Goal: Task Accomplishment & Management: Manage account settings

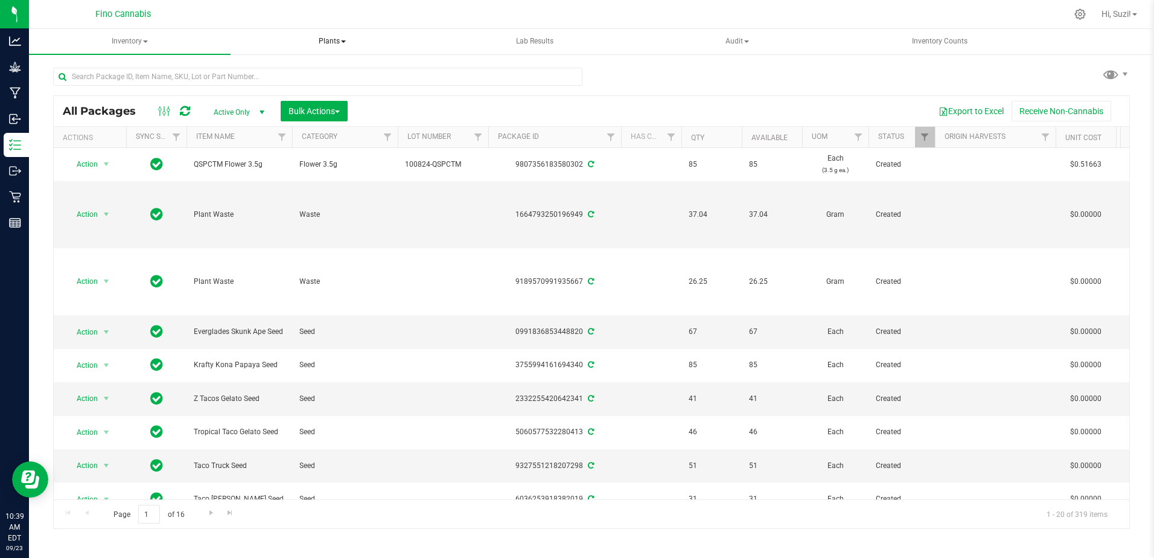
click at [342, 36] on span "Plants" at bounding box center [332, 42] width 200 height 24
click at [313, 86] on span "Waste log" at bounding box center [284, 87] width 72 height 10
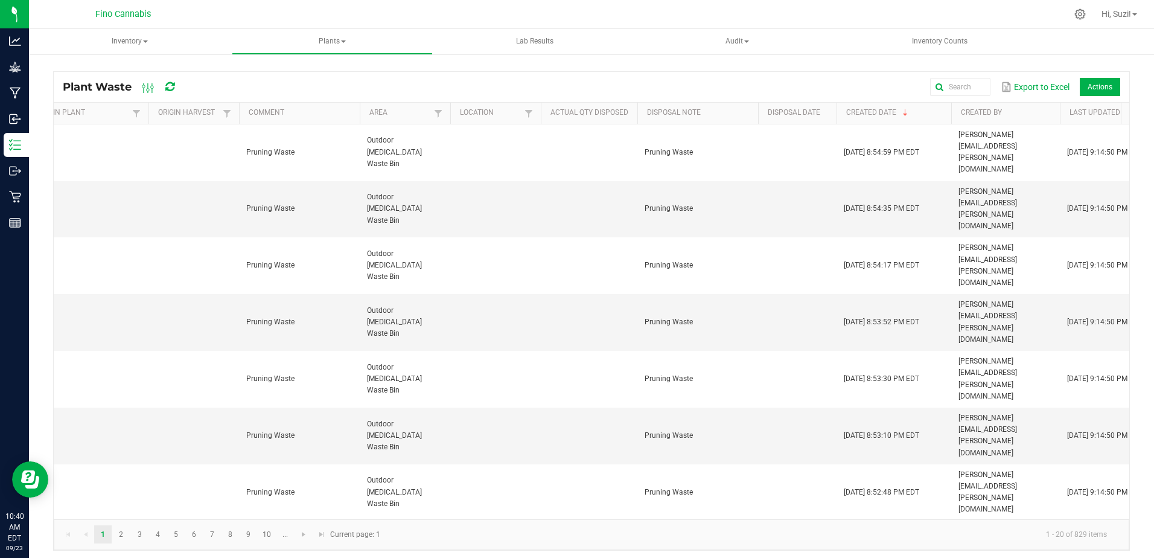
scroll to position [0, 612]
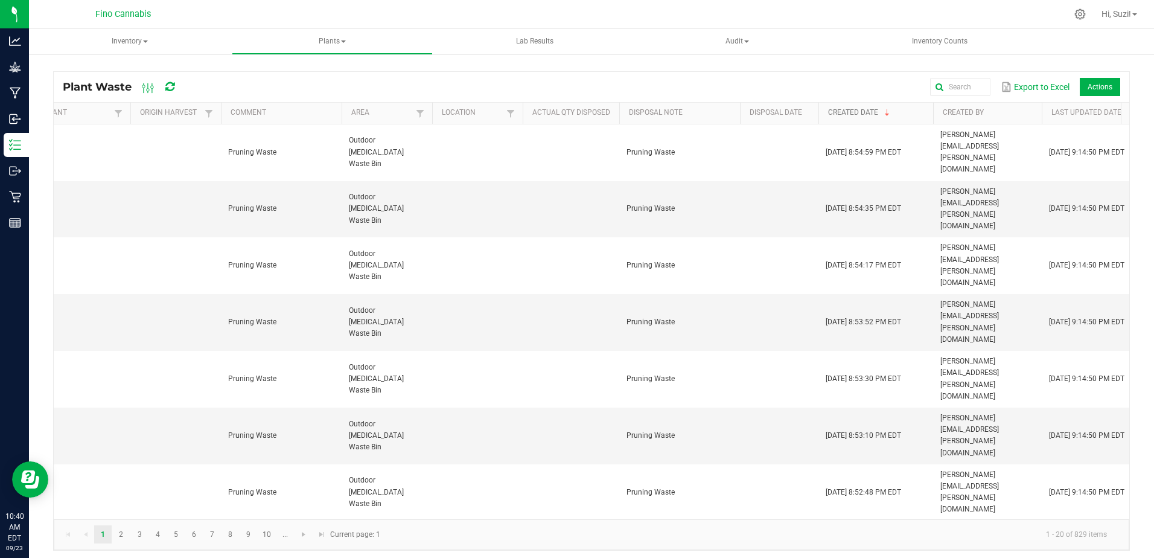
click at [855, 110] on link "Created Date" at bounding box center [878, 113] width 100 height 10
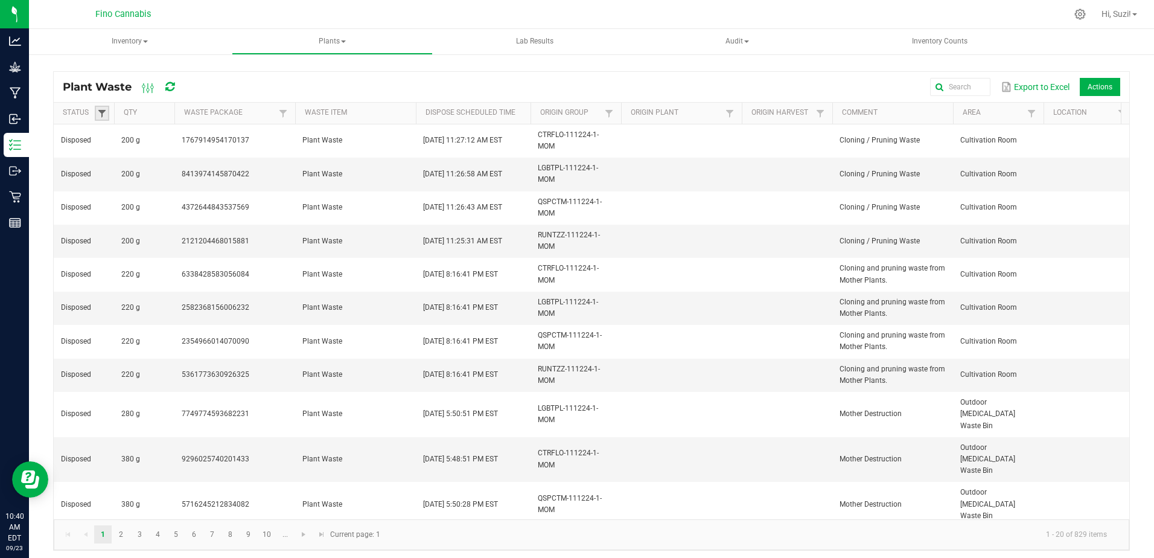
click at [103, 117] on span at bounding box center [102, 114] width 10 height 10
click at [118, 213] on li "Scheduled" at bounding box center [161, 211] width 117 height 16
checkbox input "true"
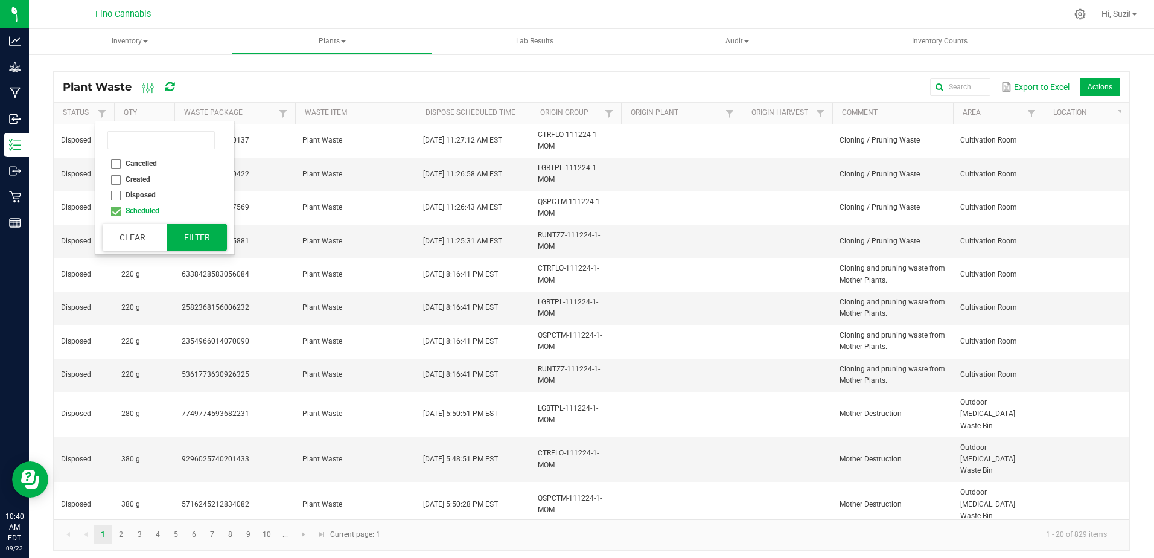
click at [197, 243] on button "Filter" at bounding box center [197, 237] width 60 height 27
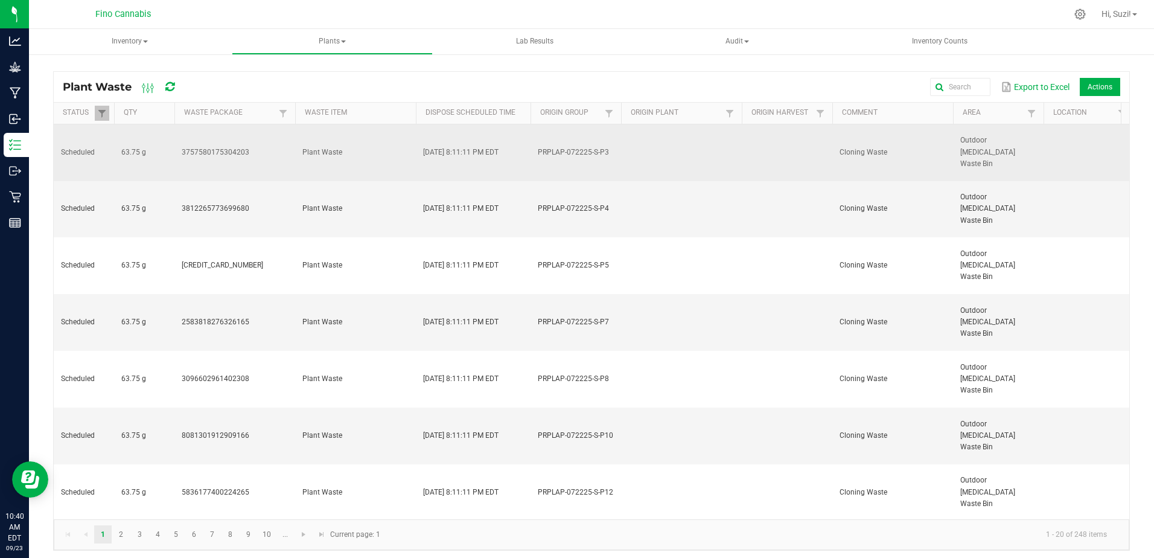
click at [271, 150] on td "3757580175304203" at bounding box center [234, 152] width 121 height 57
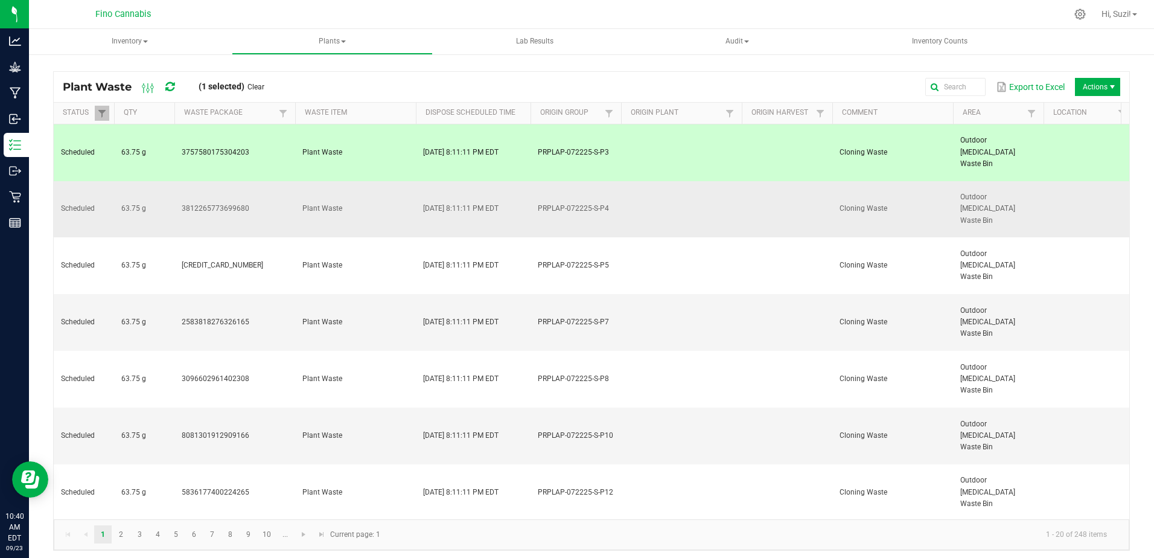
click at [275, 183] on td "3812265773699680" at bounding box center [234, 209] width 121 height 57
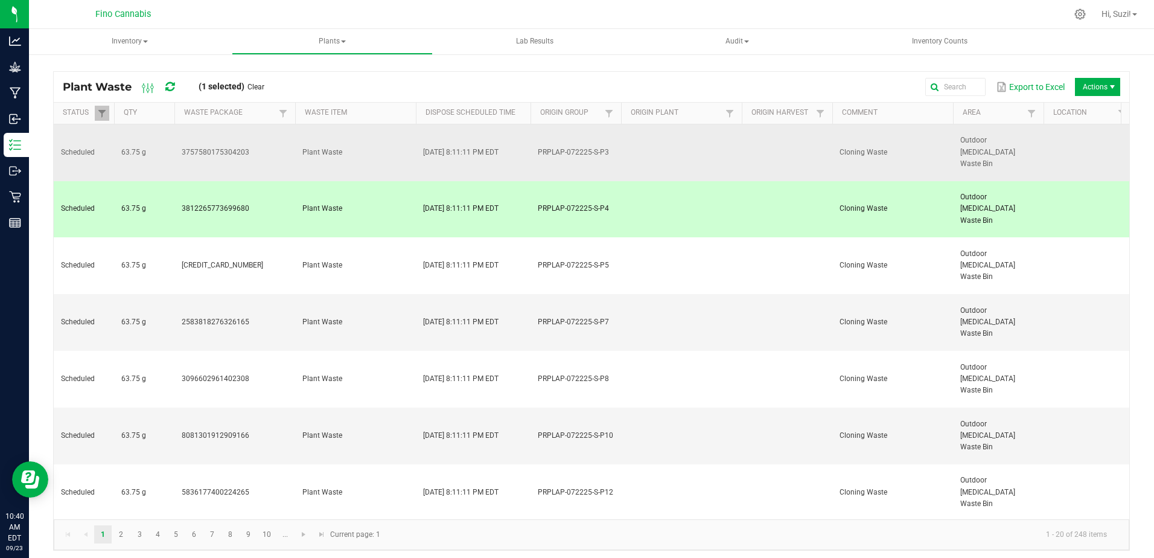
click at [280, 144] on td "3757580175304203" at bounding box center [234, 152] width 121 height 57
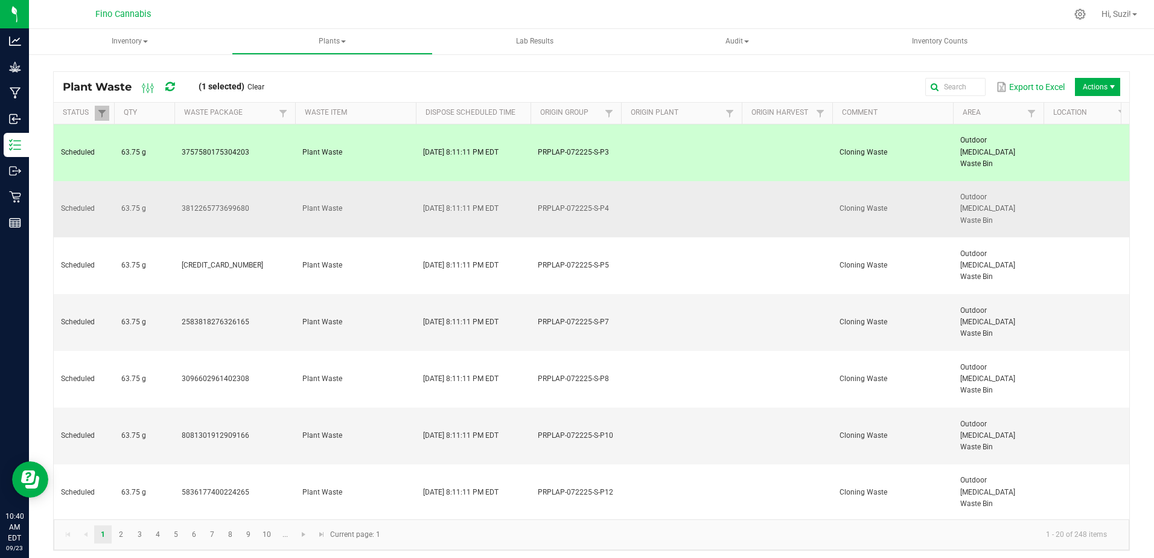
click at [272, 181] on td "3812265773699680" at bounding box center [234, 209] width 121 height 57
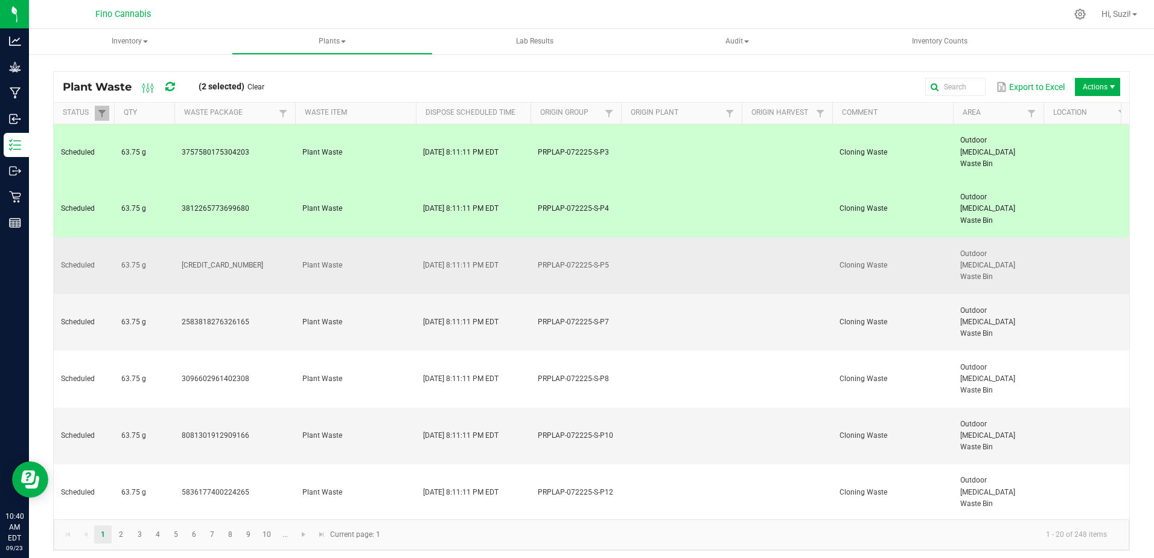
click at [272, 237] on td "[CREDIT_CARD_NUMBER]" at bounding box center [234, 265] width 121 height 57
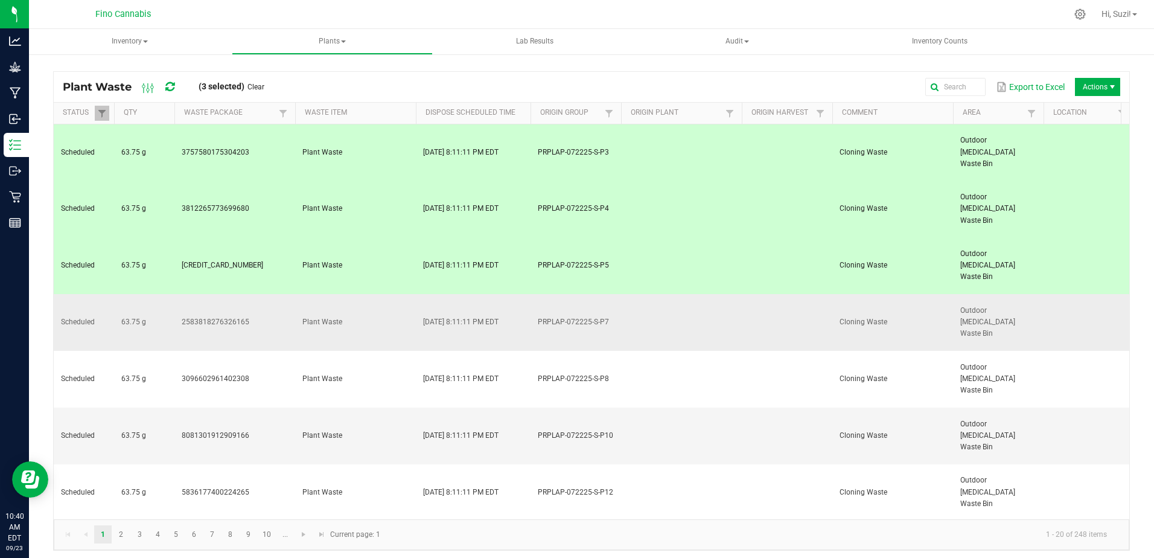
click at [275, 294] on td "2583818276326165" at bounding box center [234, 322] width 121 height 57
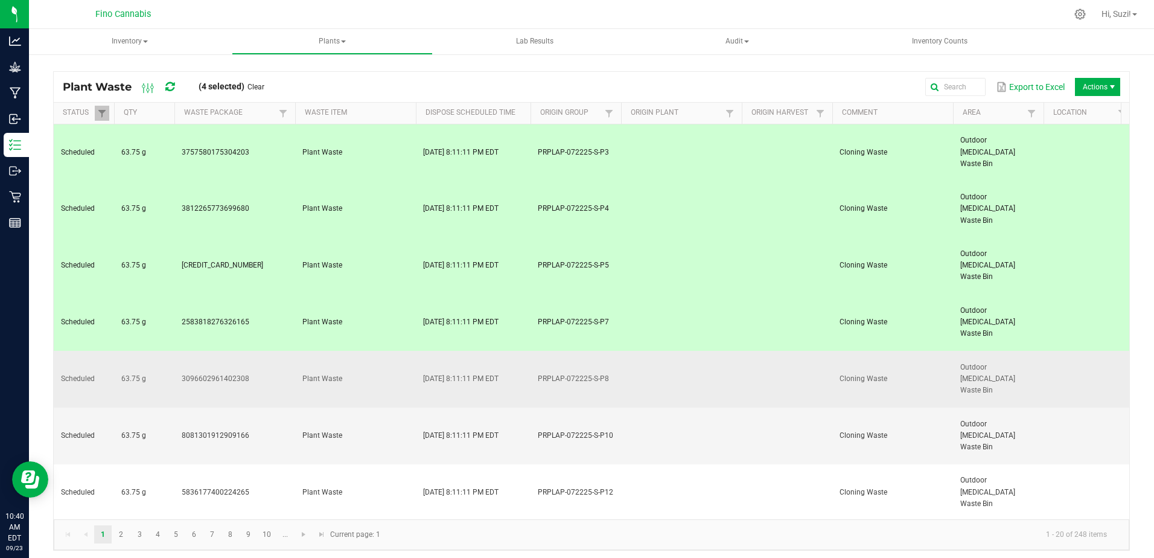
click at [282, 351] on td "3096602961402308" at bounding box center [234, 379] width 121 height 57
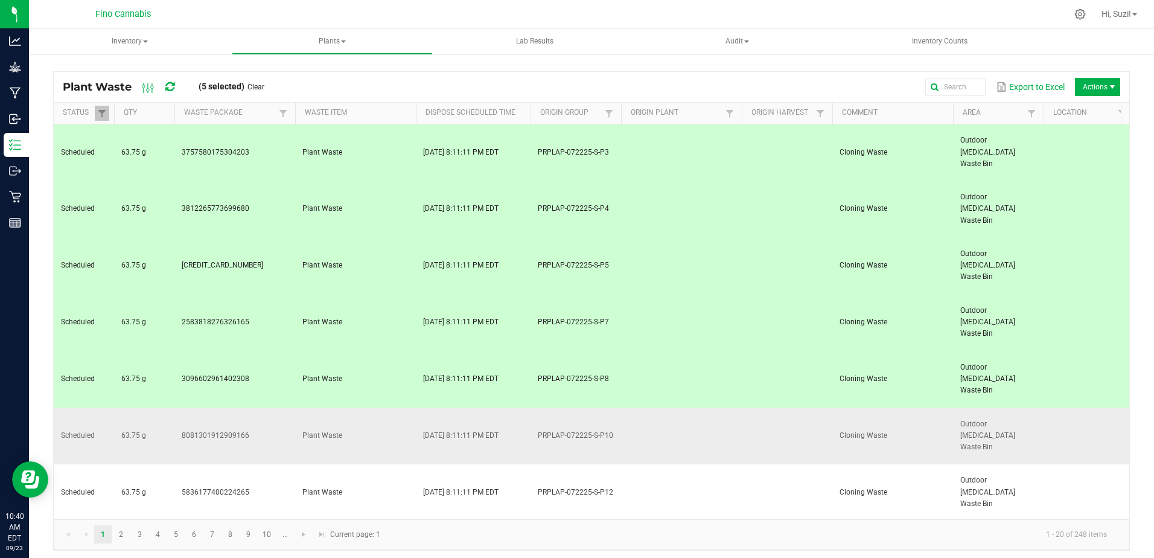
click at [281, 408] on td "8081301912909166" at bounding box center [234, 436] width 121 height 57
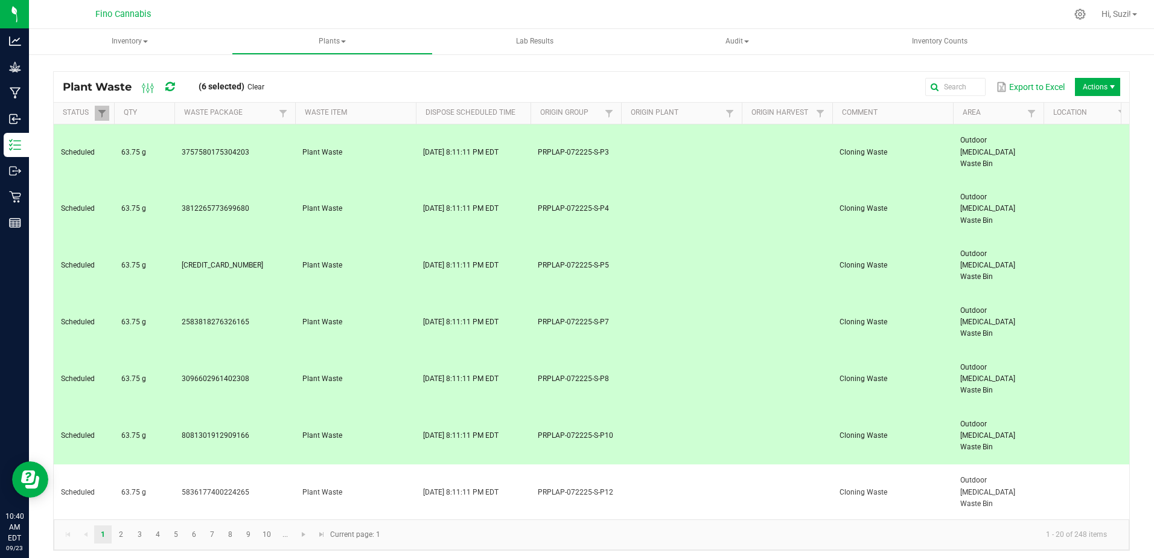
drag, startPoint x: 271, startPoint y: 336, endPoint x: 270, endPoint y: 365, distance: 29.0
click at [271, 464] on td "5836177400224265" at bounding box center [234, 492] width 121 height 57
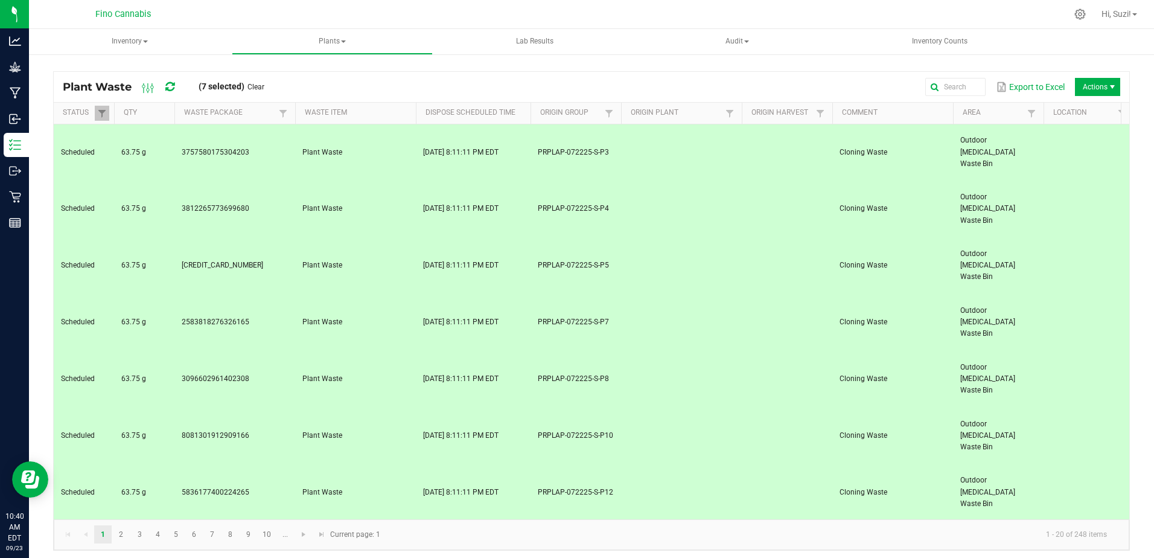
drag, startPoint x: 276, startPoint y: 437, endPoint x: 287, endPoint y: 431, distance: 12.4
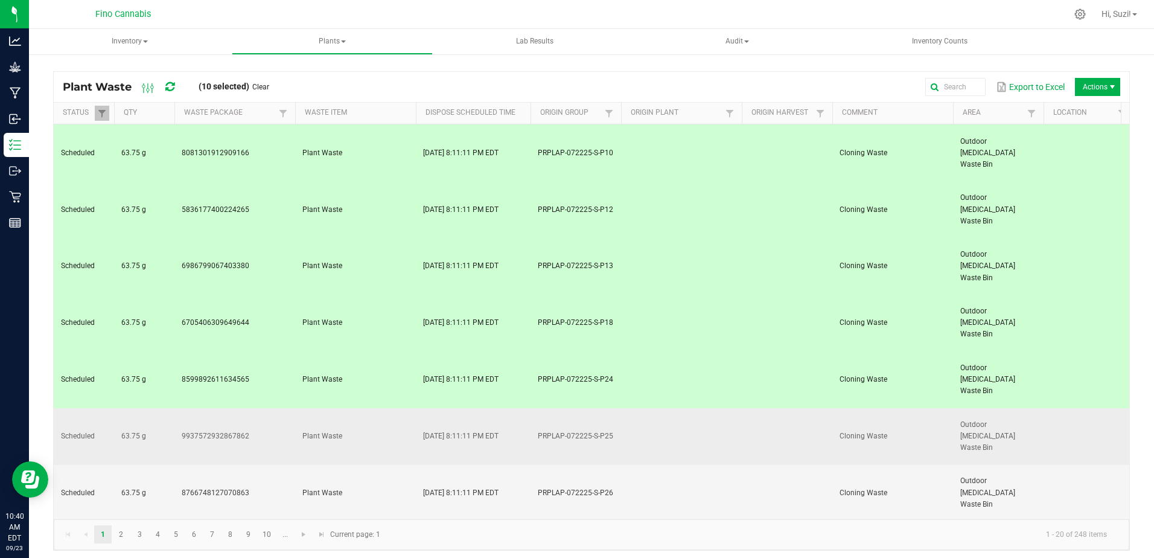
click at [265, 408] on td "9937572932867862" at bounding box center [234, 436] width 121 height 57
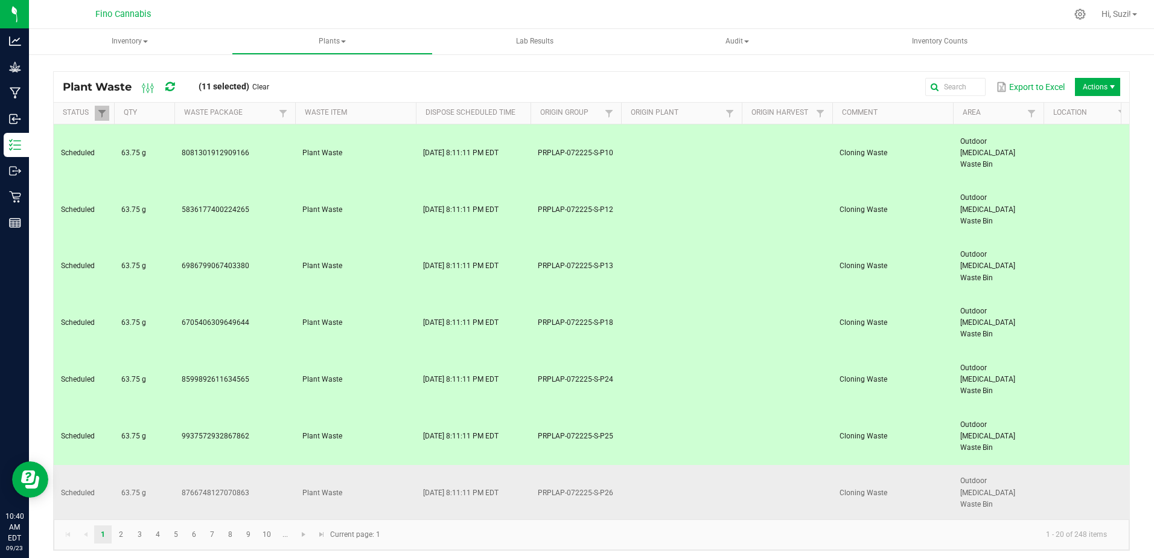
click at [265, 465] on td "8766748127070863" at bounding box center [234, 493] width 121 height 57
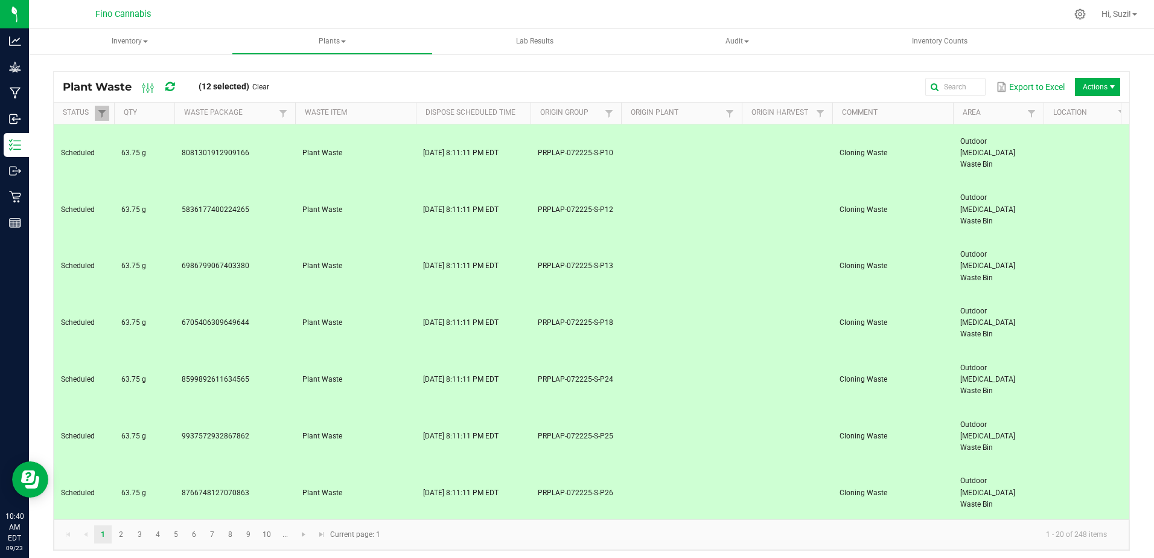
click at [270, 522] on td "8454420490342920" at bounding box center [234, 550] width 121 height 57
drag, startPoint x: 269, startPoint y: 297, endPoint x: 270, endPoint y: 316, distance: 19.3
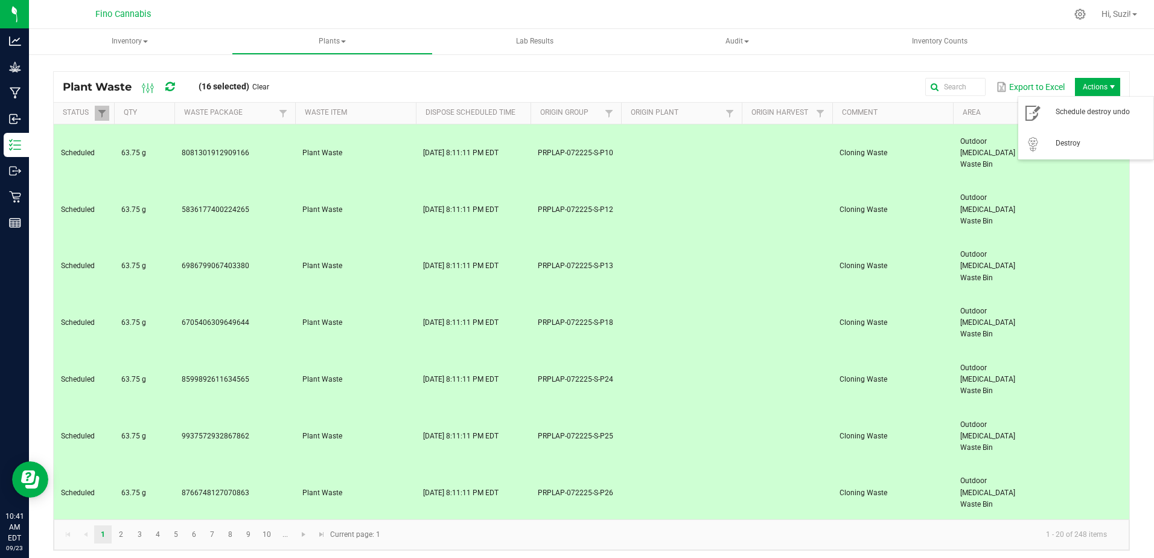
click at [1108, 86] on span "Actions" at bounding box center [1113, 87] width 10 height 10
click at [1074, 140] on span "Destroy" at bounding box center [1101, 143] width 91 height 10
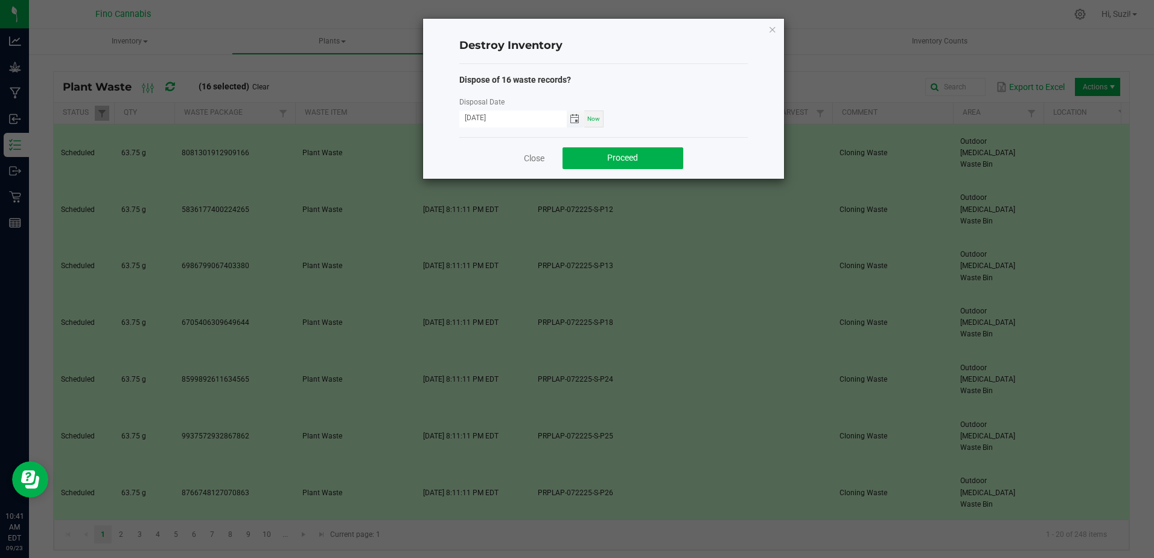
click at [577, 119] on span "Toggle calendar" at bounding box center [575, 119] width 10 height 10
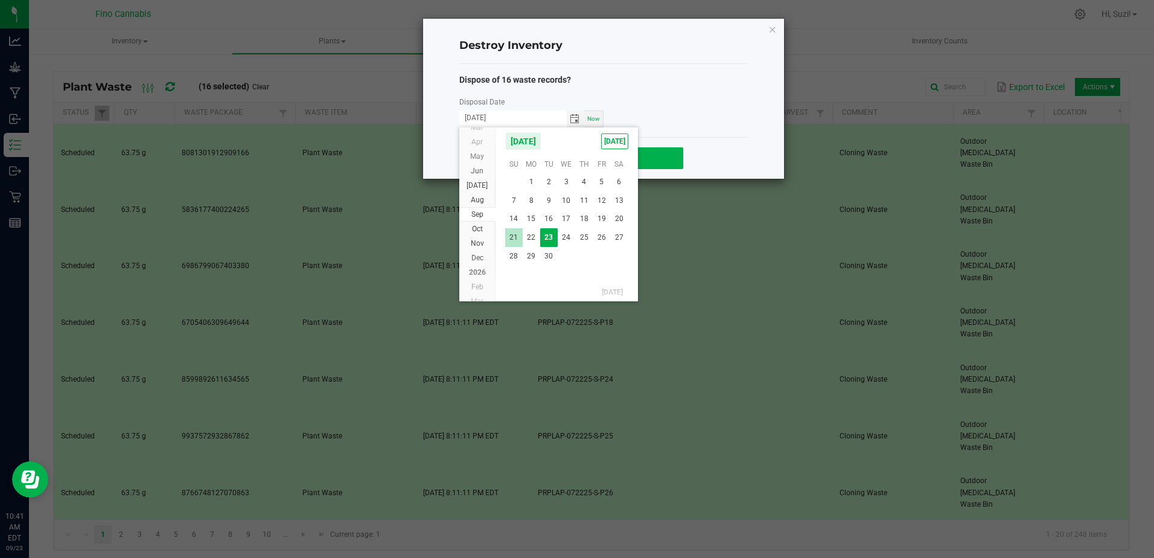
click at [517, 232] on span "21" at bounding box center [514, 237] width 18 height 19
type input "[DATE]"
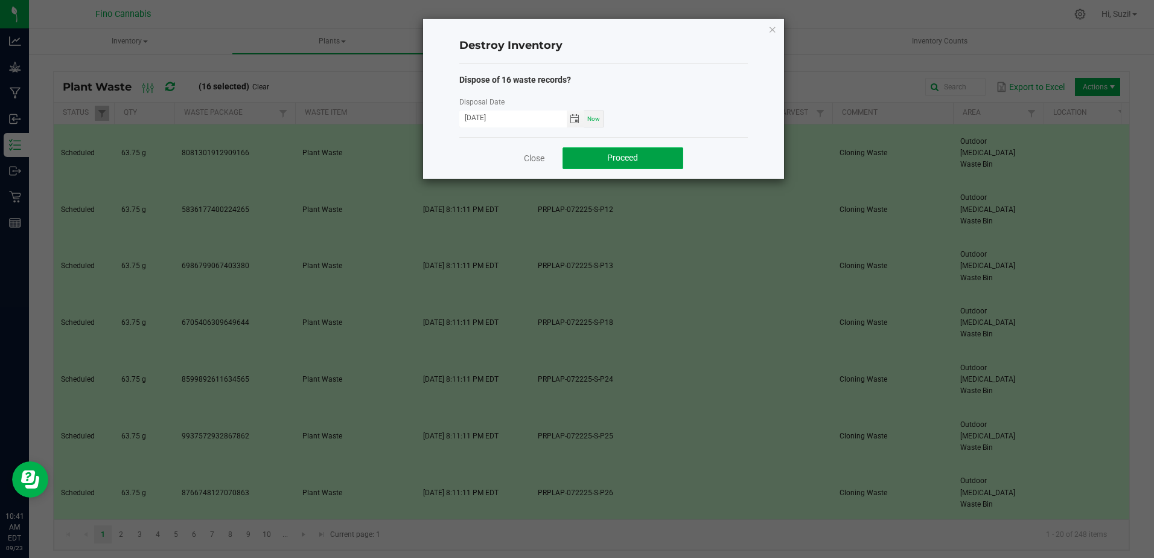
click at [610, 158] on span "Proceed" at bounding box center [622, 158] width 31 height 10
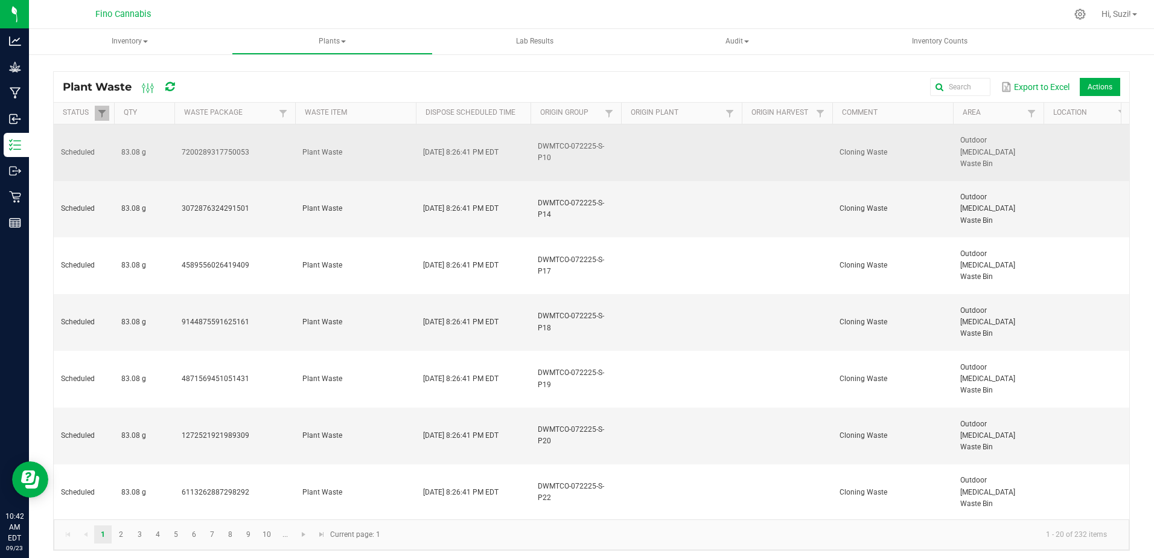
click at [368, 143] on td "Plant Waste" at bounding box center [355, 152] width 121 height 57
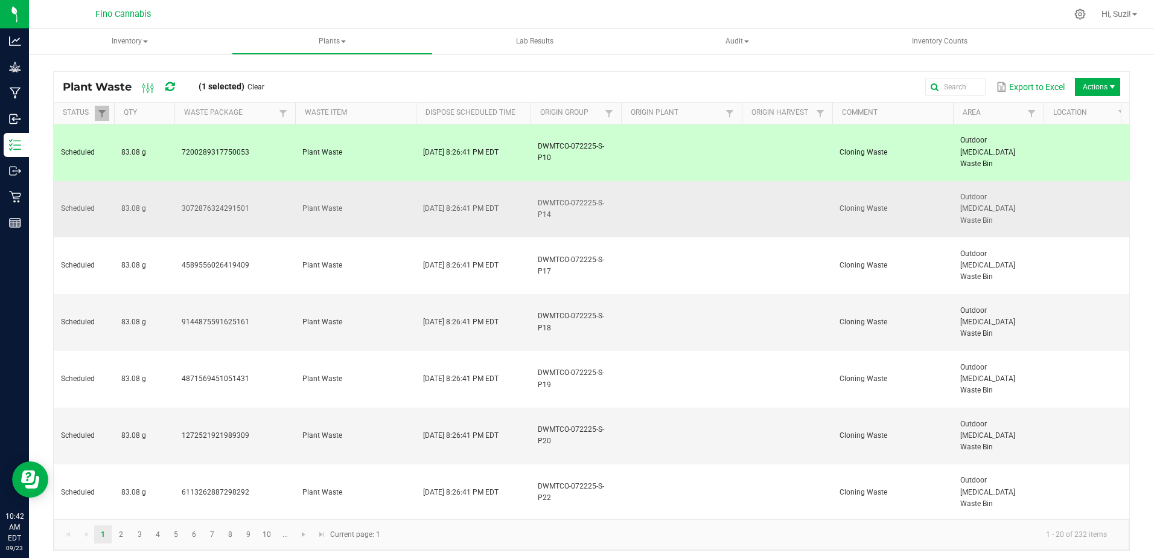
click at [389, 181] on td "Plant Waste" at bounding box center [355, 209] width 121 height 57
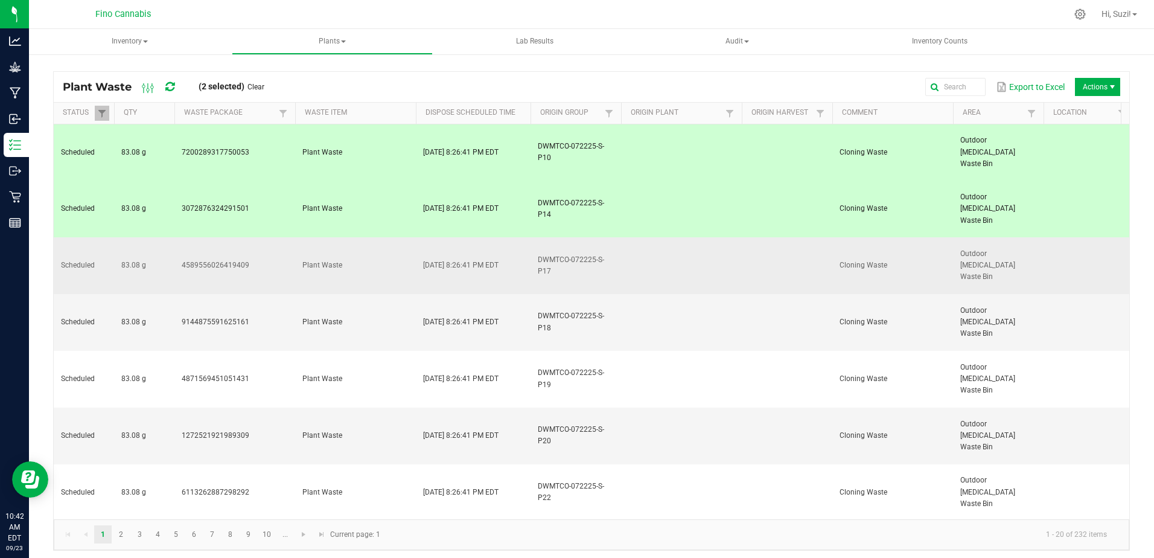
click at [387, 237] on td "Plant Waste" at bounding box center [355, 265] width 121 height 57
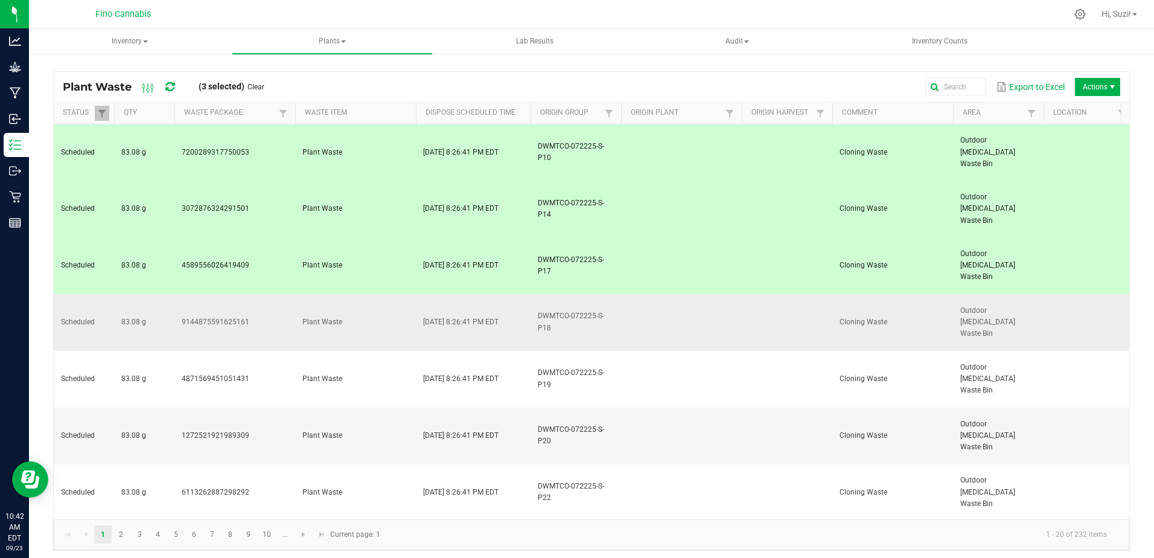
click at [382, 294] on td "Plant Waste" at bounding box center [355, 322] width 121 height 57
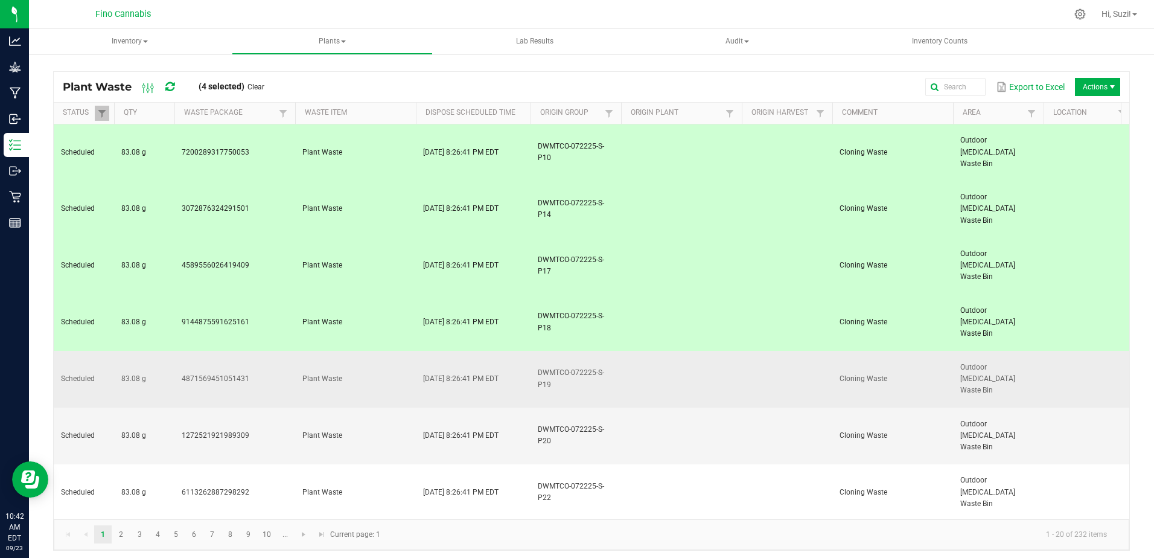
drag, startPoint x: 384, startPoint y: 263, endPoint x: 374, endPoint y: 315, distance: 52.9
click at [384, 351] on td "Plant Waste" at bounding box center [355, 379] width 121 height 57
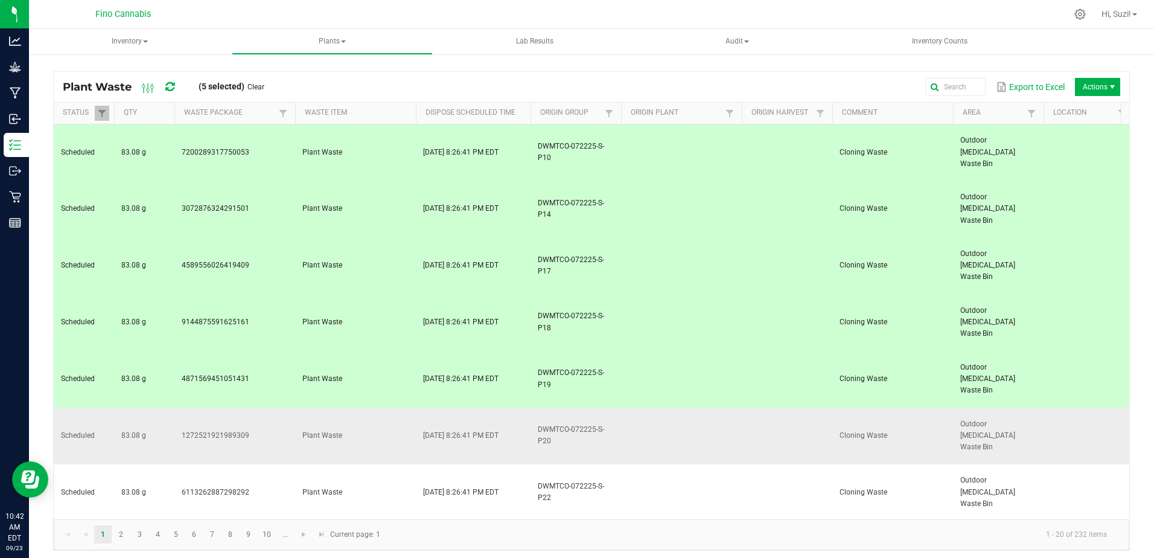
click at [374, 408] on td "Plant Waste" at bounding box center [355, 436] width 121 height 57
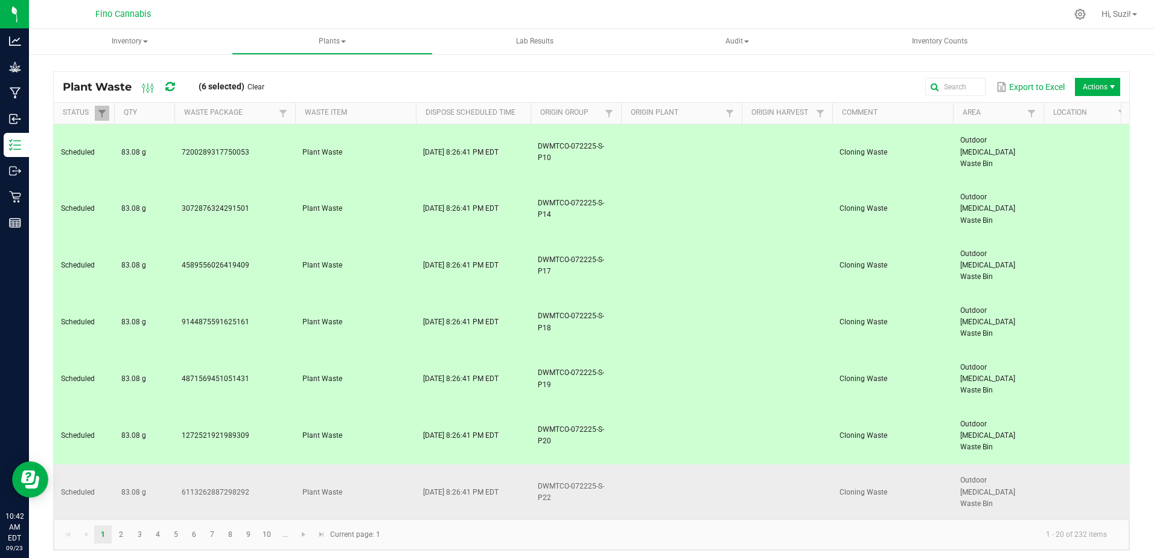
drag, startPoint x: 374, startPoint y: 347, endPoint x: 375, endPoint y: 379, distance: 31.4
click at [374, 464] on td "Plant Waste" at bounding box center [355, 492] width 121 height 57
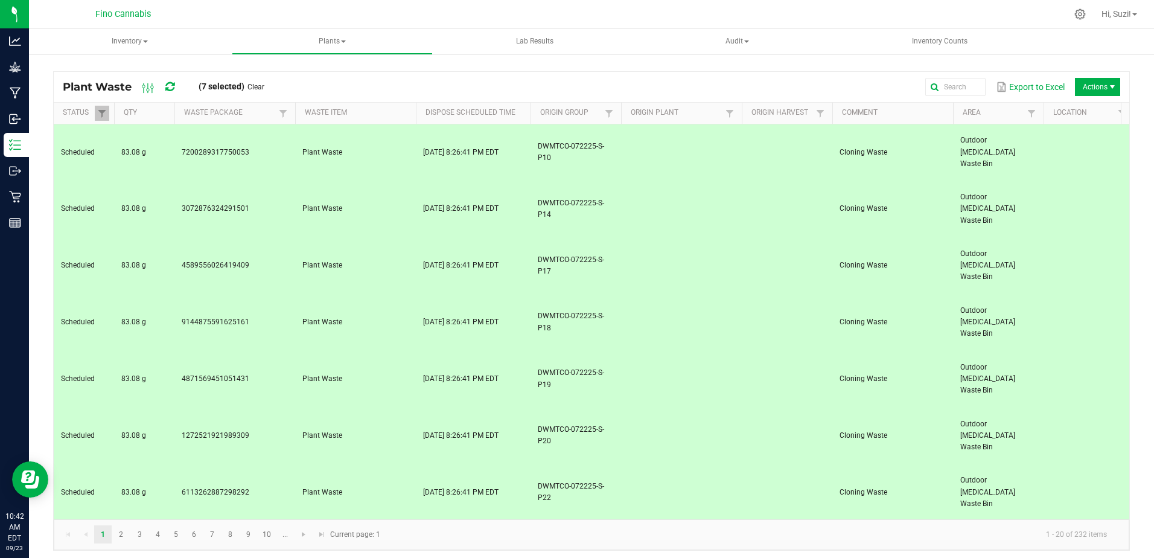
drag, startPoint x: 375, startPoint y: 379, endPoint x: 377, endPoint y: 426, distance: 47.2
click at [375, 521] on td "Plant Waste" at bounding box center [355, 549] width 121 height 57
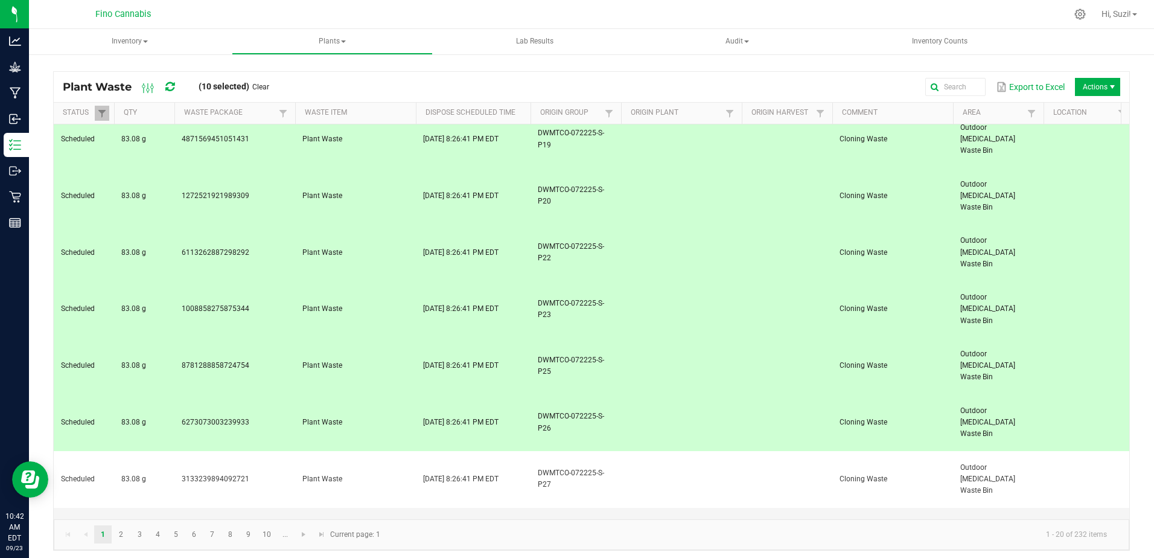
scroll to position [242, 0]
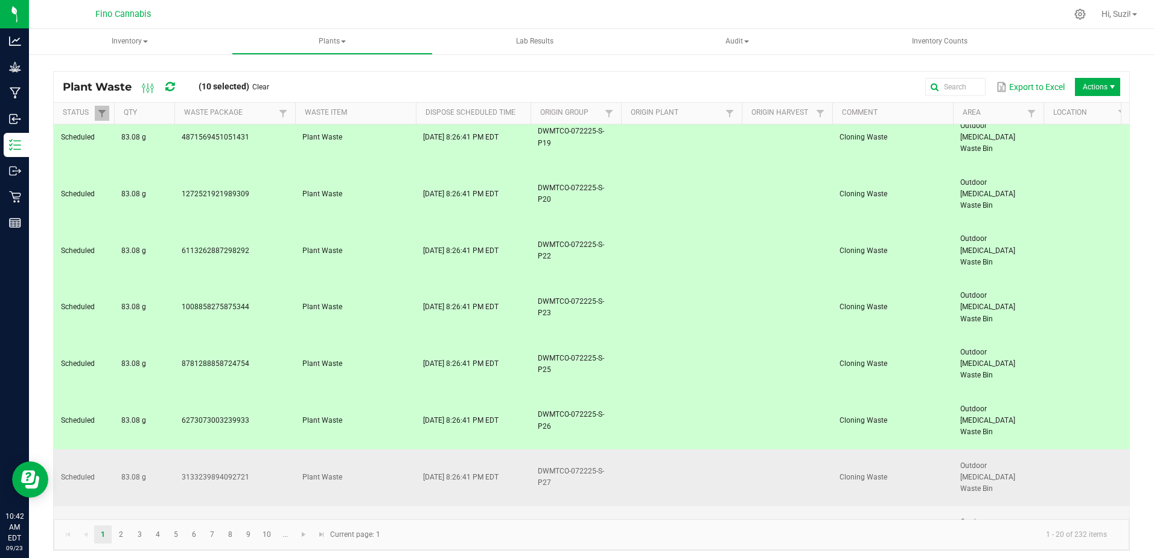
click at [377, 449] on td "Plant Waste" at bounding box center [355, 477] width 121 height 57
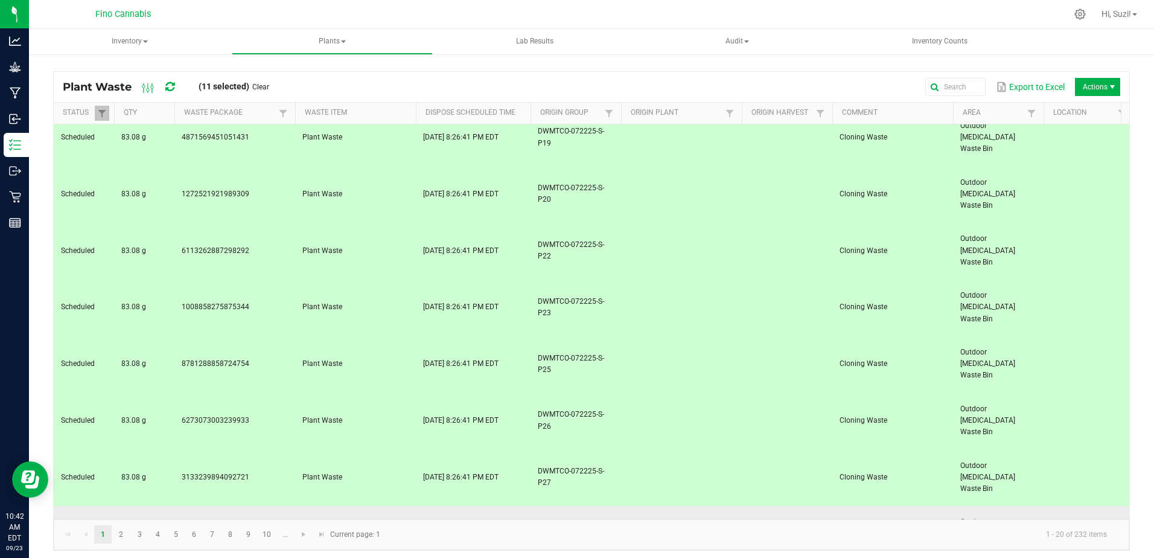
click at [371, 506] on td "Plant Waste" at bounding box center [355, 534] width 121 height 57
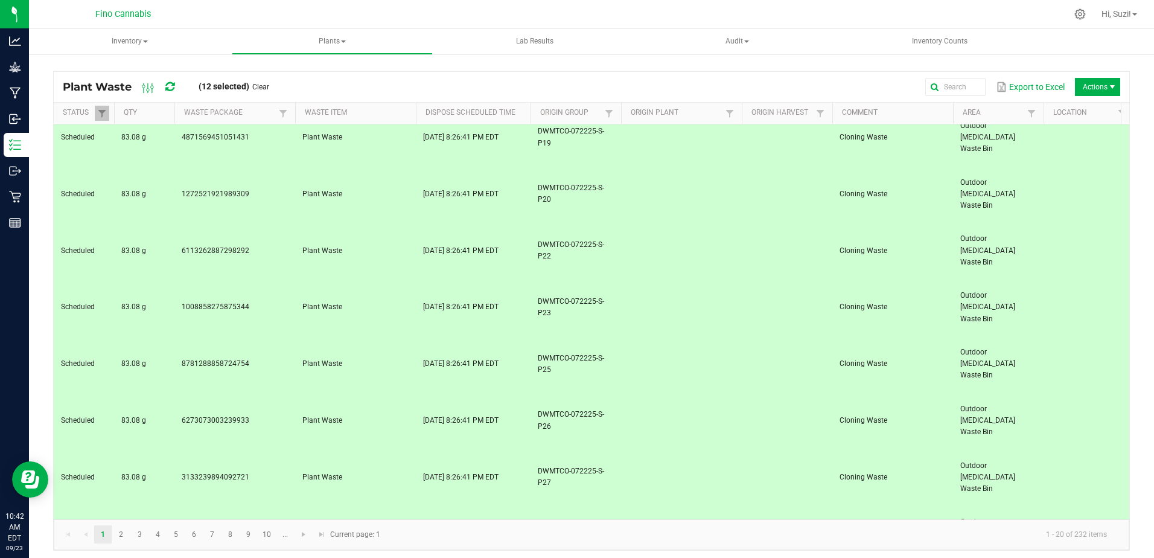
click at [1071, 147] on span "Destroy" at bounding box center [1101, 143] width 91 height 10
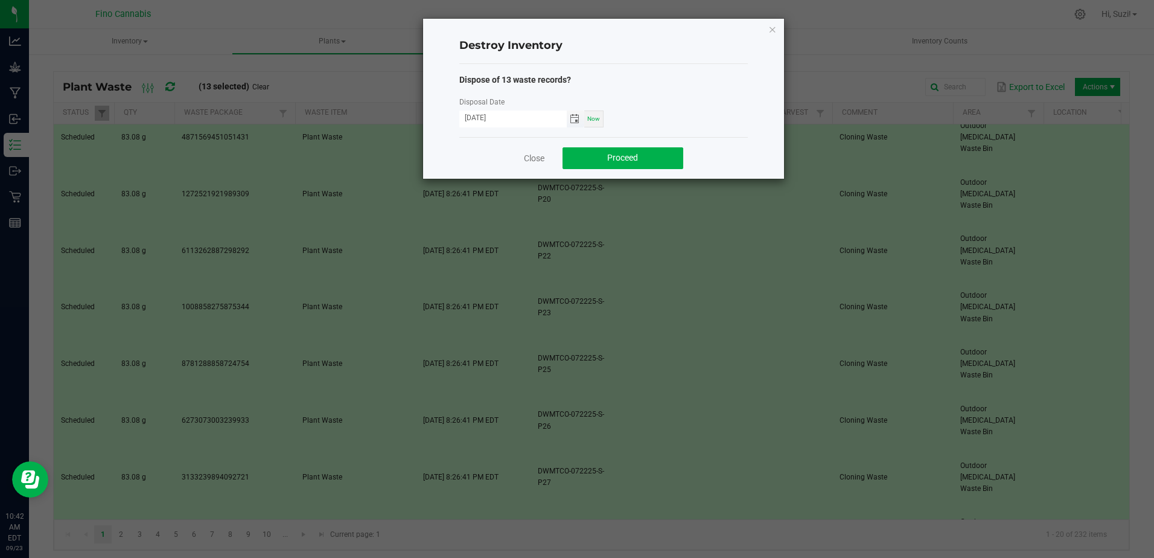
click at [575, 121] on span "Toggle calendar" at bounding box center [575, 119] width 10 height 10
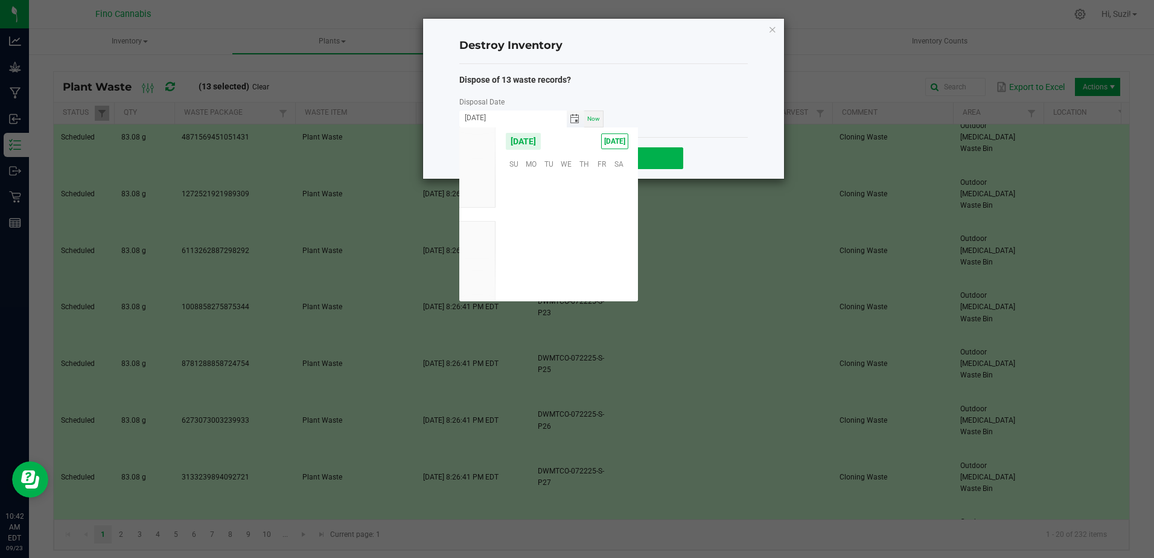
scroll to position [195815, 0]
click at [512, 235] on span "21" at bounding box center [514, 237] width 18 height 19
type input "[DATE]"
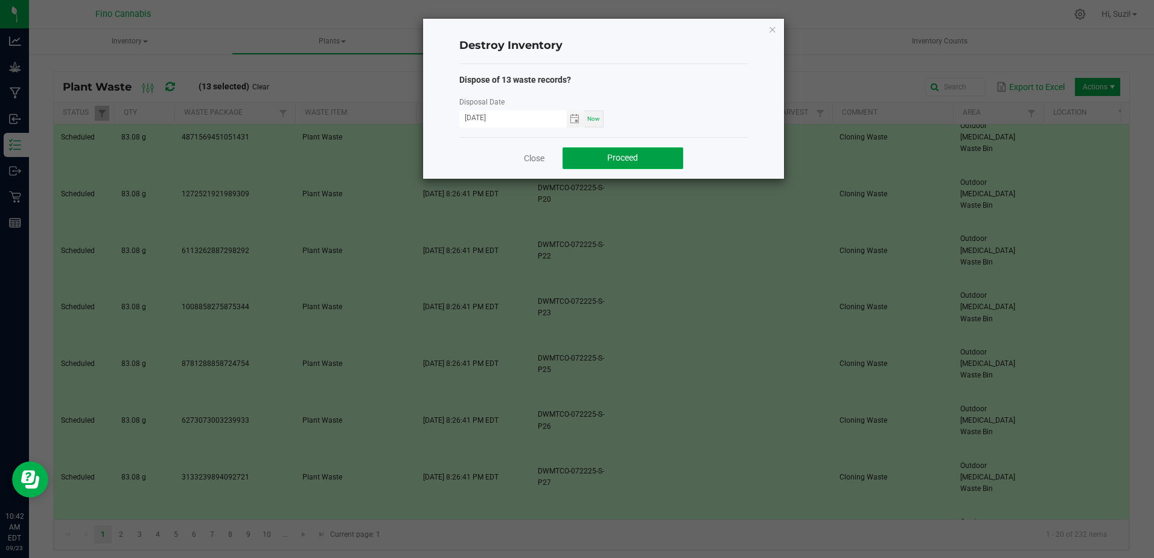
click at [619, 152] on button "Proceed" at bounding box center [623, 158] width 121 height 22
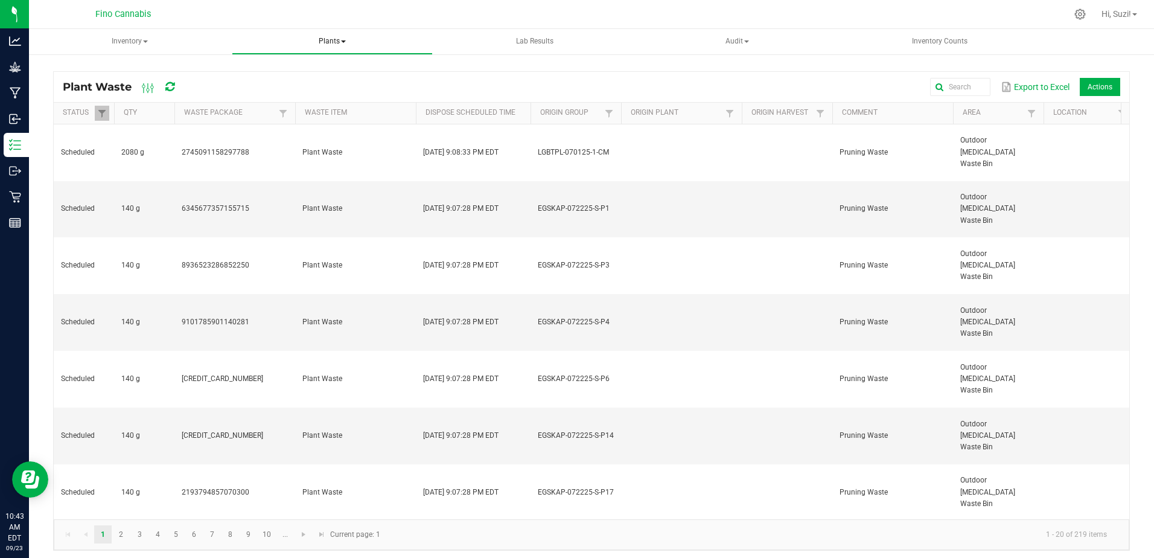
click at [344, 45] on span "Plants" at bounding box center [332, 42] width 200 height 24
click at [307, 69] on span "All plants" at bounding box center [282, 72] width 69 height 10
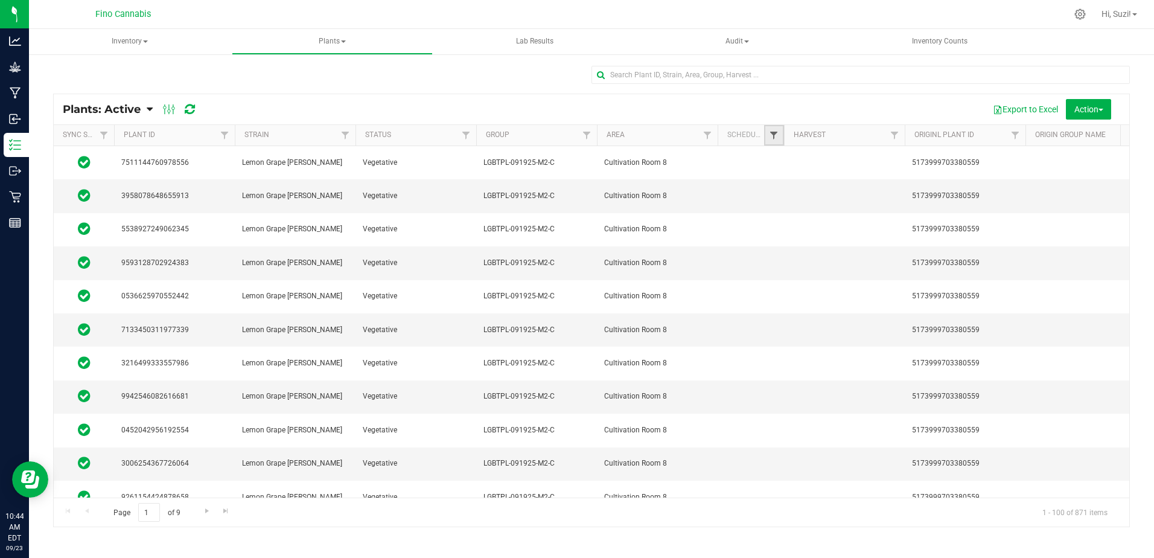
click at [774, 139] on span "Filter" at bounding box center [774, 135] width 10 height 10
click at [781, 172] on input "Yes" at bounding box center [780, 172] width 8 height 8
checkbox input "true"
click at [789, 236] on button "Filter" at bounding box center [801, 233] width 58 height 27
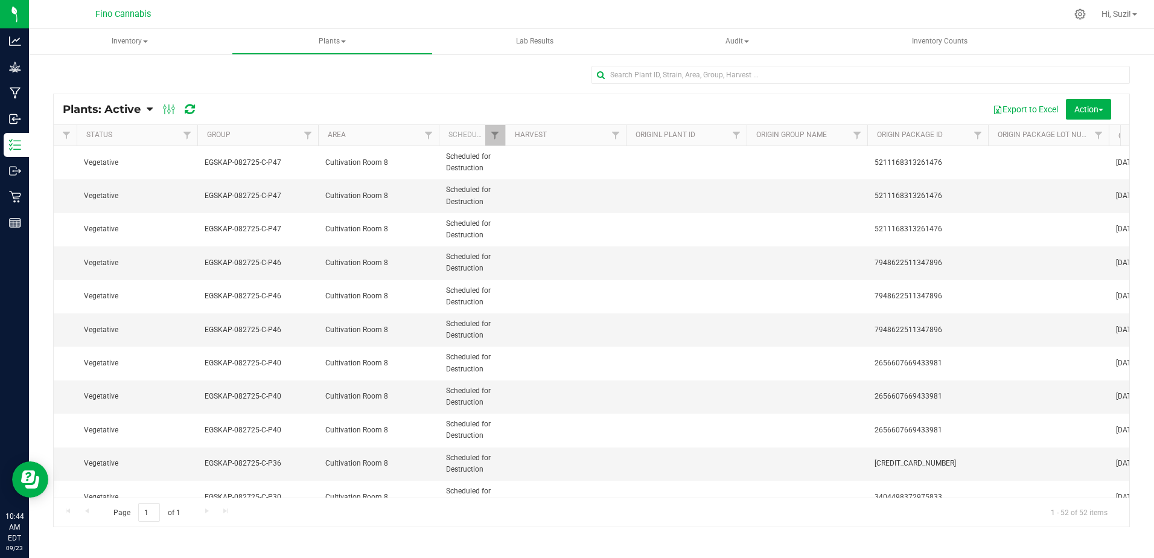
scroll to position [0, 368]
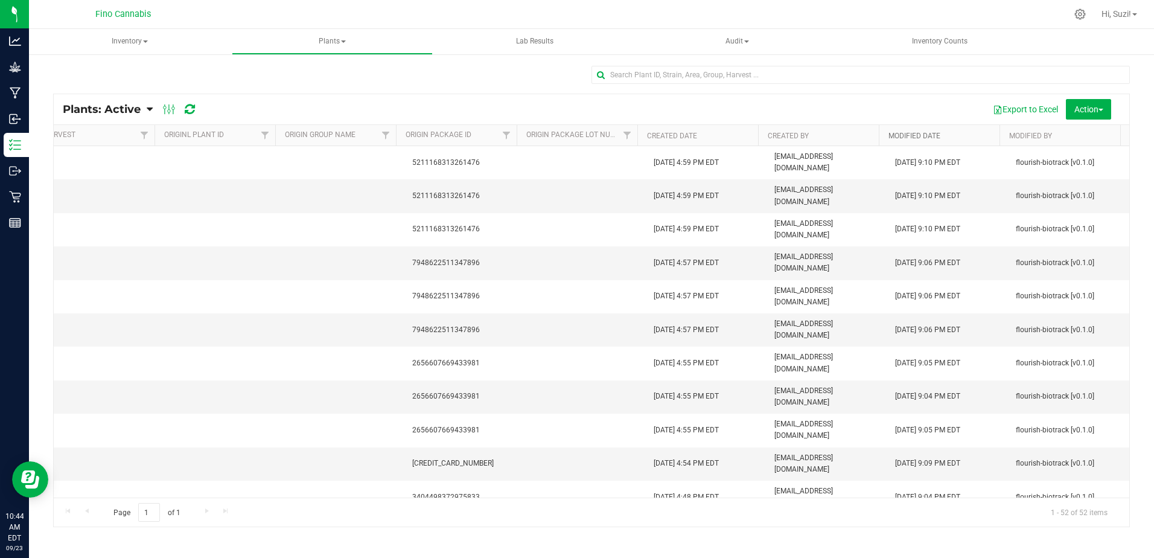
click at [918, 137] on link "Modified Date" at bounding box center [915, 136] width 52 height 8
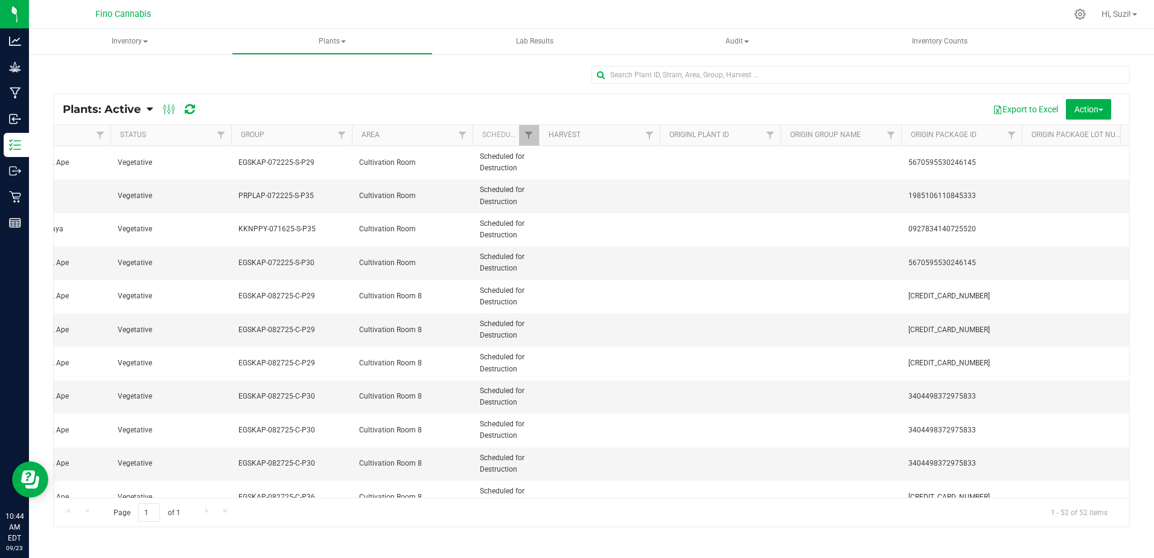
scroll to position [0, 0]
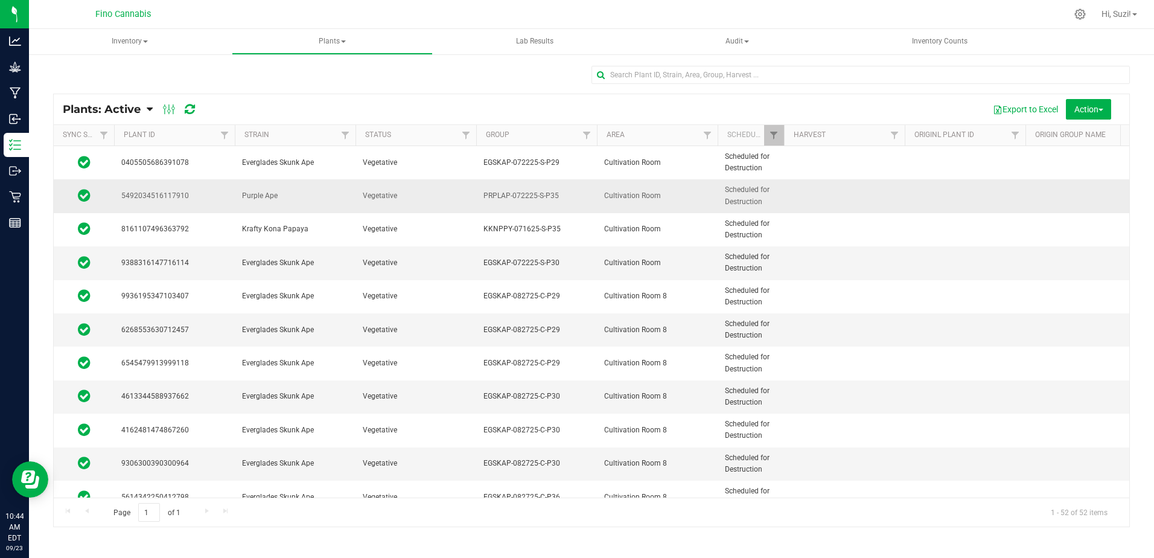
click at [441, 199] on span "Vegetative" at bounding box center [416, 195] width 106 height 11
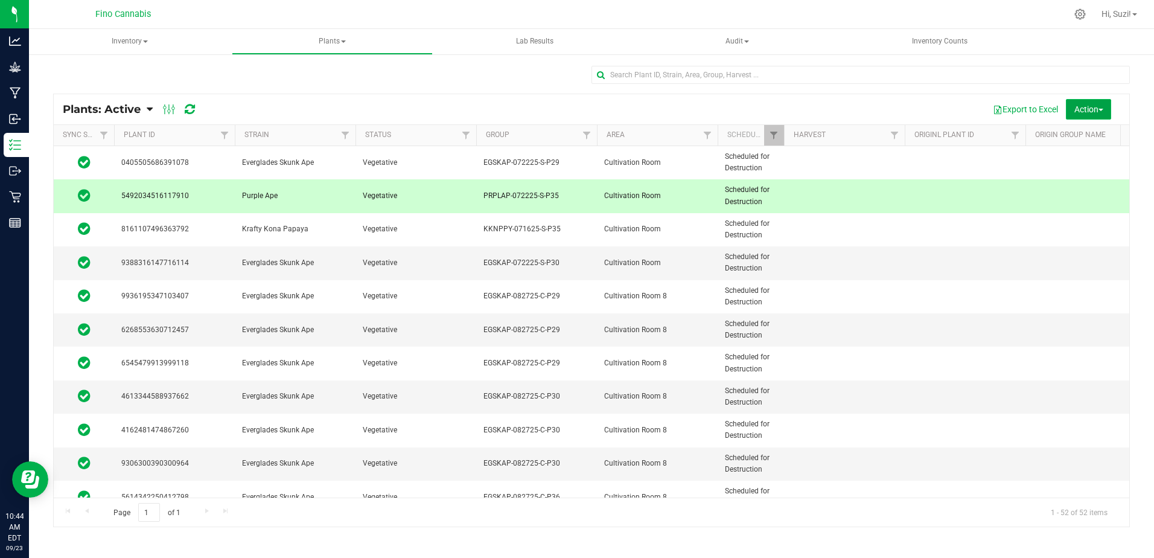
click at [1098, 107] on span "Action" at bounding box center [1089, 109] width 29 height 10
click at [1093, 135] on span "Destroy plants" at bounding box center [1074, 137] width 51 height 10
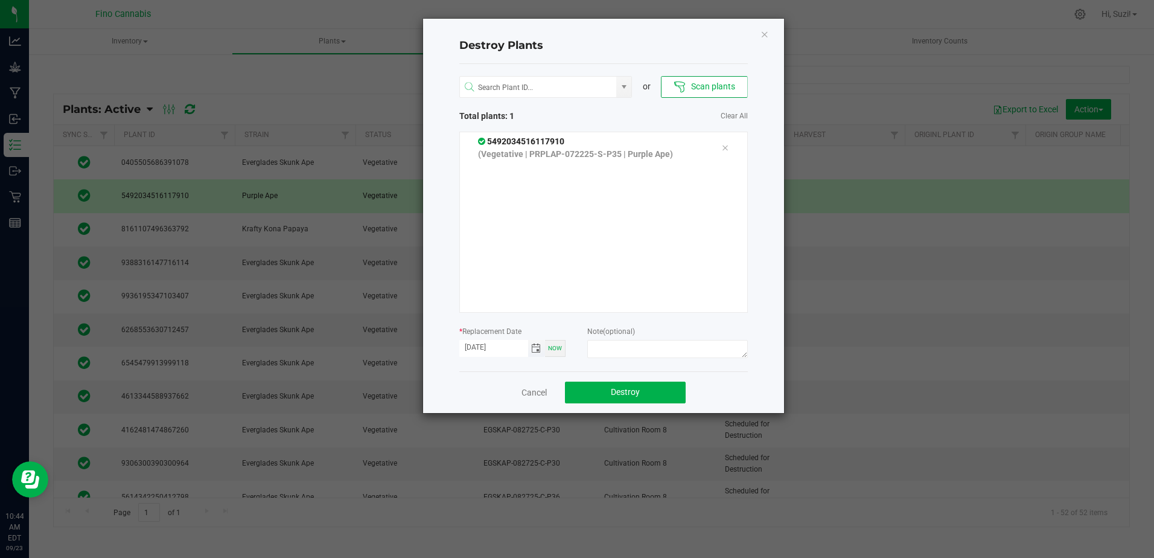
click at [539, 347] on span "Toggle calendar" at bounding box center [536, 349] width 10 height 10
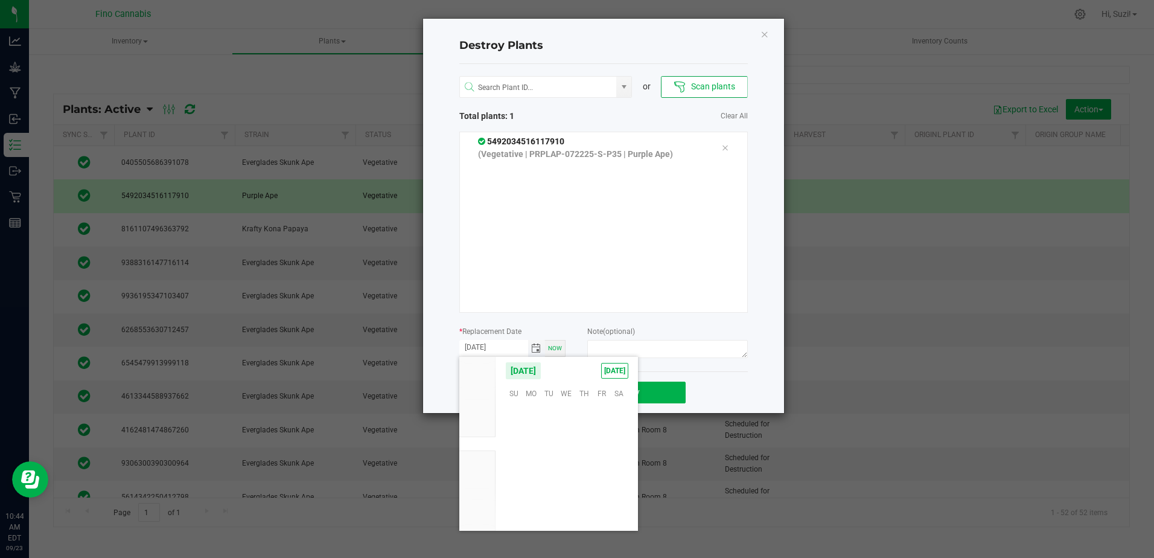
scroll to position [195815, 0]
click at [517, 470] on span "21" at bounding box center [514, 467] width 18 height 19
type input "[DATE]"
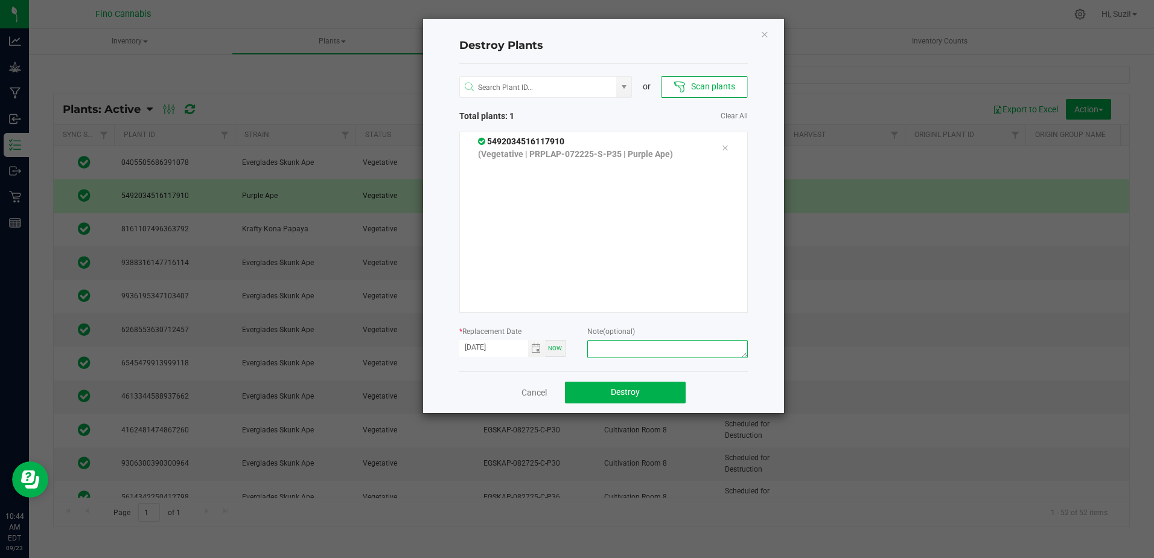
click at [619, 347] on textarea at bounding box center [667, 349] width 160 height 18
type textarea "Culled [DEMOGRAPHIC_DATA] - 260g"
click at [627, 392] on span "Destroy" at bounding box center [625, 392] width 29 height 10
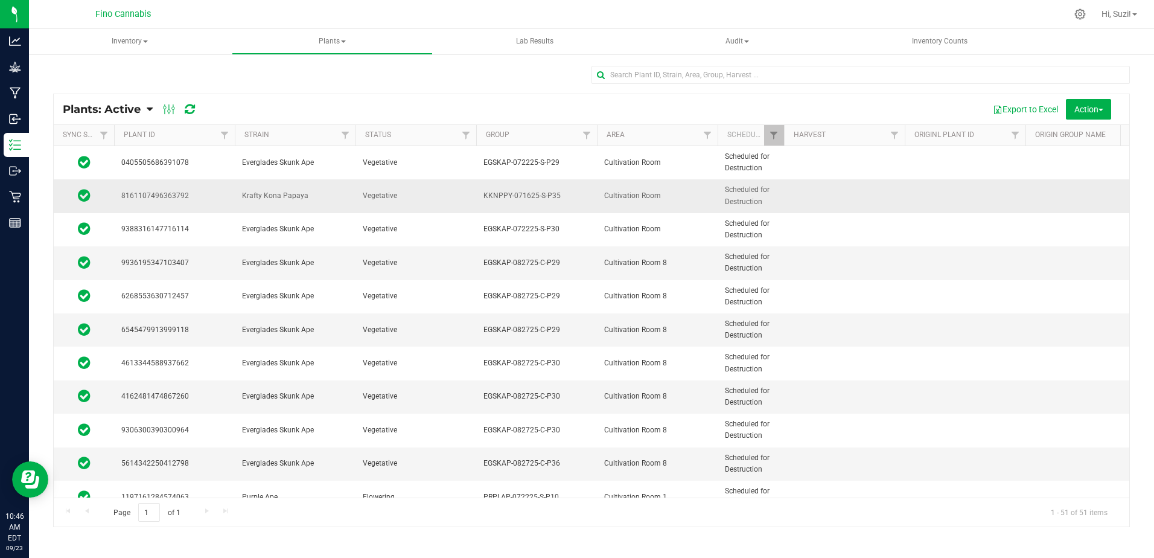
click at [574, 194] on span "KKNPPY-071625-S-P35" at bounding box center [537, 195] width 106 height 11
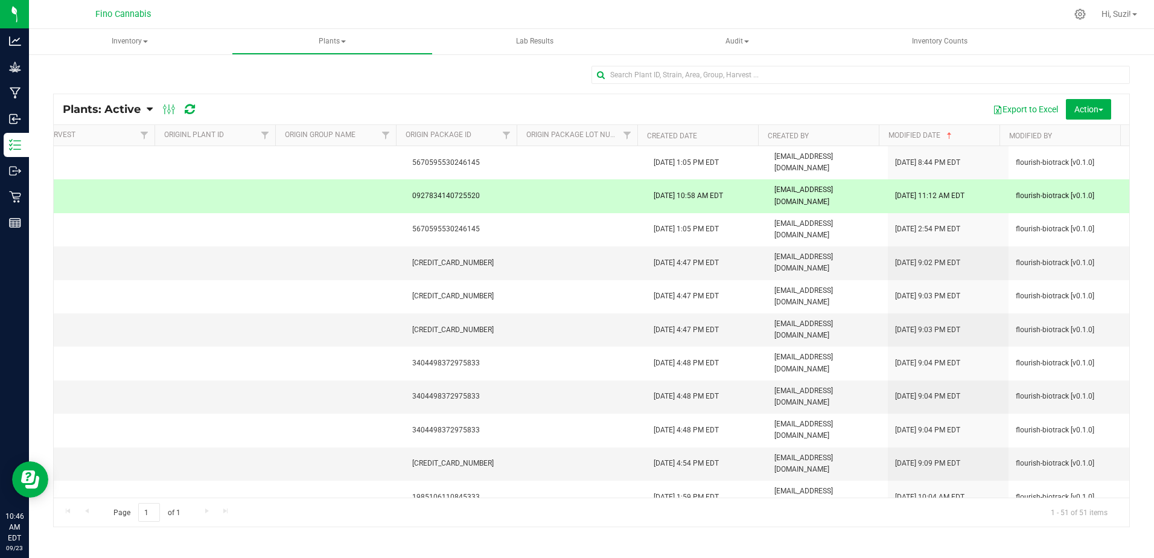
scroll to position [0, 0]
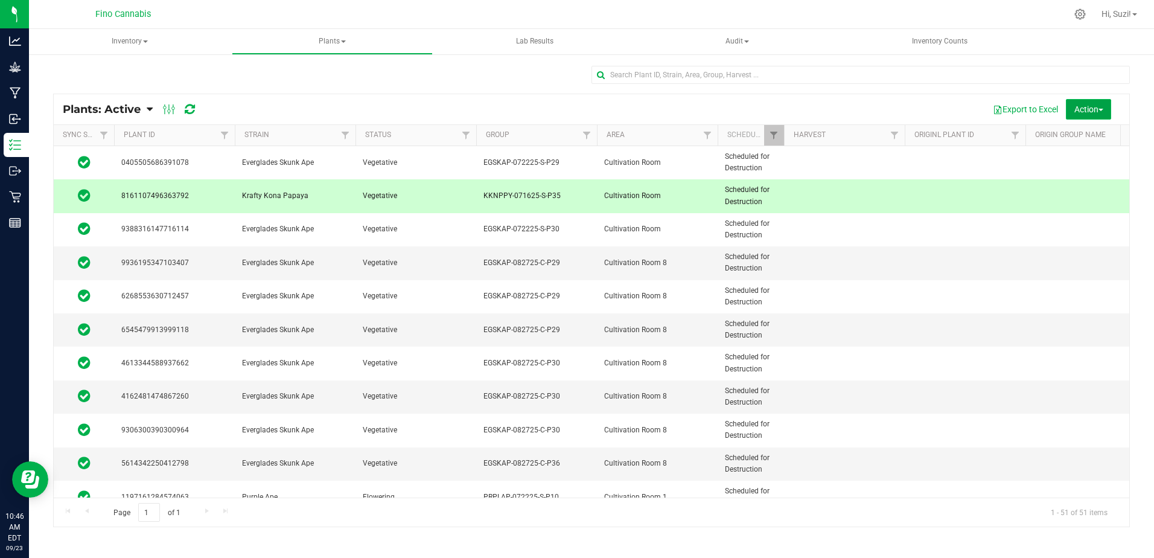
click at [1098, 109] on span "Action" at bounding box center [1089, 109] width 29 height 10
click at [1081, 136] on span "Destroy plants" at bounding box center [1074, 137] width 51 height 10
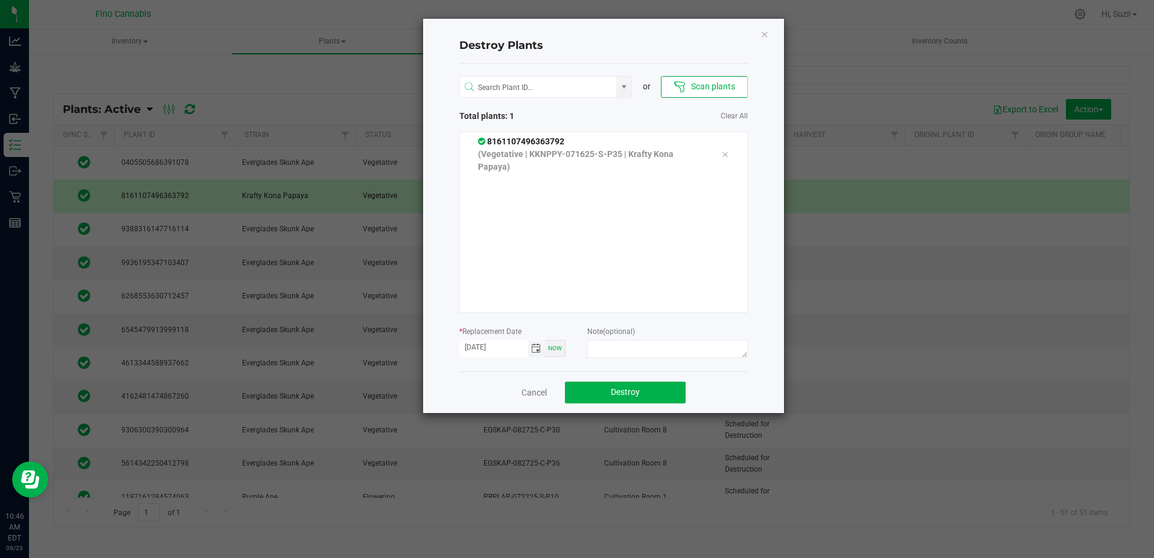
click at [535, 351] on span "Toggle calendar" at bounding box center [536, 349] width 10 height 10
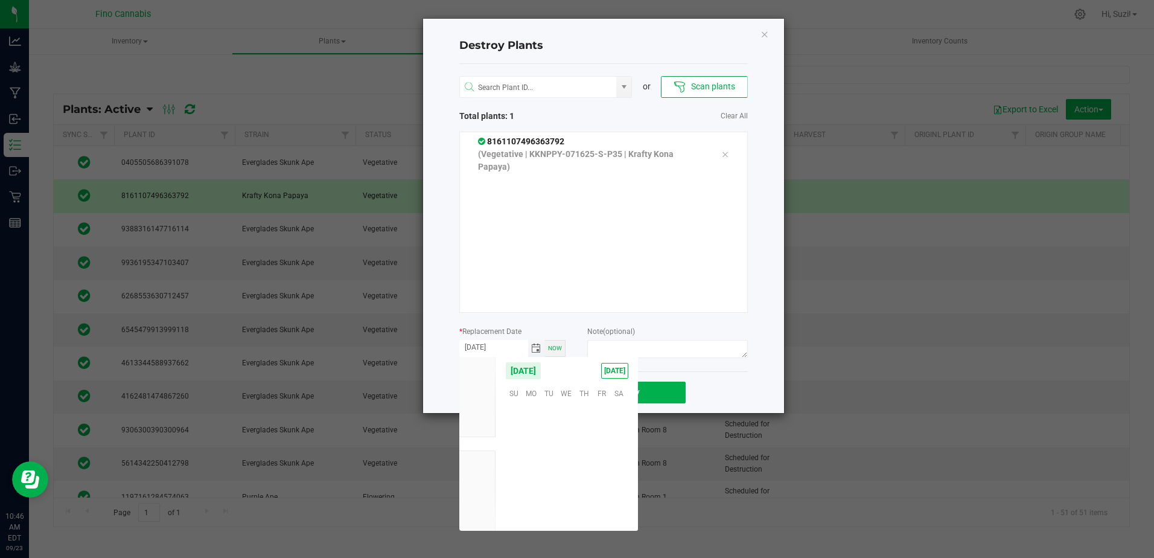
scroll to position [195815, 0]
click at [517, 467] on span "21" at bounding box center [514, 467] width 18 height 19
type input "[DATE]"
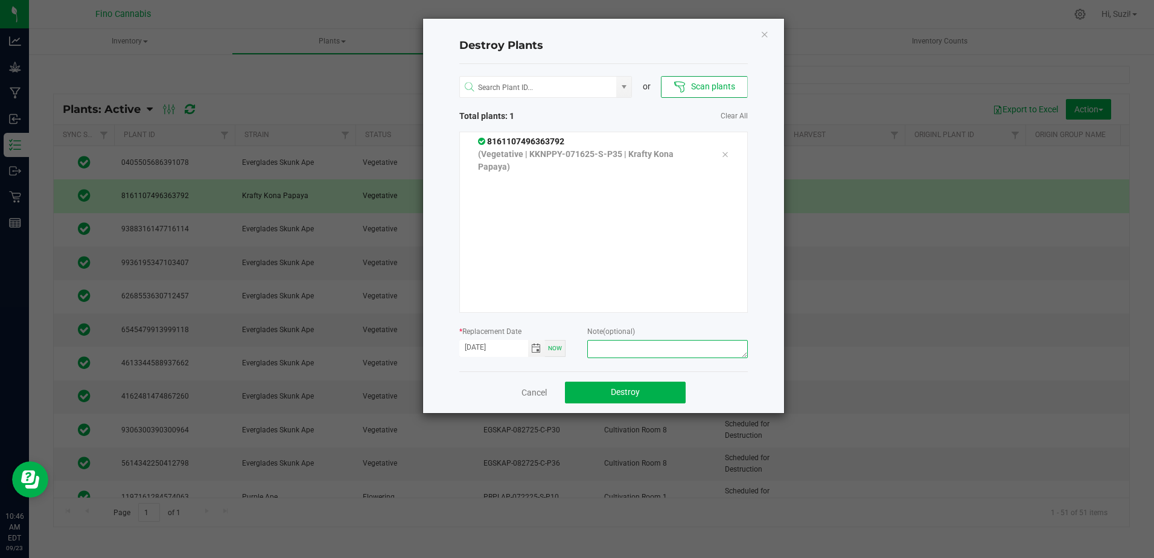
click at [639, 354] on textarea at bounding box center [667, 349] width 160 height 18
type textarea "Culled [DEMOGRAPHIC_DATA] - 280g"
click at [624, 391] on span "Destroy" at bounding box center [625, 392] width 29 height 10
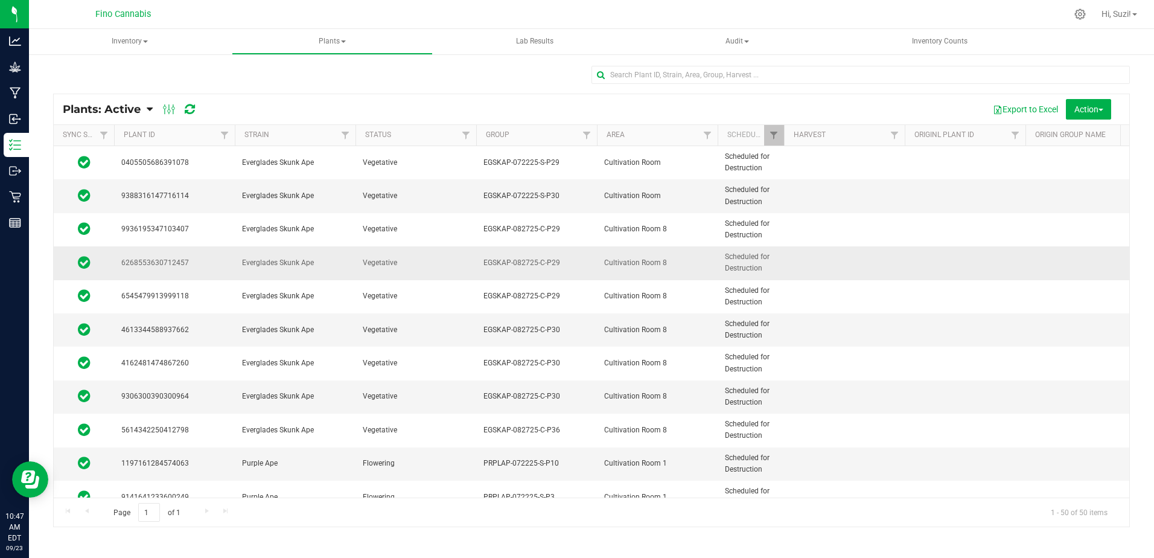
click at [574, 264] on span "EGSKAP-082725-C-P29" at bounding box center [537, 262] width 106 height 11
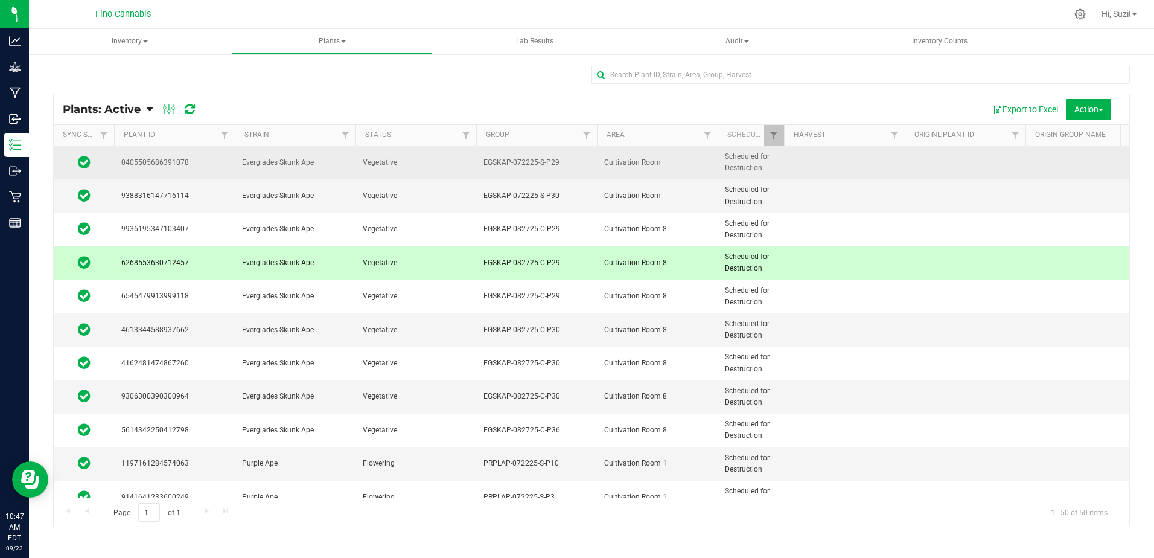
click at [578, 156] on td "EGSKAP-072225-S-P29" at bounding box center [536, 162] width 121 height 33
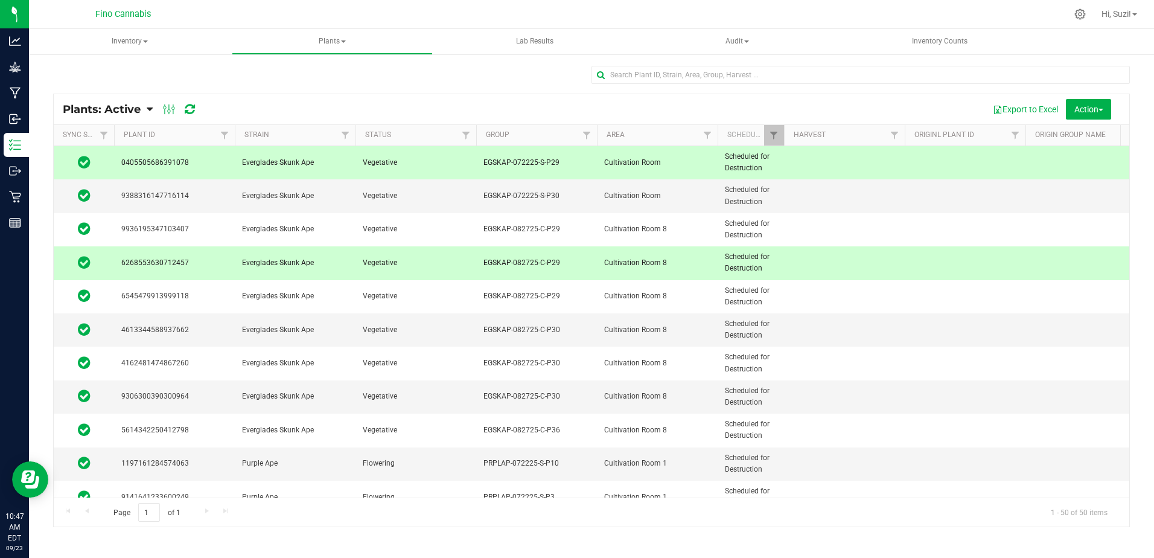
click at [562, 269] on span "EGSKAP-082725-C-P29" at bounding box center [537, 262] width 106 height 11
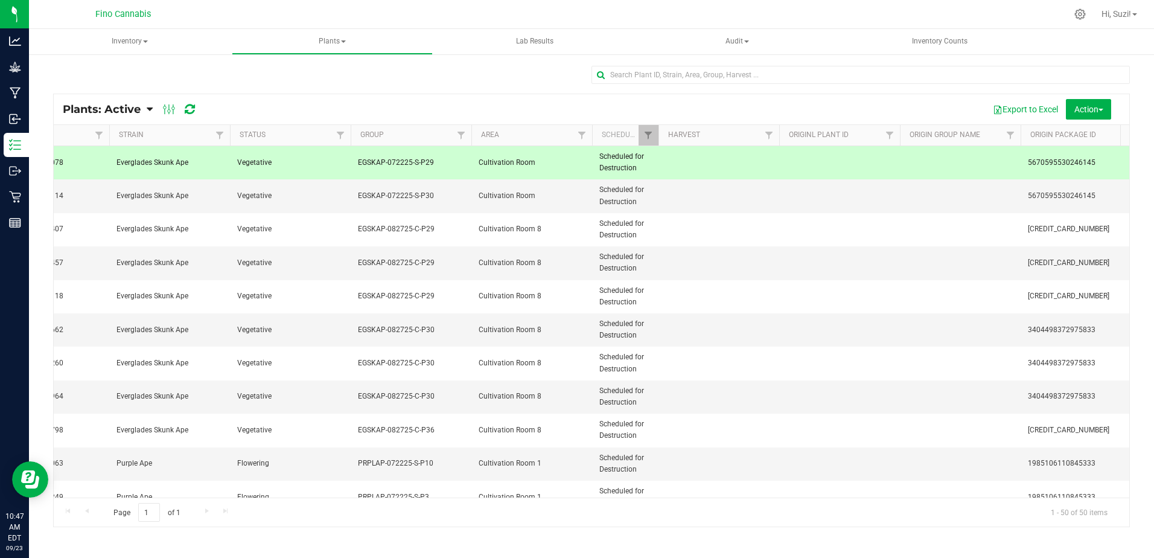
scroll to position [0, 0]
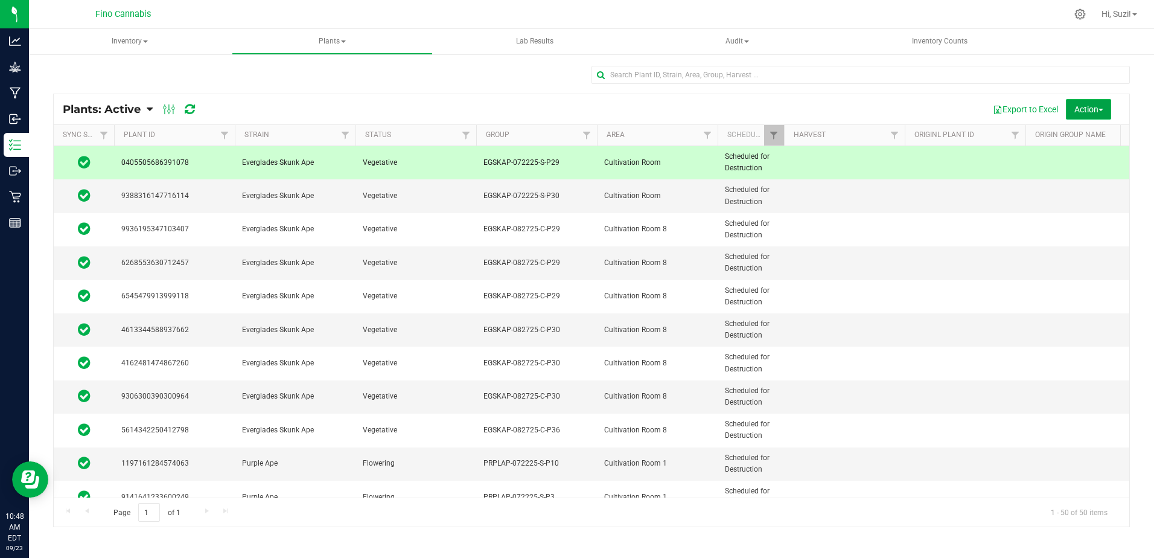
click at [1095, 111] on span "Action" at bounding box center [1089, 109] width 29 height 10
click at [1062, 145] on div "Destroy plants" at bounding box center [1083, 138] width 68 height 19
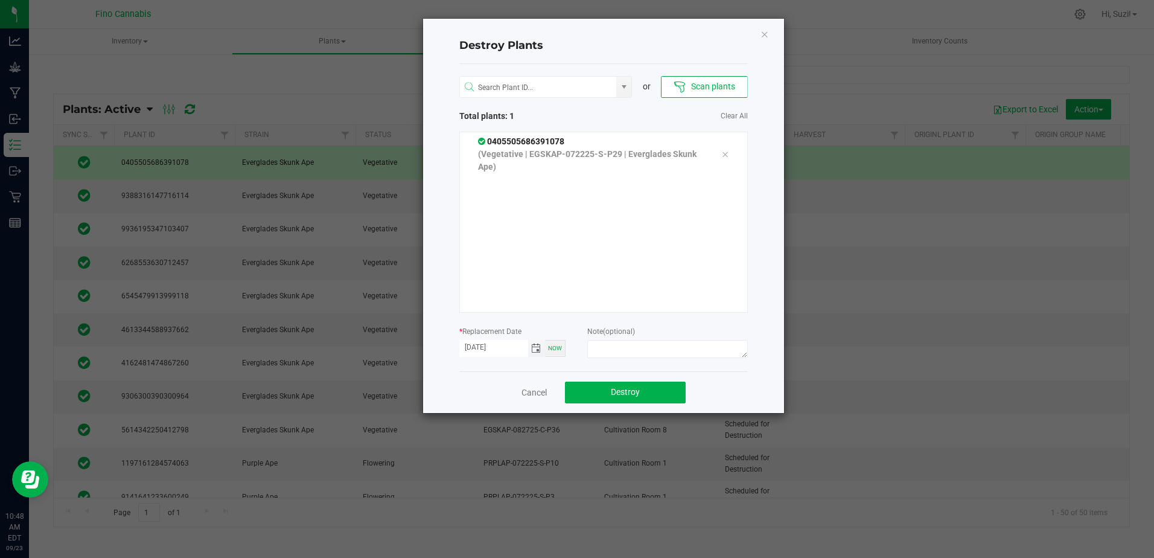
click at [537, 349] on span "Toggle calendar" at bounding box center [536, 349] width 10 height 10
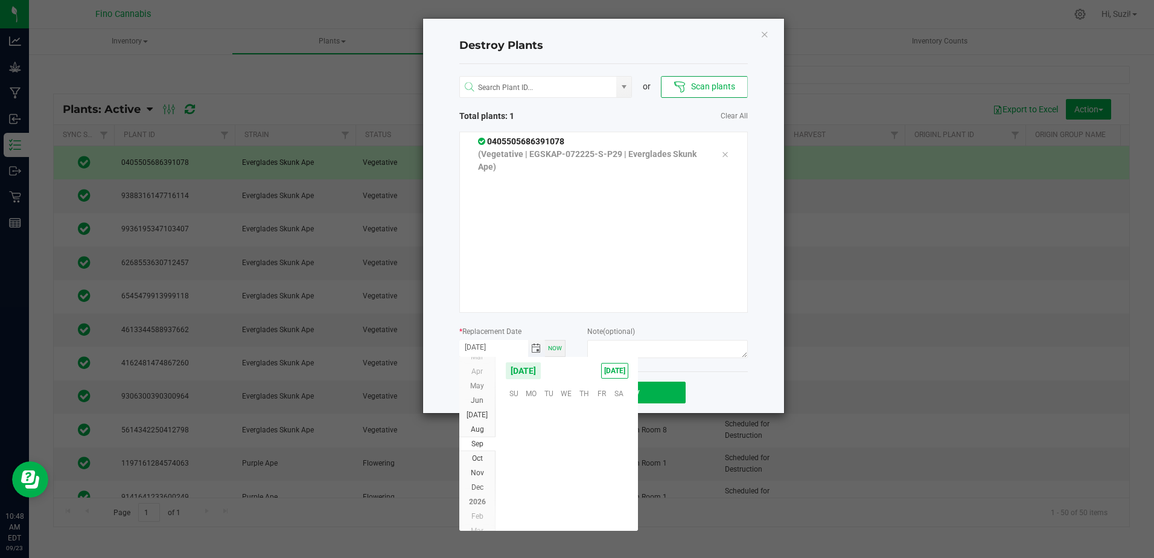
scroll to position [195815, 0]
click at [515, 469] on span "21" at bounding box center [514, 467] width 18 height 19
type input "[DATE]"
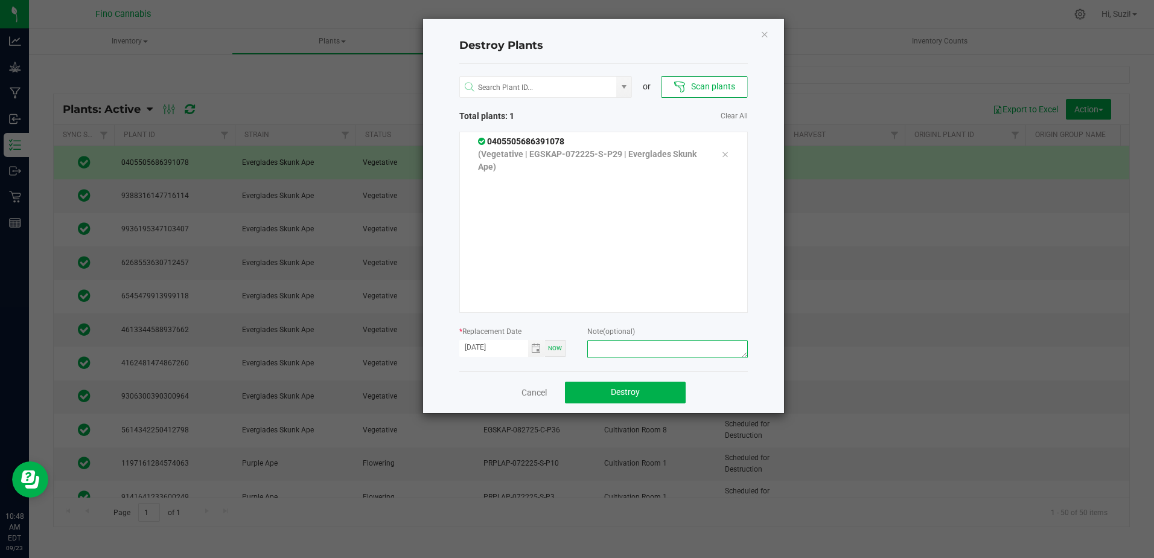
click at [616, 348] on textarea at bounding box center [667, 349] width 160 height 18
type textarea "Culled [DEMOGRAPHIC_DATA] - 380g"
click at [621, 392] on span "Destroy" at bounding box center [625, 392] width 29 height 10
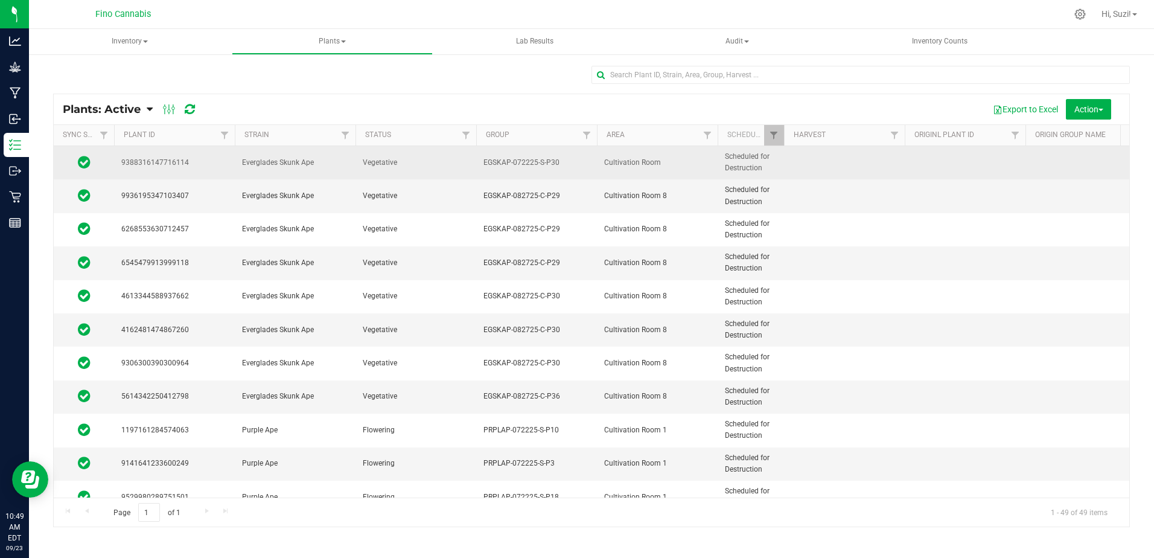
click at [471, 160] on td "Vegetative" at bounding box center [416, 162] width 121 height 33
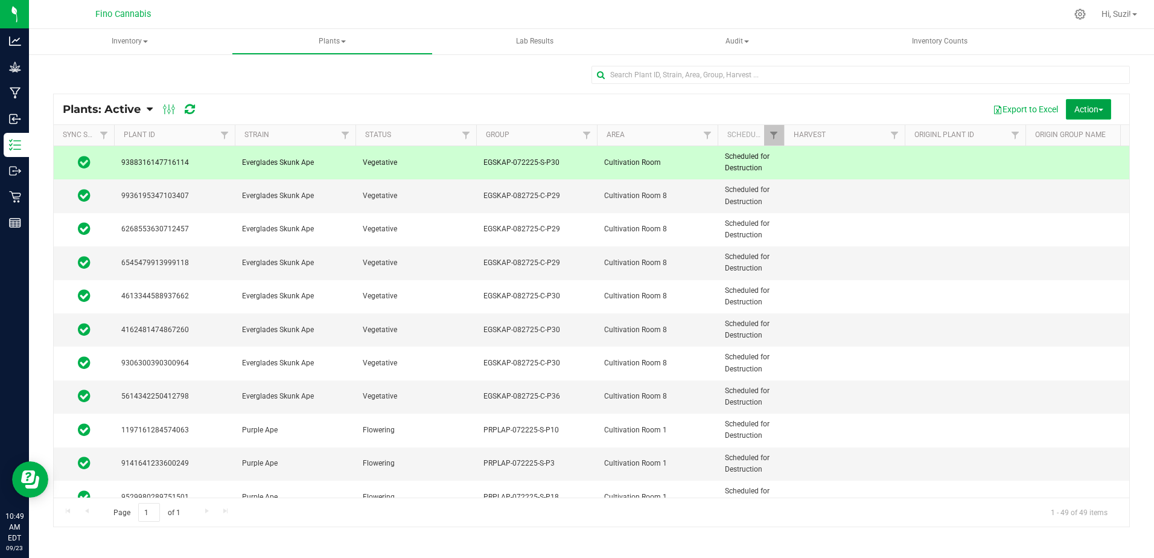
click at [1095, 110] on span "Action" at bounding box center [1089, 109] width 29 height 10
click at [1074, 133] on span "Destroy plants" at bounding box center [1074, 137] width 51 height 10
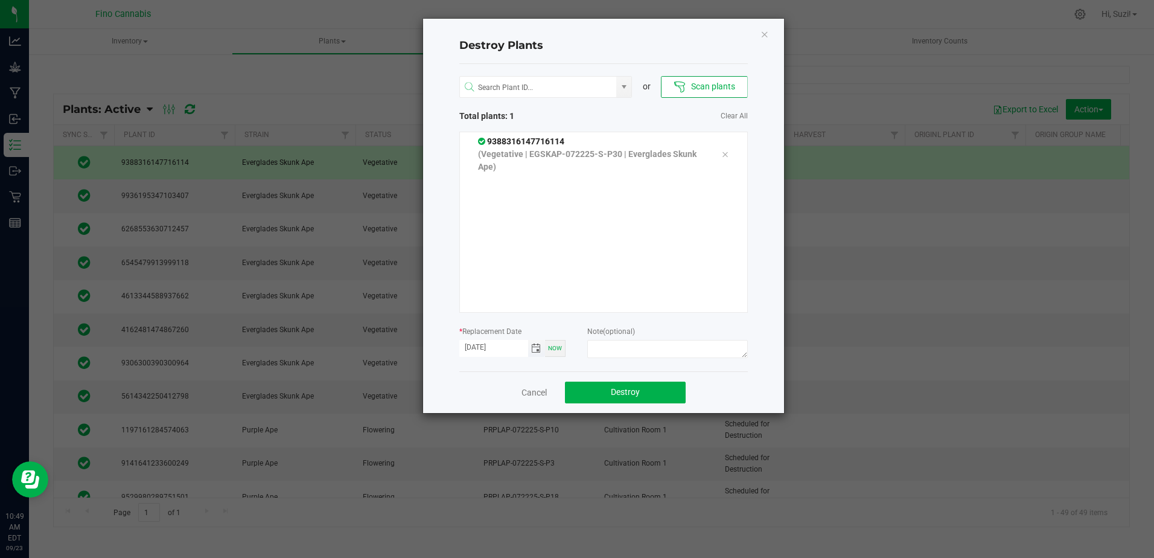
click at [536, 348] on span "Toggle calendar" at bounding box center [536, 349] width 10 height 10
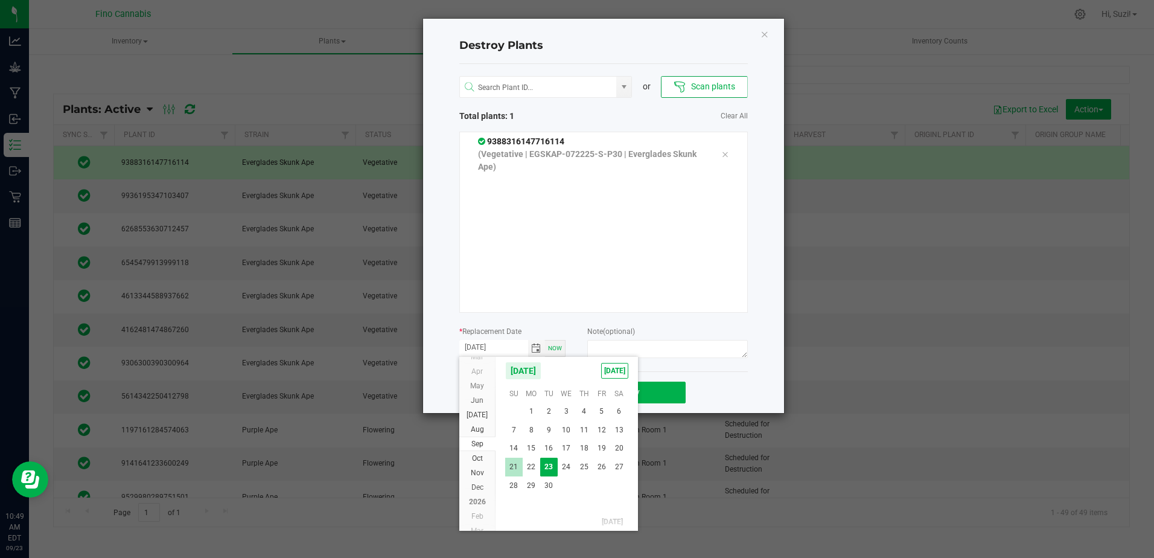
click at [516, 469] on span "21" at bounding box center [514, 467] width 18 height 19
type input "[DATE]"
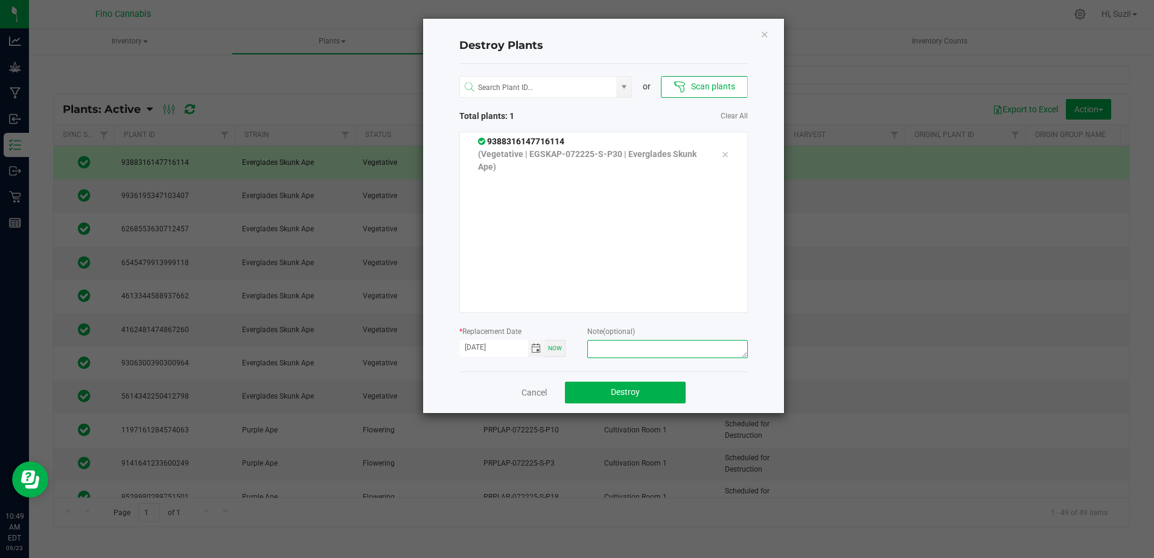
click at [609, 346] on textarea at bounding box center [667, 349] width 160 height 18
type textarea "Culled [DEMOGRAPHIC_DATA] - 400g"
click at [638, 380] on div "Cancel Destroy" at bounding box center [603, 392] width 289 height 42
click at [638, 391] on span "Destroy" at bounding box center [625, 392] width 29 height 10
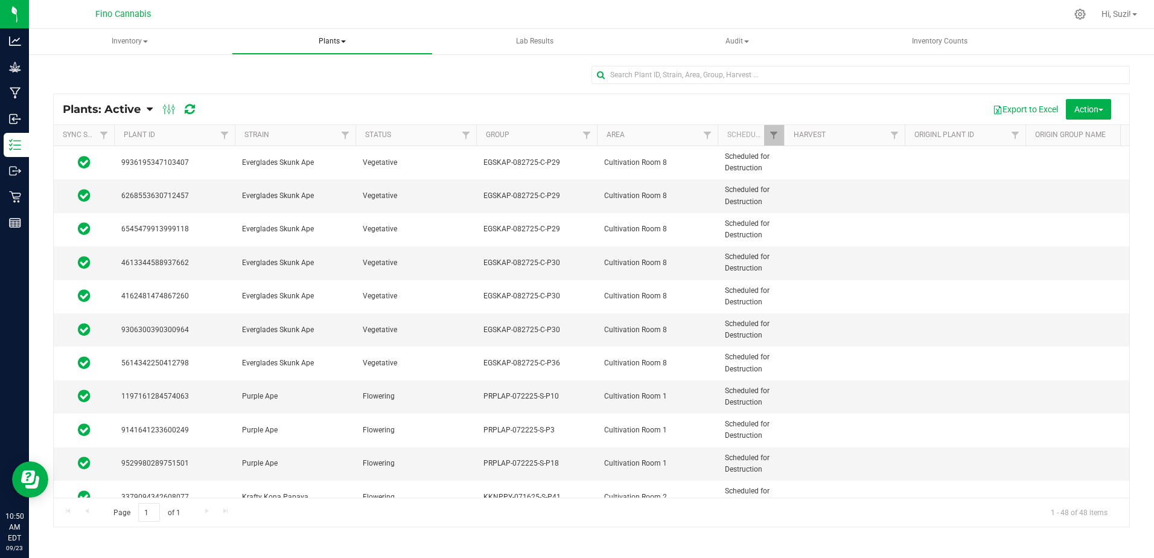
click at [345, 45] on span "Plants" at bounding box center [332, 42] width 200 height 24
click at [290, 89] on span "Waste log" at bounding box center [284, 87] width 72 height 10
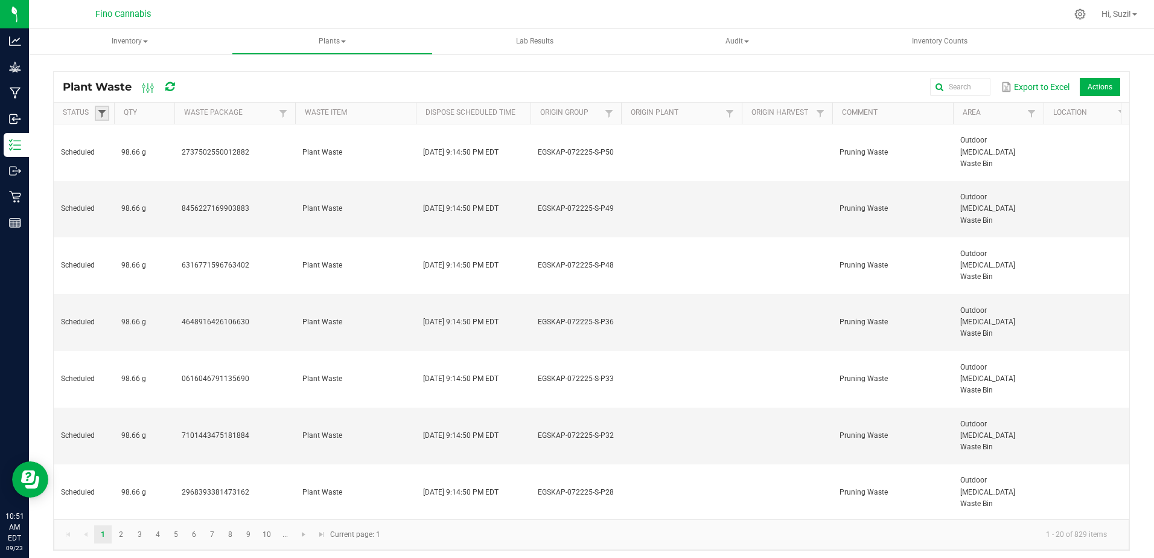
click at [104, 114] on span at bounding box center [102, 114] width 10 height 10
click at [115, 209] on li "Scheduled" at bounding box center [161, 211] width 117 height 16
checkbox input "true"
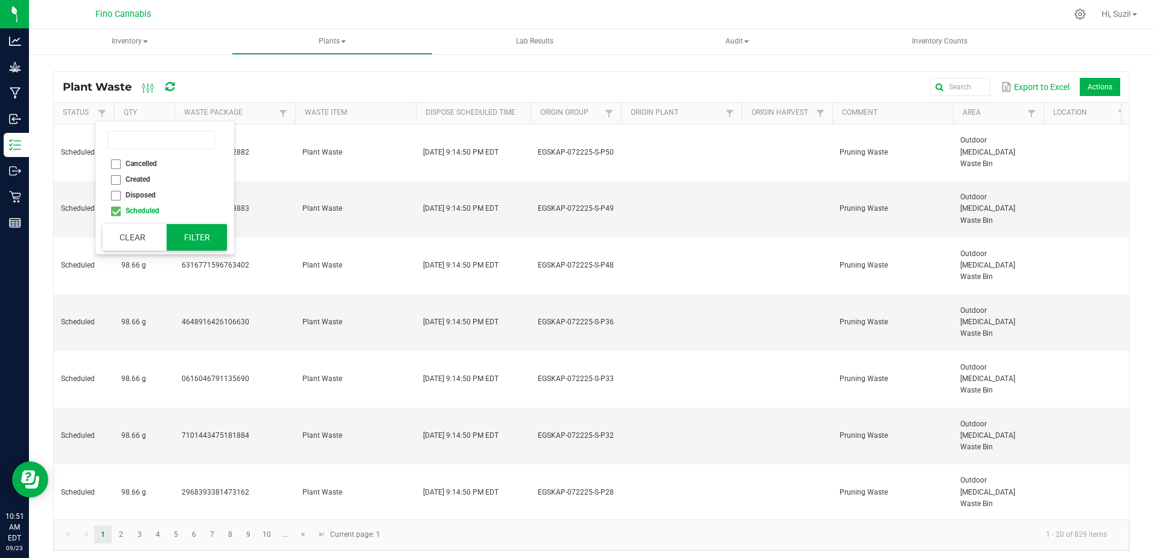
click at [196, 242] on button "Filter" at bounding box center [197, 237] width 60 height 27
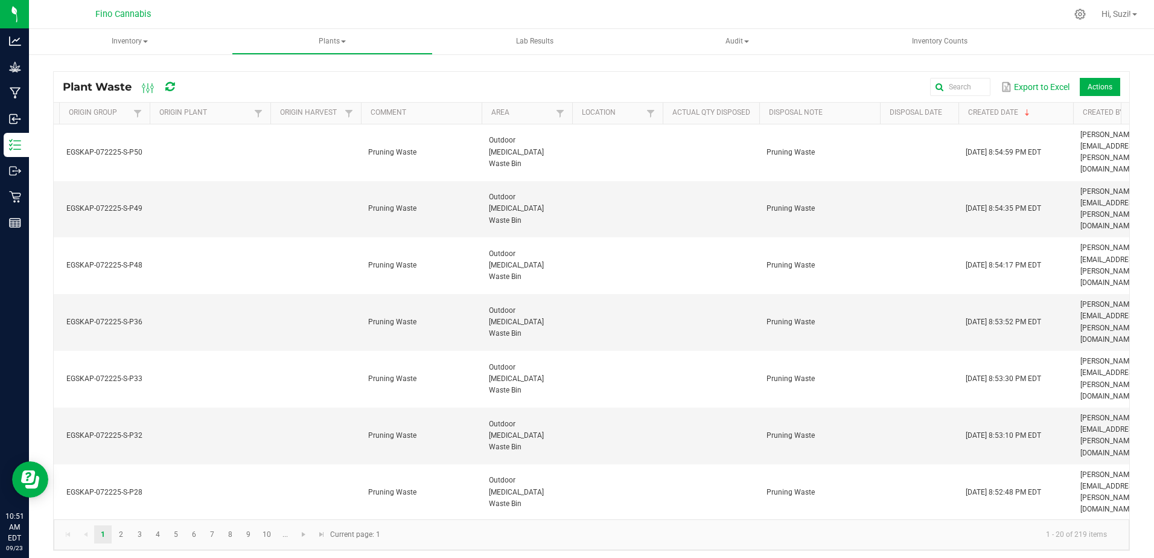
scroll to position [0, 520]
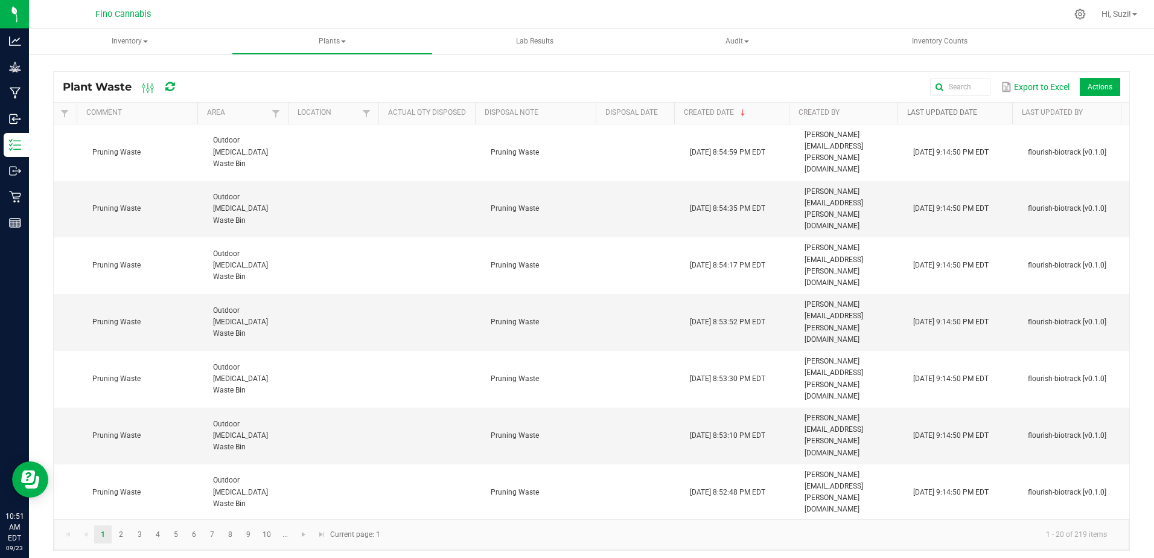
click at [960, 115] on link "Last Updated Date" at bounding box center [957, 113] width 100 height 10
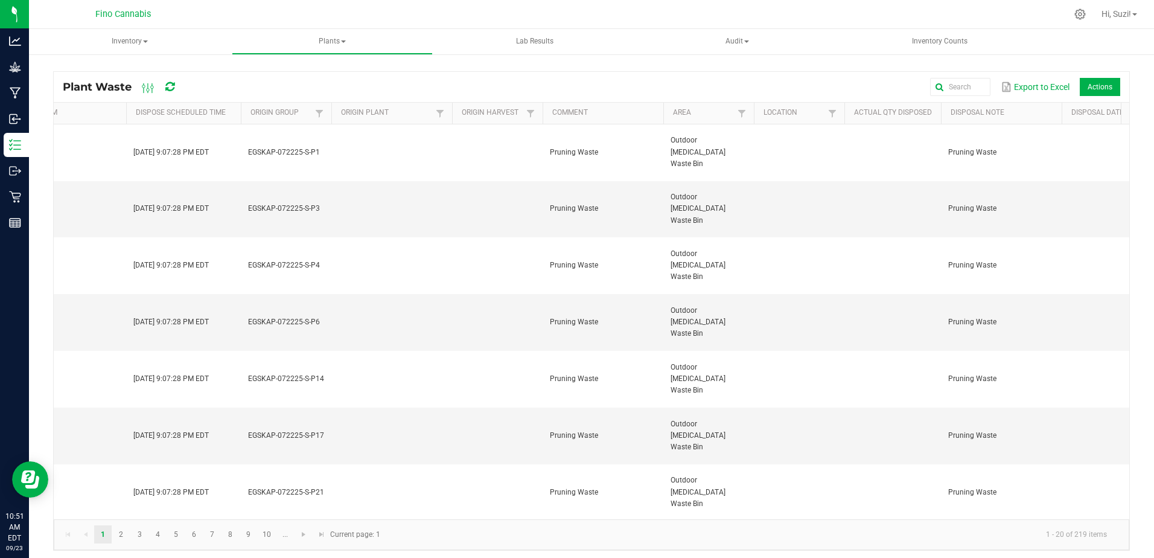
scroll to position [0, 211]
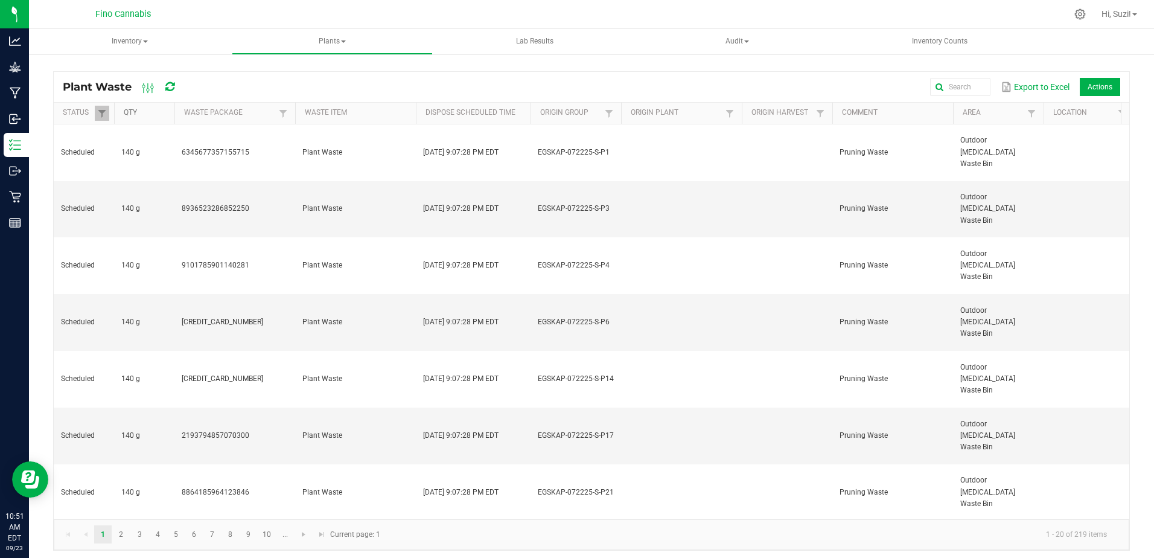
click at [133, 115] on link "Qty" at bounding box center [147, 113] width 46 height 10
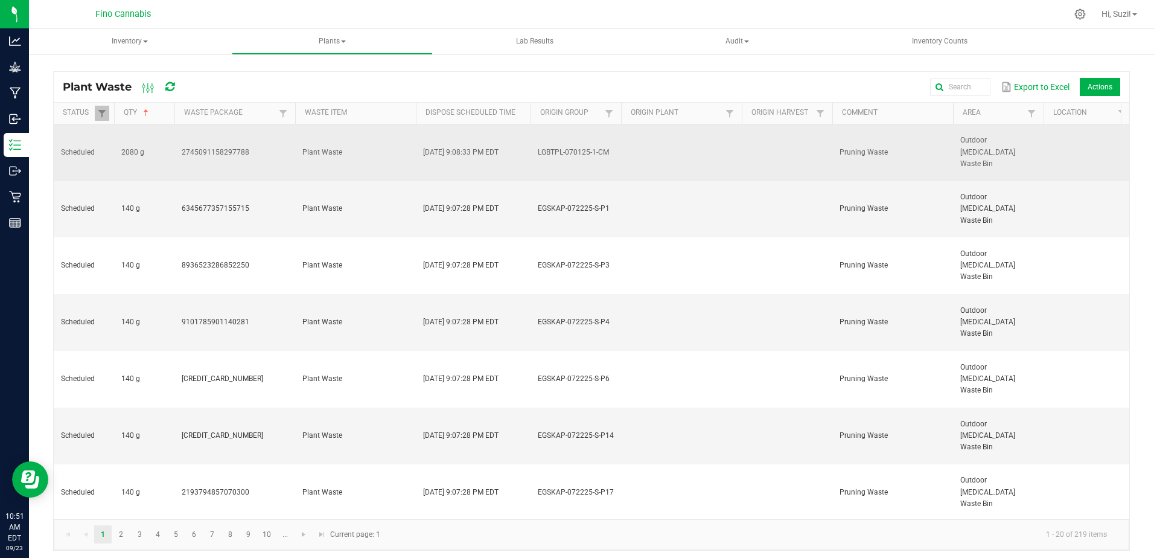
click at [158, 146] on td "2080 g" at bounding box center [144, 152] width 60 height 57
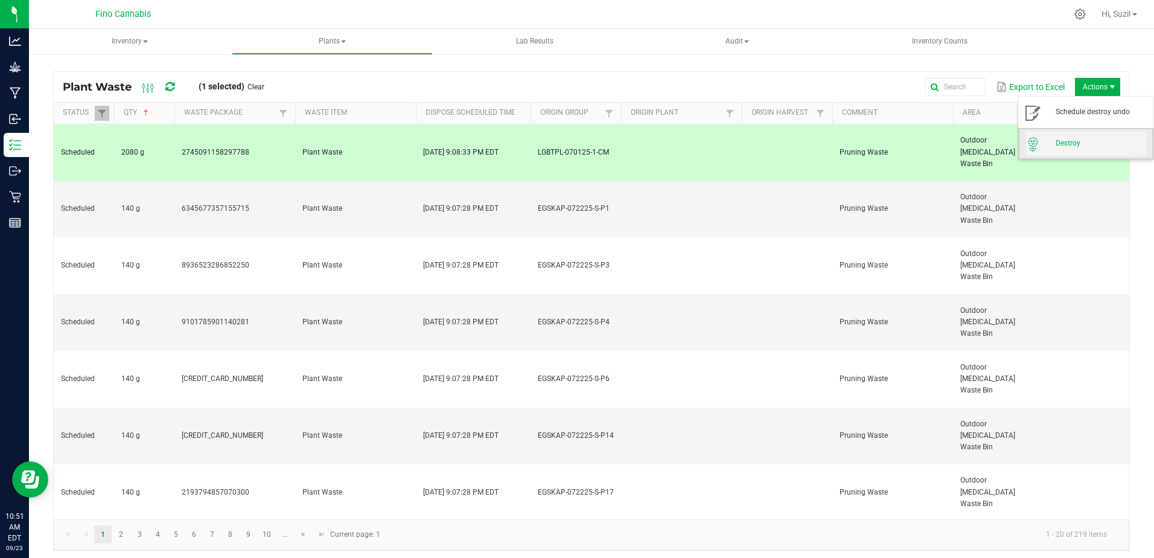
click at [1071, 142] on span "Destroy" at bounding box center [1101, 143] width 91 height 10
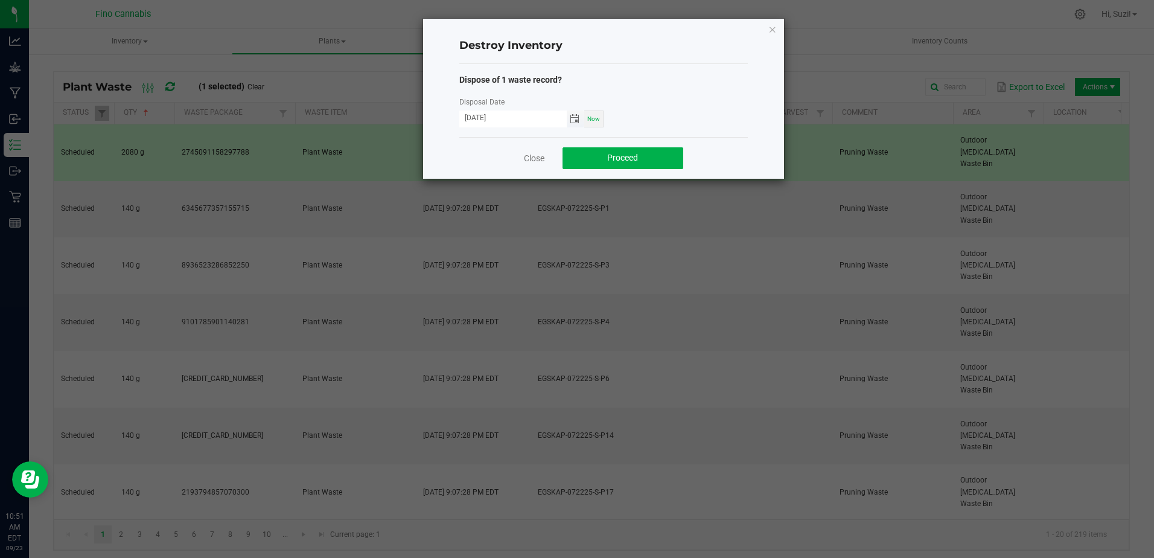
click at [576, 117] on span "Toggle calendar" at bounding box center [575, 119] width 10 height 10
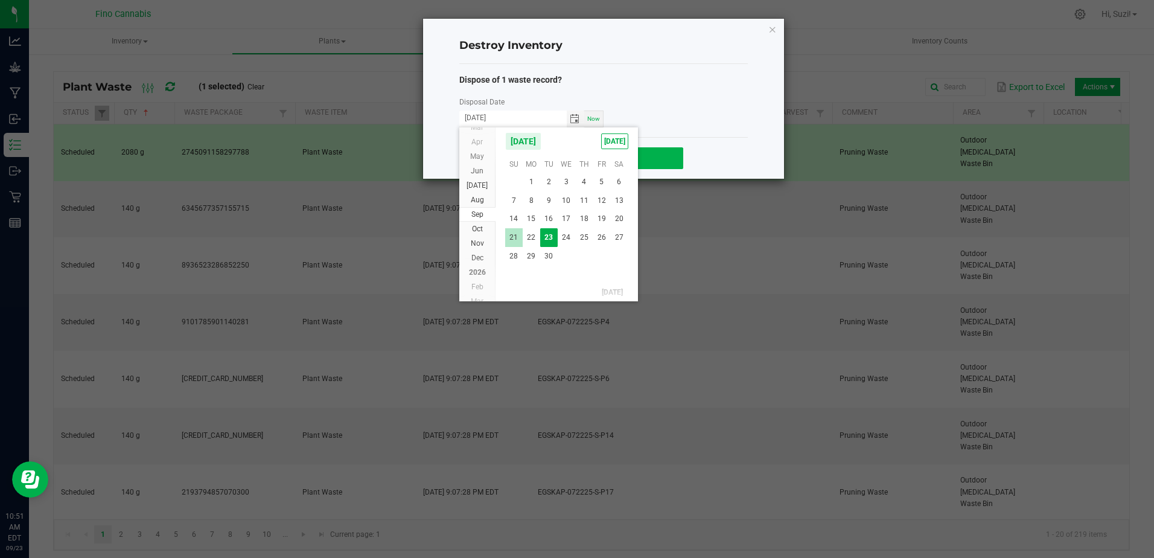
click at [515, 240] on span "21" at bounding box center [514, 237] width 18 height 19
type input "[DATE]"
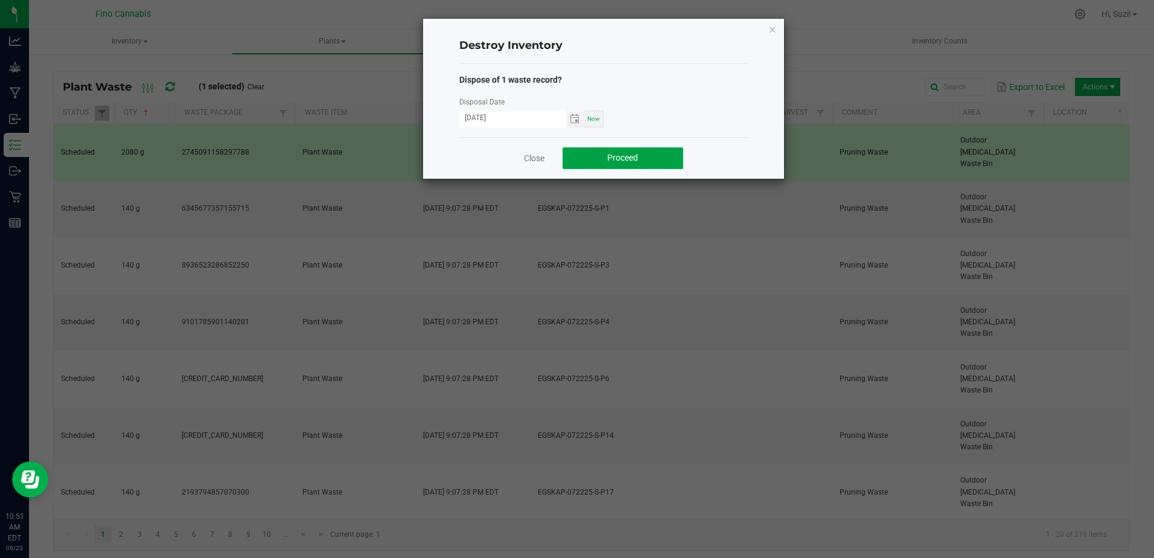
click at [640, 158] on button "Proceed" at bounding box center [623, 158] width 121 height 22
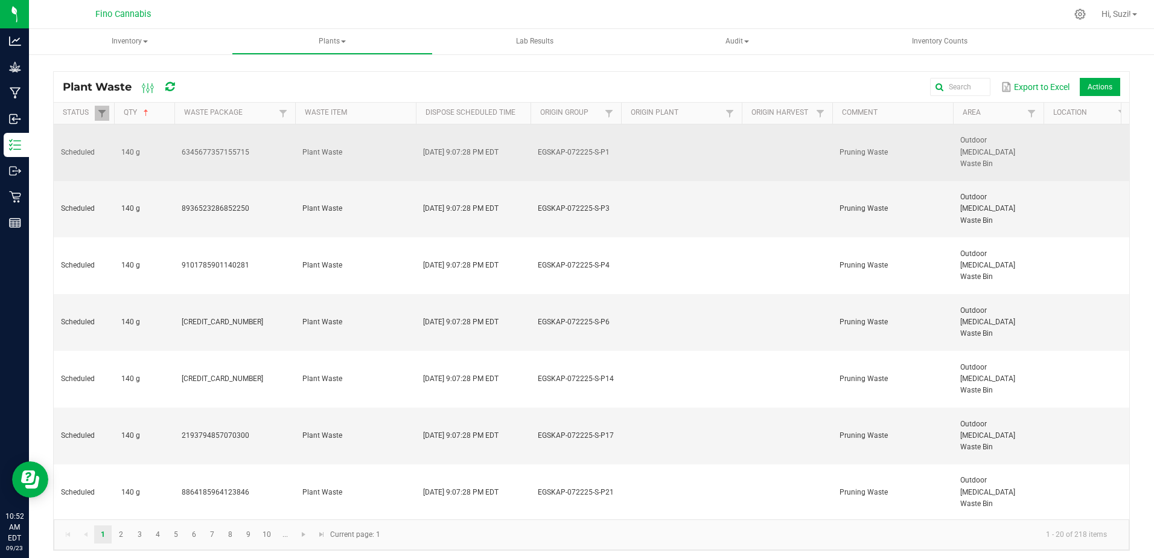
click at [320, 153] on td "Plant Waste" at bounding box center [355, 152] width 121 height 57
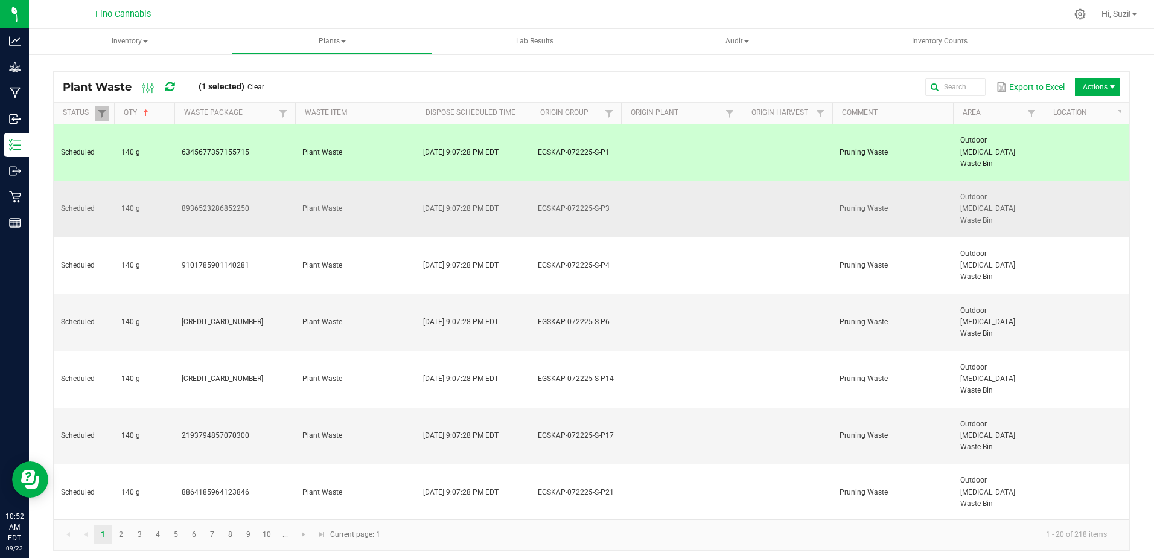
click at [353, 181] on td "Plant Waste" at bounding box center [355, 209] width 121 height 57
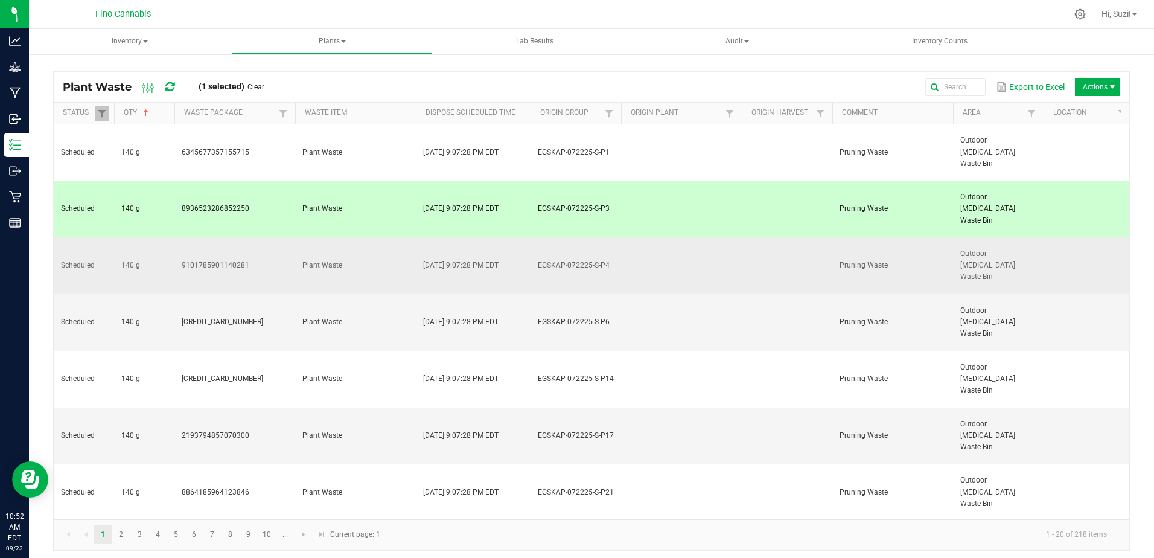
click at [353, 237] on td "Plant Waste" at bounding box center [355, 265] width 121 height 57
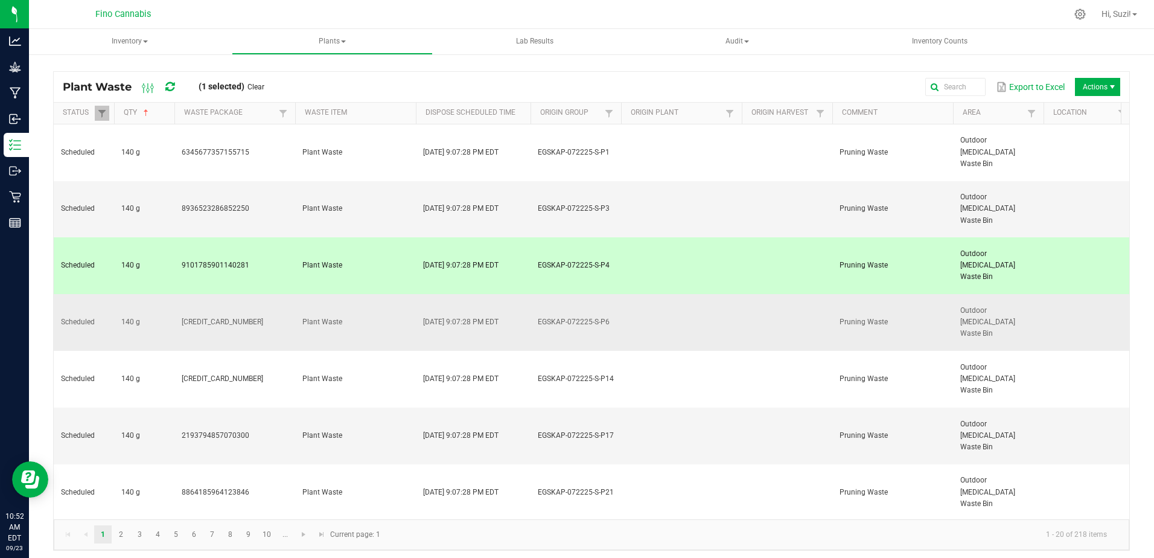
click at [351, 294] on td "Plant Waste" at bounding box center [355, 322] width 121 height 57
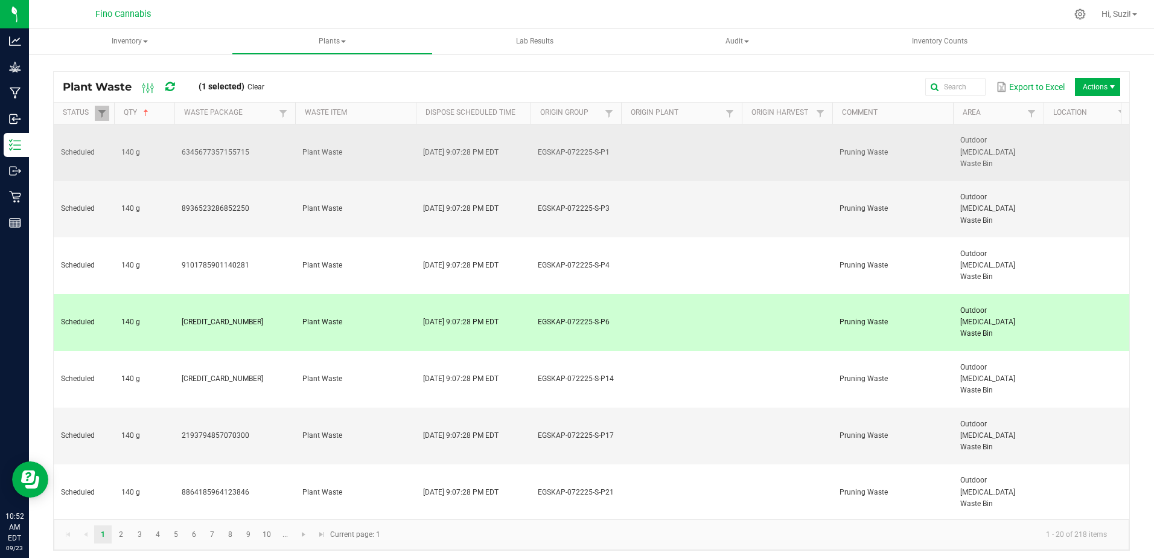
click at [357, 133] on td "Plant Waste" at bounding box center [355, 152] width 121 height 57
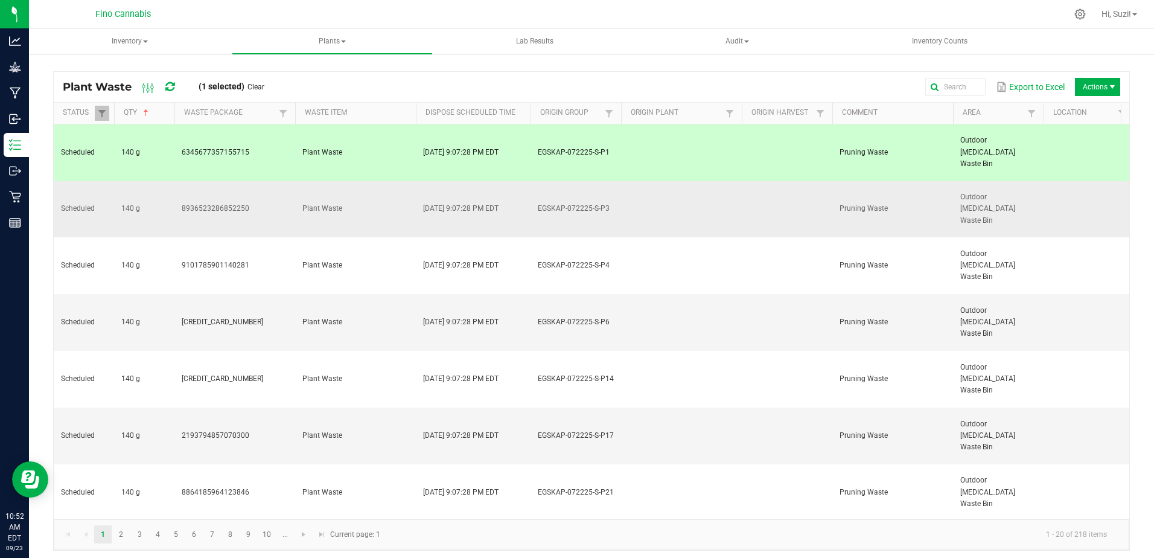
click at [359, 181] on td "Plant Waste" at bounding box center [355, 209] width 121 height 57
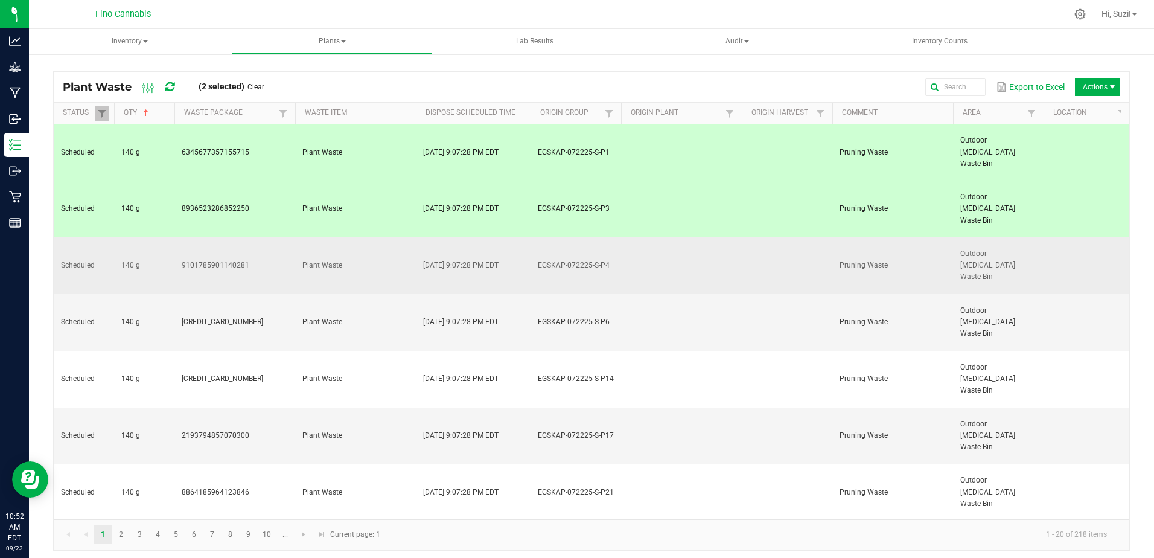
click at [368, 237] on td "Plant Waste" at bounding box center [355, 265] width 121 height 57
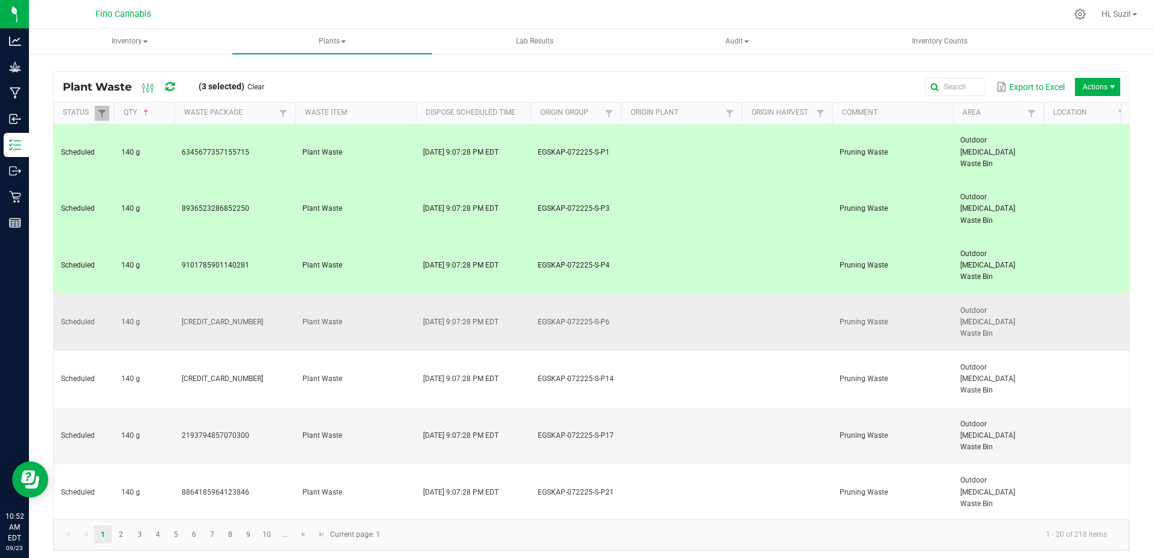
click at [369, 294] on td "Plant Waste" at bounding box center [355, 322] width 121 height 57
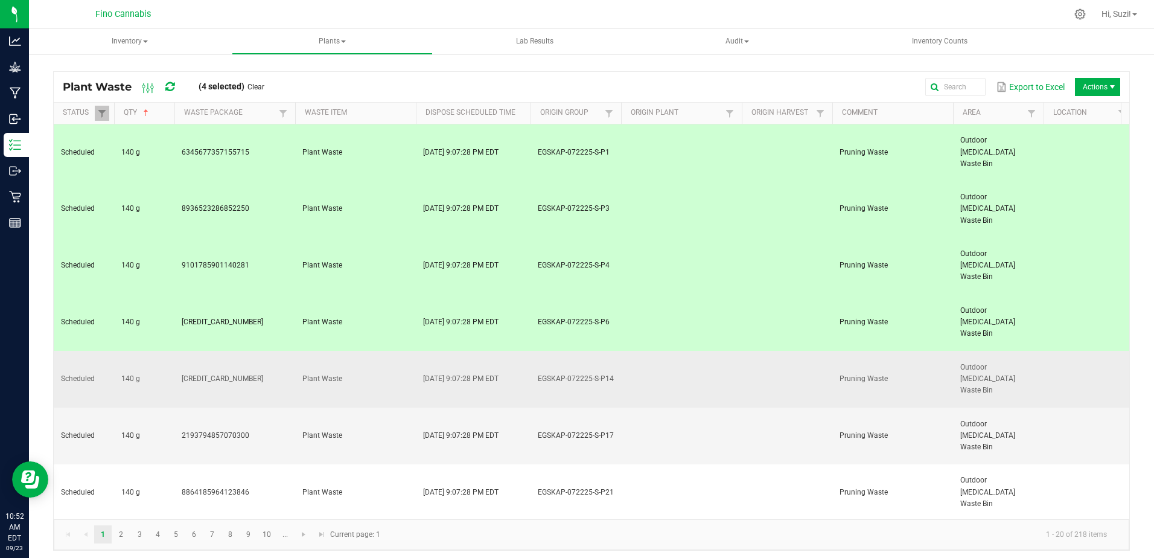
click at [370, 351] on td "Plant Waste" at bounding box center [355, 379] width 121 height 57
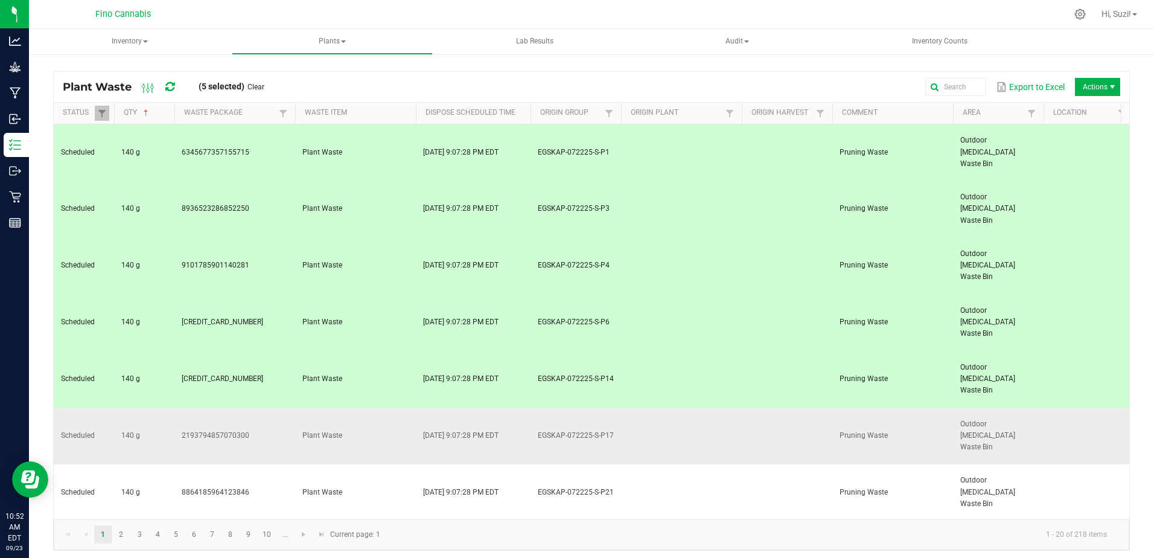
click at [370, 408] on td "Plant Waste" at bounding box center [355, 436] width 121 height 57
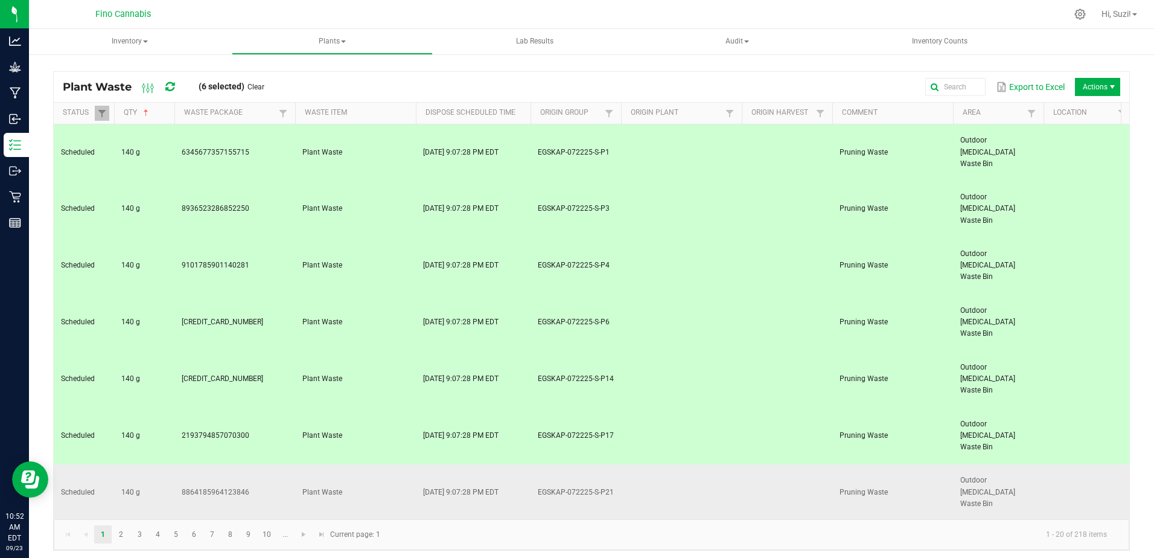
click at [374, 464] on td "Plant Waste" at bounding box center [355, 492] width 121 height 57
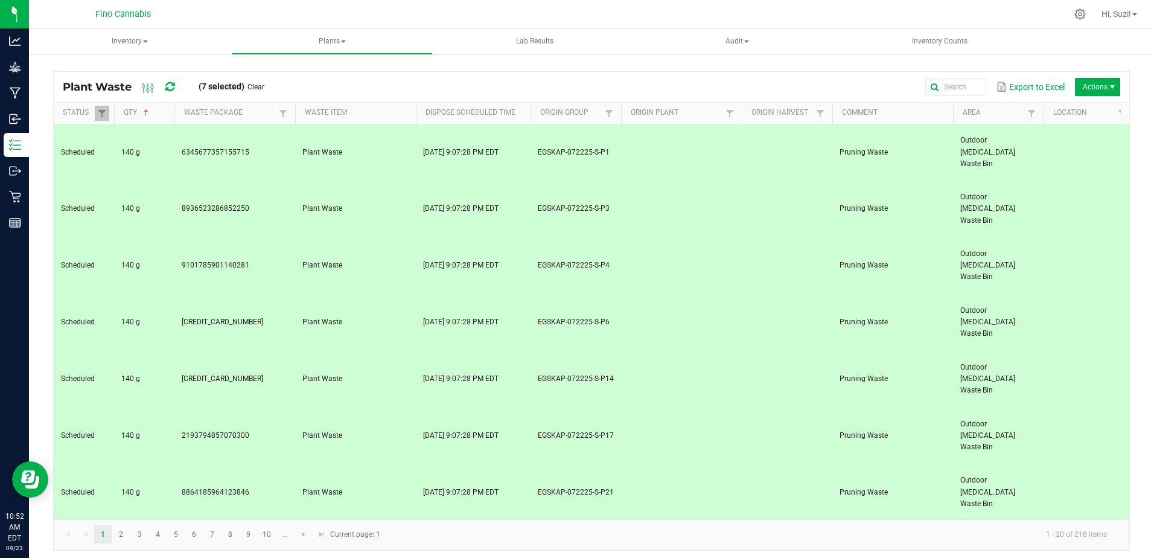
click at [372, 521] on td "Plant Waste" at bounding box center [355, 549] width 121 height 57
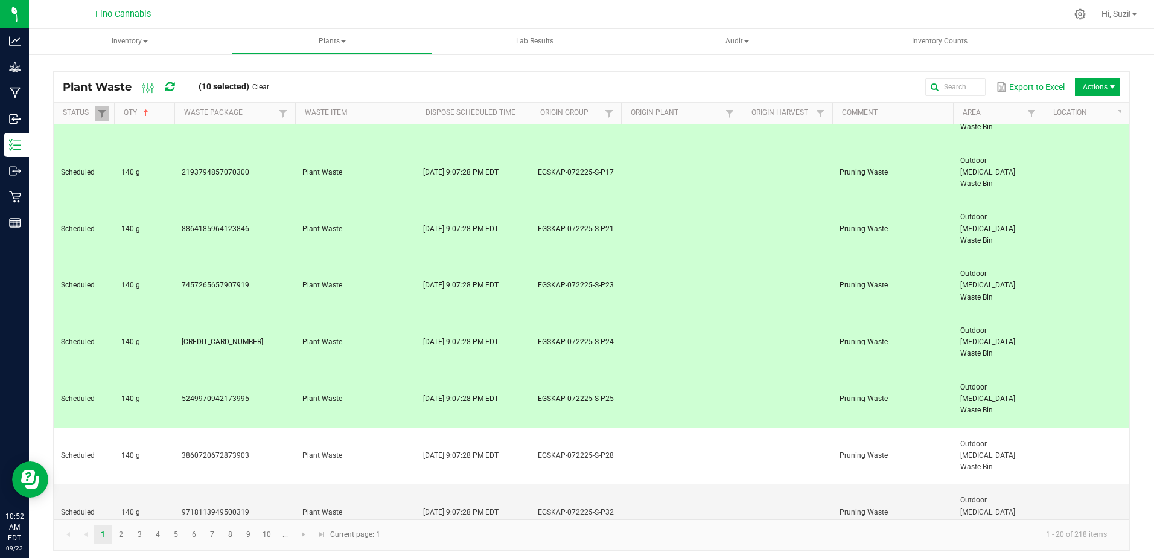
scroll to position [283, 0]
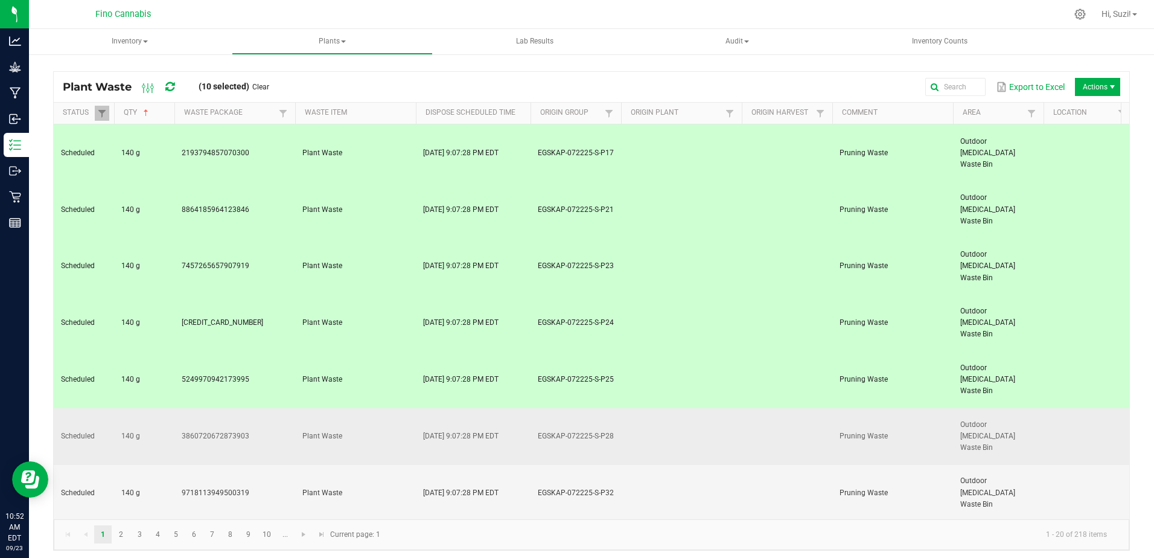
click at [376, 408] on td "Plant Waste" at bounding box center [355, 436] width 121 height 57
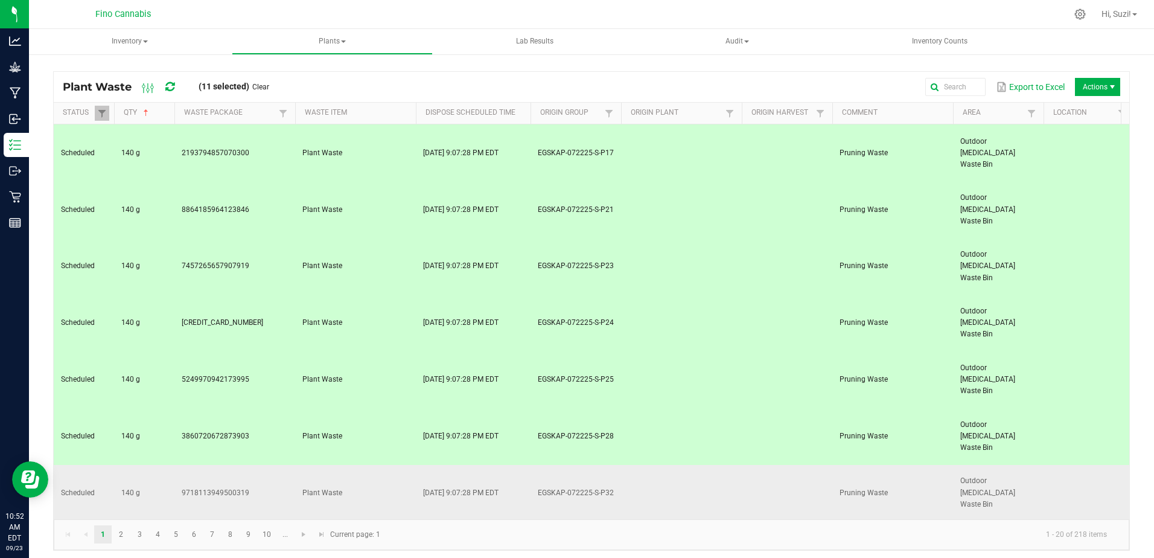
click at [367, 465] on td "Plant Waste" at bounding box center [355, 493] width 121 height 57
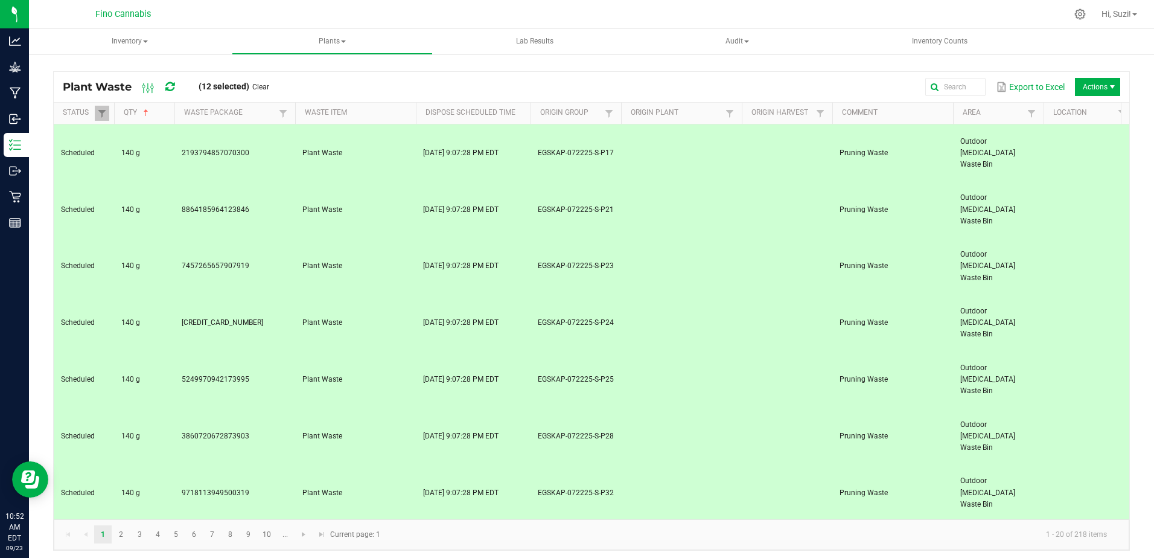
click at [373, 522] on td "Plant Waste" at bounding box center [355, 550] width 121 height 57
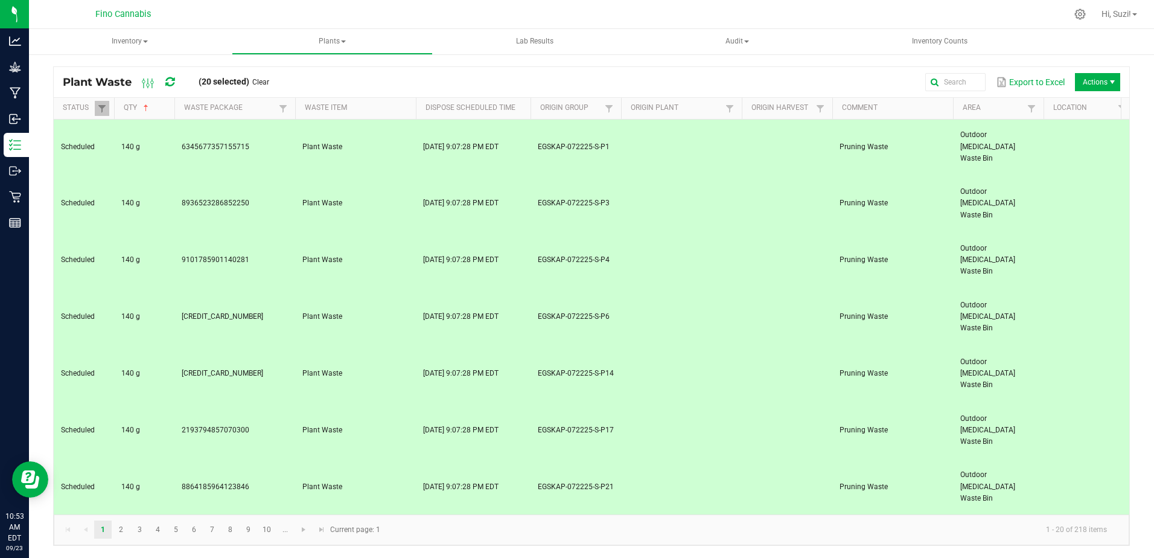
scroll to position [0, 0]
click at [1059, 138] on span "Destroy" at bounding box center [1101, 138] width 91 height 10
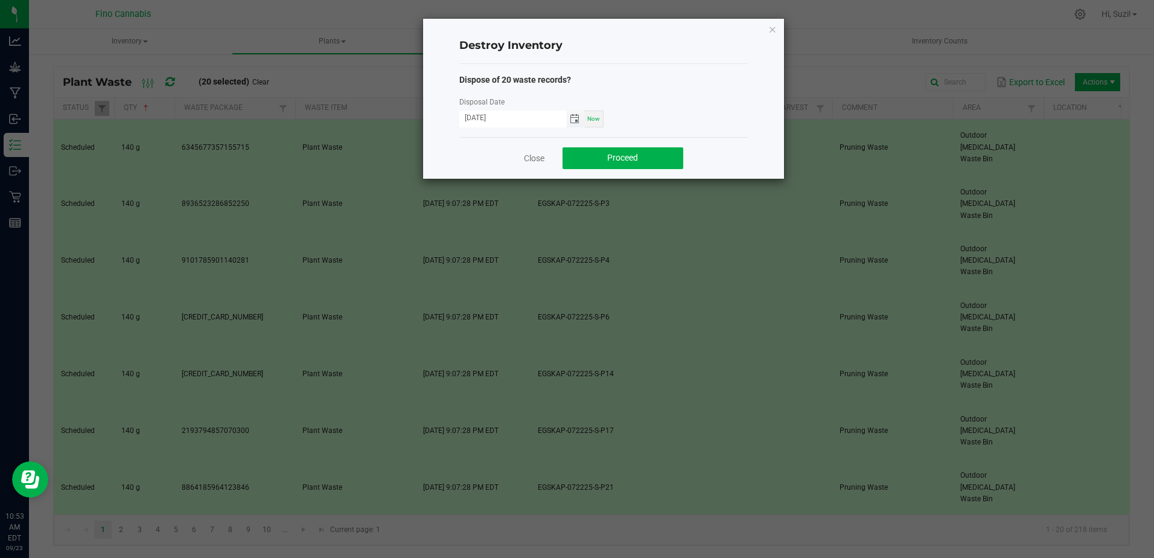
click at [577, 120] on span "Toggle calendar" at bounding box center [575, 119] width 10 height 10
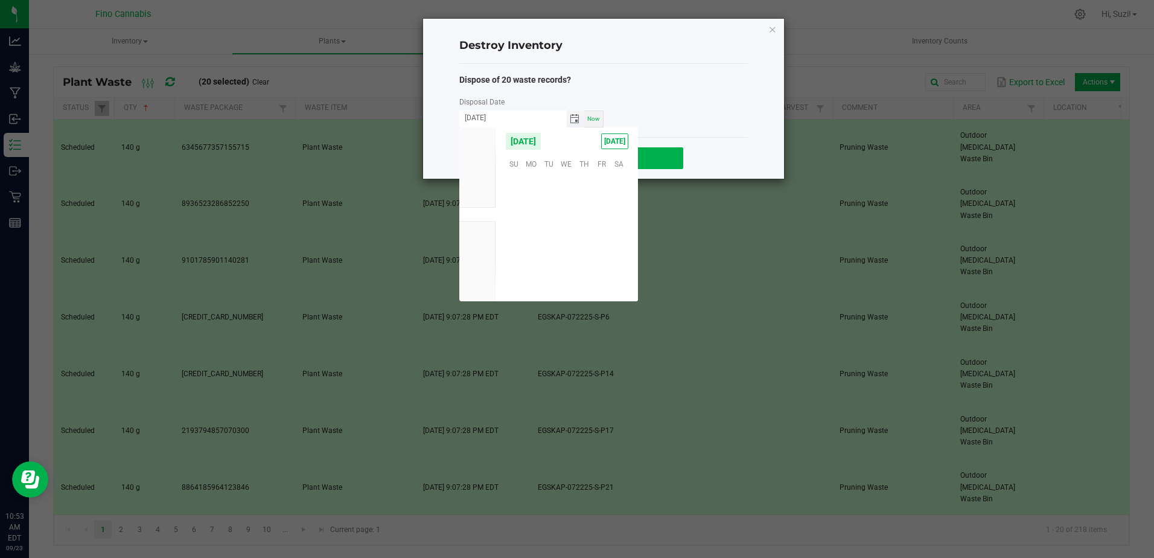
scroll to position [195815, 0]
click at [511, 239] on span "21" at bounding box center [514, 237] width 18 height 19
type input "[DATE]"
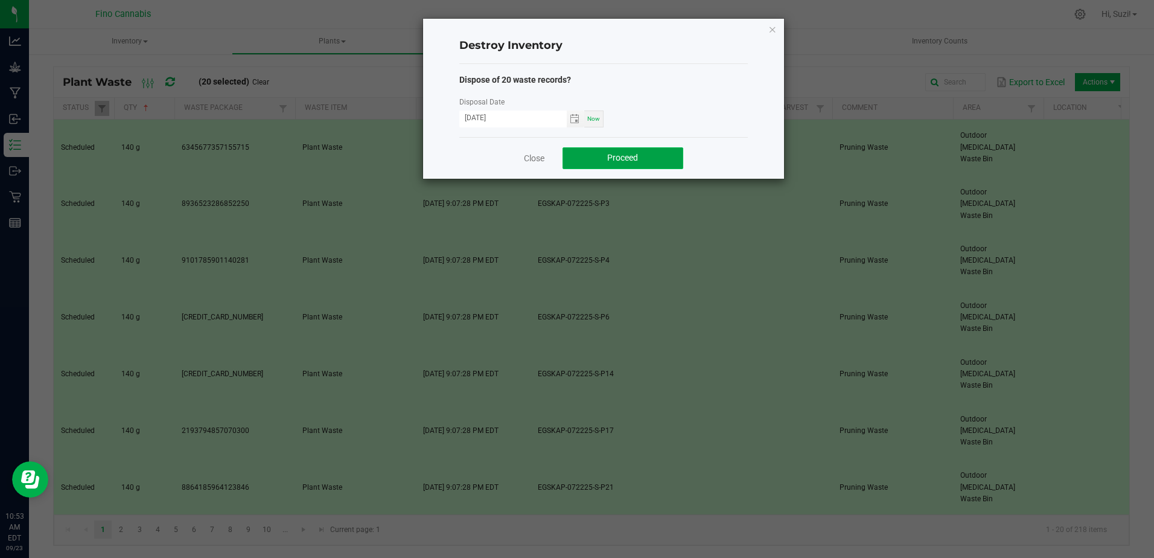
click at [655, 156] on button "Proceed" at bounding box center [623, 158] width 121 height 22
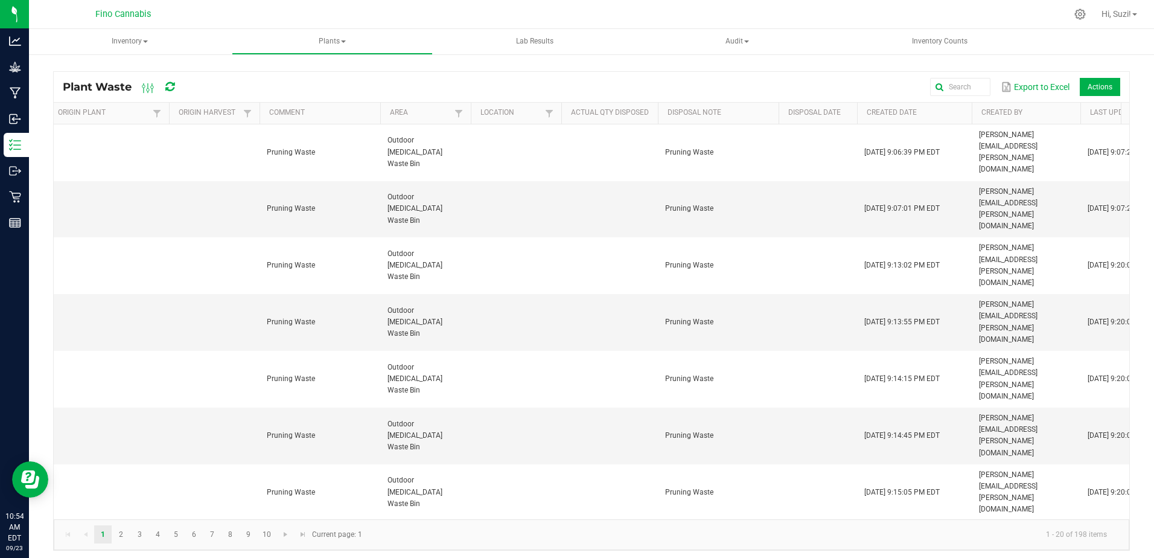
scroll to position [0, 680]
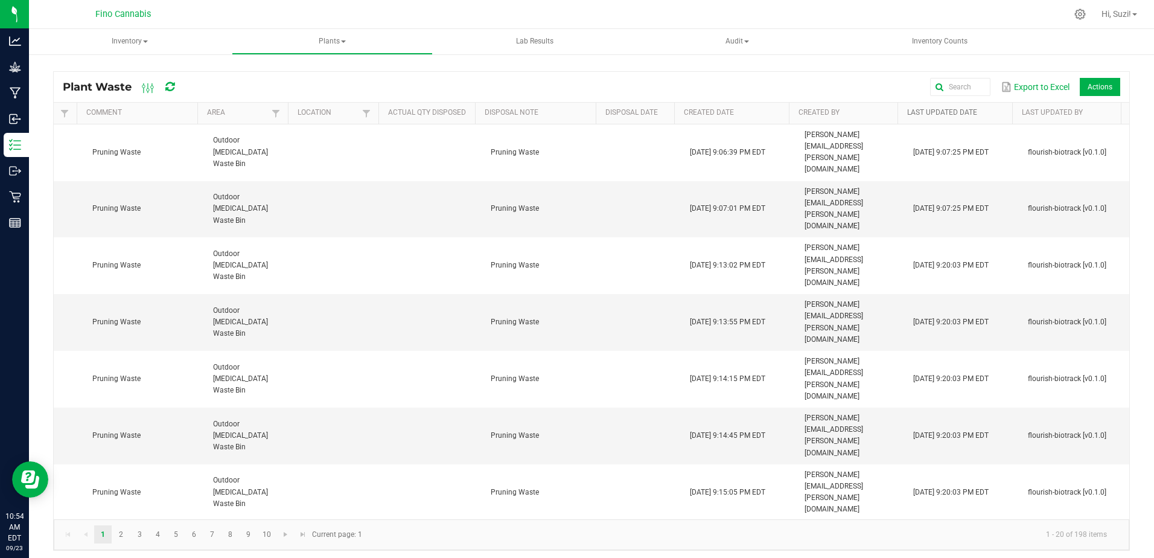
click at [922, 118] on link "Last Updated Date" at bounding box center [957, 113] width 100 height 10
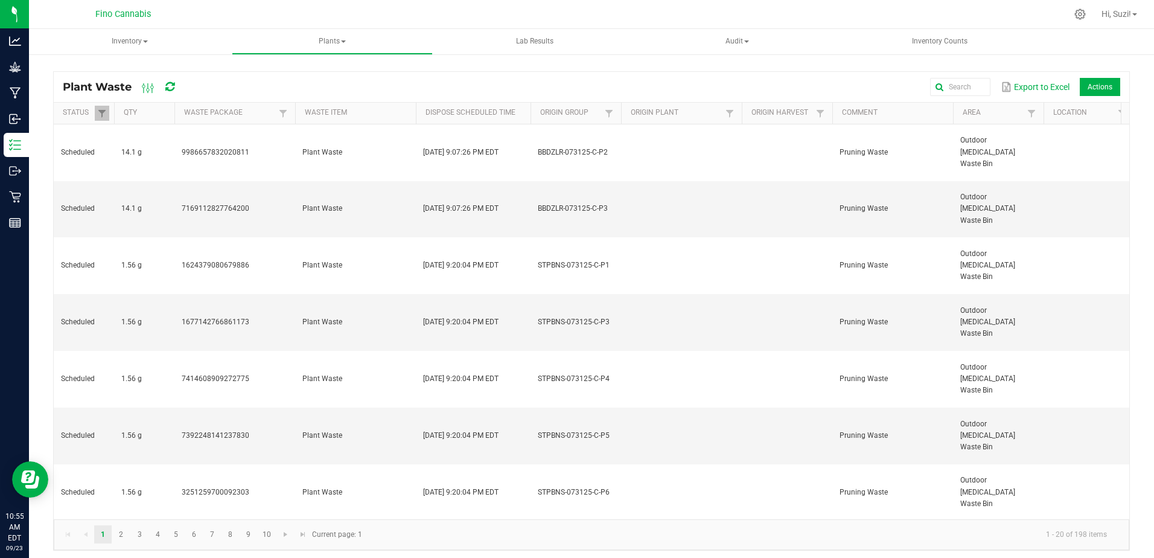
scroll to position [0, 30]
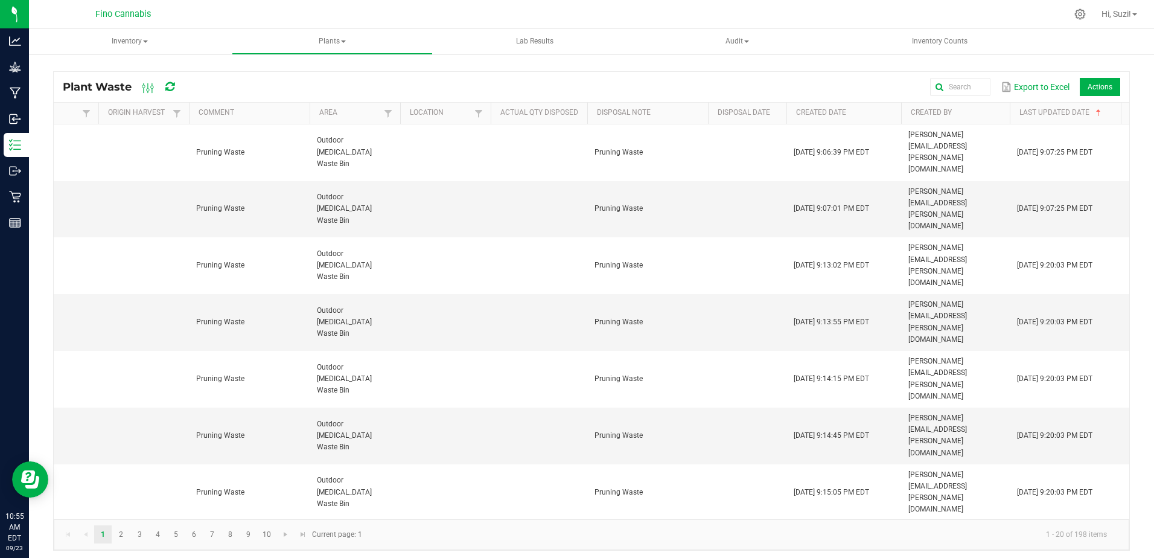
click at [1137, 549] on div "Plant Waste Export to Excel Actions Status Qty Waste Package Waste Item Dispose…" at bounding box center [591, 308] width 1125 height 510
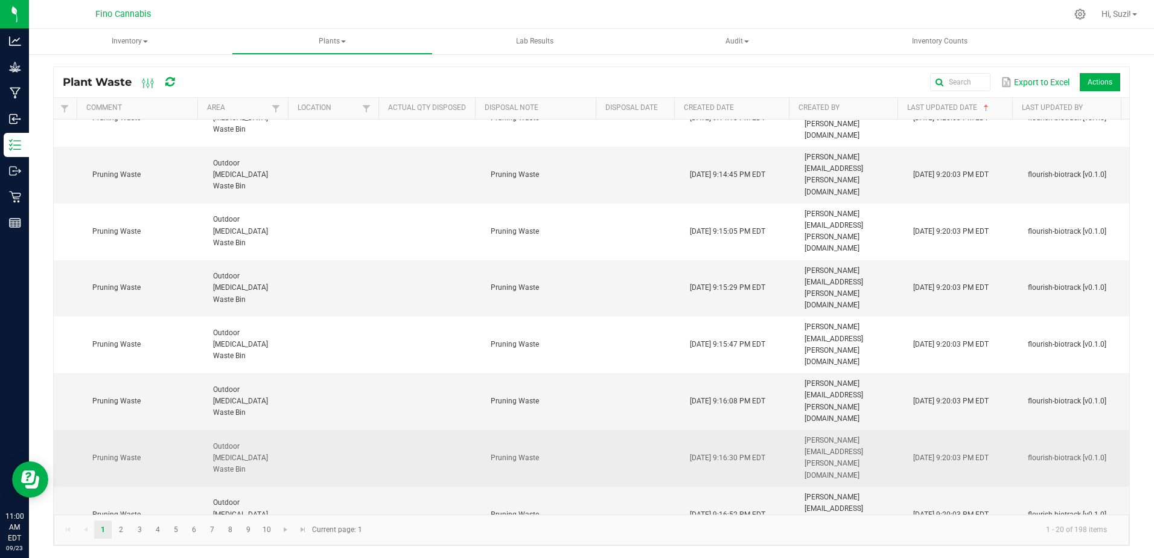
scroll to position [283, 766]
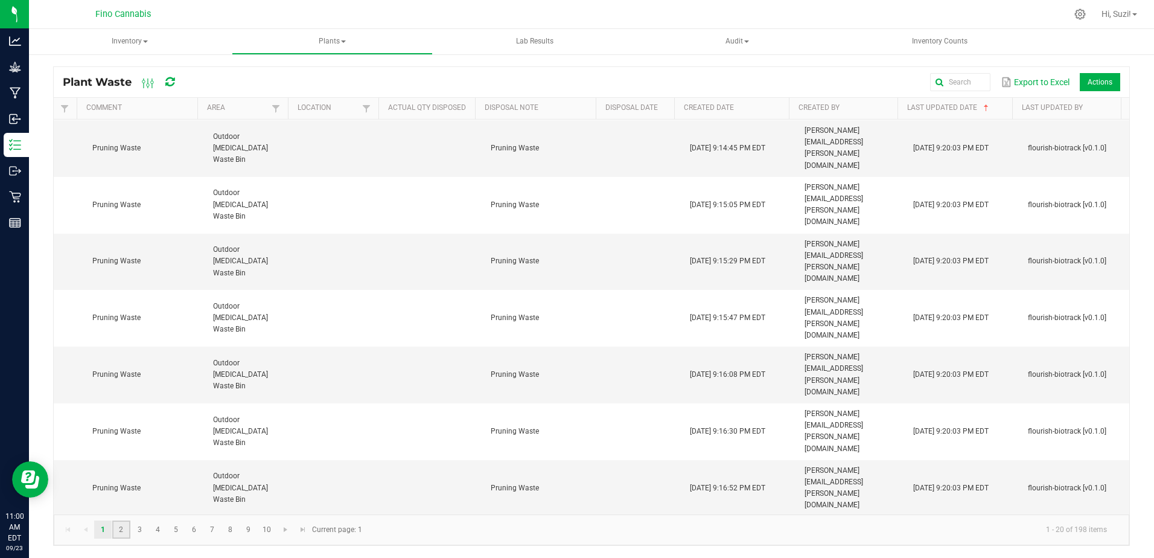
click at [123, 528] on link "2" at bounding box center [121, 529] width 18 height 18
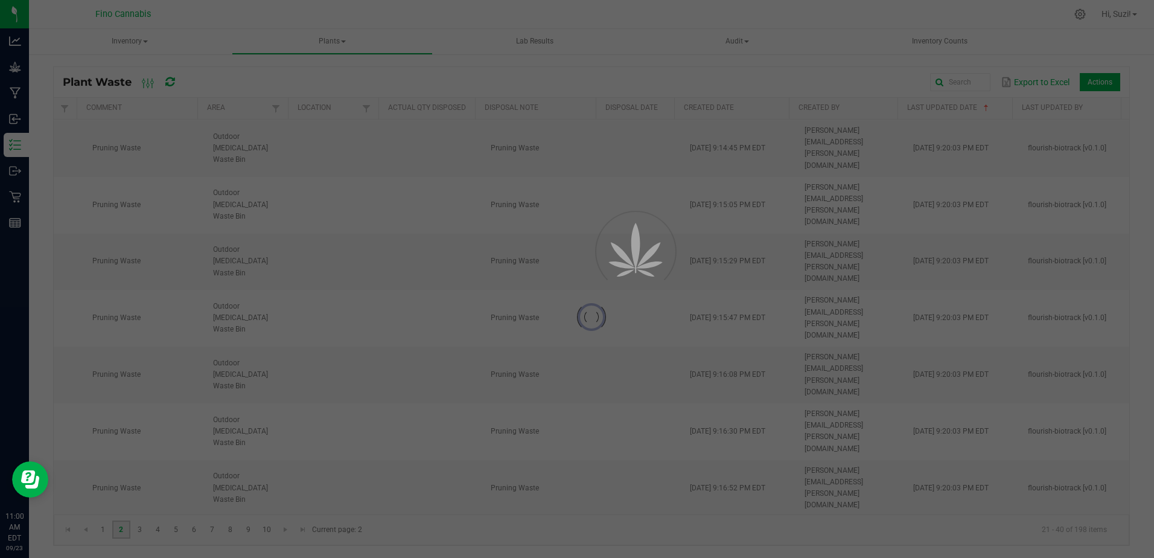
scroll to position [0, 766]
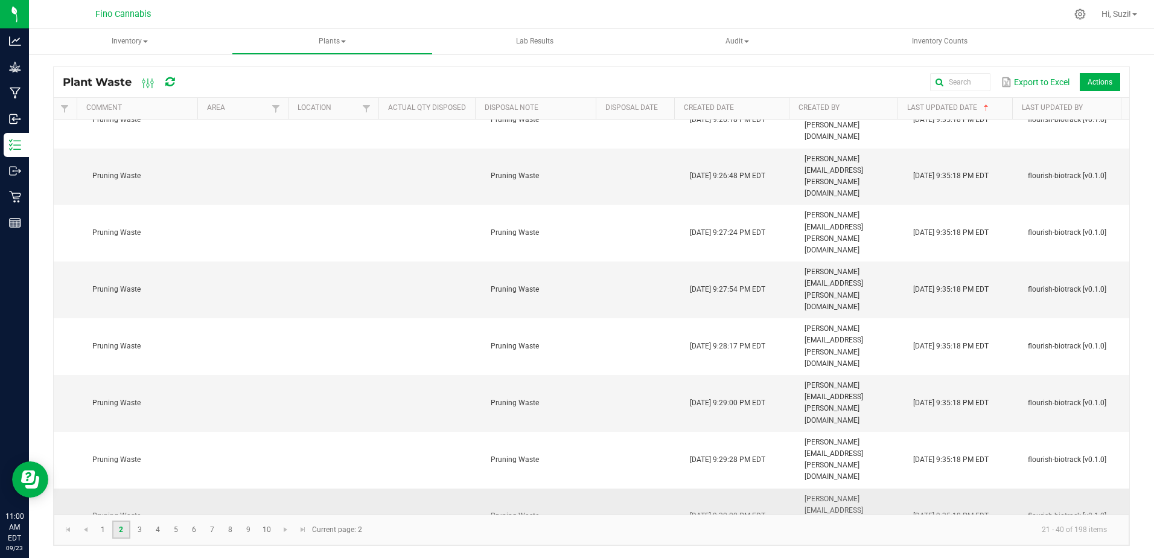
scroll to position [51, 766]
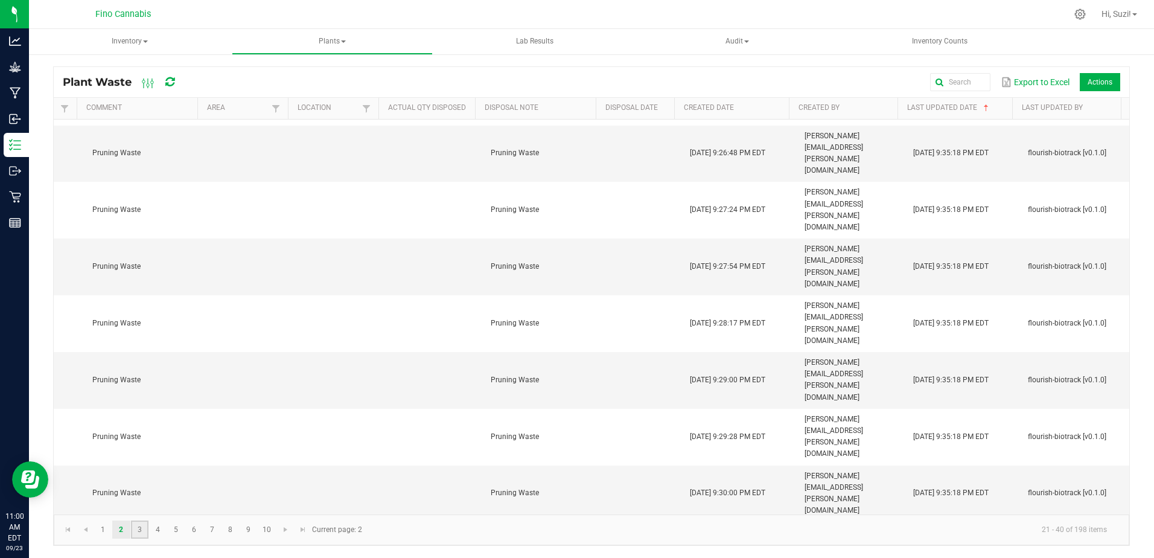
click at [141, 529] on link "3" at bounding box center [140, 529] width 18 height 18
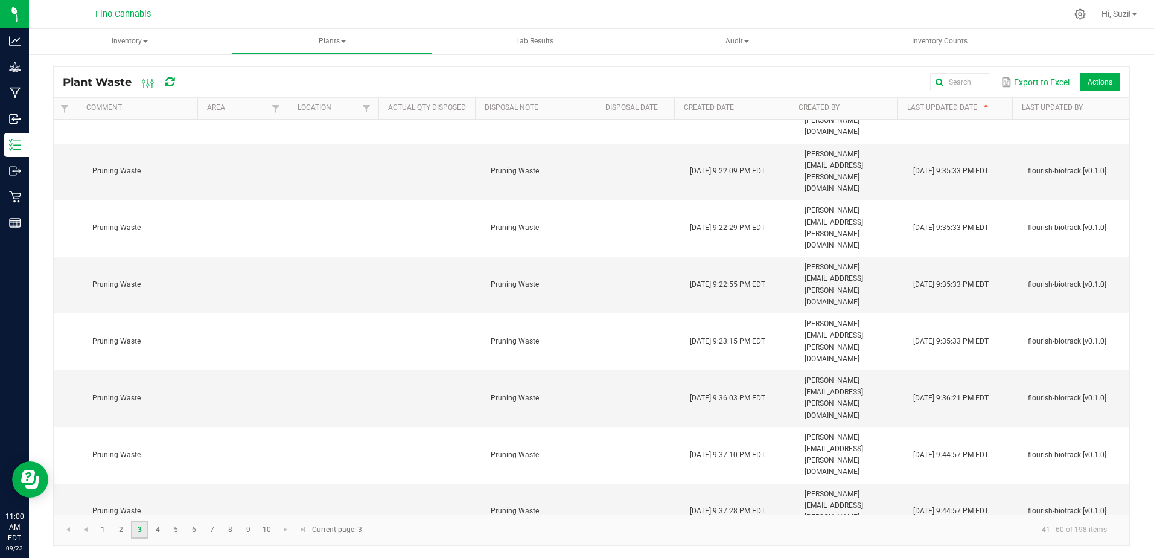
scroll to position [51, 766]
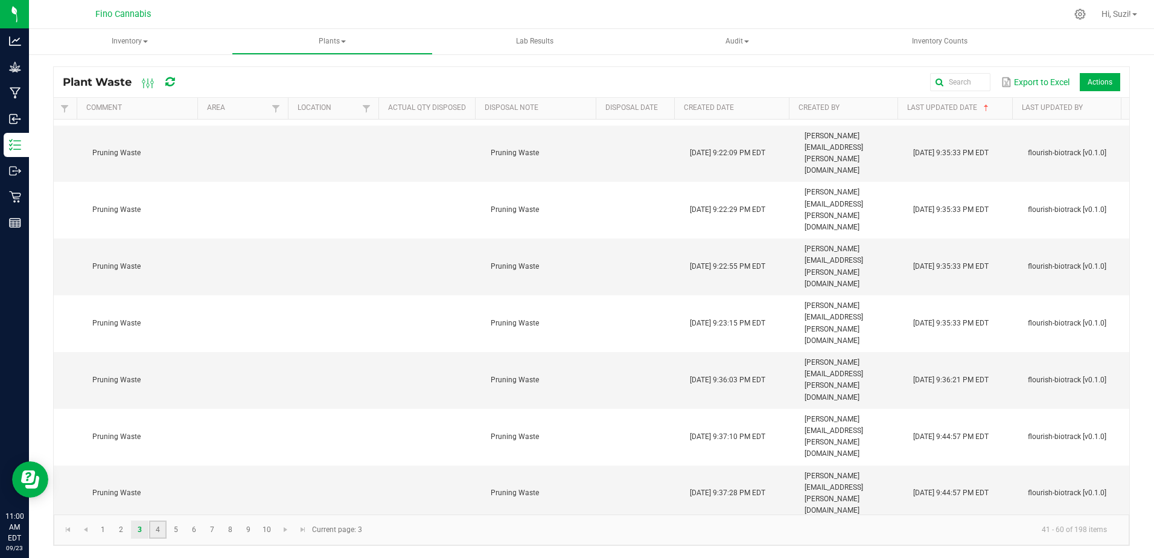
click at [158, 532] on link "4" at bounding box center [158, 529] width 18 height 18
click at [176, 526] on link "5" at bounding box center [176, 529] width 18 height 18
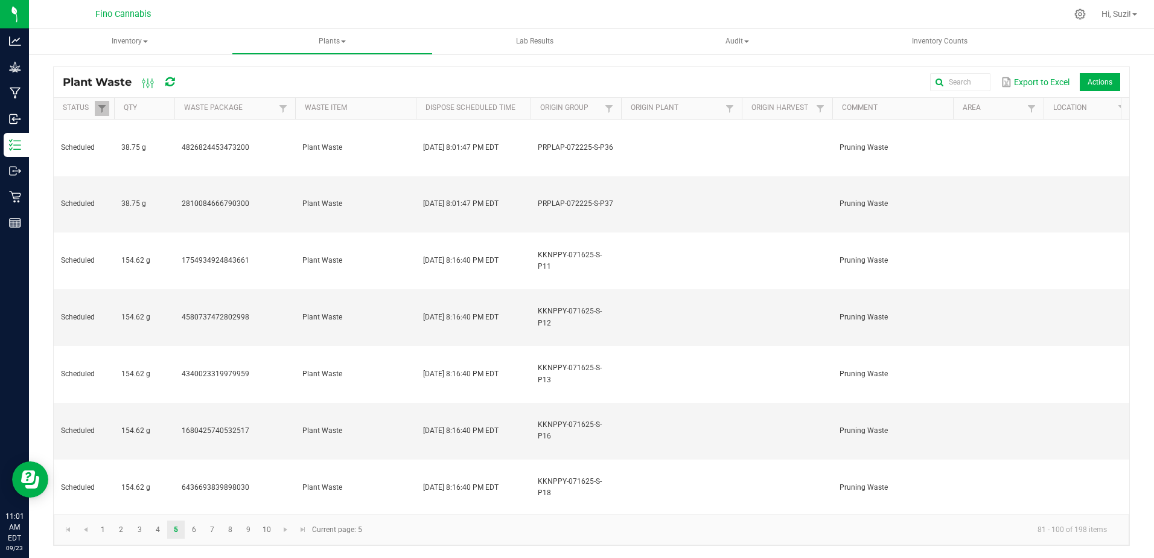
scroll to position [0, 334]
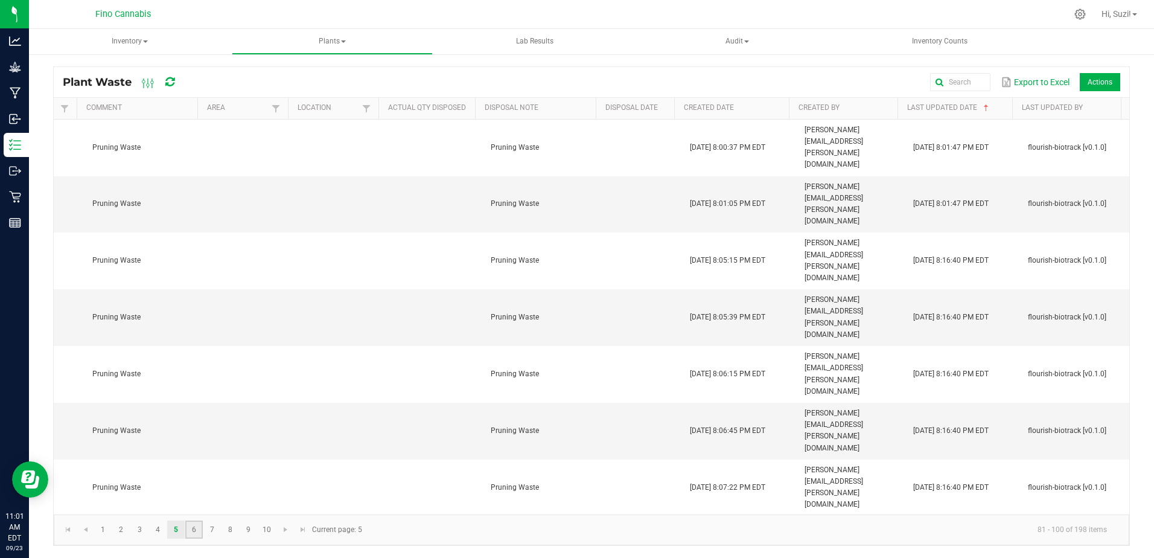
click at [194, 528] on link "6" at bounding box center [194, 529] width 18 height 18
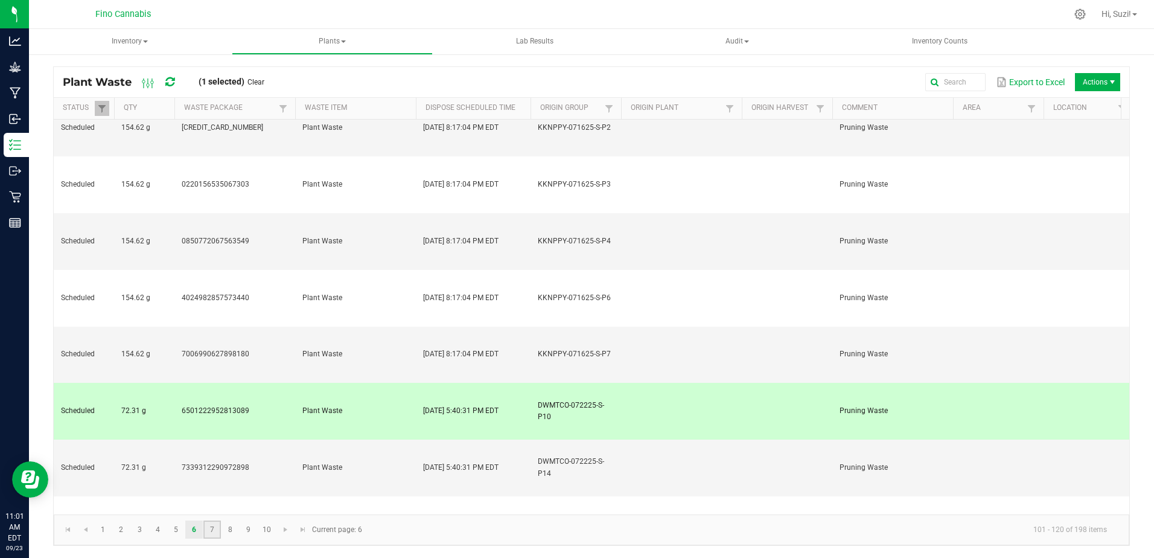
click at [214, 526] on link "7" at bounding box center [212, 529] width 18 height 18
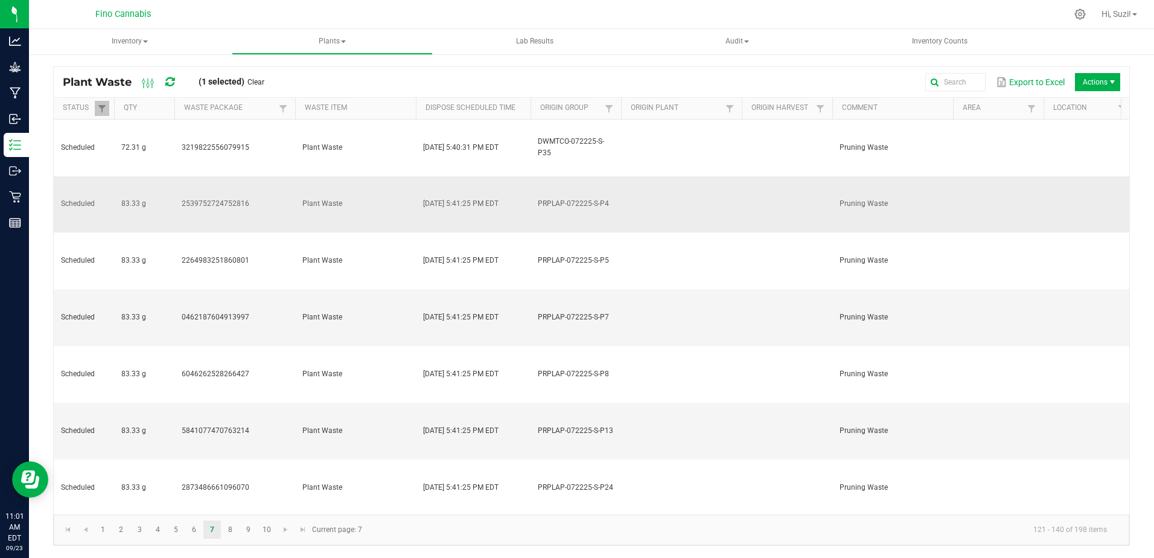
click at [291, 176] on td "2539752724752816" at bounding box center [234, 204] width 121 height 57
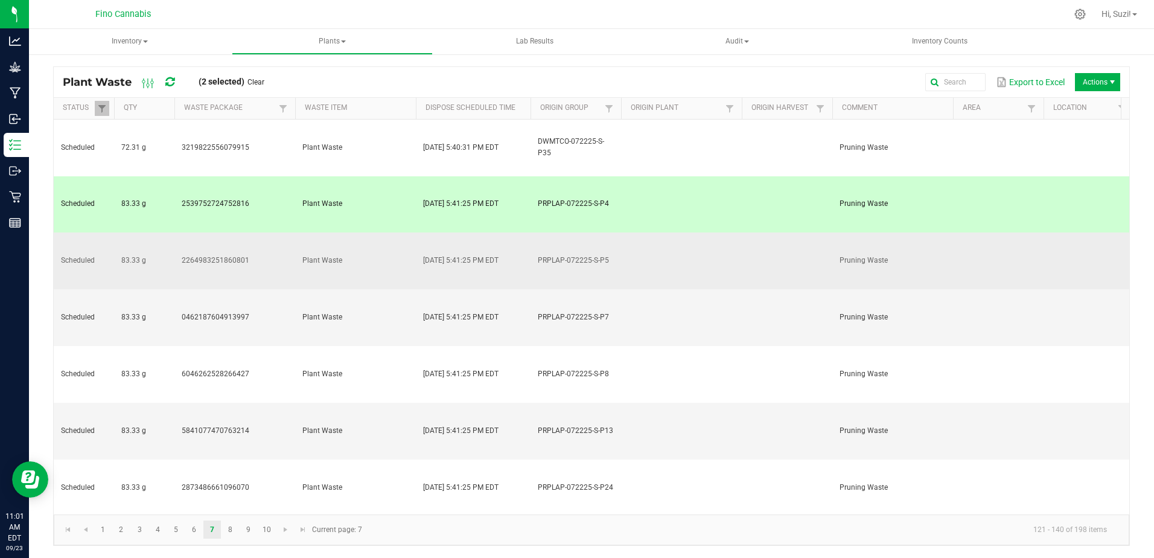
click at [268, 232] on td "2264983251860801" at bounding box center [234, 260] width 121 height 57
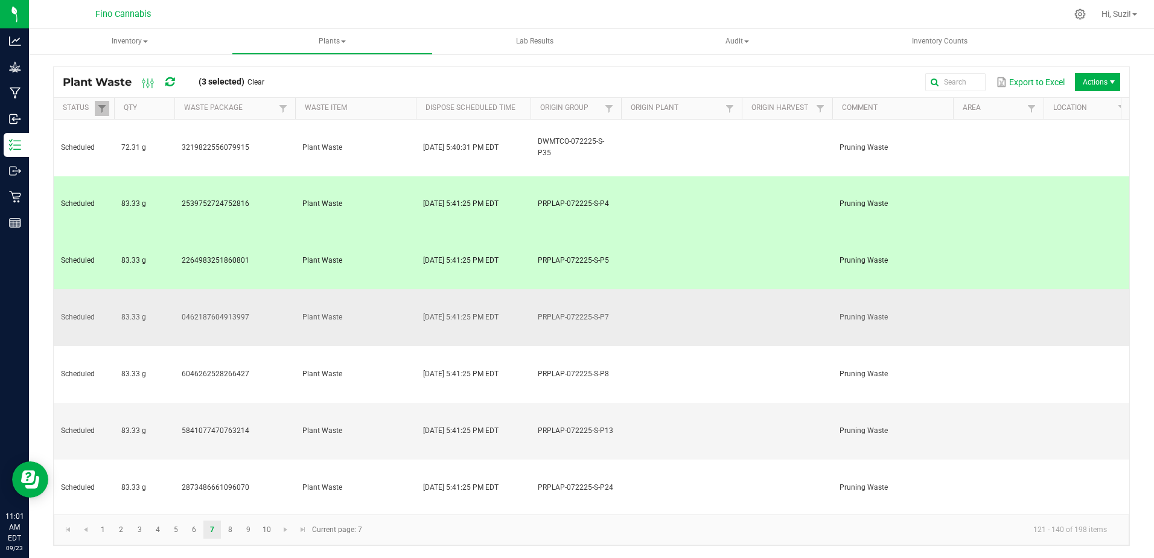
click at [270, 289] on td "0462187604913997" at bounding box center [234, 317] width 121 height 57
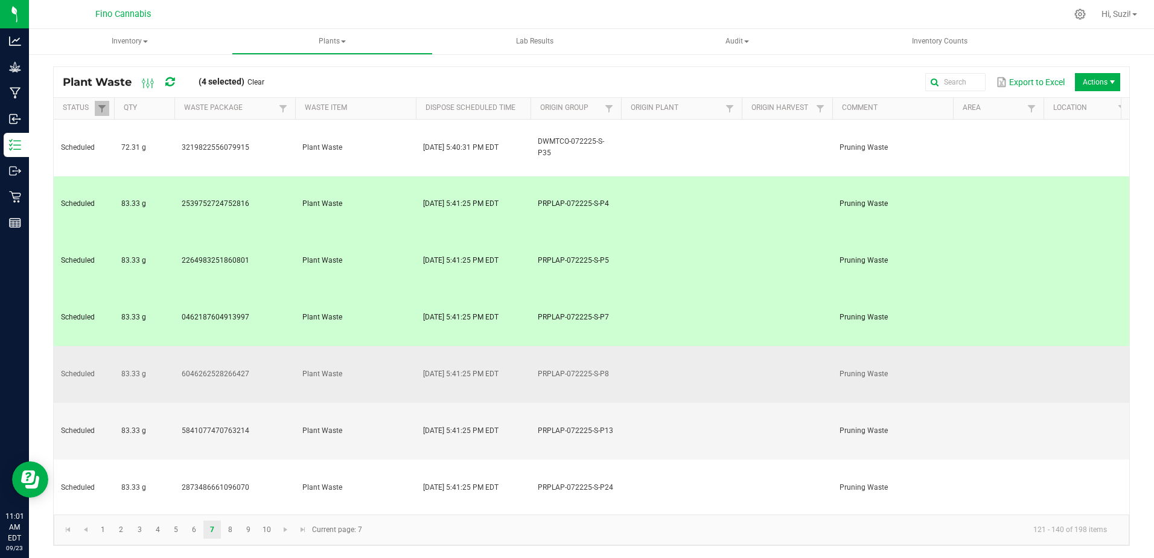
click at [264, 346] on td "6046262528266427" at bounding box center [234, 374] width 121 height 57
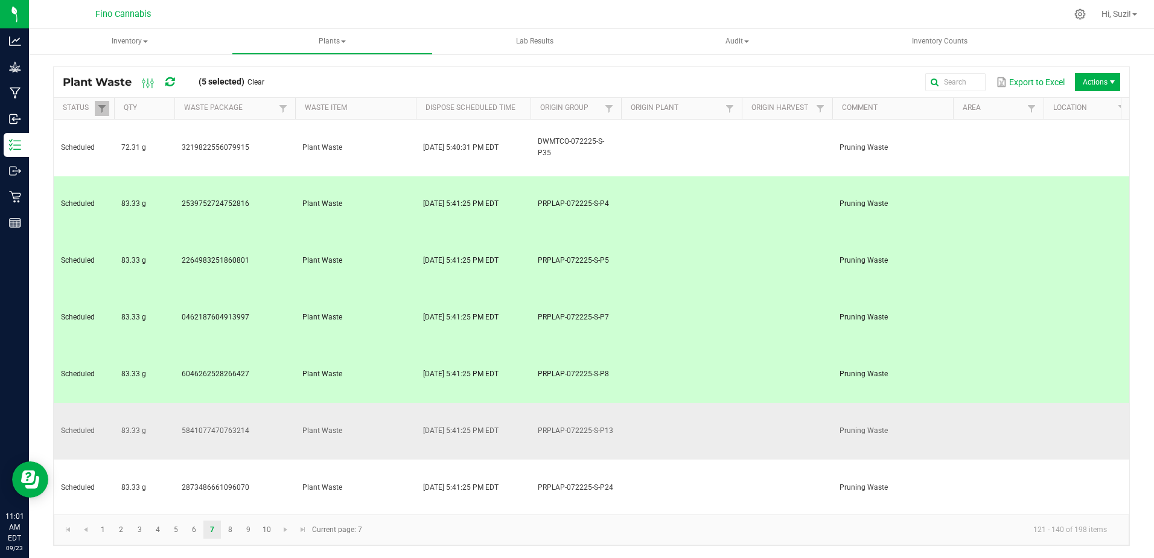
click at [251, 403] on td "5841077470763214" at bounding box center [234, 431] width 121 height 57
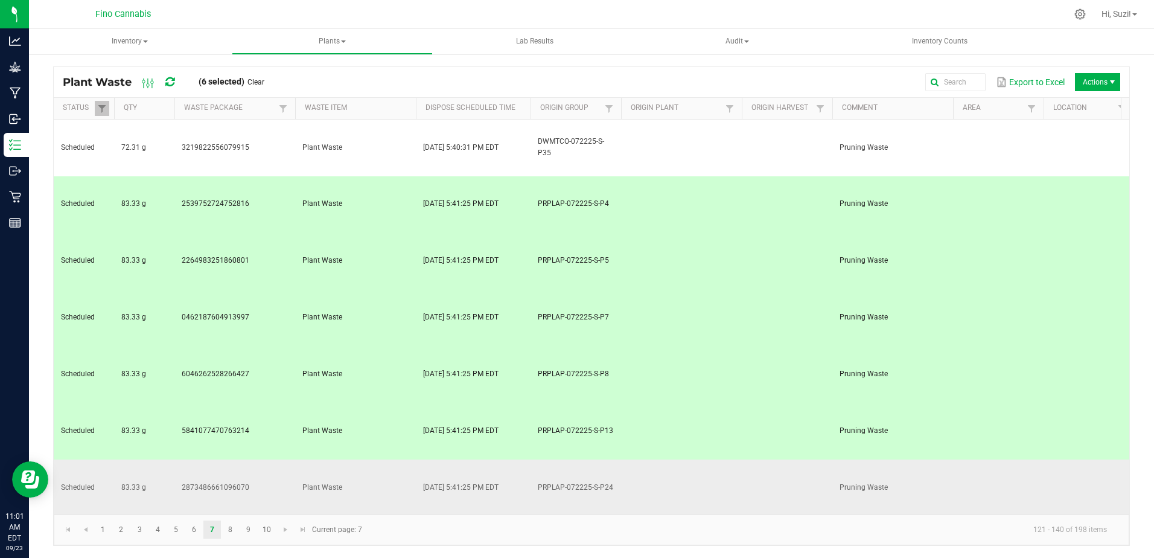
click at [251, 459] on td "2873486661096070" at bounding box center [234, 487] width 121 height 57
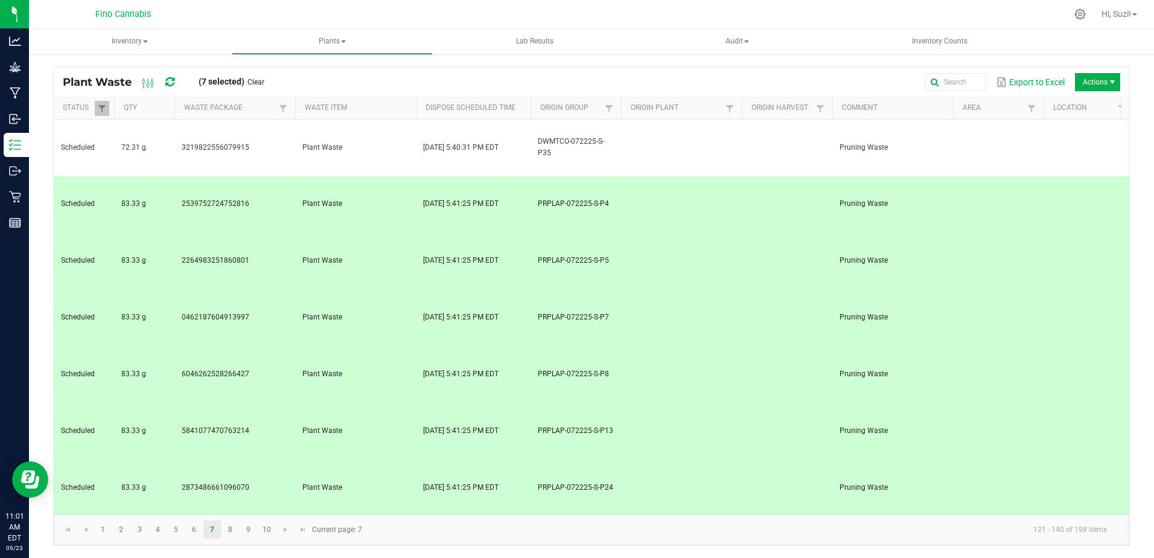
click at [251, 516] on td "5005644005607705" at bounding box center [234, 544] width 121 height 57
drag, startPoint x: 254, startPoint y: 336, endPoint x: 255, endPoint y: 358, distance: 21.8
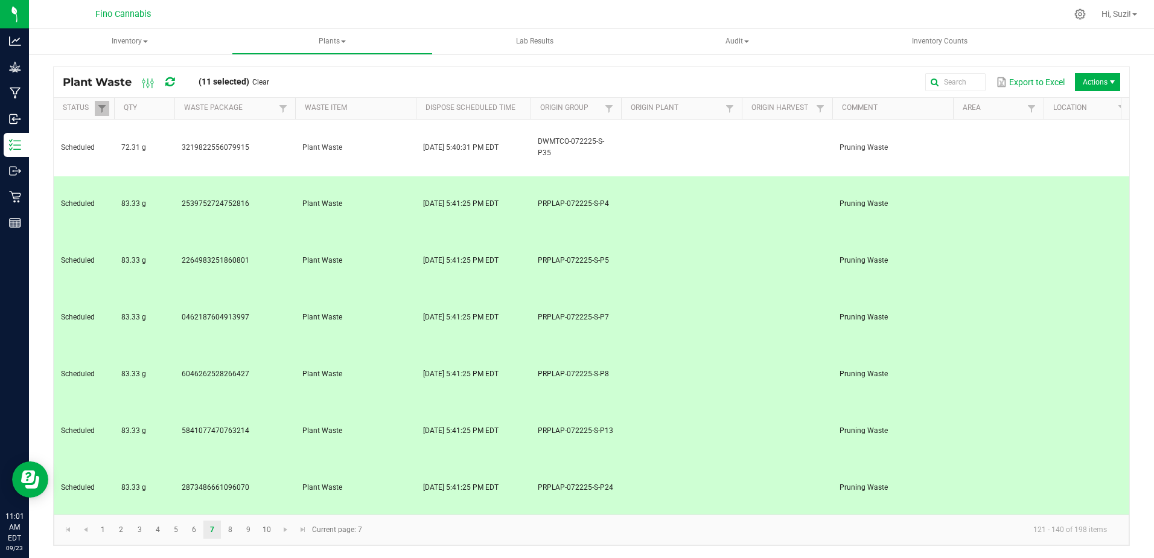
click at [1080, 146] on span "Destroy" at bounding box center [1086, 139] width 121 height 24
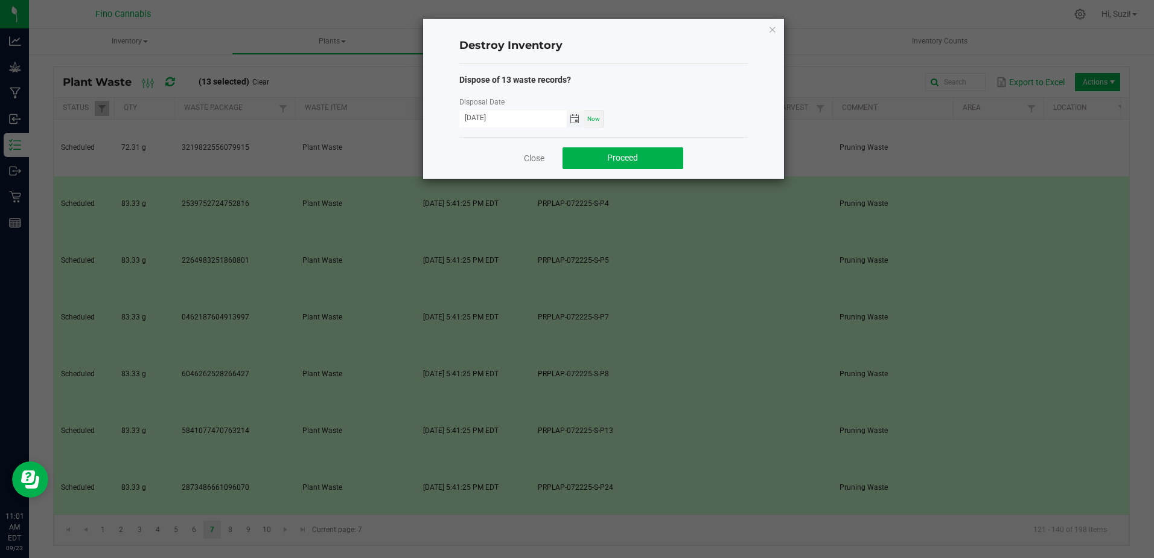
click at [574, 116] on span "Toggle calendar" at bounding box center [575, 119] width 10 height 10
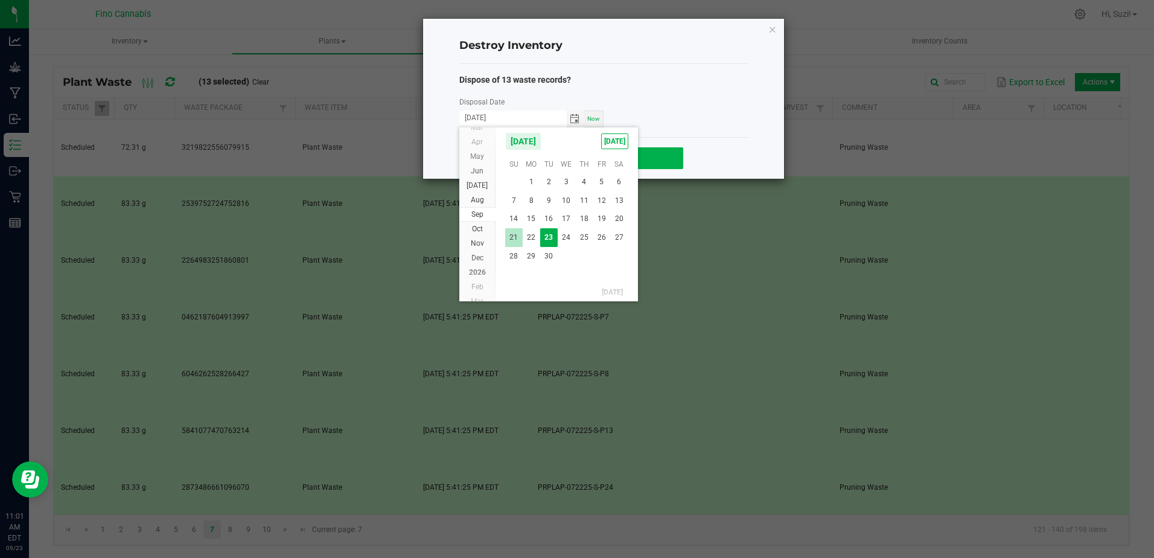
click at [514, 238] on span "21" at bounding box center [514, 237] width 18 height 19
type input "[DATE]"
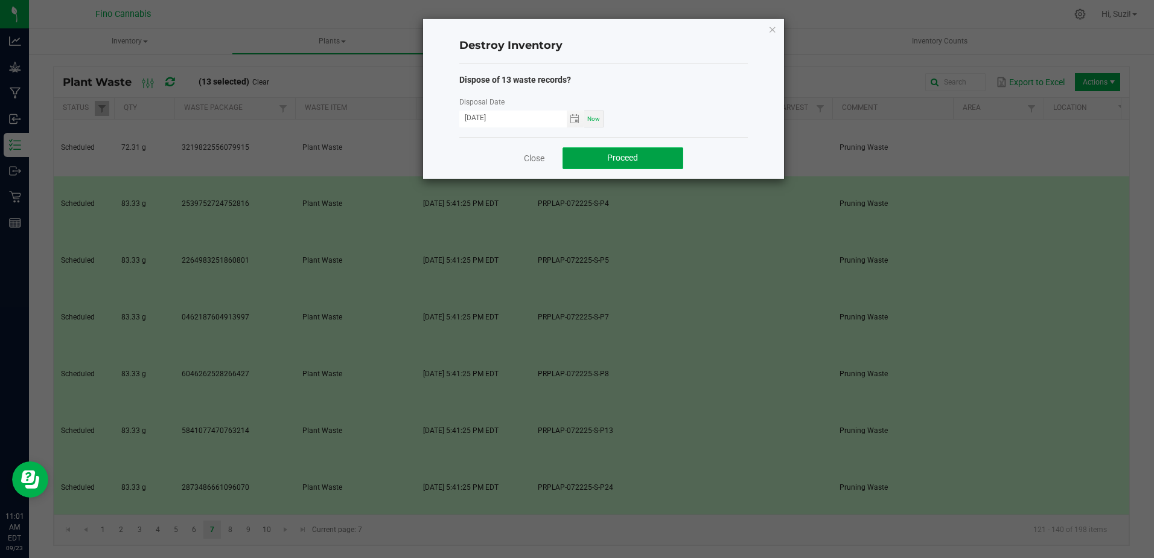
click at [630, 159] on span "Proceed" at bounding box center [622, 158] width 31 height 10
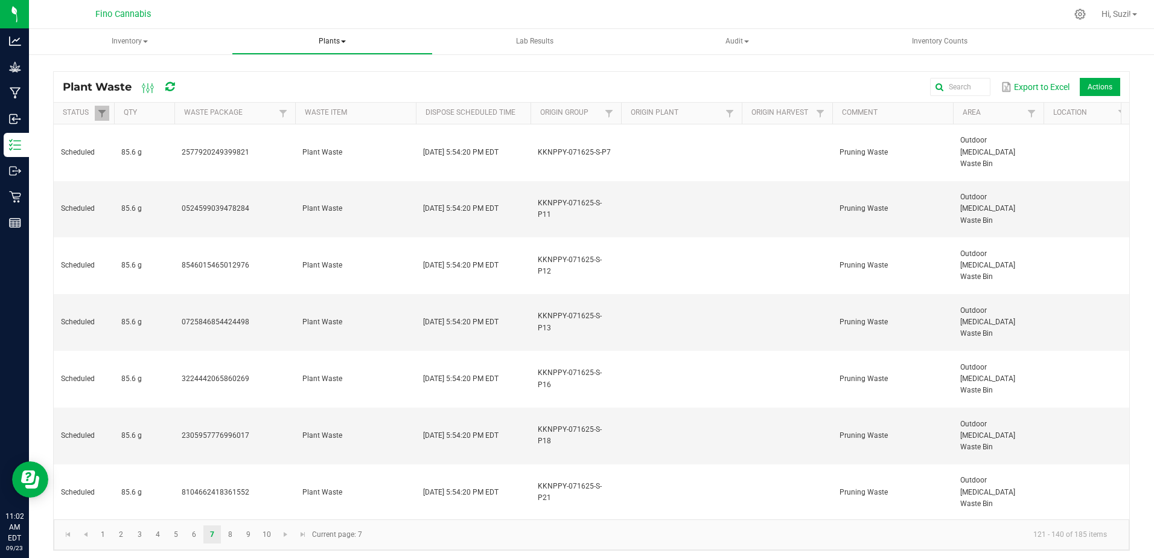
click at [347, 40] on span "Plants" at bounding box center [332, 42] width 200 height 24
click at [195, 536] on link "6" at bounding box center [194, 534] width 18 height 18
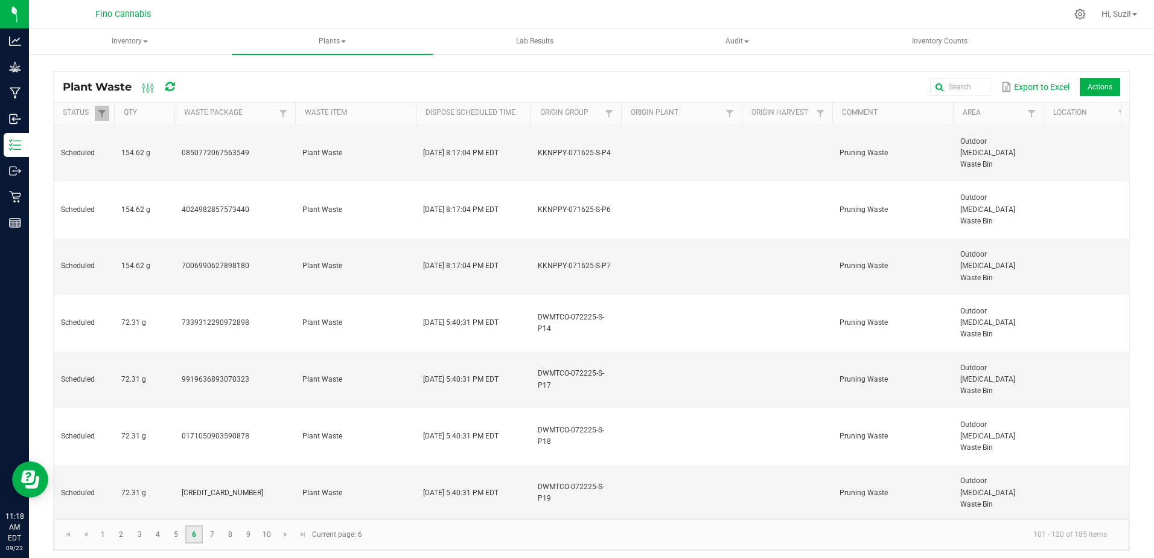
scroll to position [5, 0]
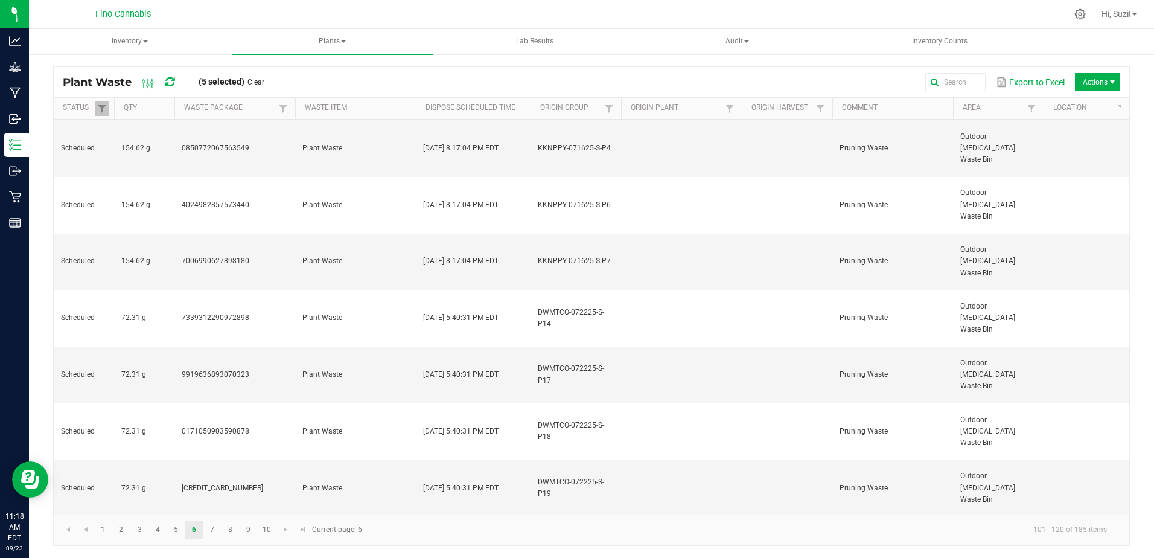
click at [268, 517] on td "7828964091870534" at bounding box center [234, 545] width 121 height 57
click at [268, 460] on td "[CREDIT_CARD_NUMBER]" at bounding box center [234, 488] width 121 height 57
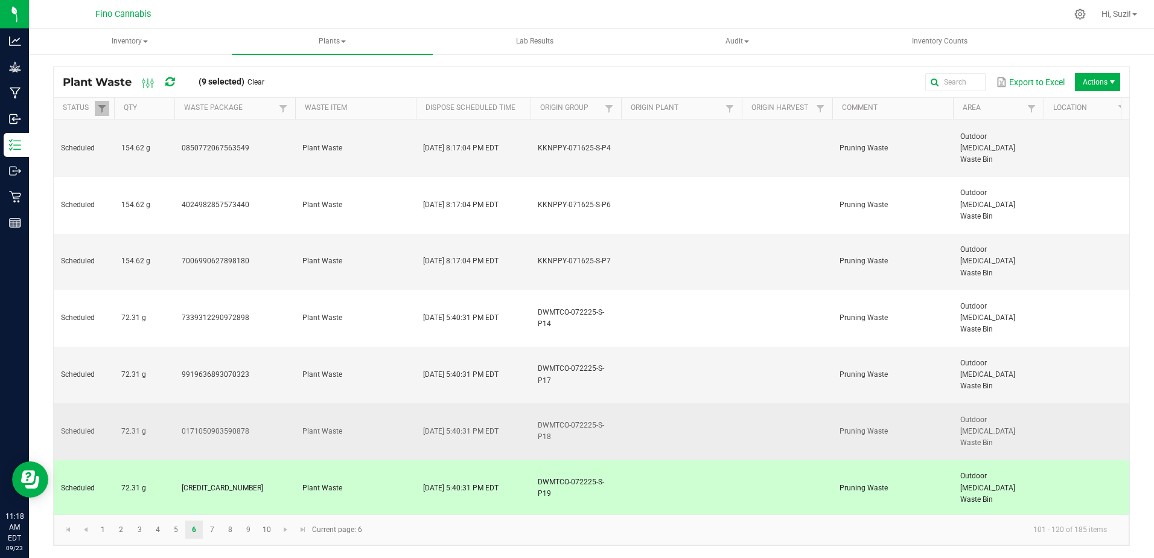
click at [267, 403] on td "0171050903590878" at bounding box center [234, 431] width 121 height 57
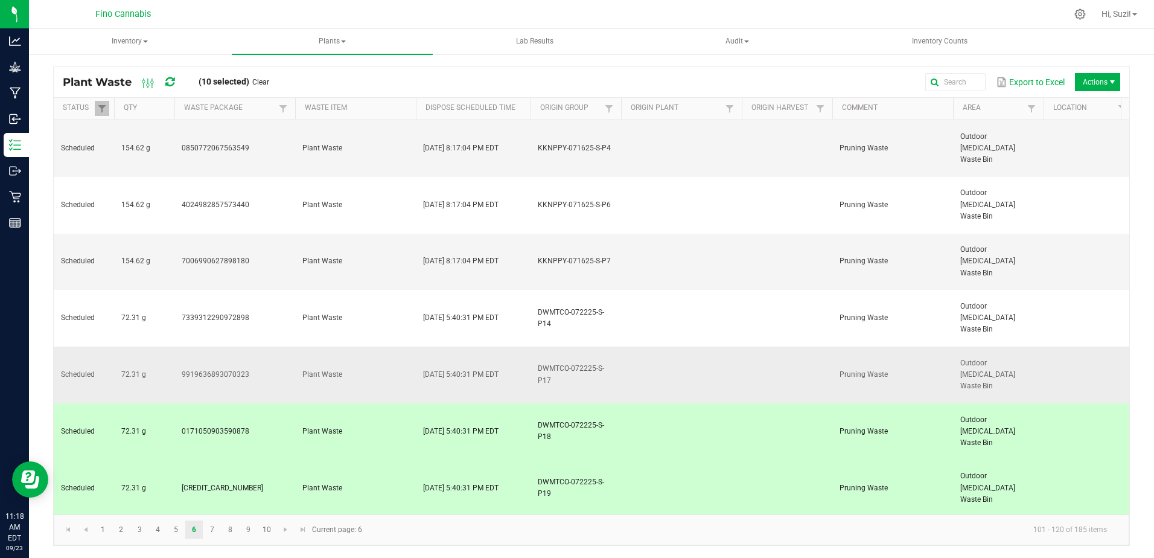
click at [266, 347] on td "9919636893070323" at bounding box center [234, 375] width 121 height 57
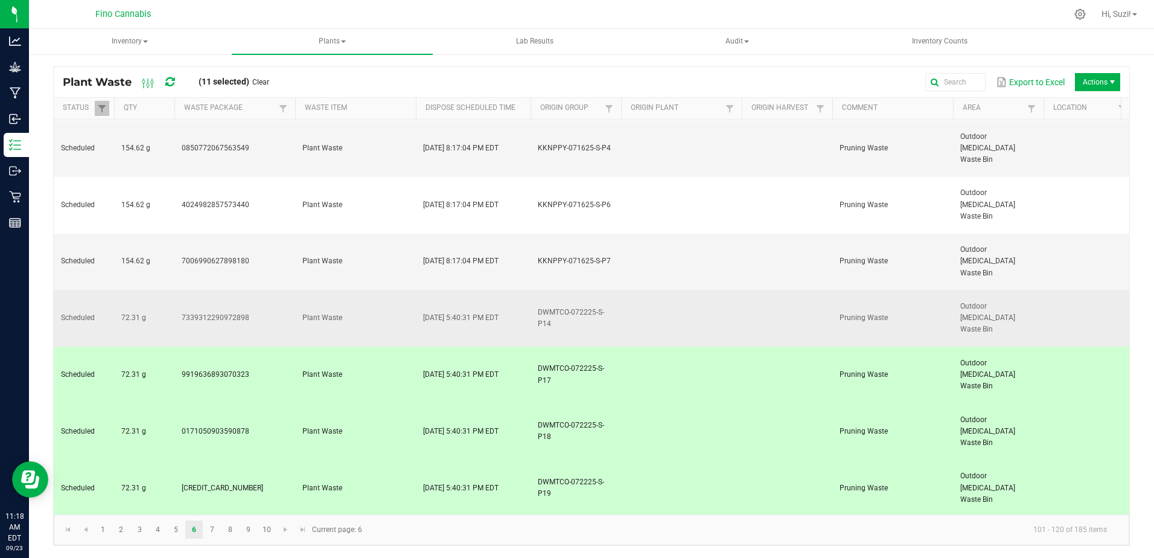
click at [279, 290] on td "7339312290972898" at bounding box center [234, 318] width 121 height 57
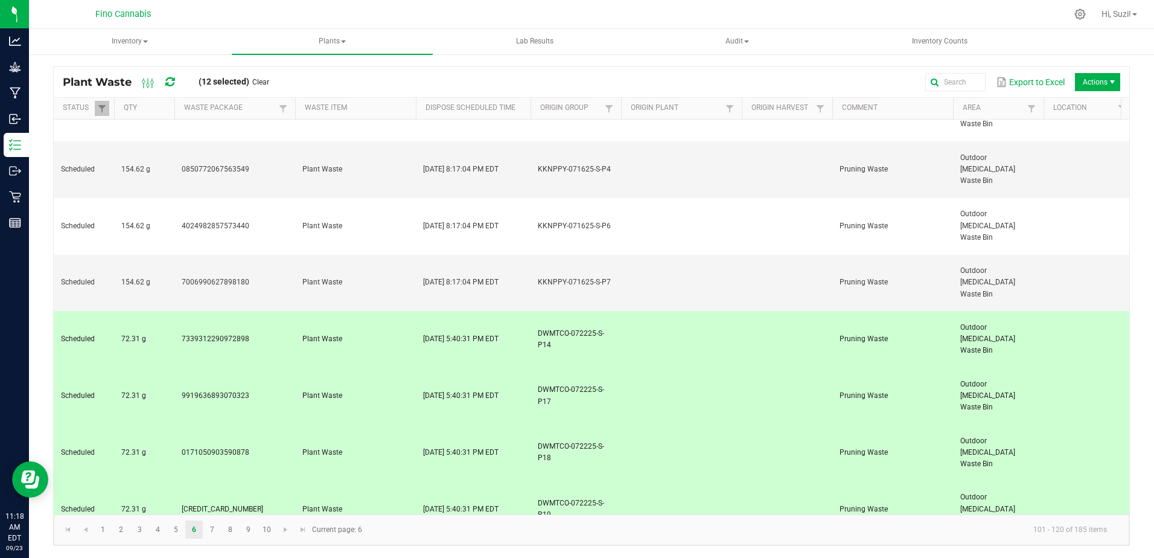
scroll to position [283, 0]
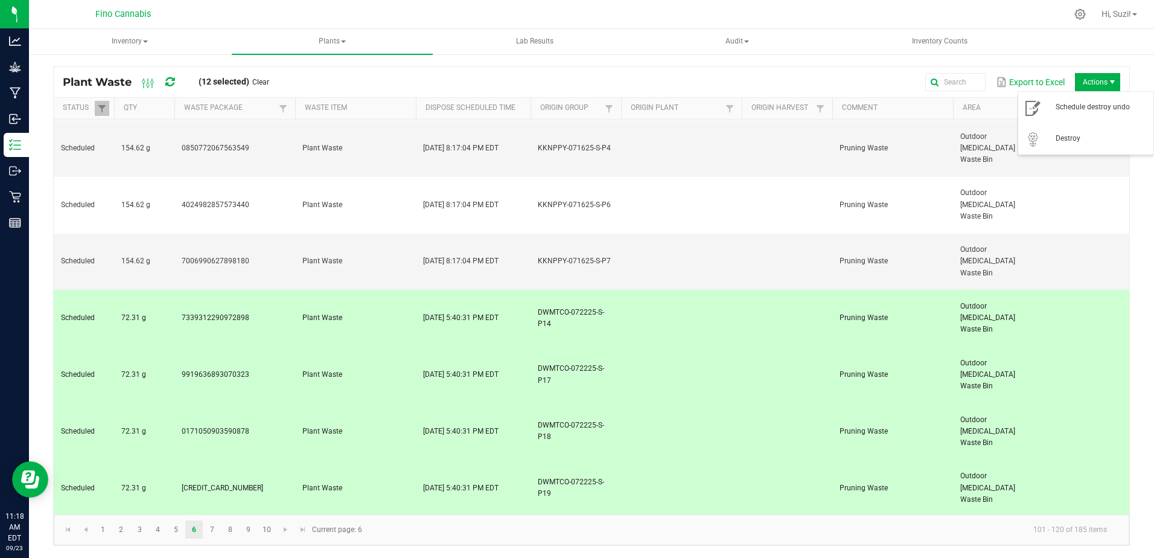
click at [1093, 80] on span "Actions" at bounding box center [1097, 82] width 45 height 18
click at [1074, 142] on span "Destroy" at bounding box center [1101, 138] width 91 height 10
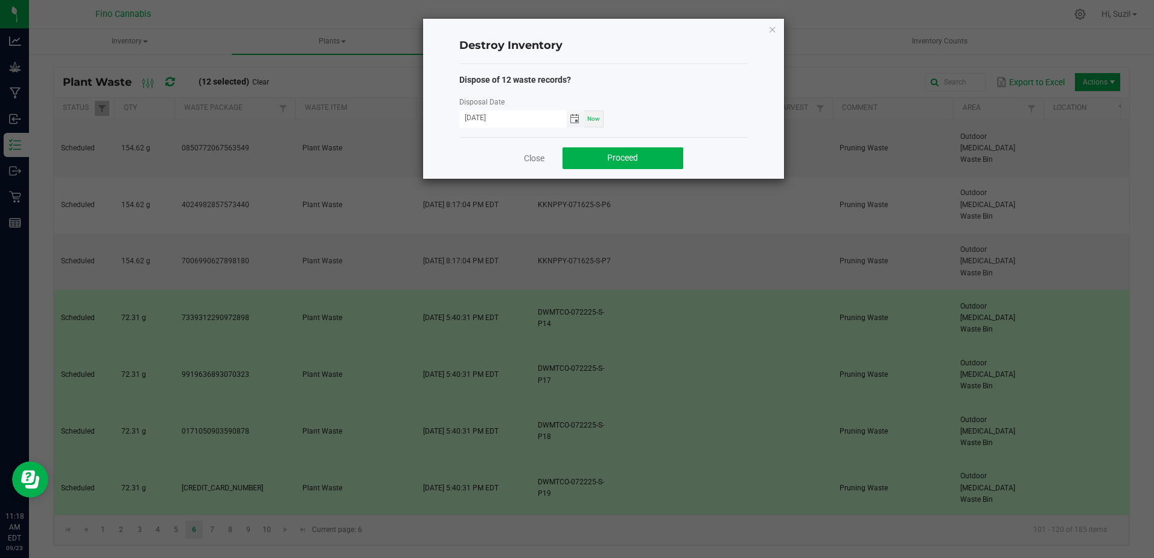
click at [574, 115] on span "Toggle calendar" at bounding box center [575, 119] width 10 height 10
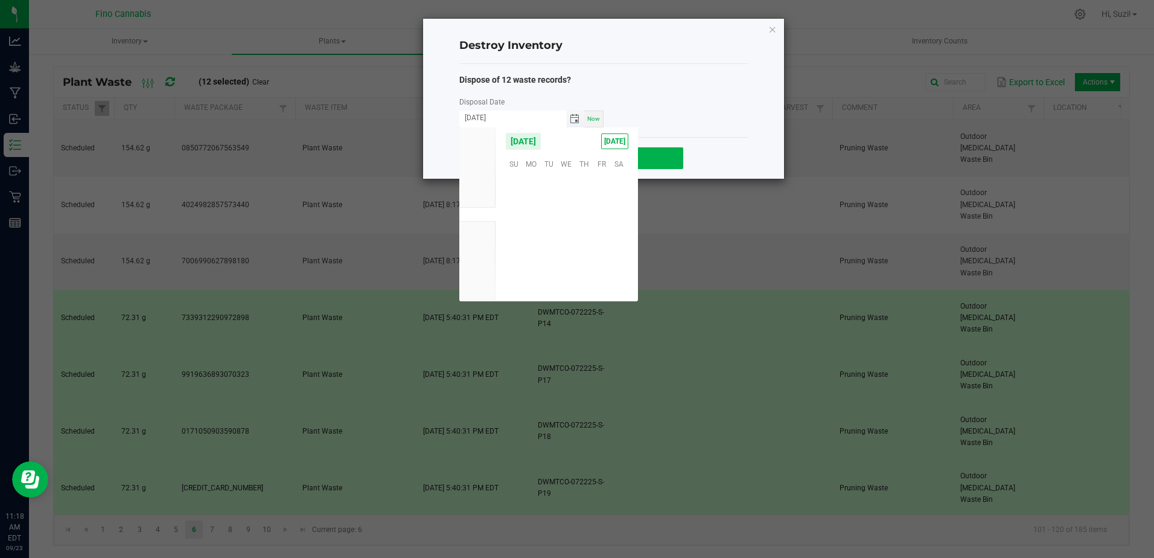
scroll to position [195815, 0]
click at [514, 237] on span "21" at bounding box center [514, 237] width 18 height 19
type input "[DATE]"
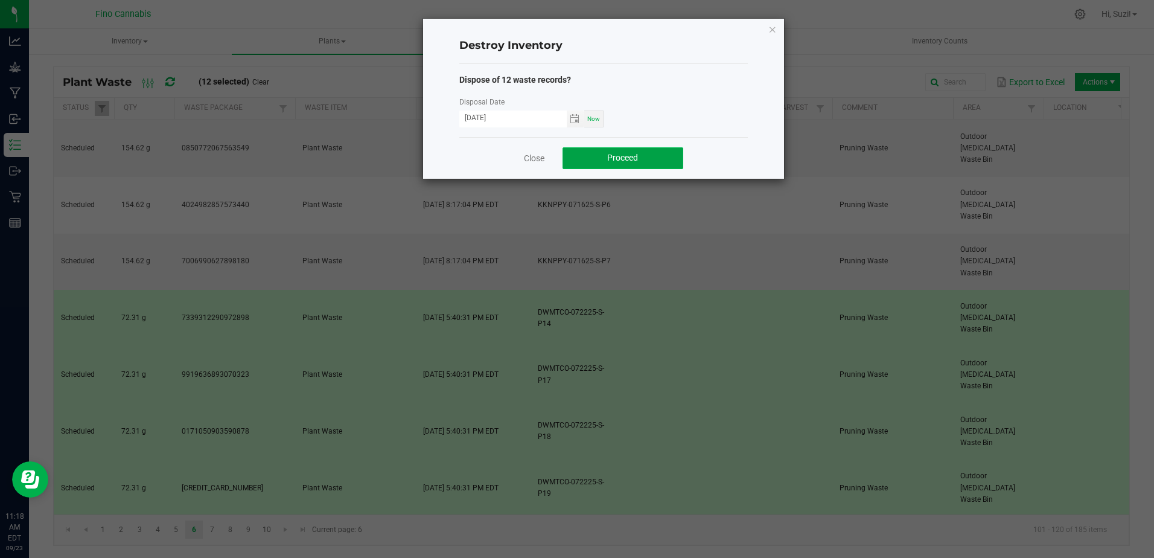
click at [637, 161] on span "Proceed" at bounding box center [622, 158] width 31 height 10
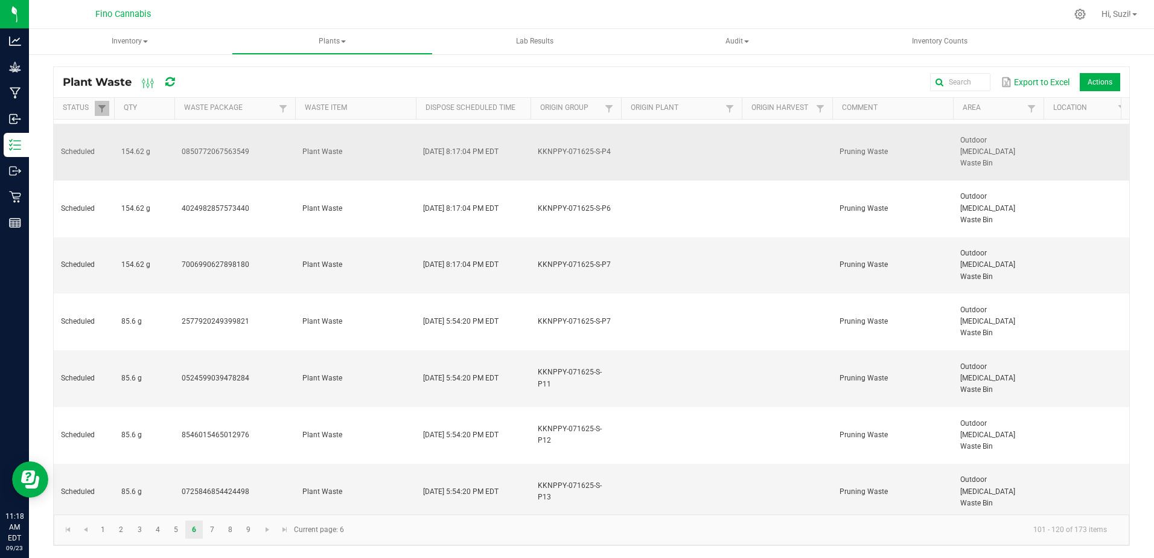
scroll to position [283, 0]
click at [212, 529] on link "7" at bounding box center [212, 529] width 18 height 18
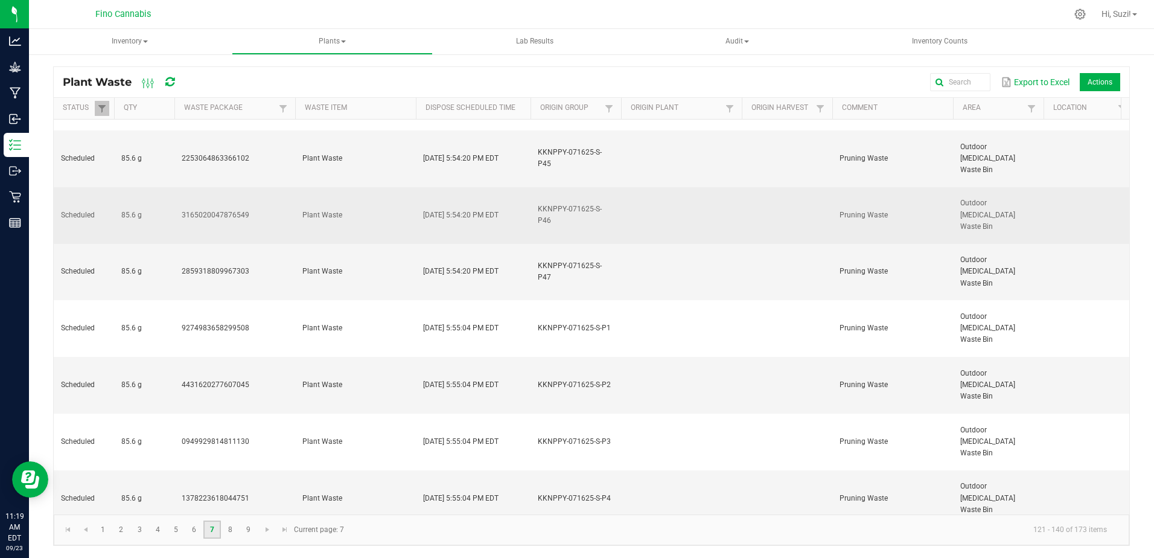
scroll to position [283, 0]
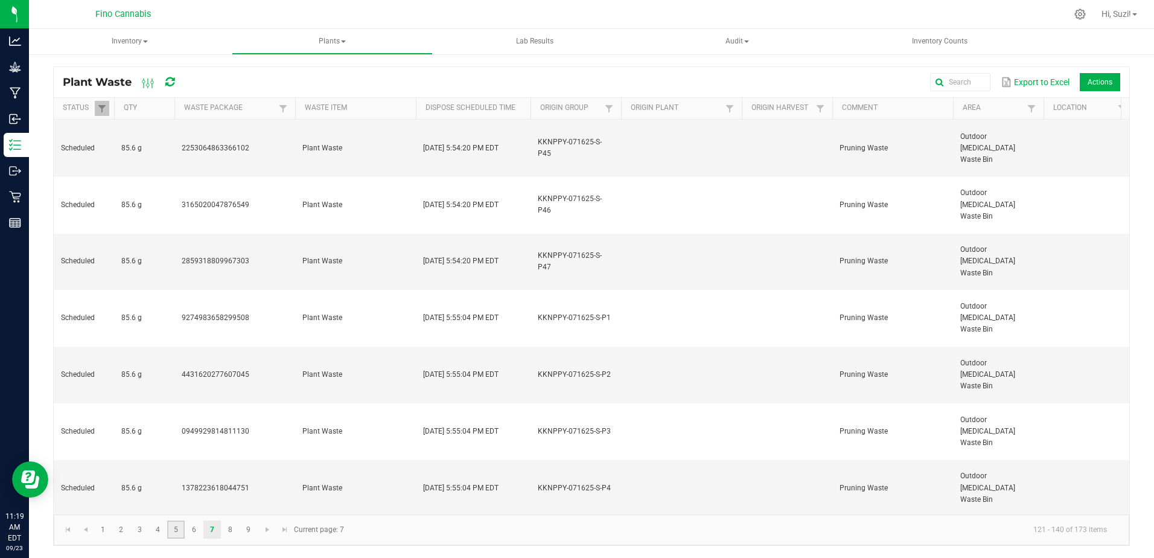
click at [181, 531] on link "5" at bounding box center [176, 529] width 18 height 18
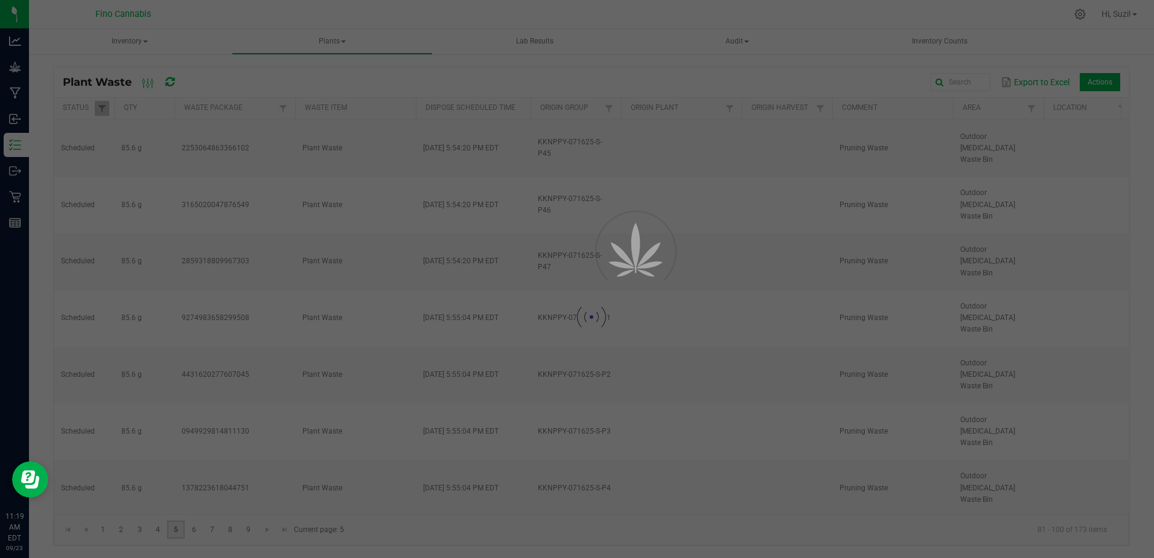
scroll to position [0, 0]
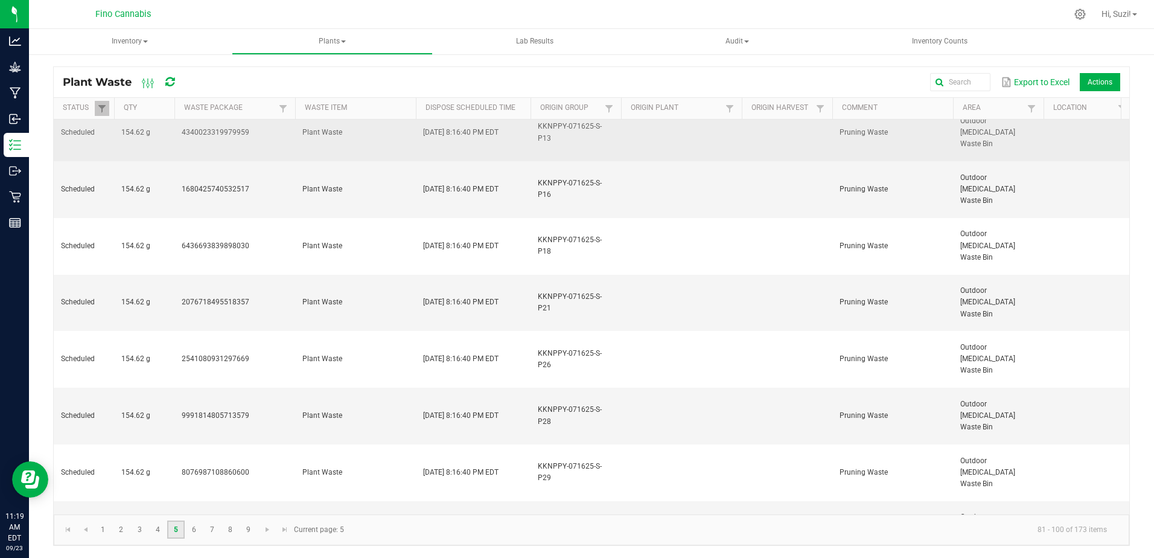
scroll to position [283, 0]
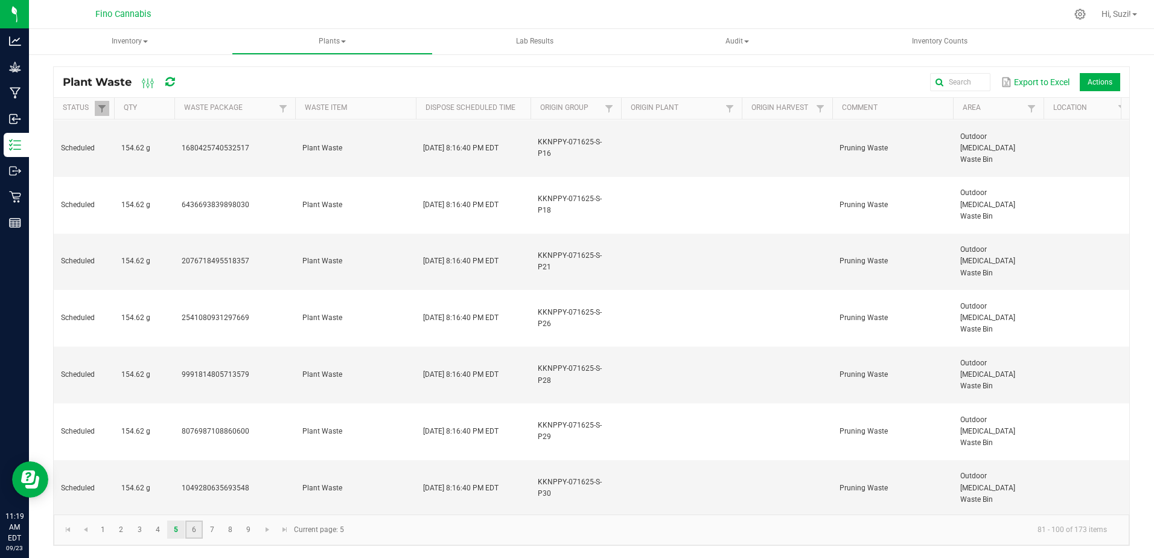
click at [196, 525] on link "6" at bounding box center [194, 529] width 18 height 18
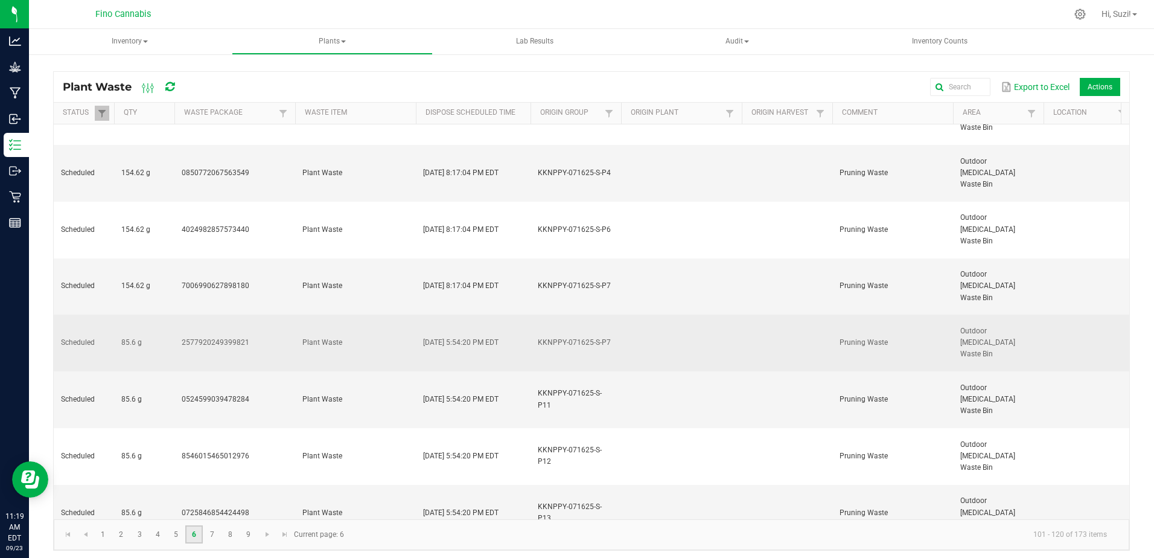
scroll to position [283, 0]
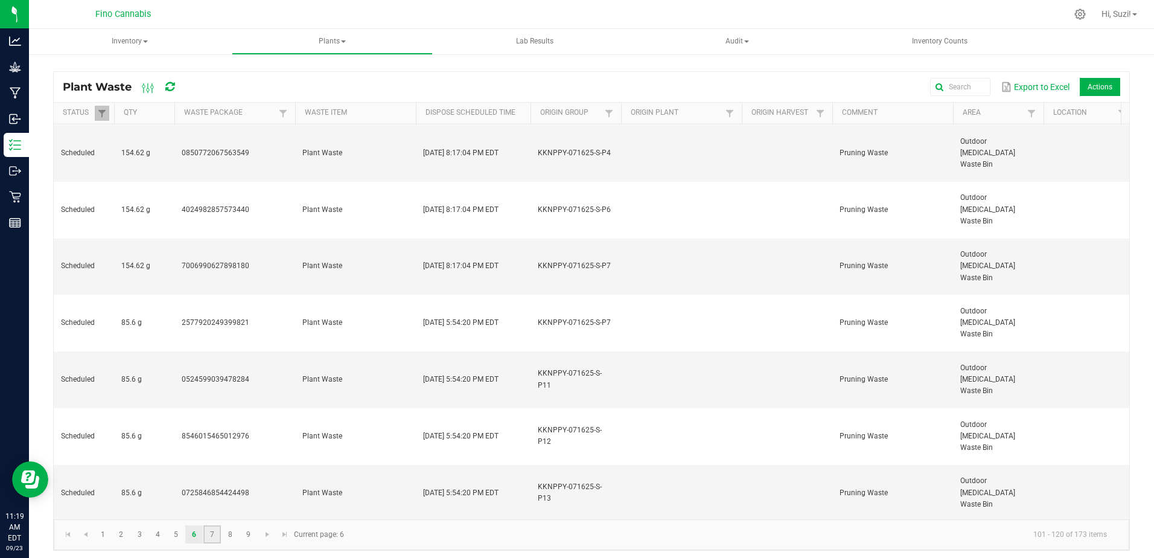
click at [210, 536] on link "7" at bounding box center [212, 534] width 18 height 18
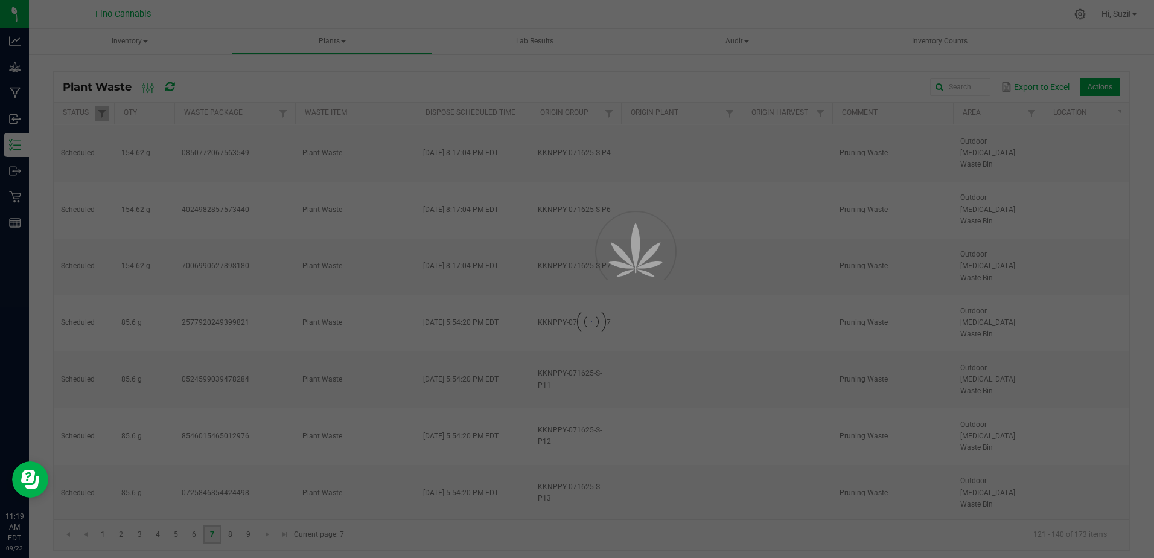
scroll to position [0, 0]
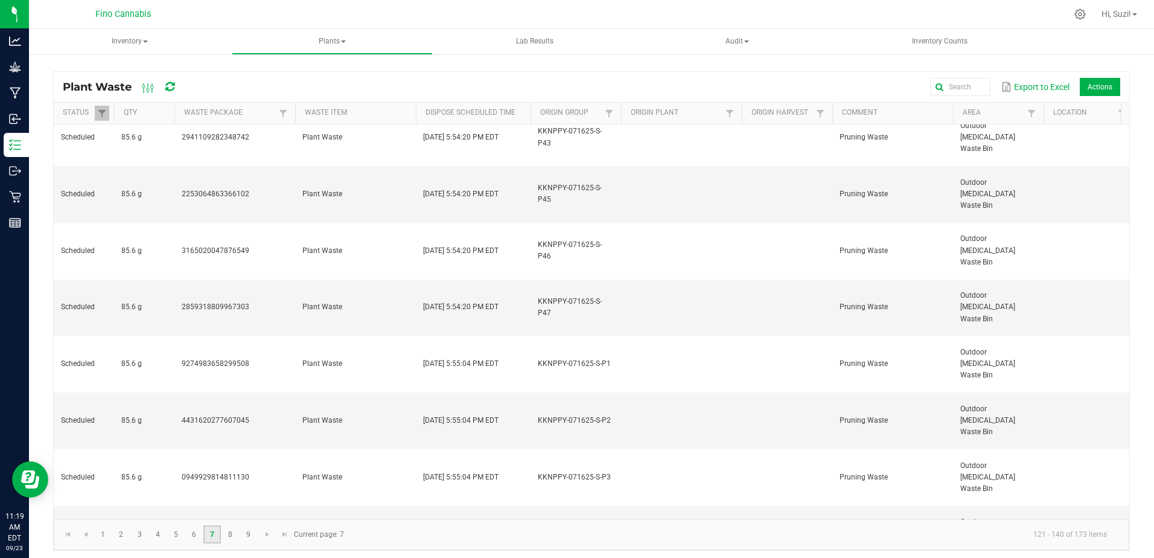
scroll to position [283, 0]
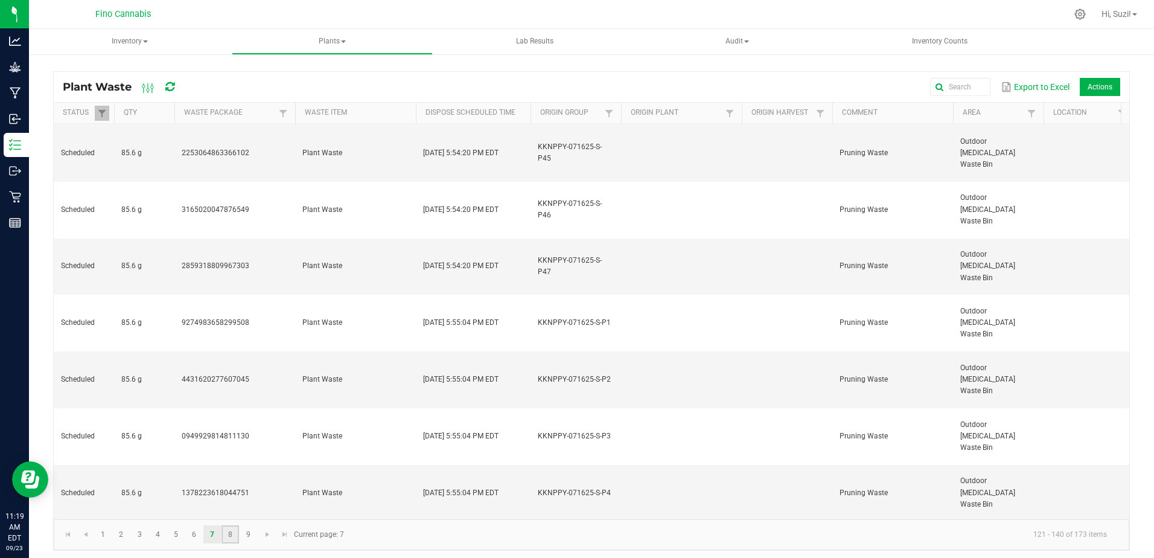
click at [232, 533] on link "8" at bounding box center [231, 534] width 18 height 18
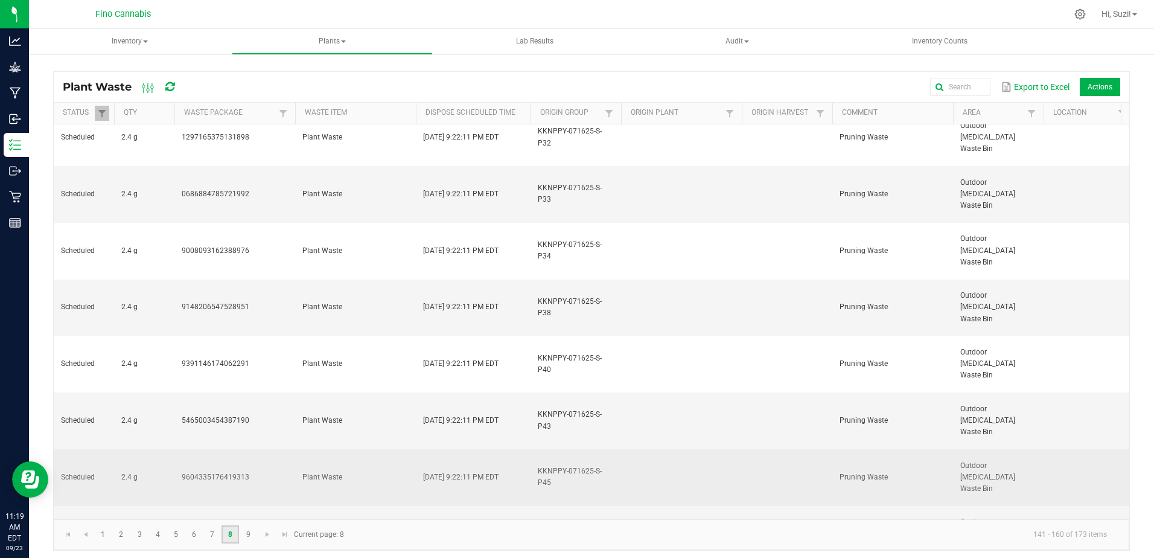
scroll to position [283, 0]
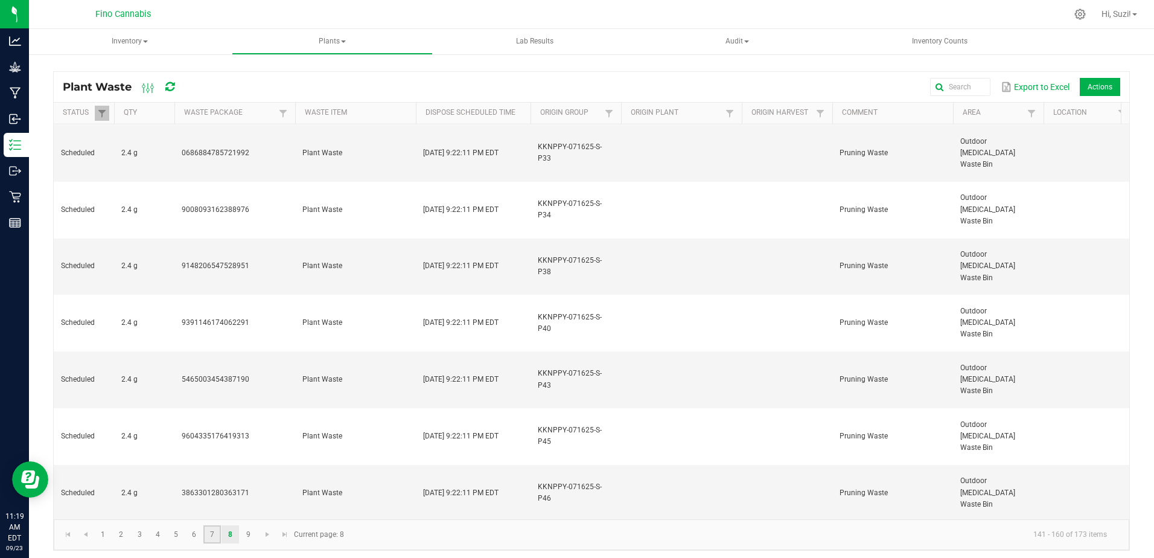
click at [217, 534] on link "7" at bounding box center [212, 534] width 18 height 18
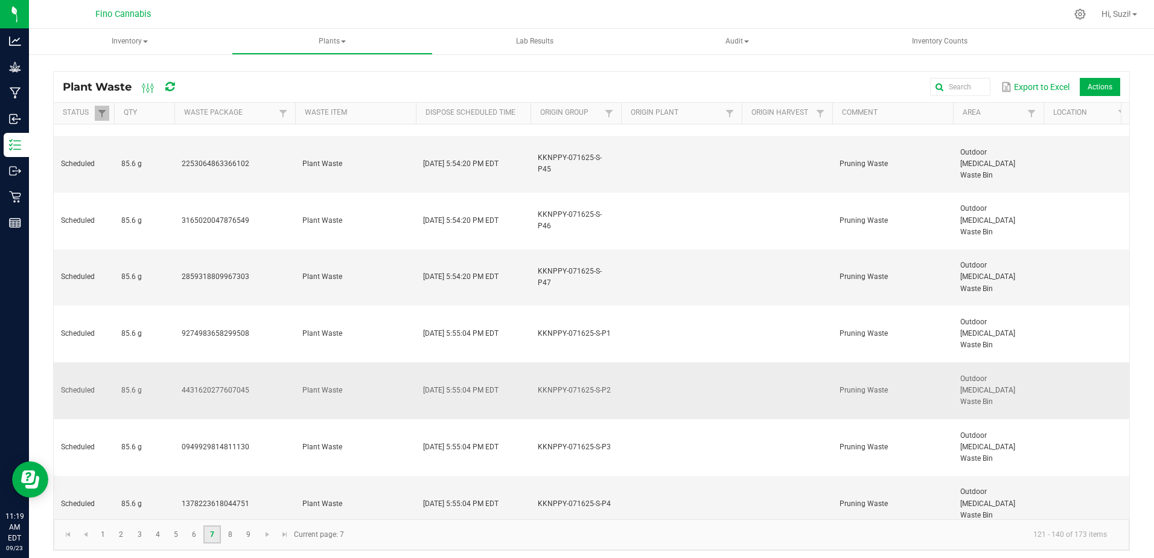
scroll to position [283, 0]
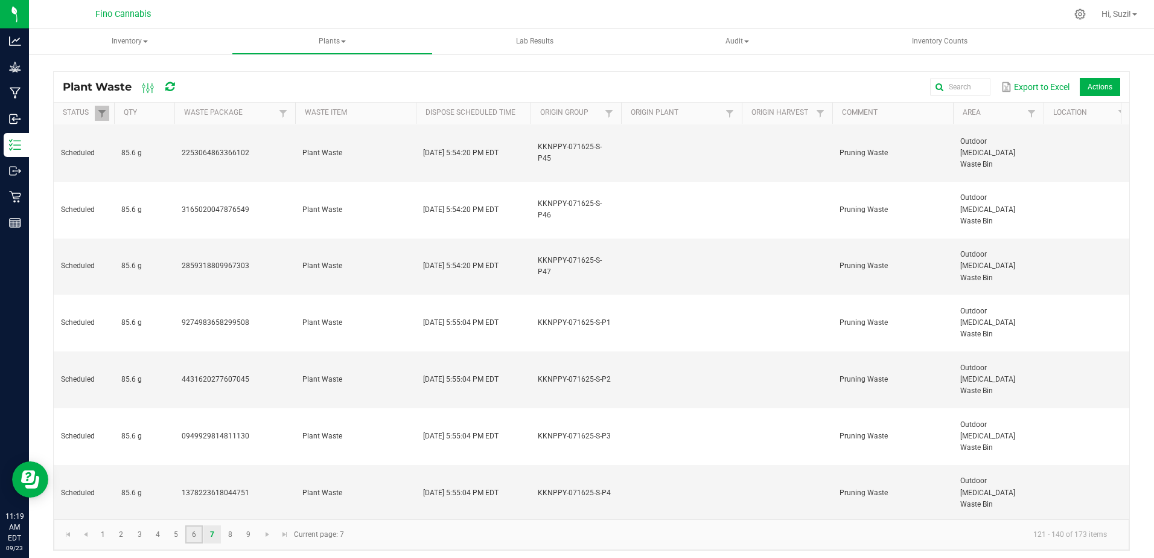
click at [195, 533] on link "6" at bounding box center [194, 534] width 18 height 18
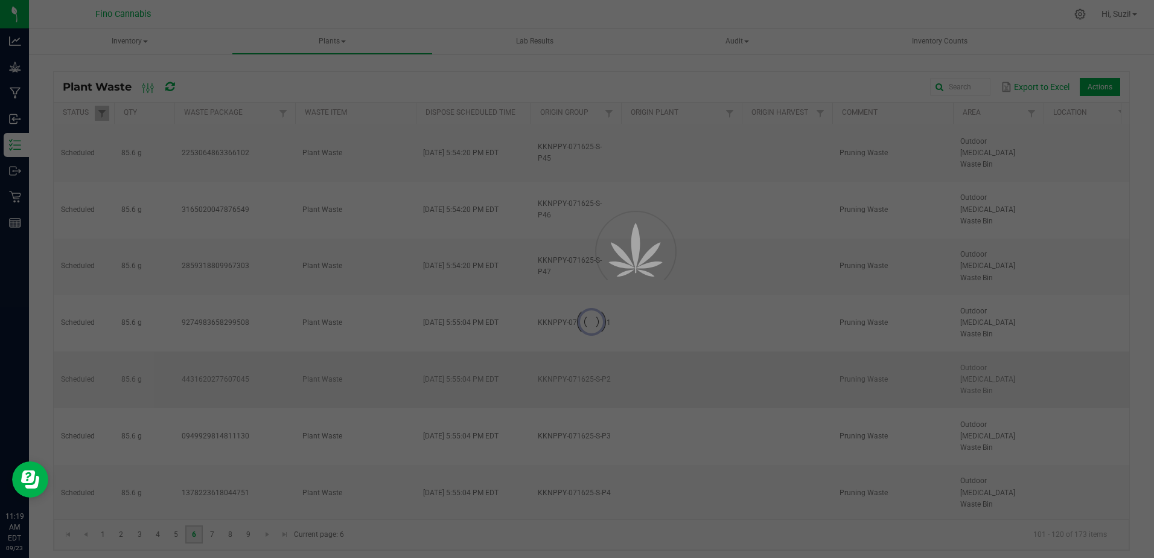
scroll to position [0, 0]
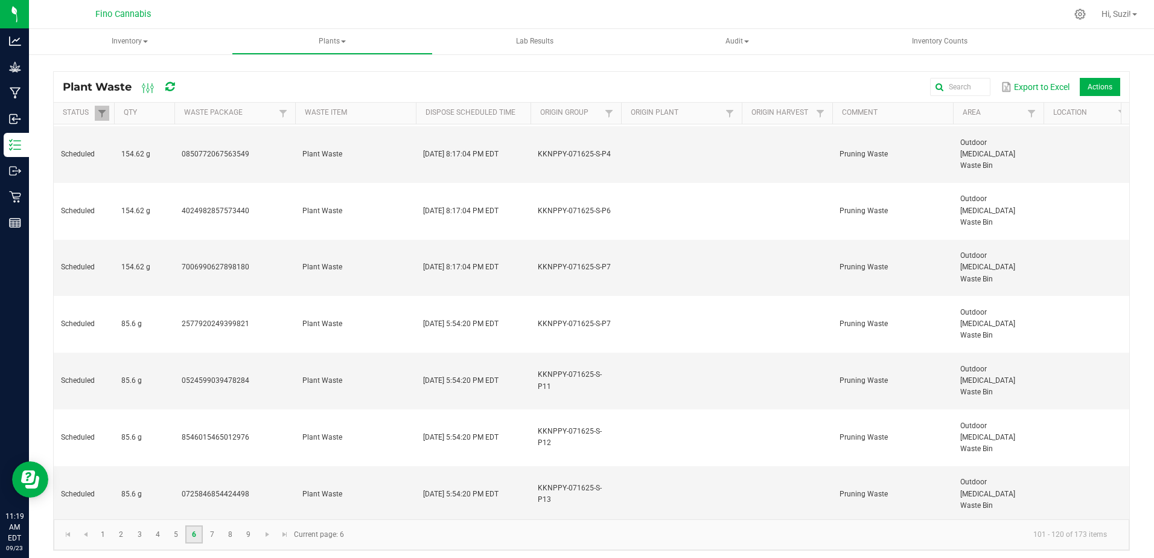
scroll to position [283, 0]
click at [178, 534] on link "5" at bounding box center [176, 534] width 18 height 18
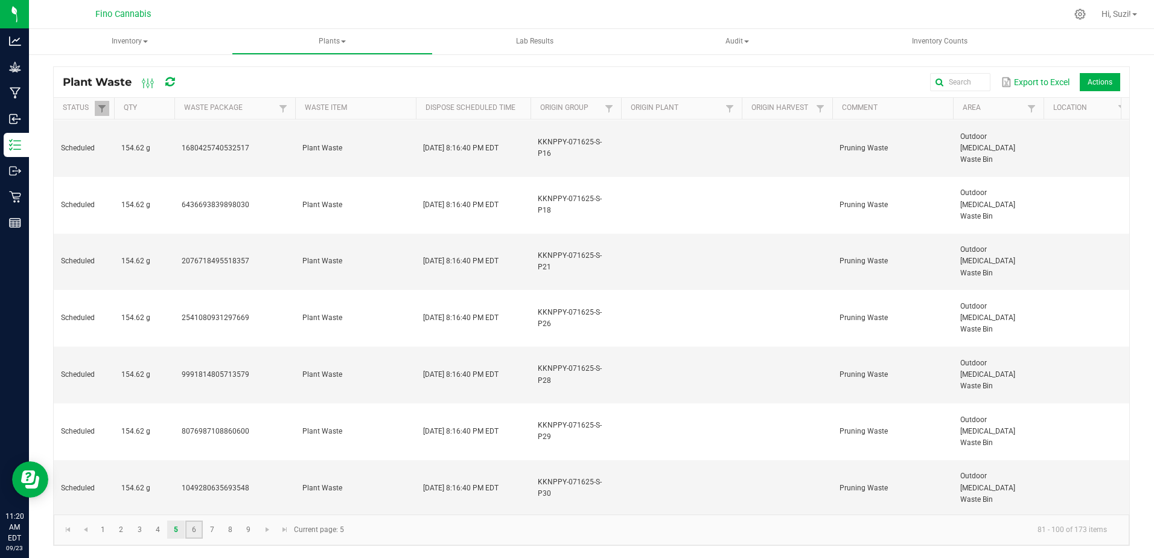
click at [191, 530] on link "6" at bounding box center [194, 529] width 18 height 18
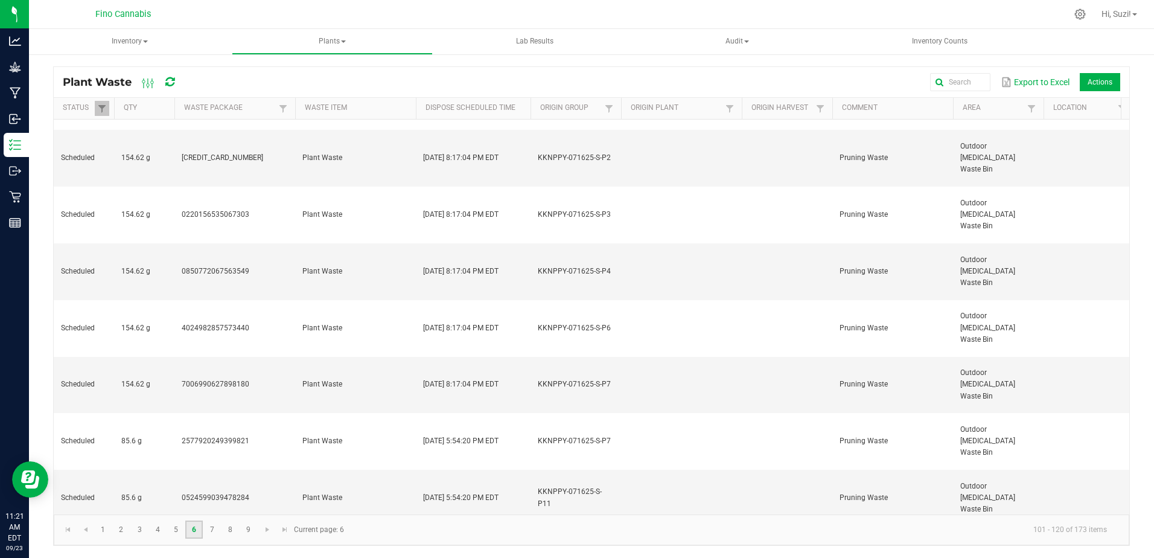
scroll to position [181, 0]
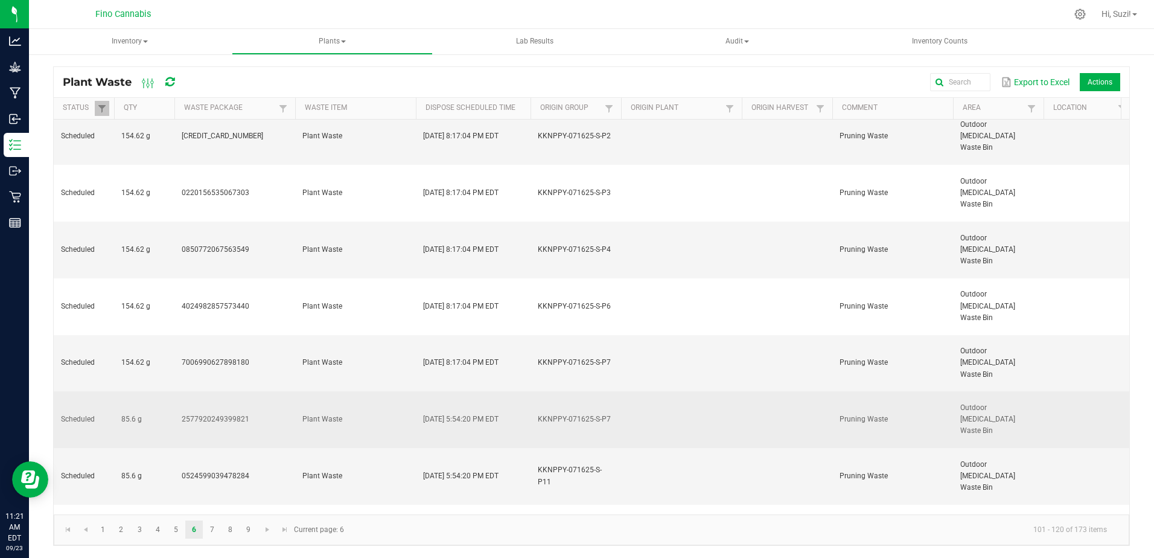
click at [233, 391] on td "2577920249399821" at bounding box center [234, 419] width 121 height 57
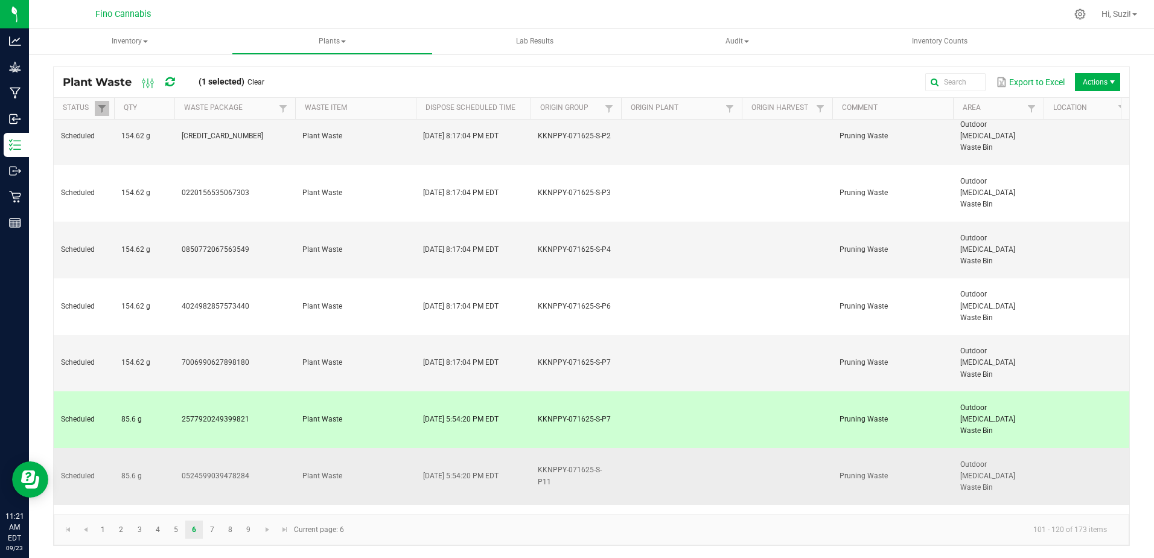
click at [270, 448] on td "0524599039478284" at bounding box center [234, 476] width 121 height 57
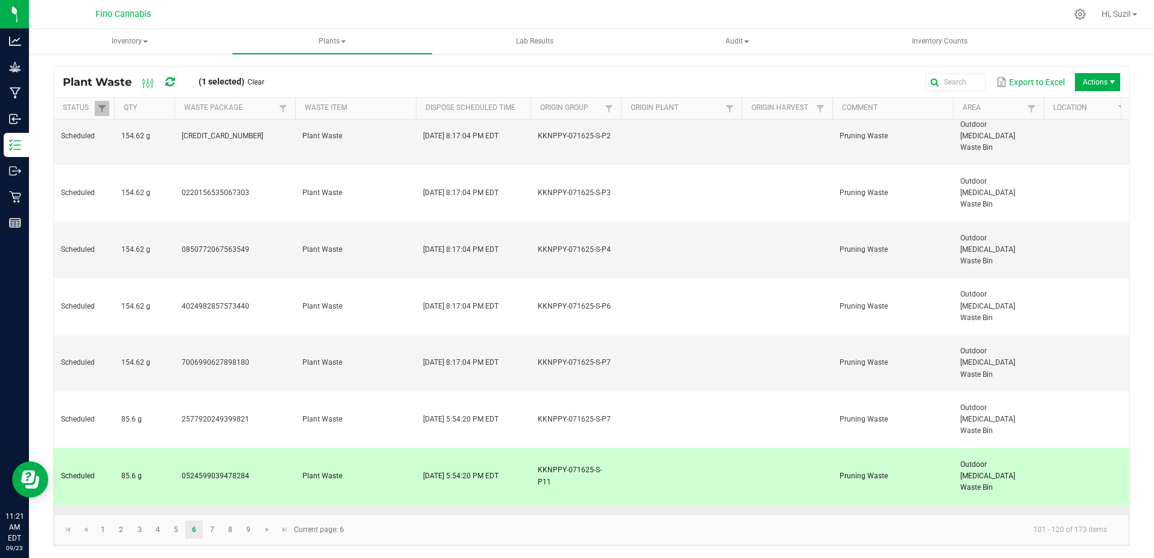
click at [268, 505] on td "8546015465012976" at bounding box center [234, 533] width 121 height 57
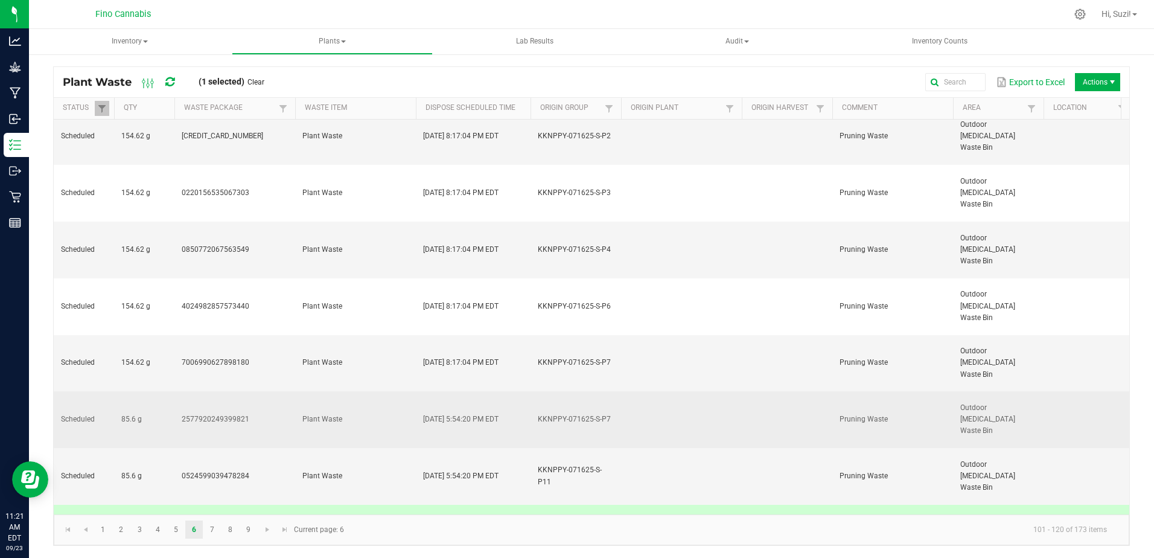
click at [257, 391] on td "2577920249399821" at bounding box center [234, 419] width 121 height 57
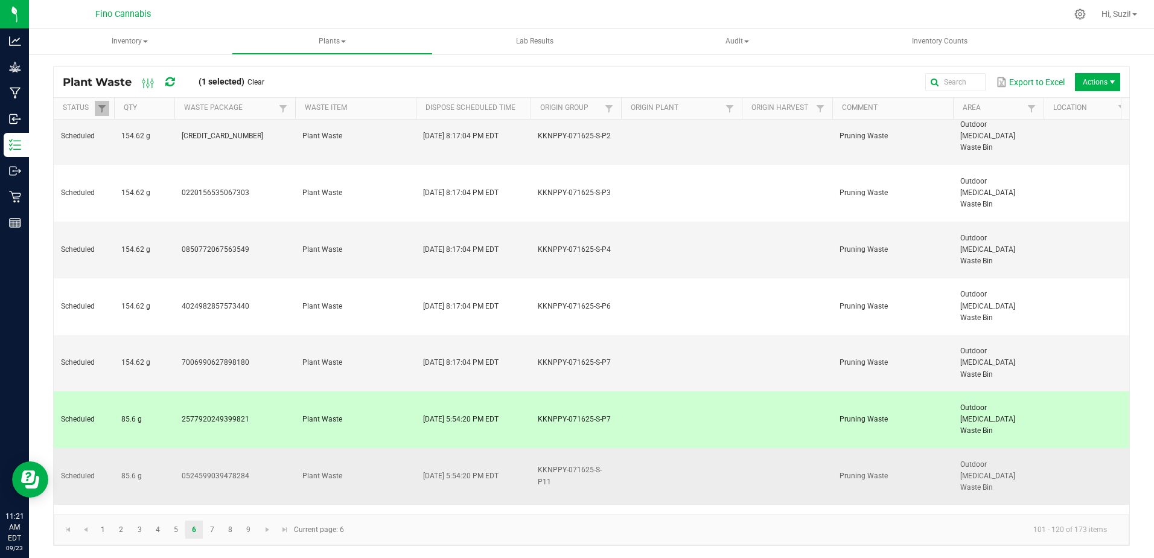
click at [281, 448] on td "0524599039478284" at bounding box center [234, 476] width 121 height 57
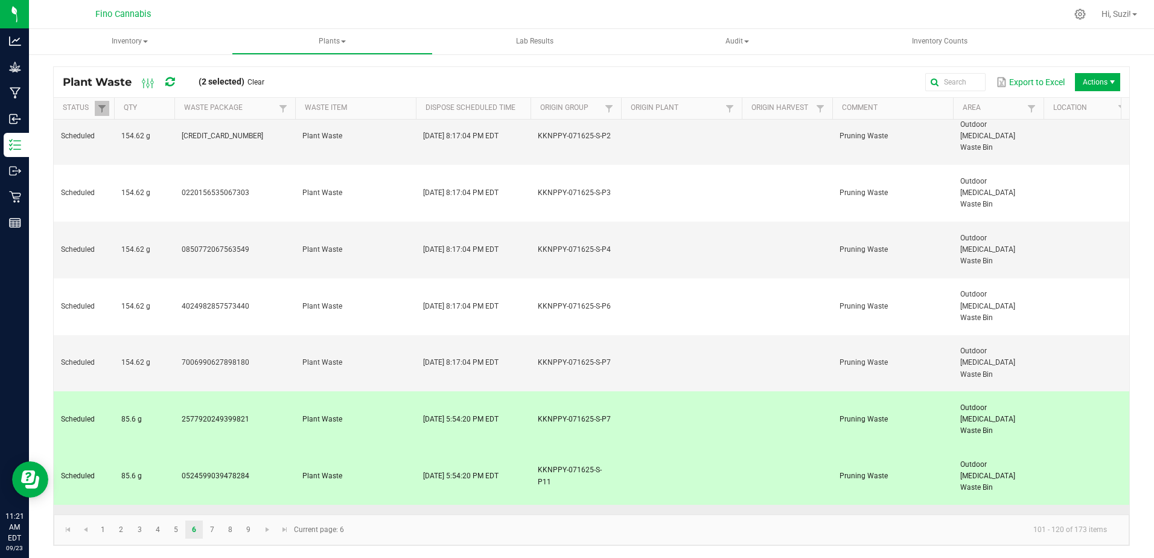
click at [264, 505] on td "8546015465012976" at bounding box center [234, 533] width 121 height 57
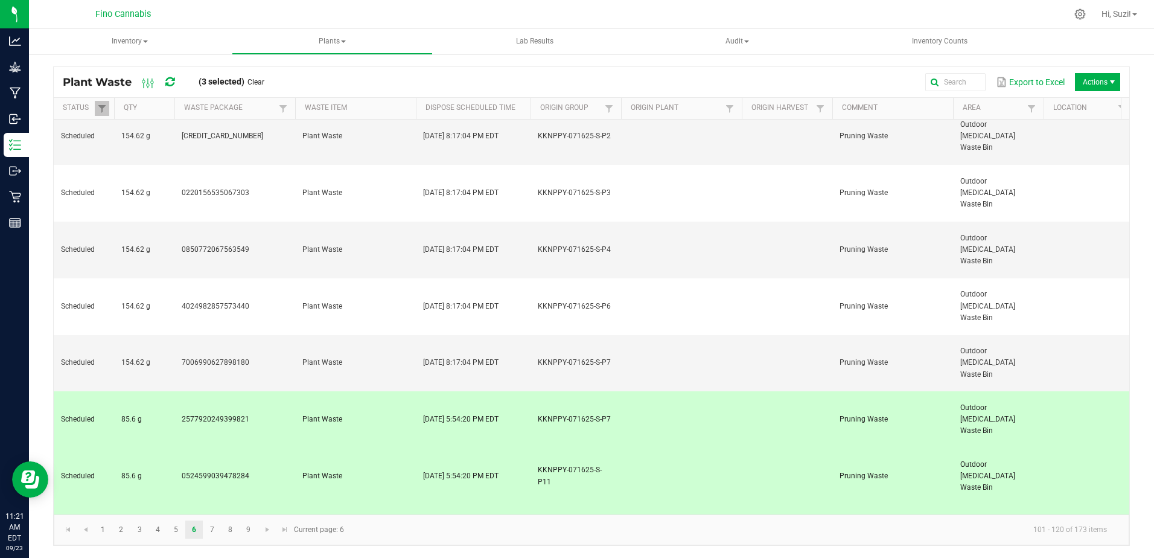
drag, startPoint x: 271, startPoint y: 450, endPoint x: 274, endPoint y: 486, distance: 36.4
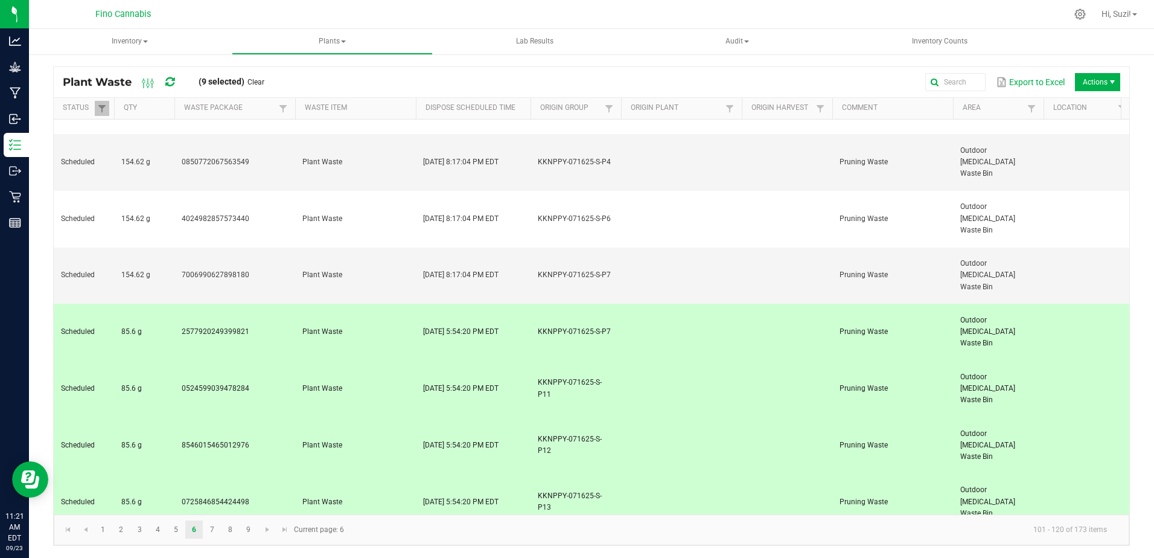
scroll to position [283, 0]
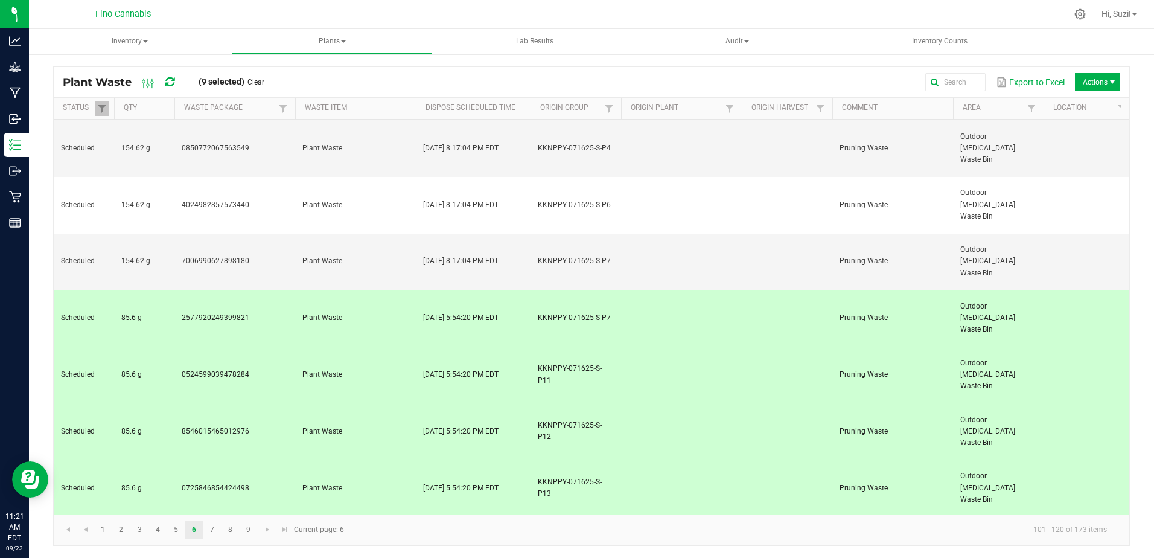
click at [1071, 132] on span "Destroy" at bounding box center [1086, 139] width 121 height 24
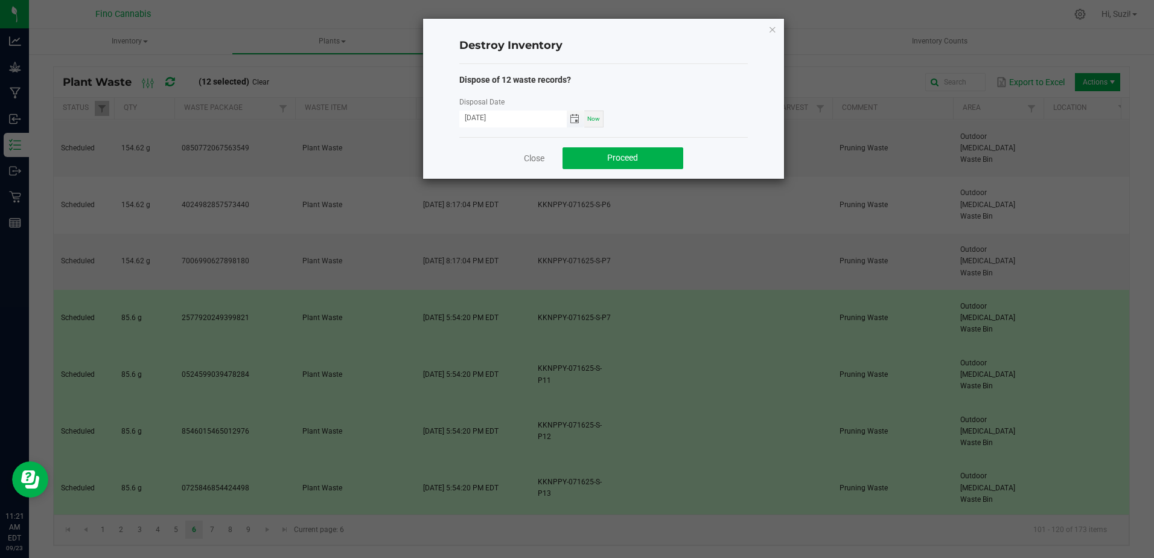
click at [574, 120] on span "Toggle calendar" at bounding box center [575, 119] width 10 height 10
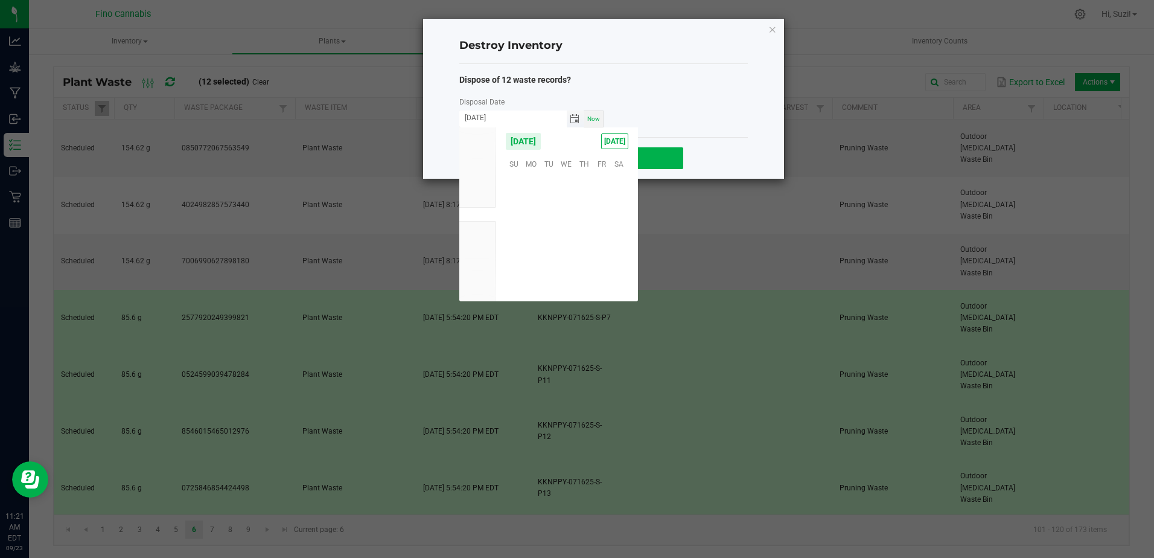
scroll to position [195815, 0]
click at [511, 237] on span "21" at bounding box center [514, 237] width 18 height 19
type input "[DATE]"
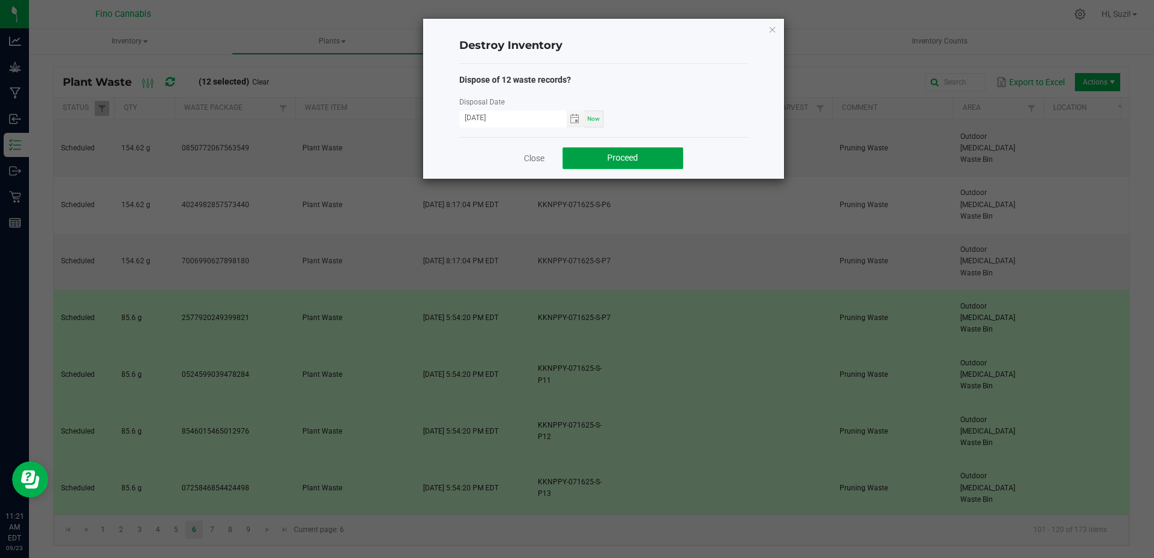
click at [617, 156] on span "Proceed" at bounding box center [622, 158] width 31 height 10
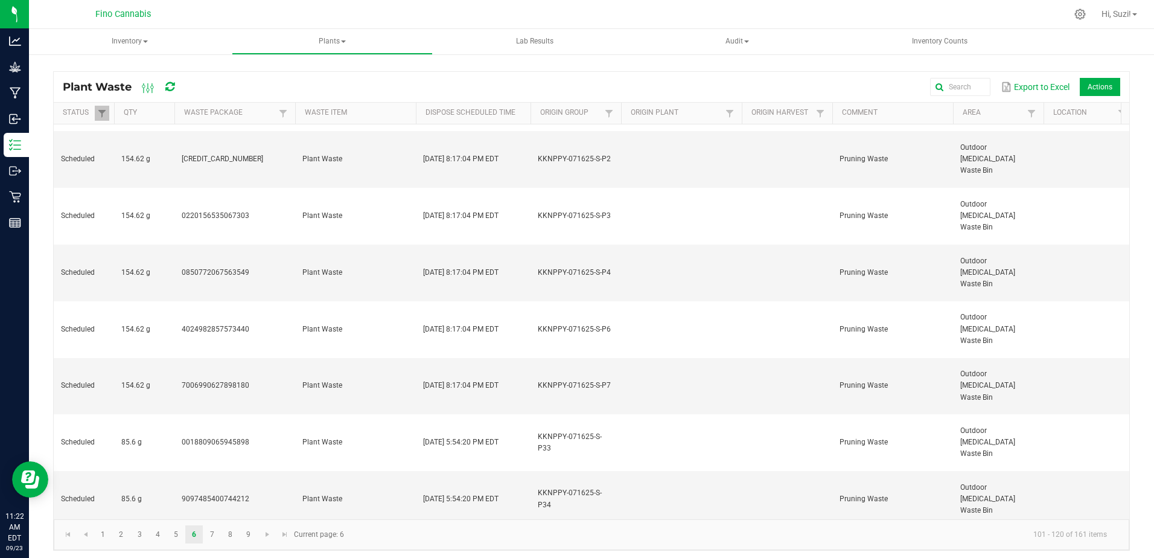
scroll to position [162, 0]
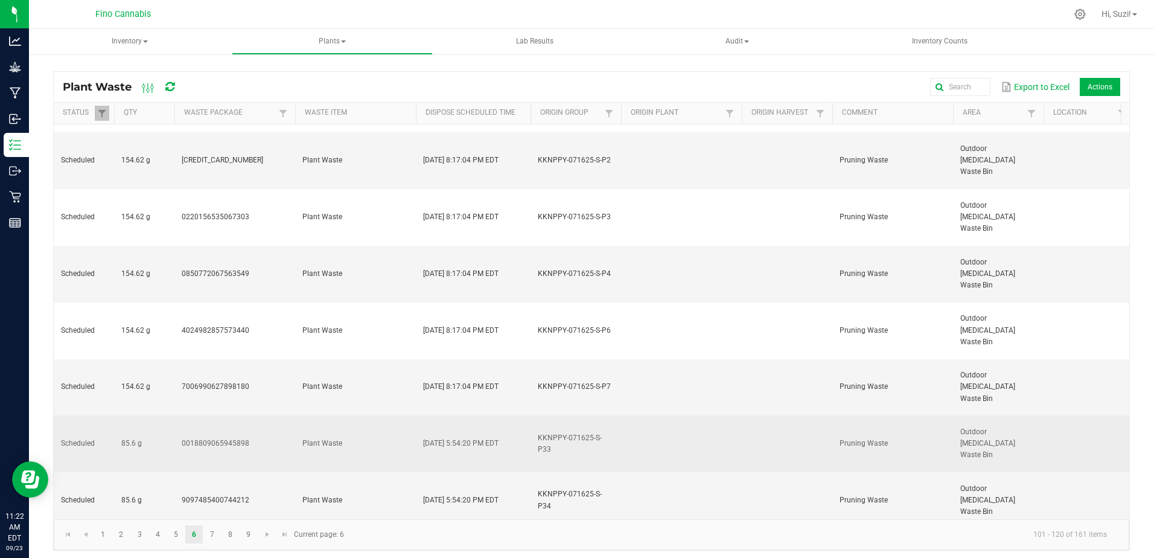
click at [155, 415] on td "85.6 g" at bounding box center [144, 443] width 60 height 57
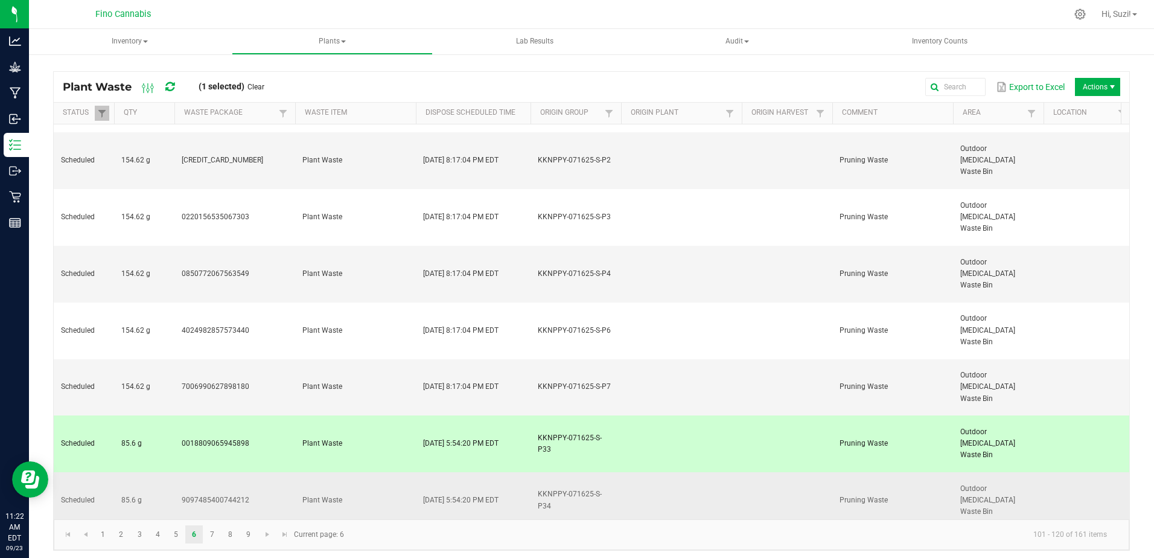
click at [155, 472] on td "85.6 g" at bounding box center [144, 500] width 60 height 57
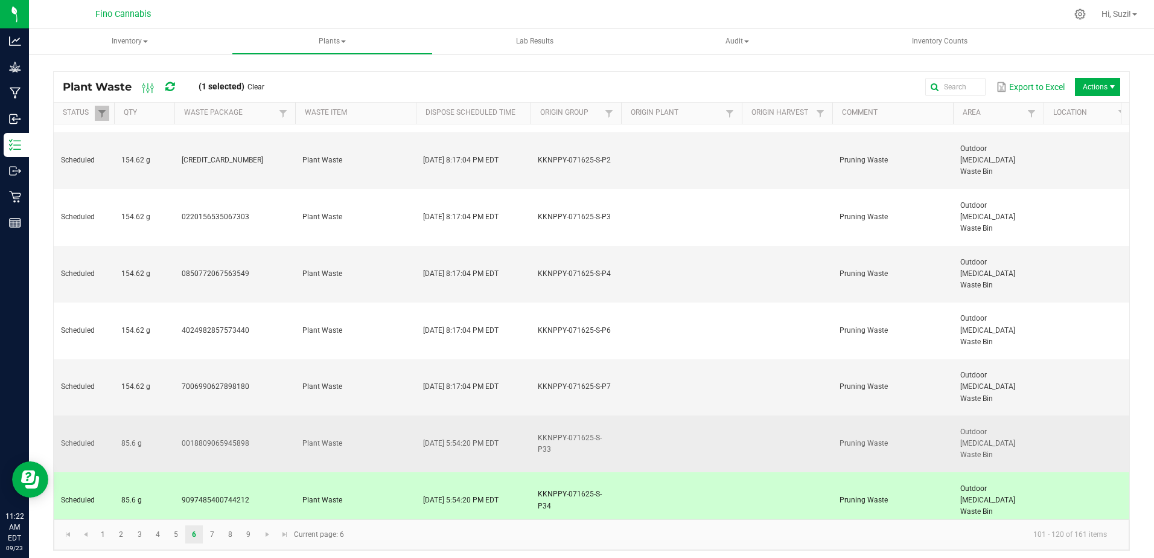
click at [168, 415] on td "85.6 g" at bounding box center [144, 443] width 60 height 57
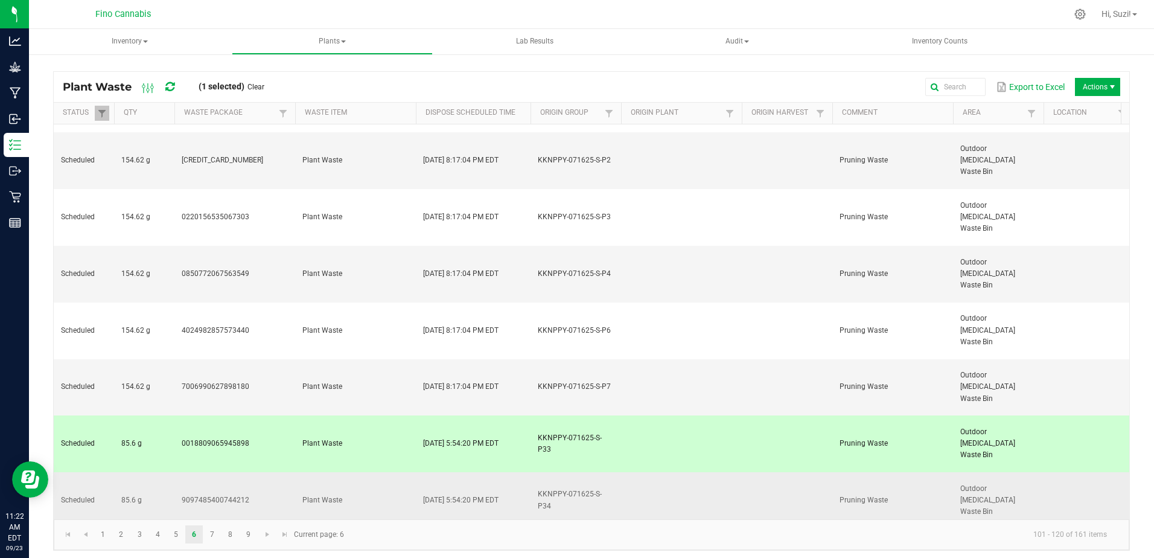
click at [168, 472] on td "85.6 g" at bounding box center [144, 500] width 60 height 57
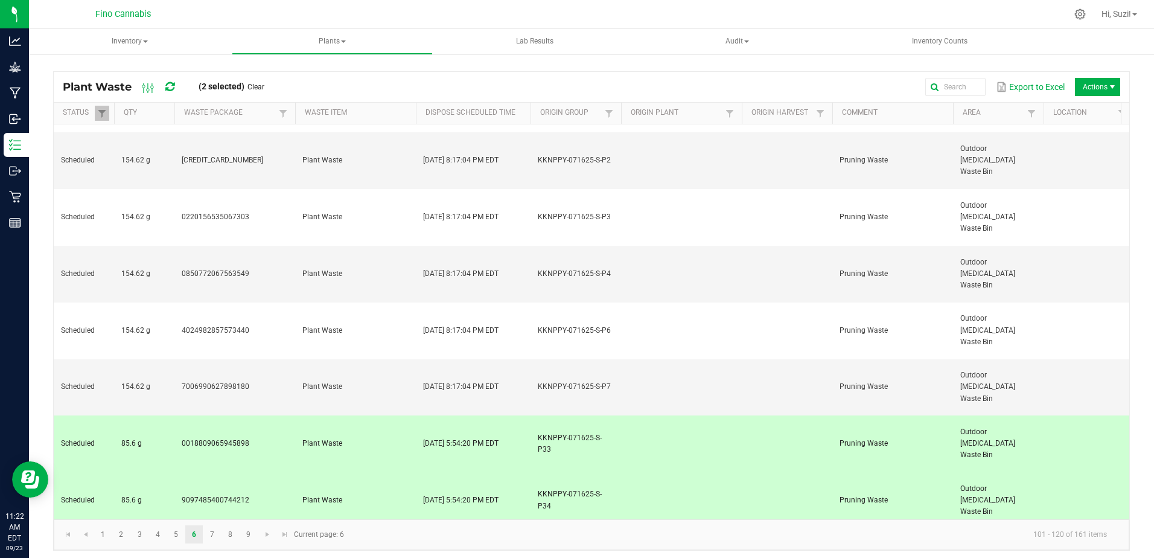
click at [153, 529] on td "85.6 g" at bounding box center [144, 557] width 60 height 57
drag, startPoint x: 151, startPoint y: 344, endPoint x: 158, endPoint y: 381, distance: 38.1
drag, startPoint x: 155, startPoint y: 414, endPoint x: 154, endPoint y: 439, distance: 25.4
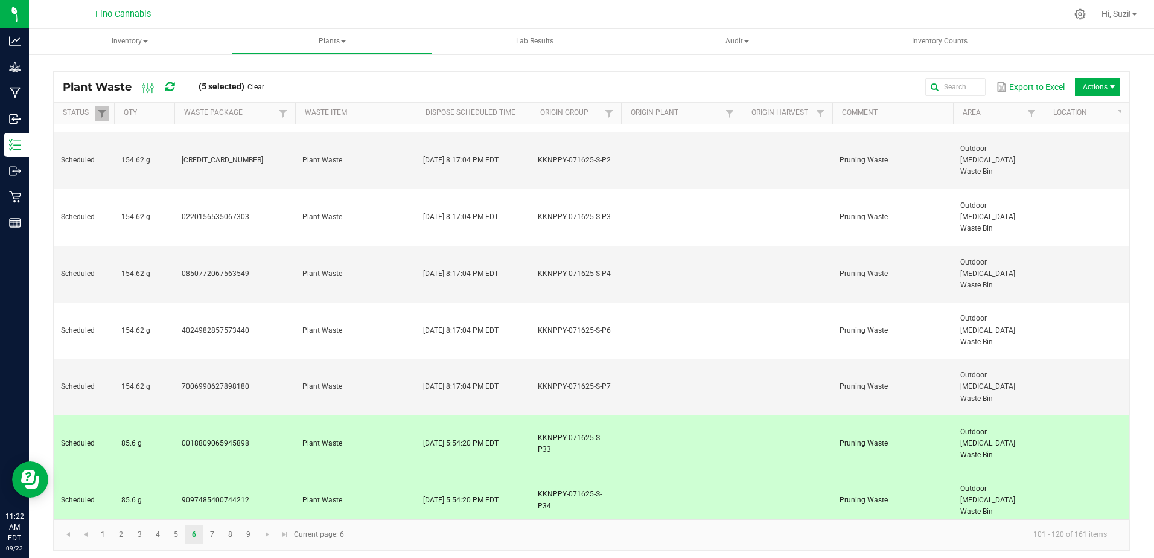
drag, startPoint x: 154, startPoint y: 441, endPoint x: 152, endPoint y: 453, distance: 12.8
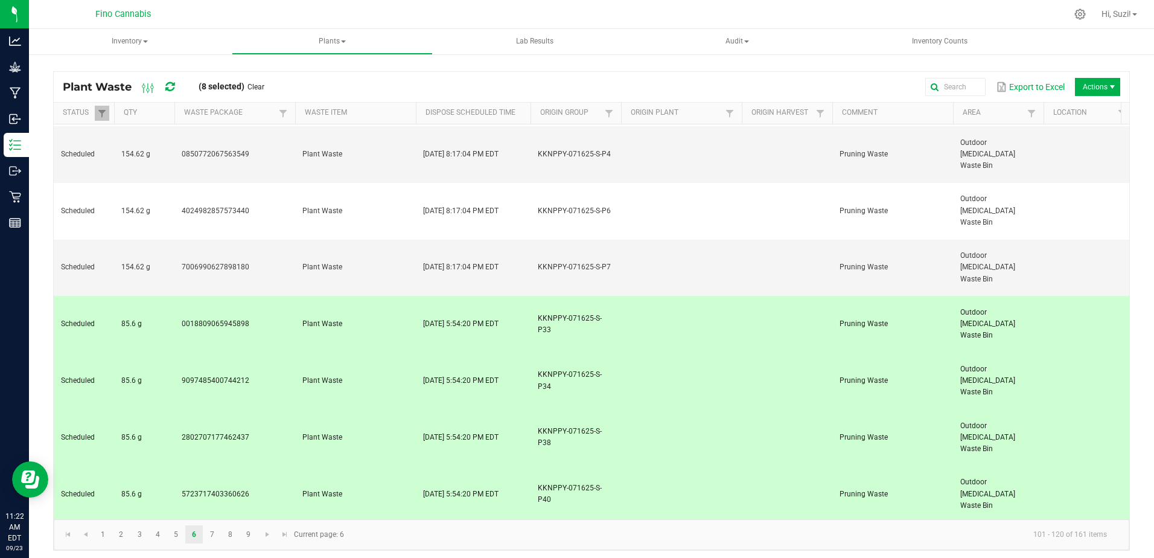
scroll to position [283, 0]
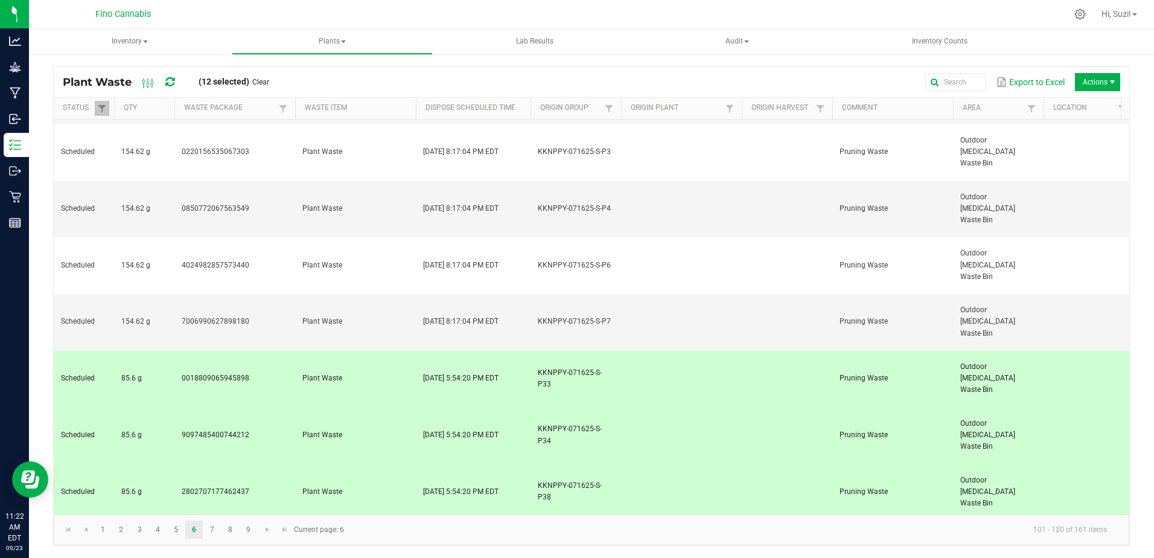
scroll to position [162, 0]
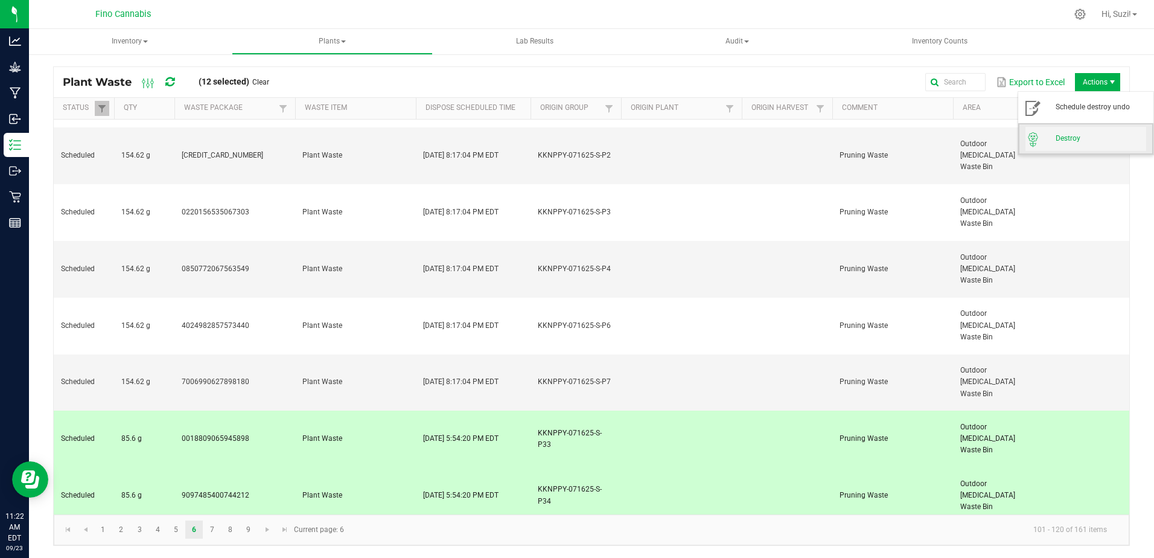
click at [1087, 141] on span "Destroy" at bounding box center [1101, 138] width 91 height 10
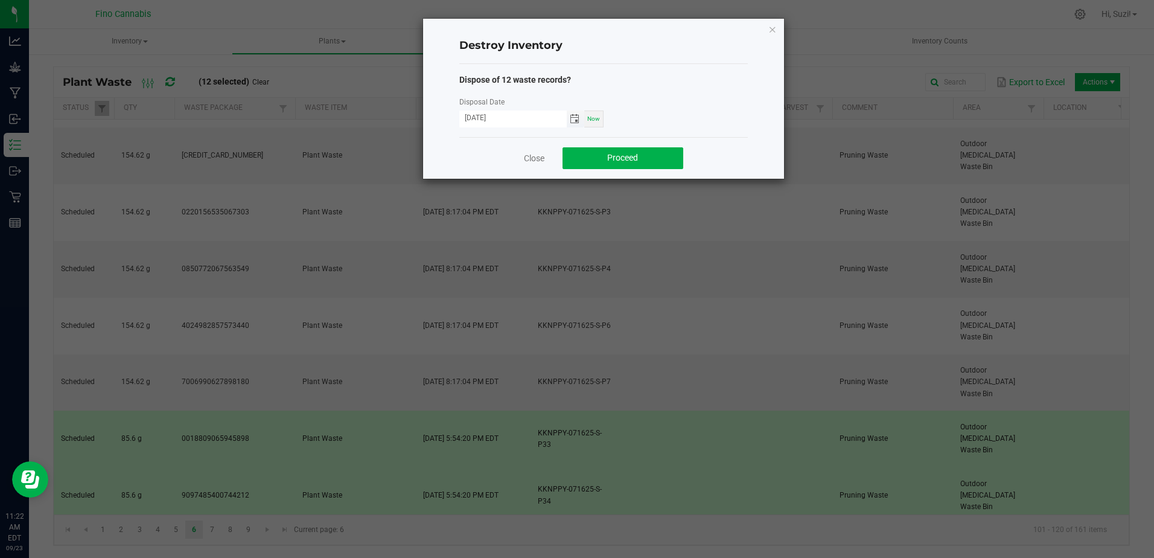
click at [574, 121] on span "Toggle calendar" at bounding box center [575, 119] width 10 height 10
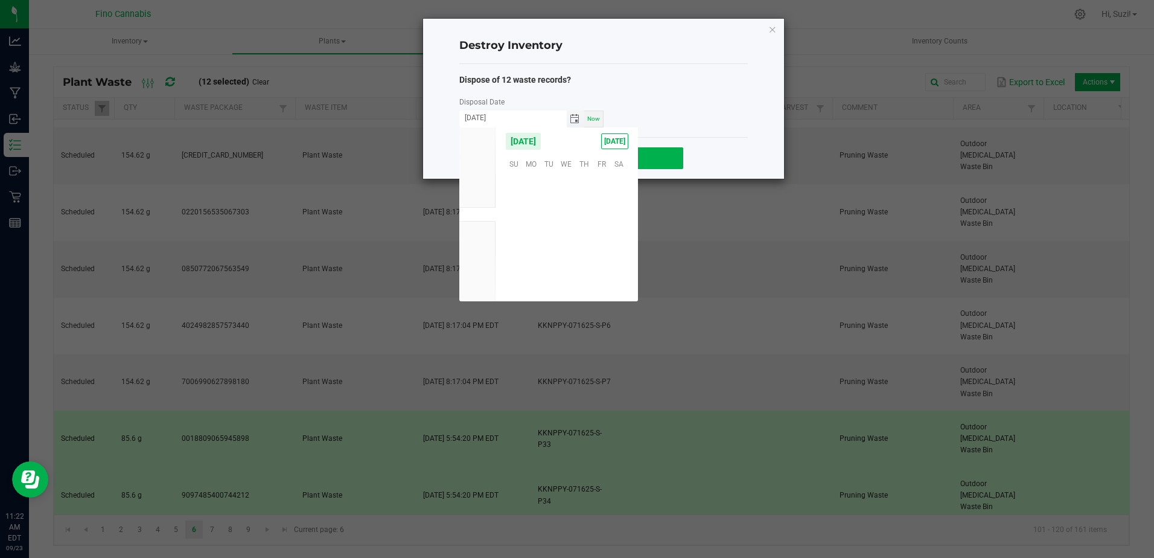
scroll to position [195815, 0]
click at [512, 238] on span "21" at bounding box center [514, 237] width 18 height 19
type input "[DATE]"
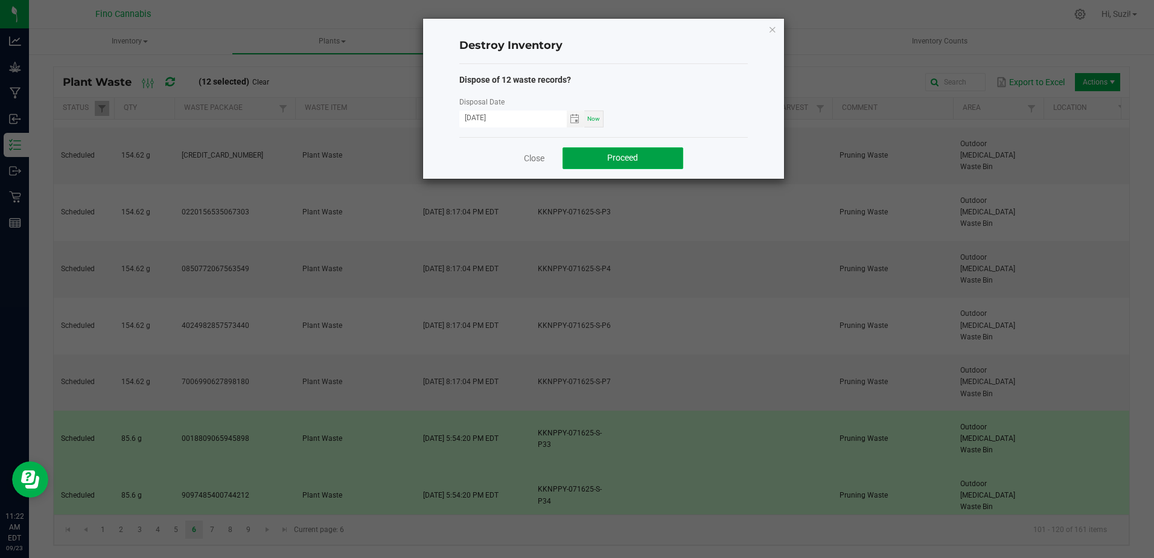
click at [626, 157] on span "Proceed" at bounding box center [622, 158] width 31 height 10
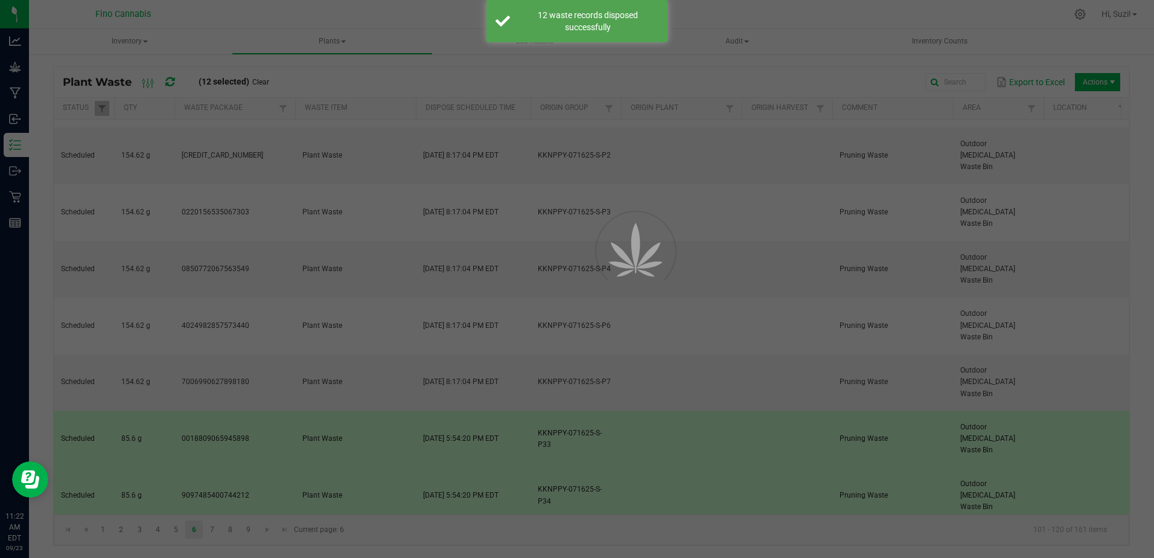
scroll to position [0, 0]
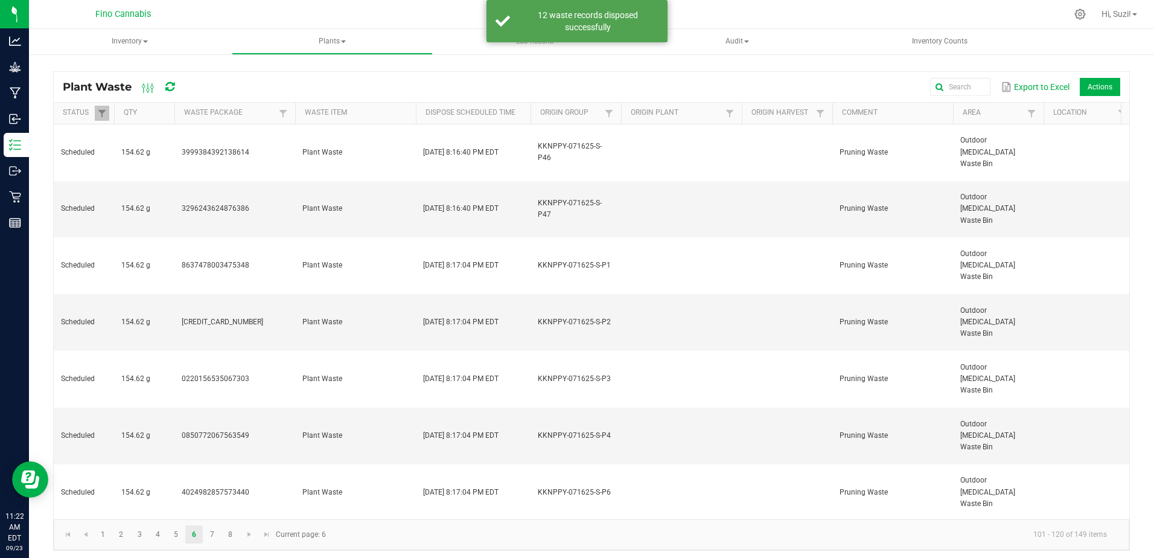
click at [1079, 83] on span "Actions" at bounding box center [1097, 87] width 45 height 18
click at [1082, 141] on span "Destroy" at bounding box center [1101, 143] width 91 height 10
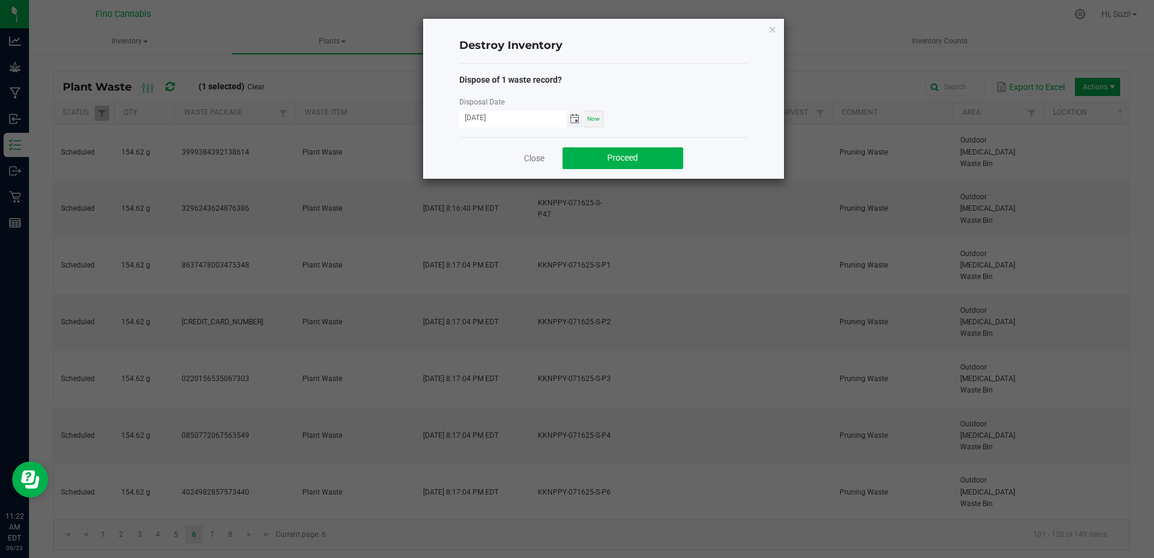
click at [574, 123] on span "Toggle calendar" at bounding box center [575, 119] width 10 height 10
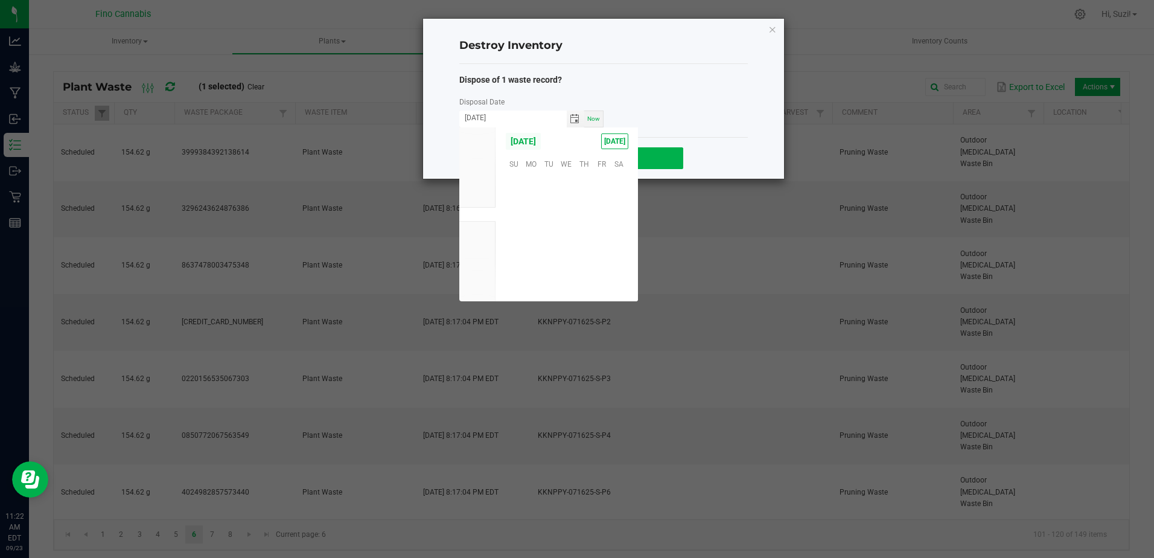
scroll to position [195815, 0]
click at [508, 239] on span "21" at bounding box center [514, 237] width 18 height 19
type input "[DATE]"
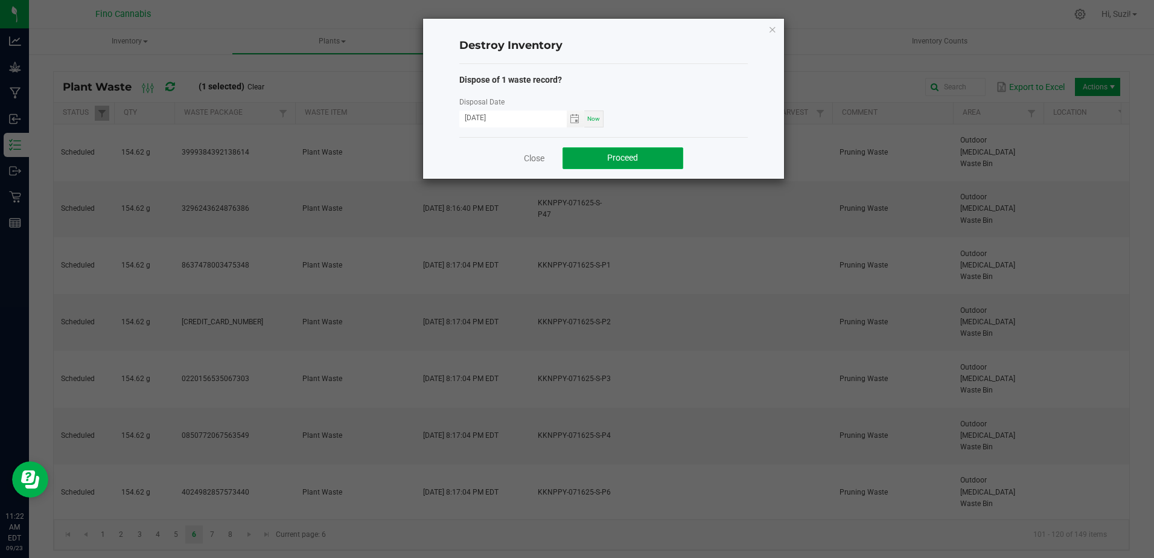
click at [640, 155] on button "Proceed" at bounding box center [623, 158] width 121 height 22
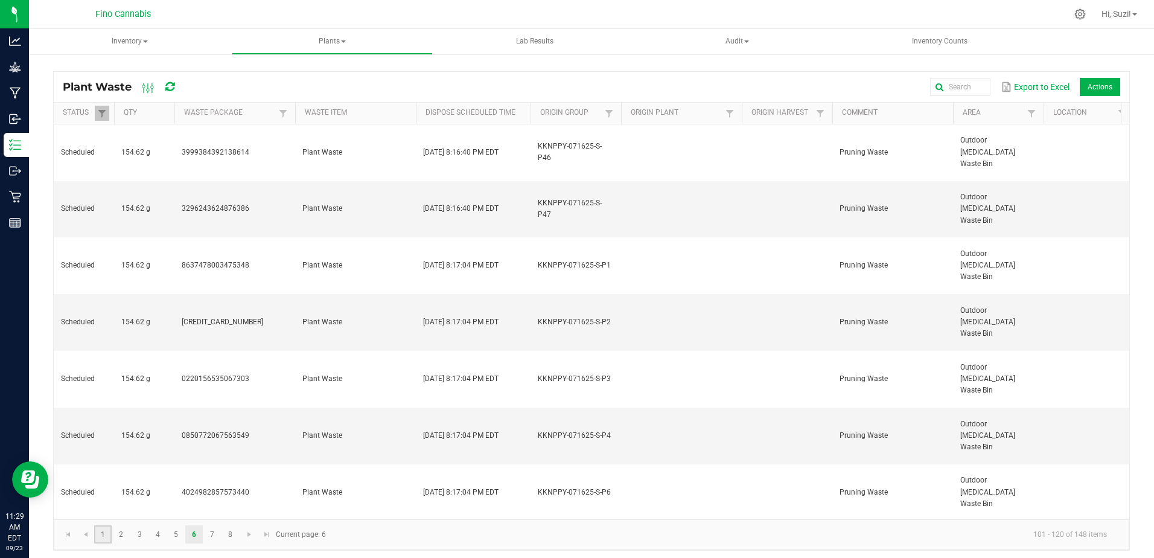
click at [102, 535] on link "1" at bounding box center [103, 534] width 18 height 18
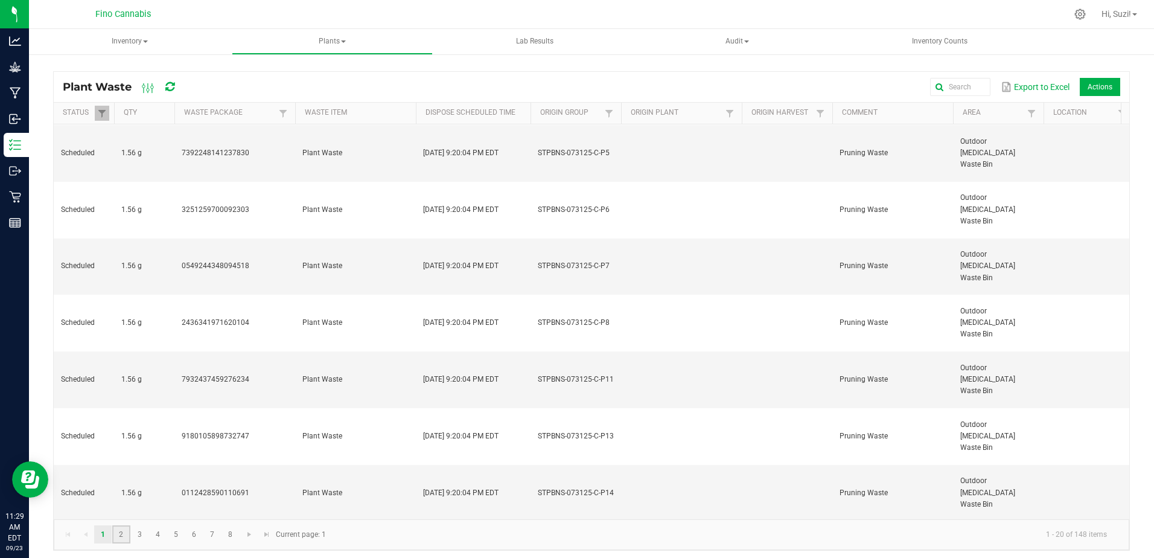
click at [121, 537] on link "2" at bounding box center [121, 534] width 18 height 18
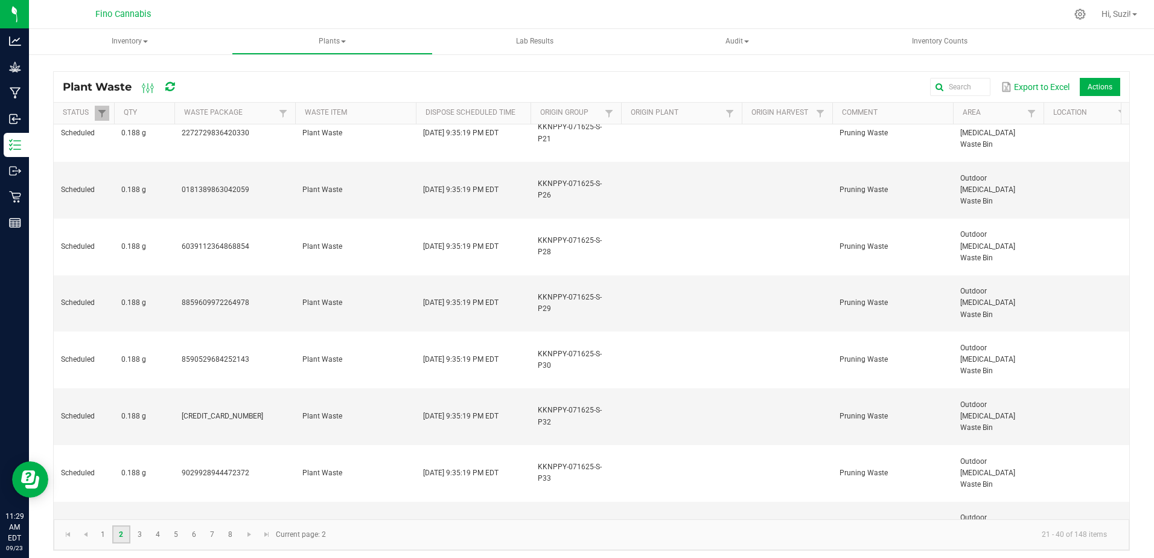
scroll to position [283, 0]
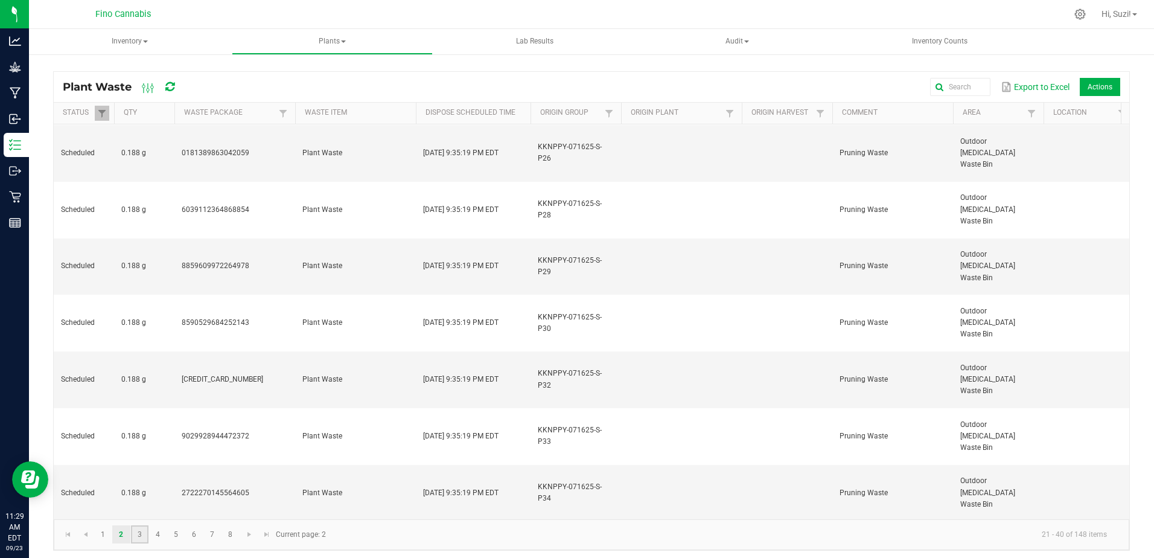
click at [138, 534] on link "3" at bounding box center [140, 534] width 18 height 18
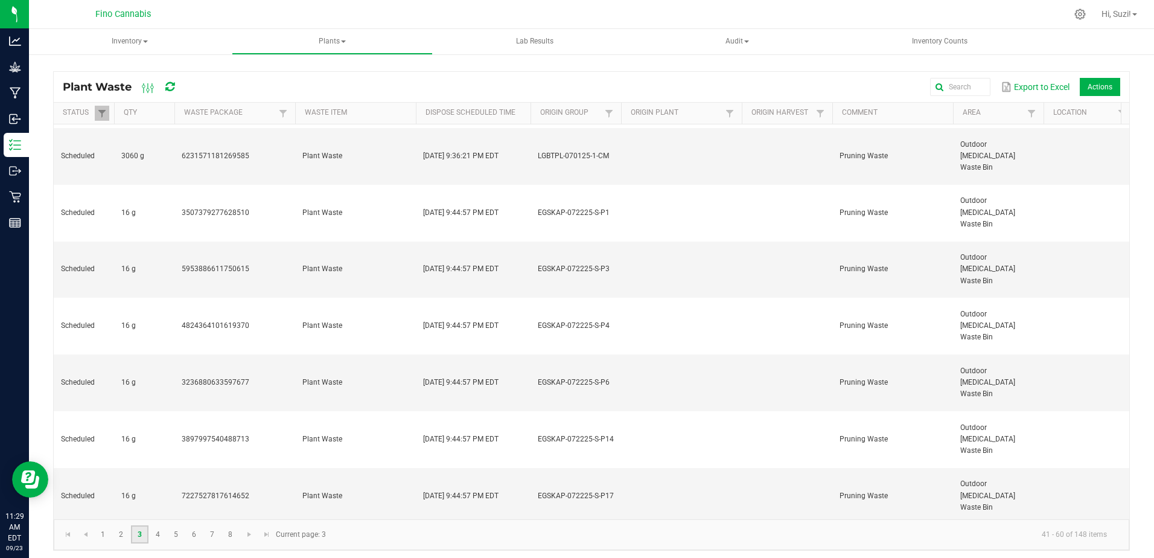
scroll to position [283, 0]
click at [156, 534] on link "4" at bounding box center [158, 534] width 18 height 18
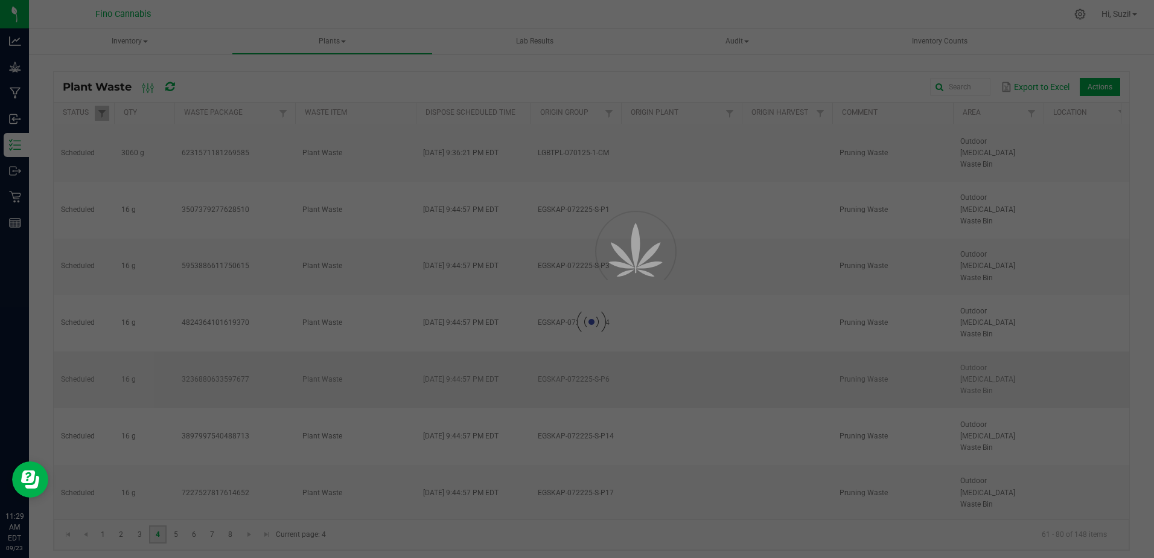
scroll to position [0, 0]
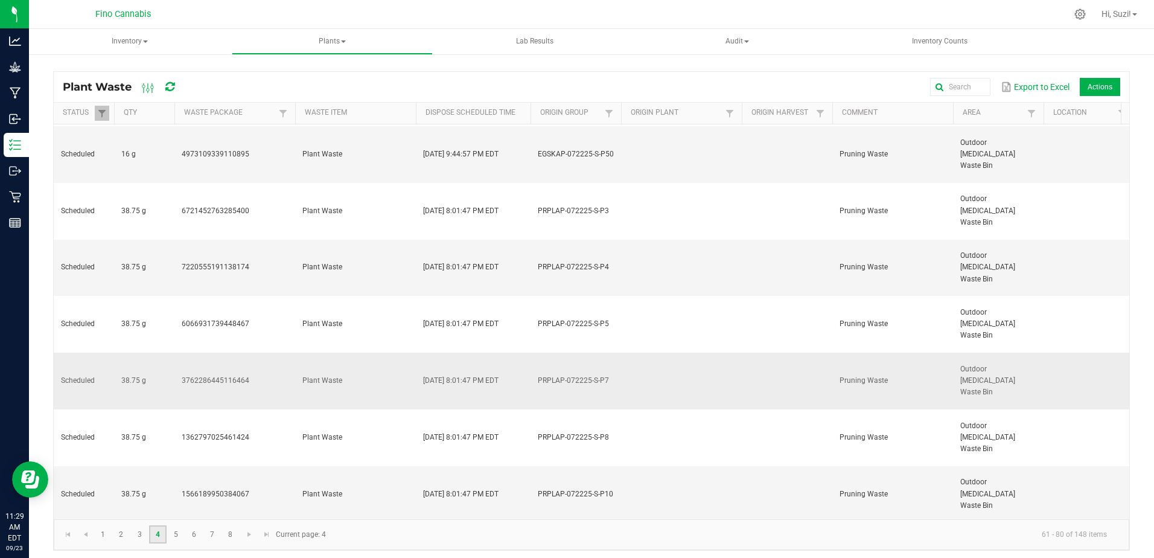
scroll to position [283, 0]
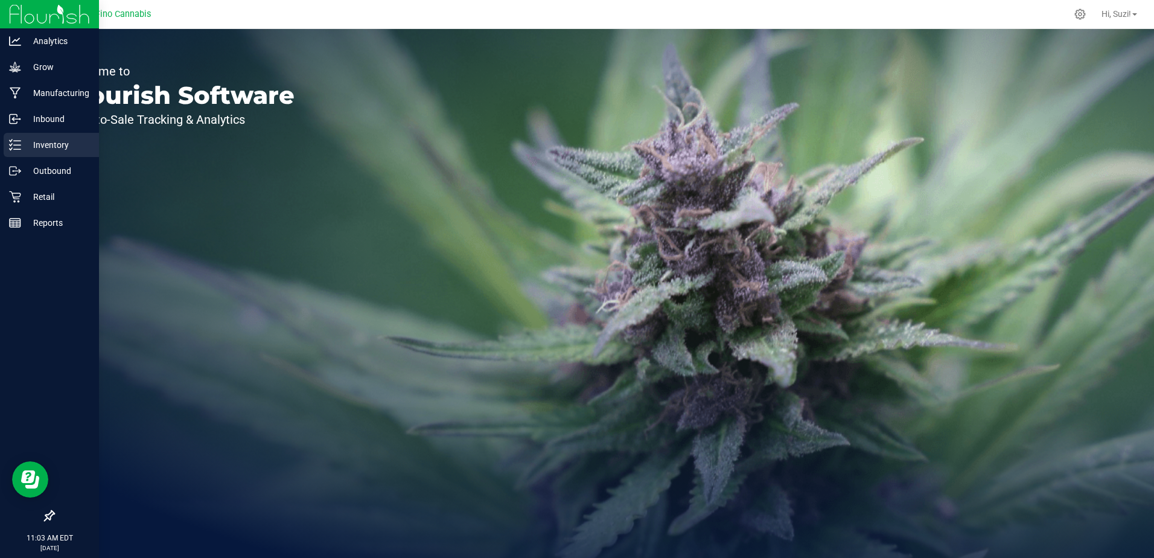
click at [25, 143] on p "Inventory" at bounding box center [57, 145] width 72 height 14
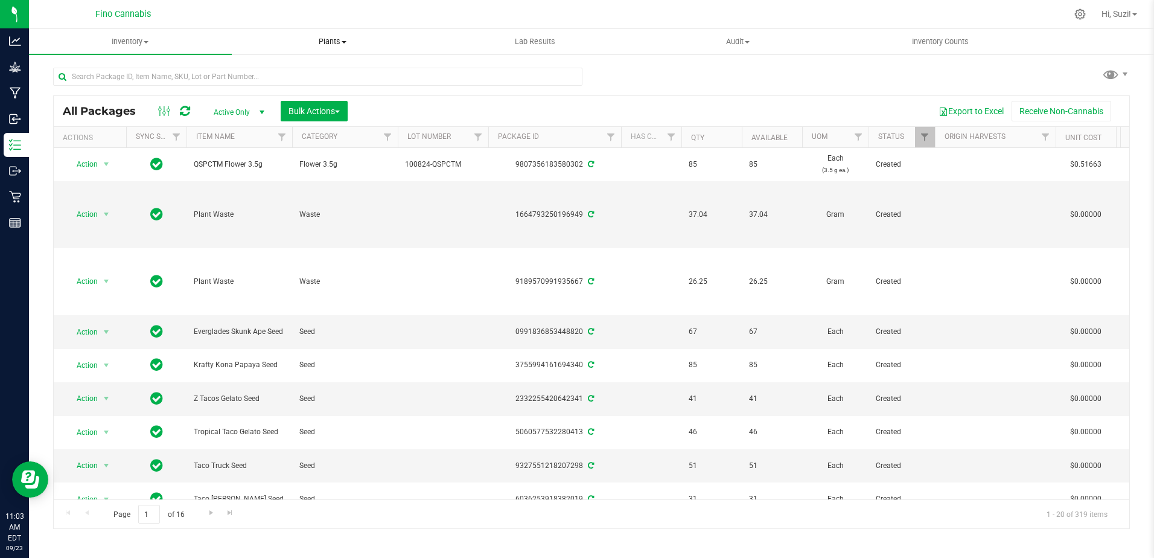
click at [332, 43] on span "Plants" at bounding box center [333, 41] width 202 height 11
click at [327, 72] on li "All plants" at bounding box center [333, 73] width 203 height 14
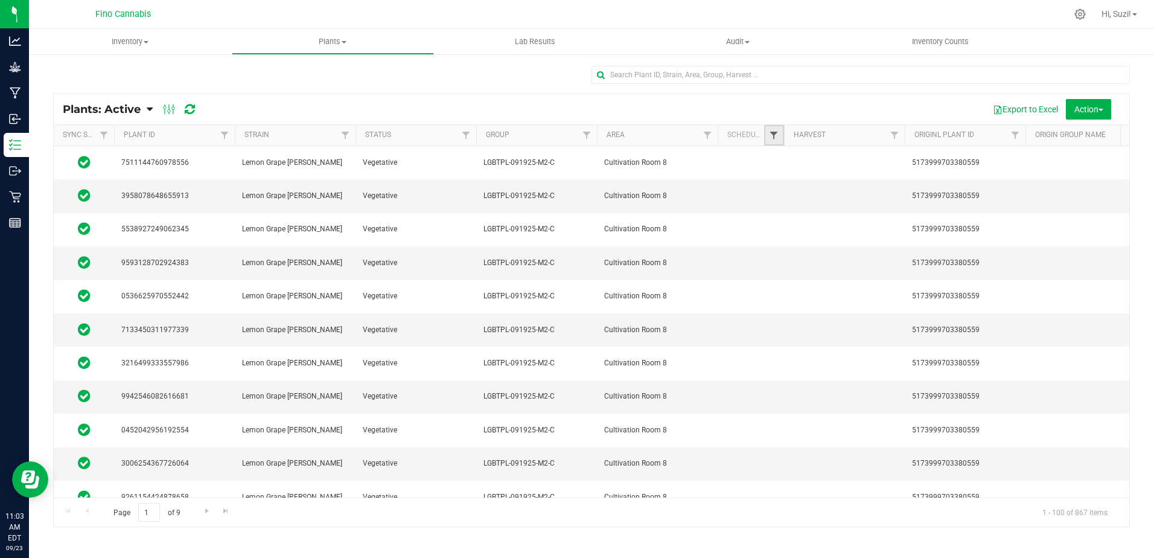
click at [779, 135] on span "Filter" at bounding box center [774, 135] width 10 height 10
click at [781, 173] on input "Yes" at bounding box center [780, 172] width 8 height 8
checkbox input "true"
click at [786, 228] on button "Filter" at bounding box center [801, 233] width 58 height 27
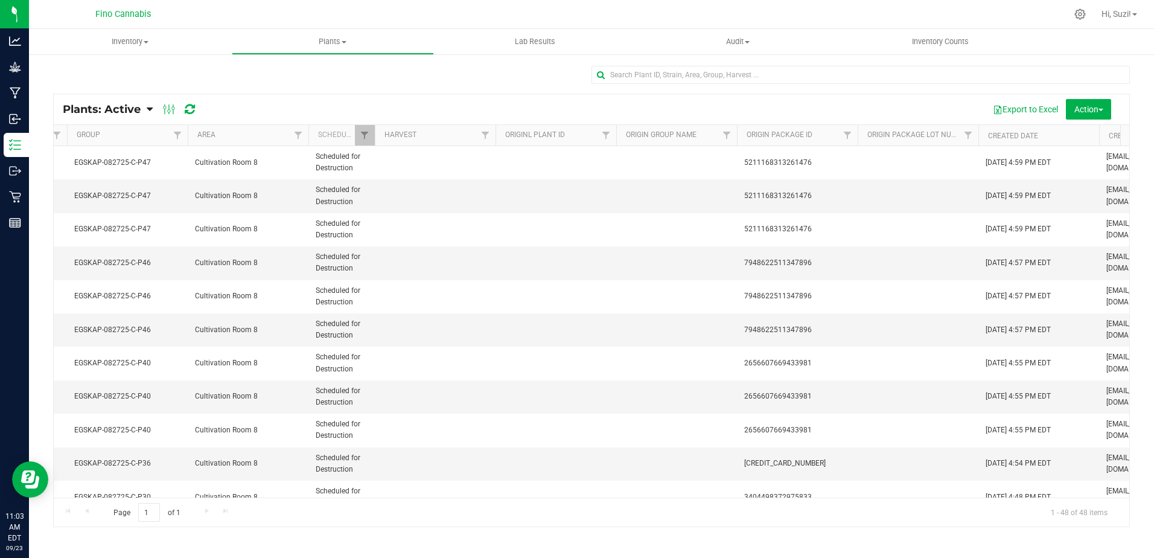
scroll to position [0, 750]
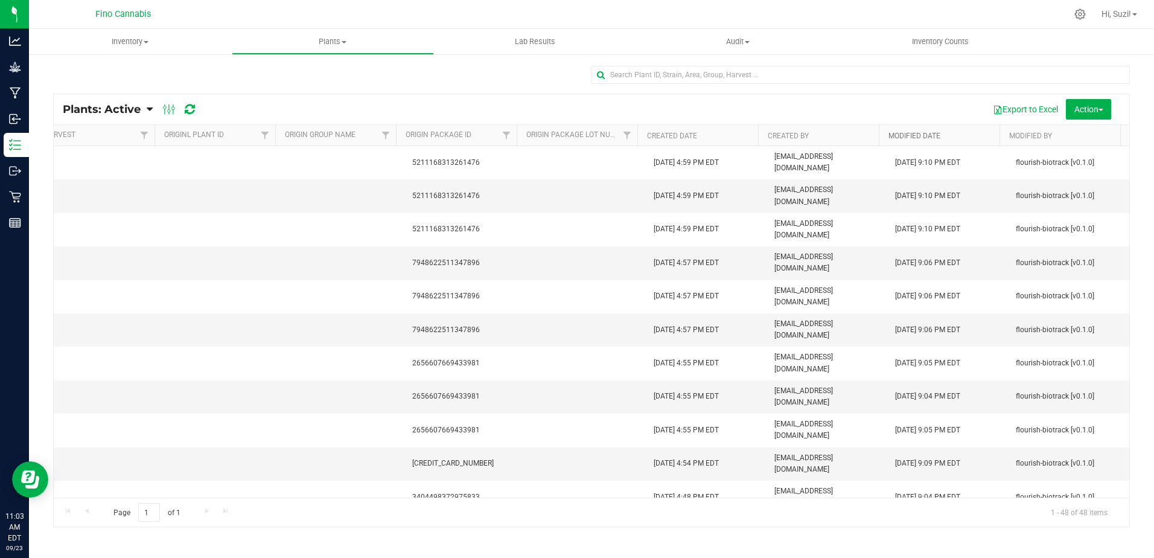
click at [907, 135] on link "Modified Date" at bounding box center [915, 136] width 52 height 8
click at [907, 135] on link "Modified Date" at bounding box center [922, 135] width 66 height 8
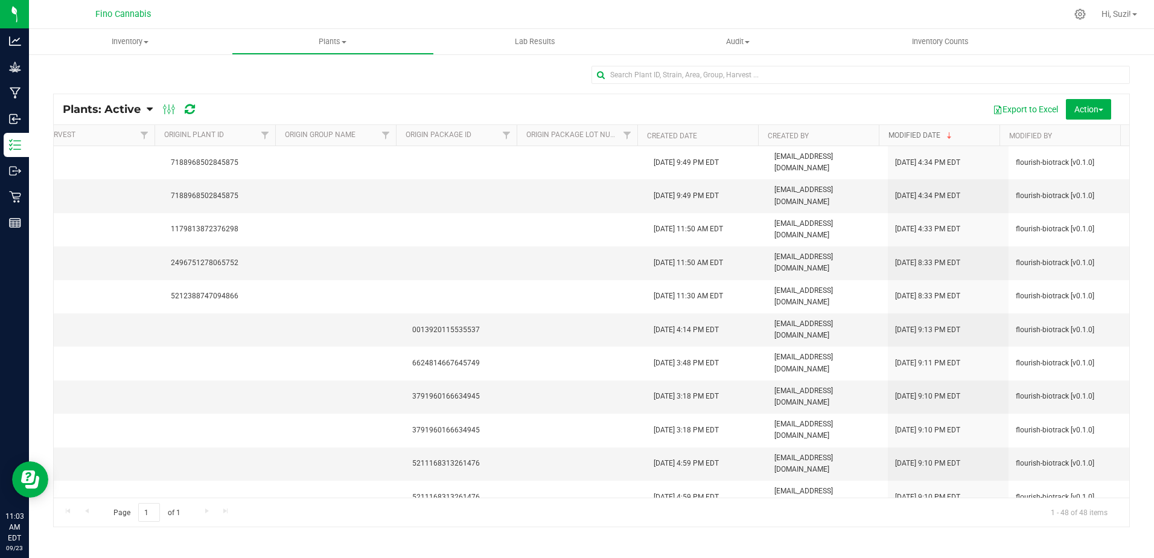
click at [907, 135] on link "Modified Date" at bounding box center [922, 135] width 66 height 8
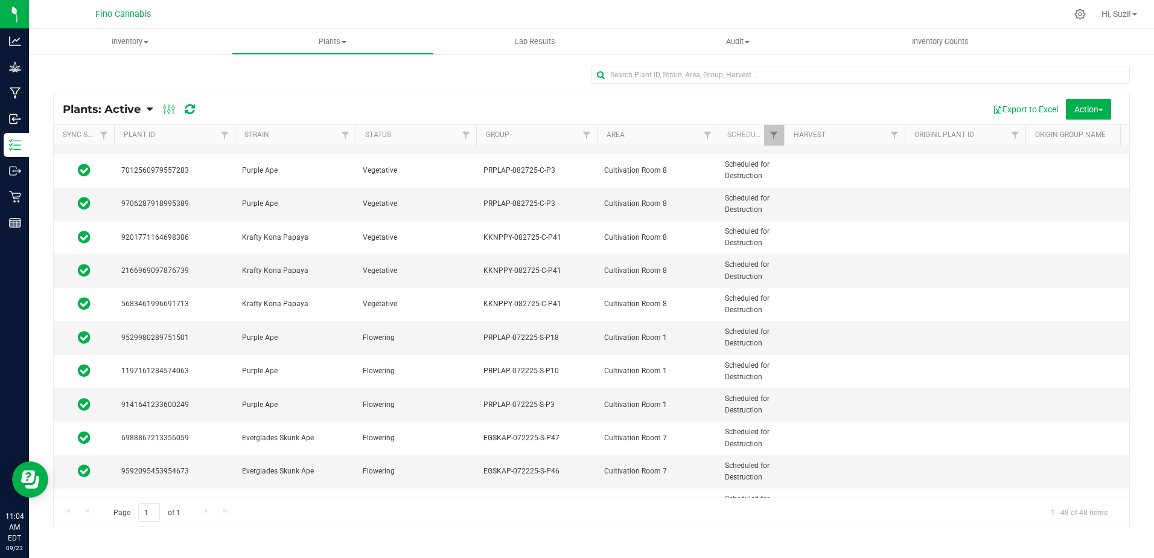
scroll to position [1026, 0]
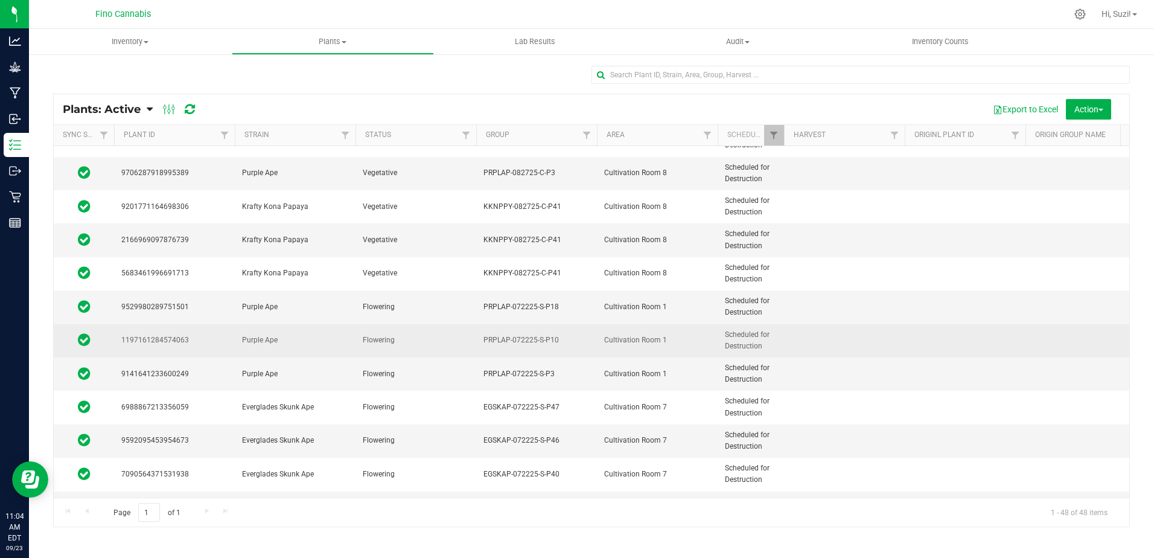
click at [564, 344] on span "PRPLAP-072225-S-P10" at bounding box center [537, 339] width 106 height 11
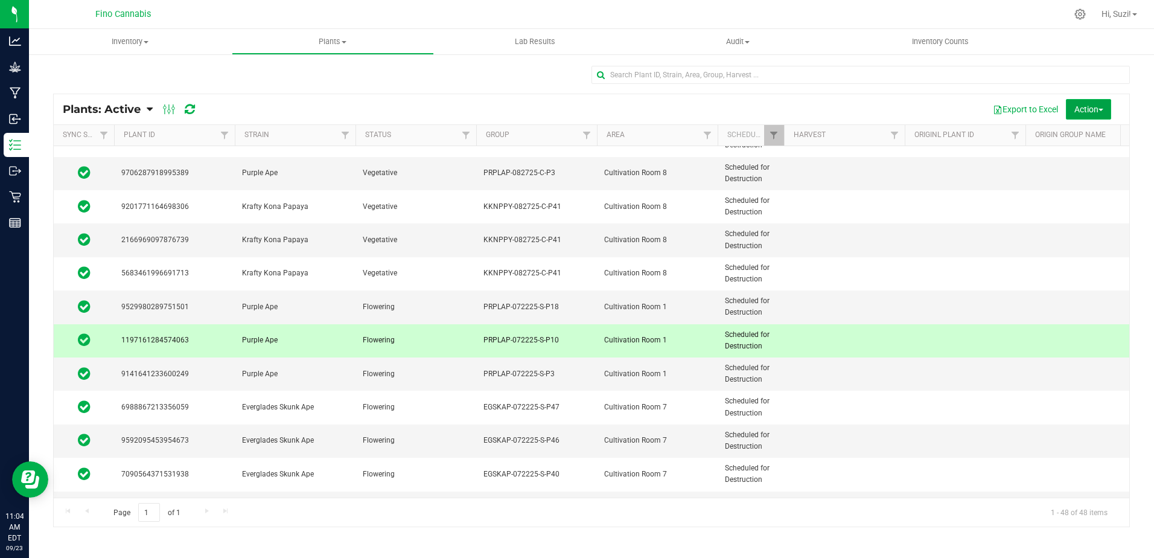
click at [1104, 111] on button "Action" at bounding box center [1088, 109] width 45 height 21
click at [1075, 133] on span "Destroy plants" at bounding box center [1074, 137] width 51 height 10
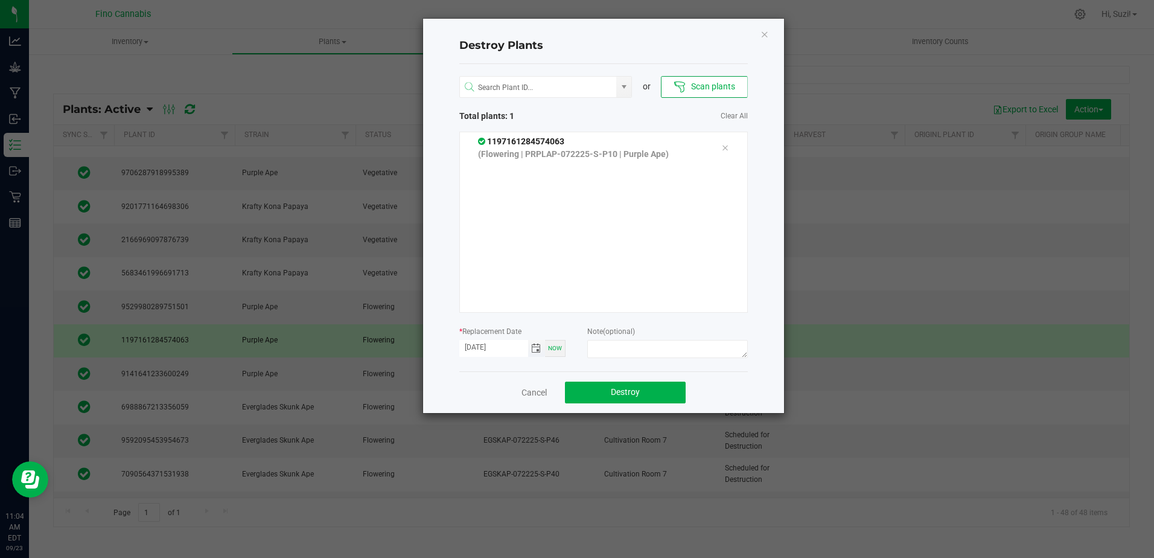
click at [538, 352] on span "Toggle calendar" at bounding box center [536, 349] width 10 height 10
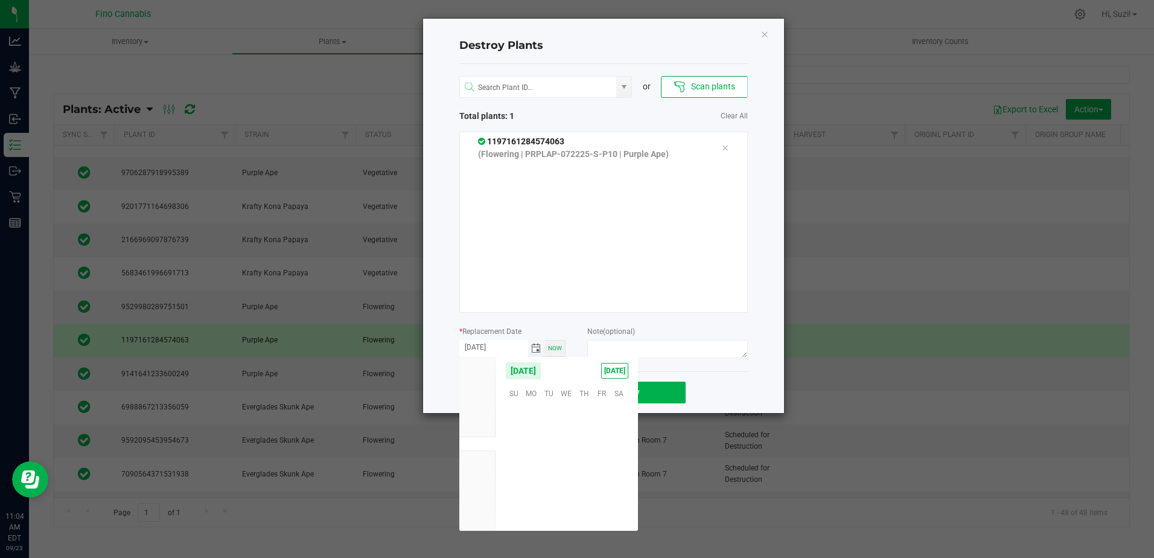
scroll to position [195815, 0]
drag, startPoint x: 516, startPoint y: 472, endPoint x: 647, endPoint y: 379, distance: 160.3
click at [516, 472] on span "21" at bounding box center [514, 467] width 18 height 19
type input "[DATE]"
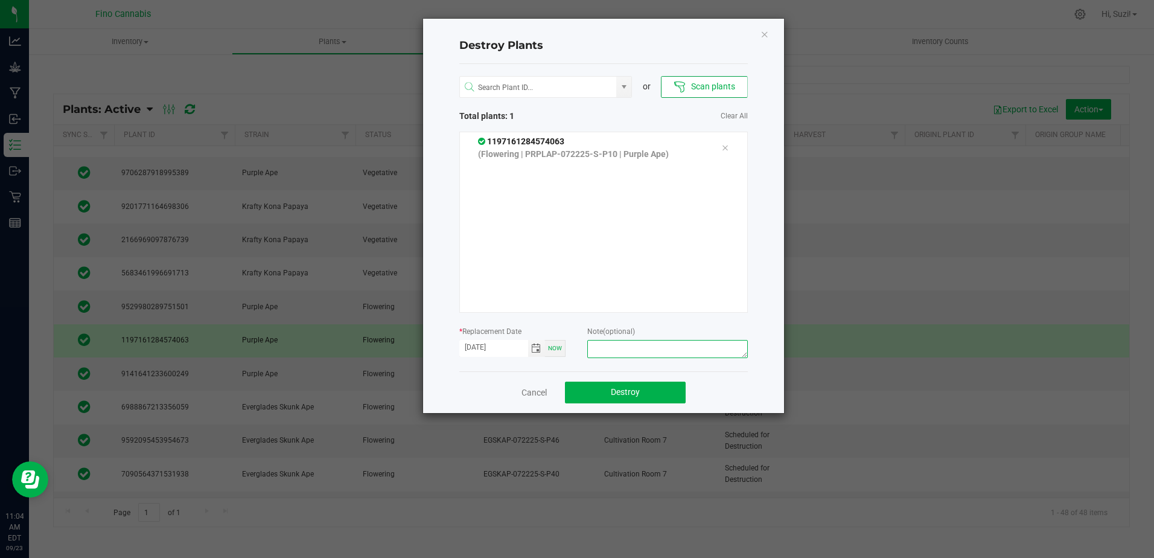
click at [646, 345] on textarea at bounding box center [667, 349] width 160 height 18
type textarea "Culled Pheno - 280g"
click at [639, 389] on span "Destroy" at bounding box center [625, 392] width 29 height 10
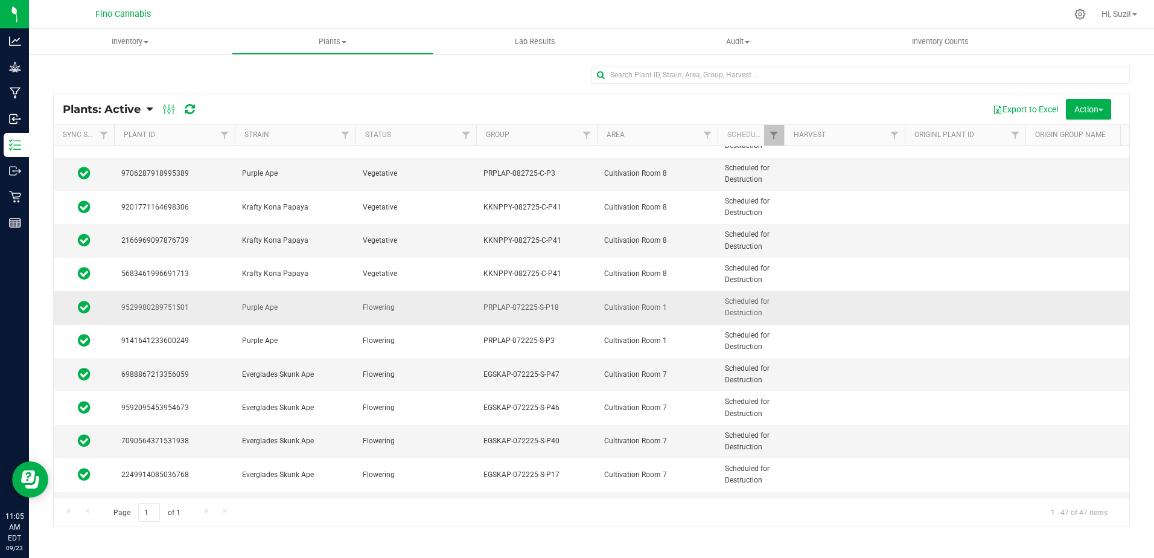
scroll to position [1026, 0]
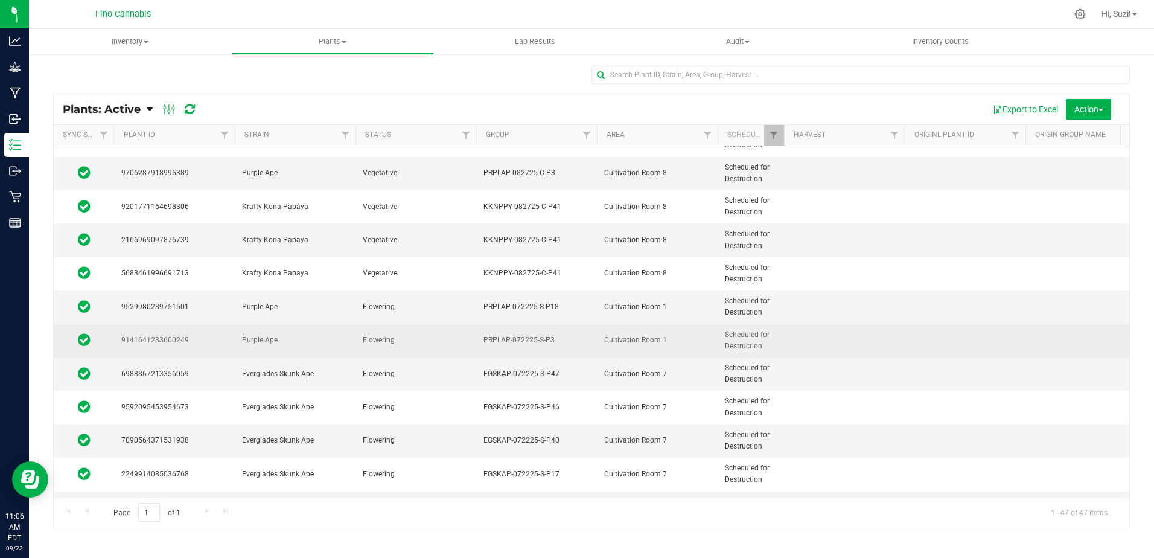
click at [571, 345] on span "PRPLAP-072225-S-P3" at bounding box center [537, 339] width 106 height 11
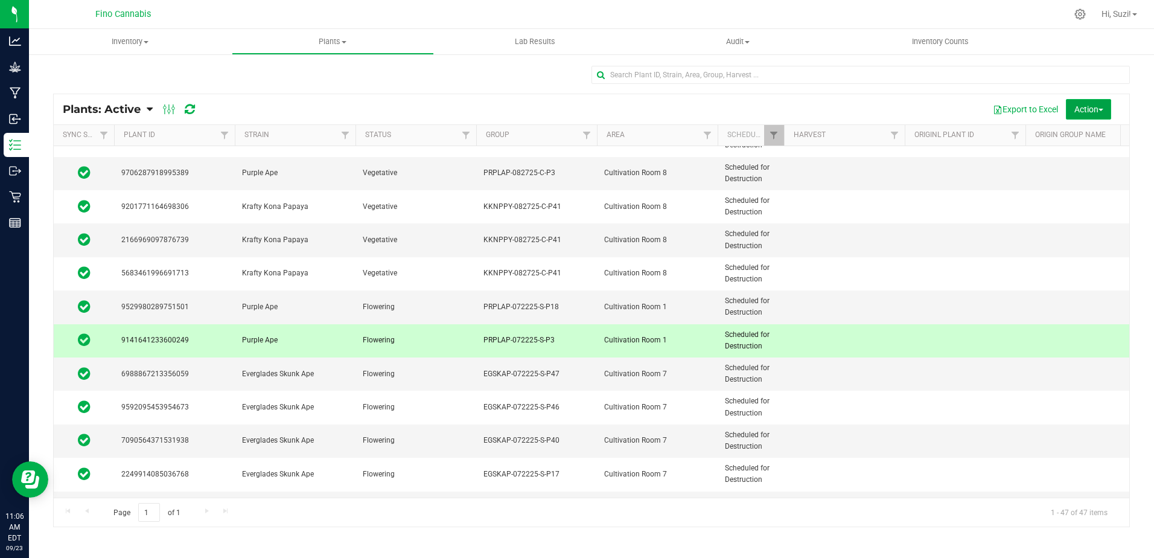
click at [1089, 106] on span "Action" at bounding box center [1089, 109] width 29 height 10
click at [1077, 139] on span "Destroy plants" at bounding box center [1074, 137] width 51 height 10
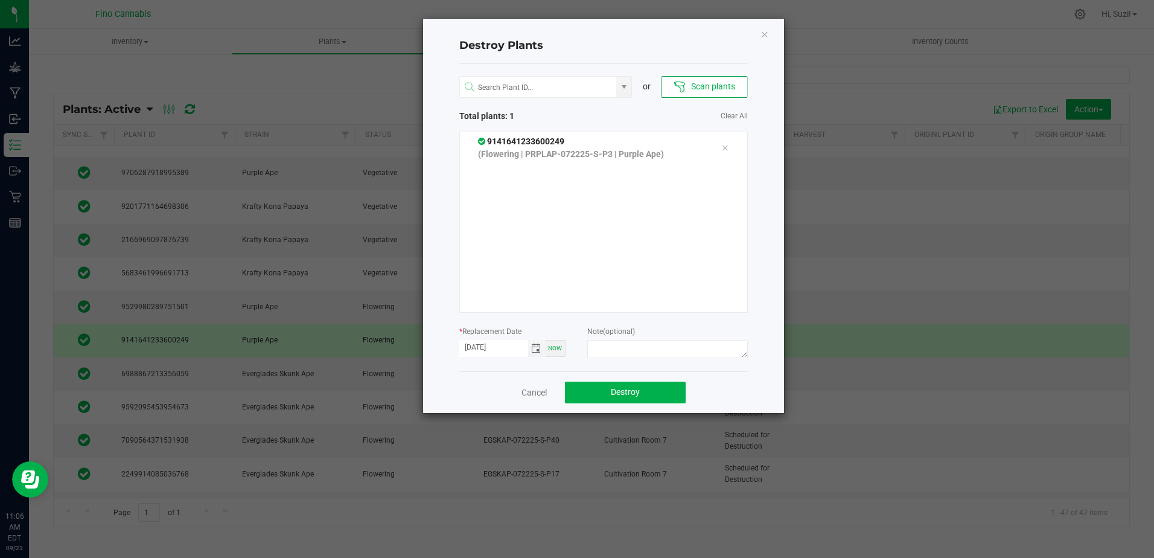
click at [539, 351] on span "Toggle calendar" at bounding box center [536, 349] width 10 height 10
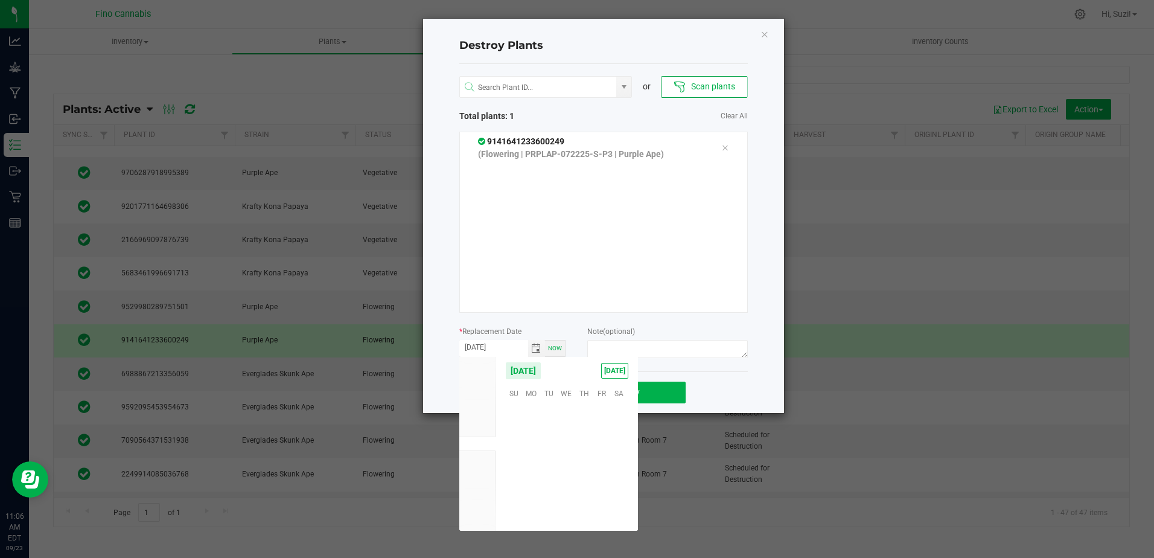
scroll to position [195815, 0]
drag, startPoint x: 510, startPoint y: 469, endPoint x: 629, endPoint y: 359, distance: 161.9
click at [511, 469] on span "21" at bounding box center [514, 467] width 18 height 19
type input "[DATE]"
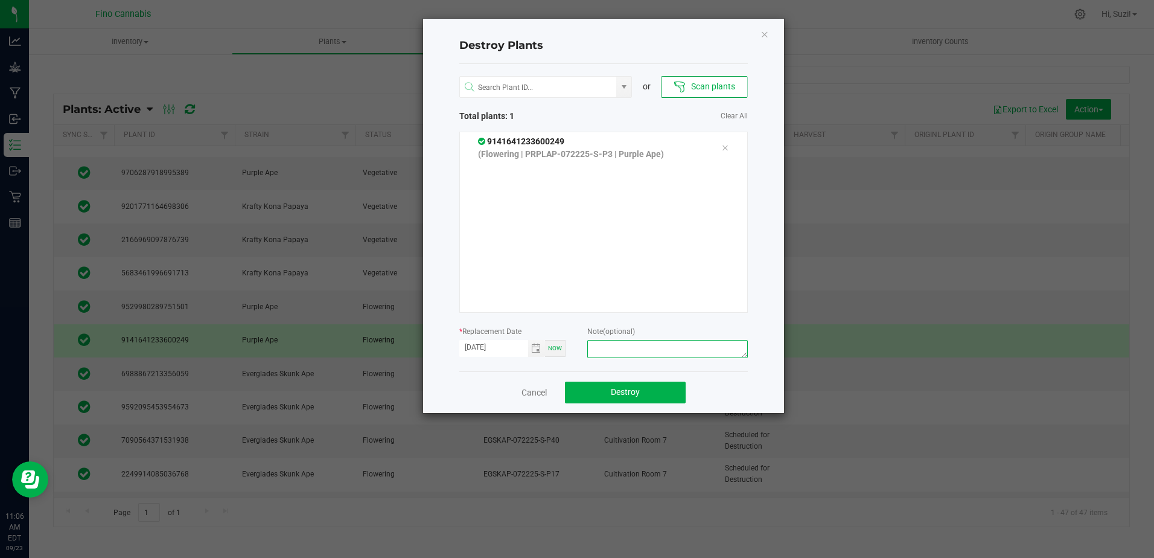
click at [631, 349] on textarea at bounding box center [667, 349] width 160 height 18
type textarea "Culled Pheno - 380g"
click at [627, 388] on span "Destroy" at bounding box center [625, 392] width 29 height 10
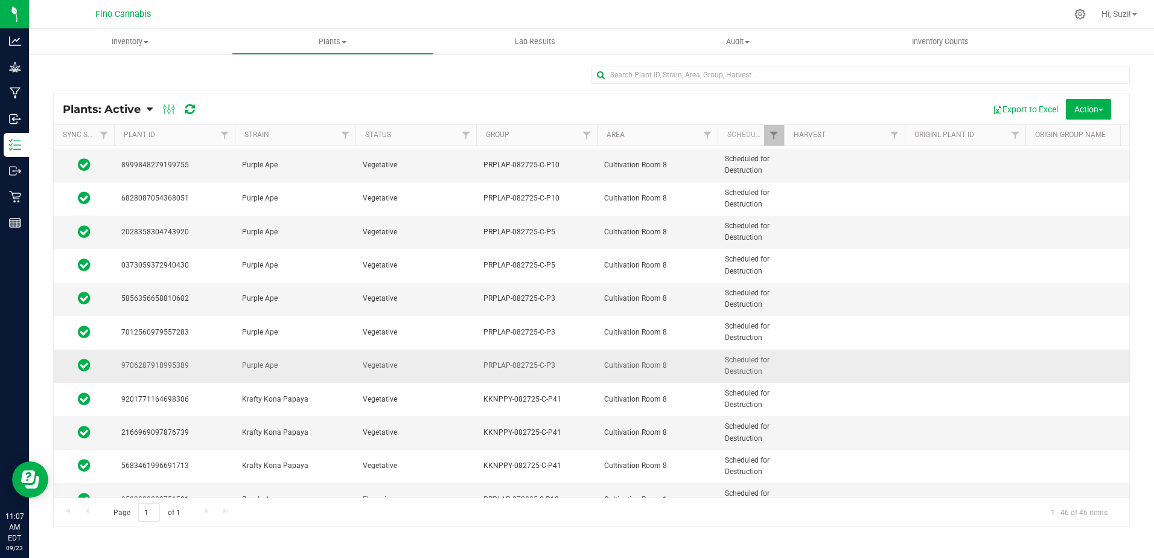
scroll to position [894, 0]
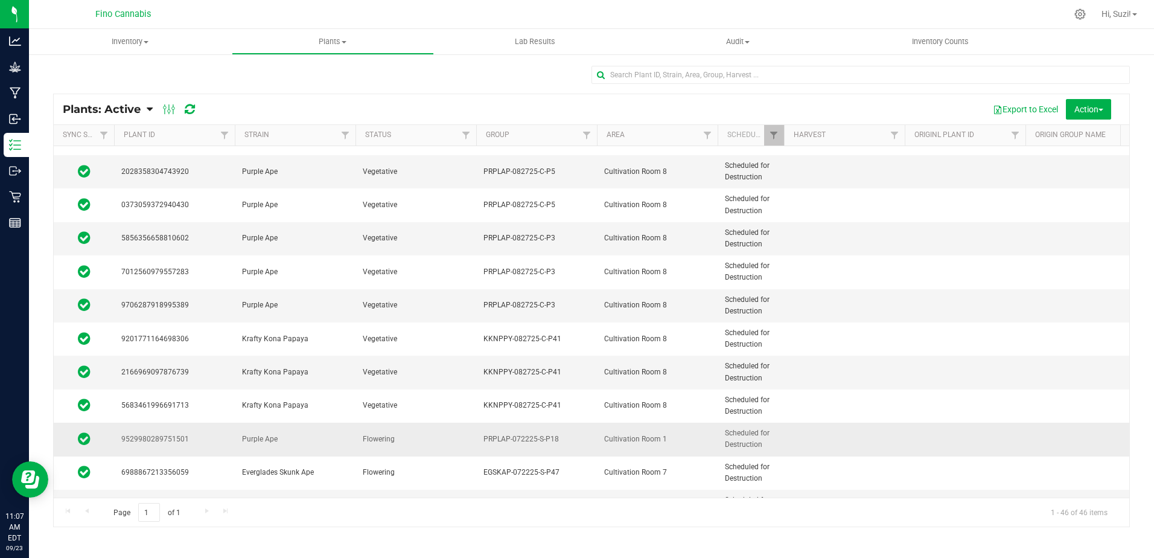
click at [563, 452] on td "PRPLAP-072225-S-P18" at bounding box center [536, 439] width 121 height 33
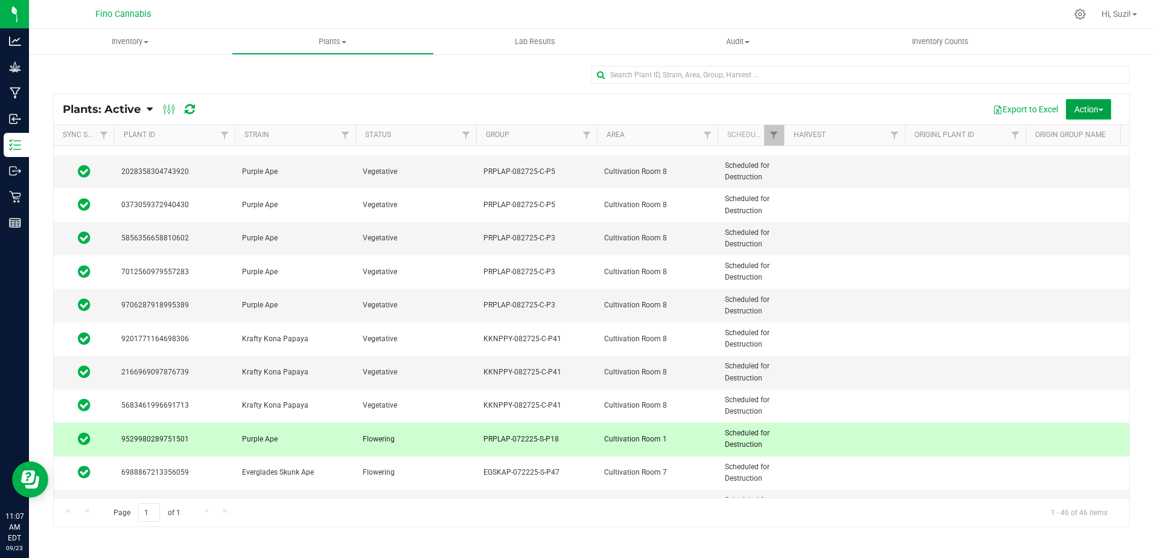
click at [1099, 107] on span "Action" at bounding box center [1089, 109] width 29 height 10
click at [1070, 140] on span "Destroy plants" at bounding box center [1074, 137] width 51 height 10
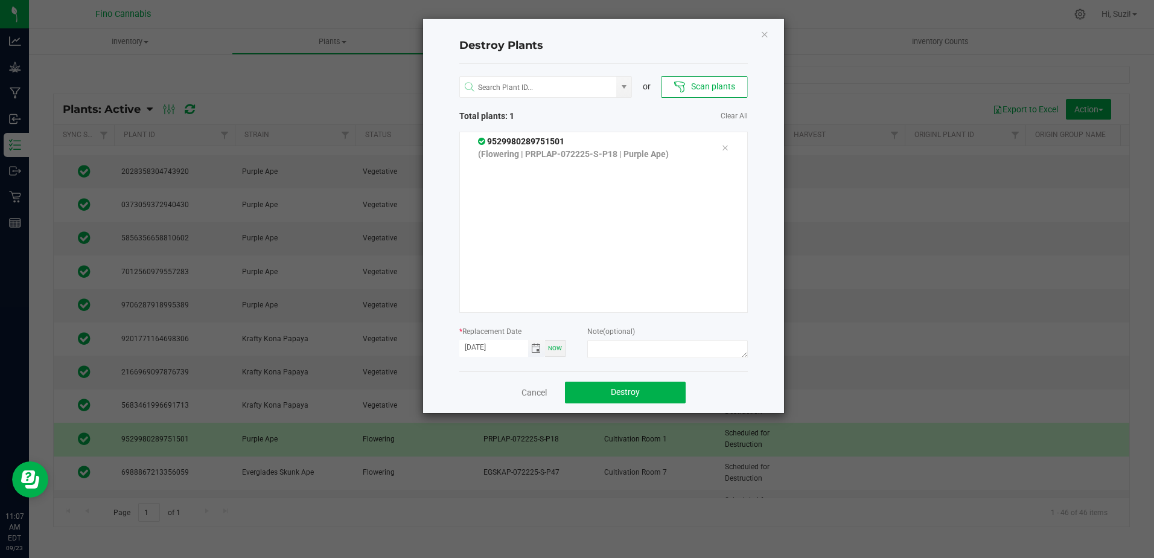
click at [537, 348] on span "Toggle calendar" at bounding box center [536, 349] width 10 height 10
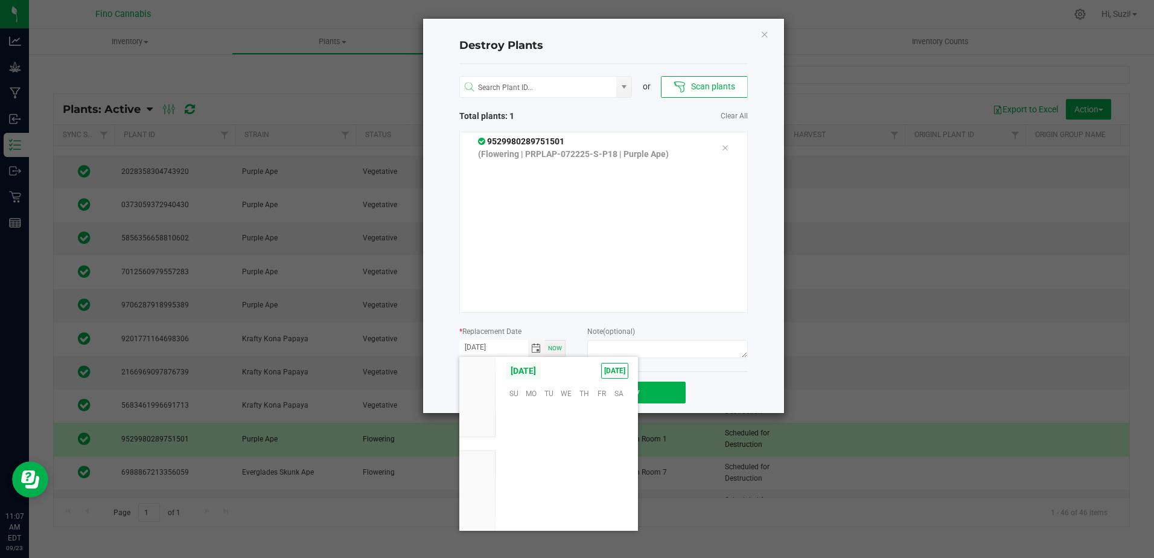
scroll to position [195815, 0]
click at [511, 469] on span "21" at bounding box center [514, 467] width 18 height 19
type input "[DATE]"
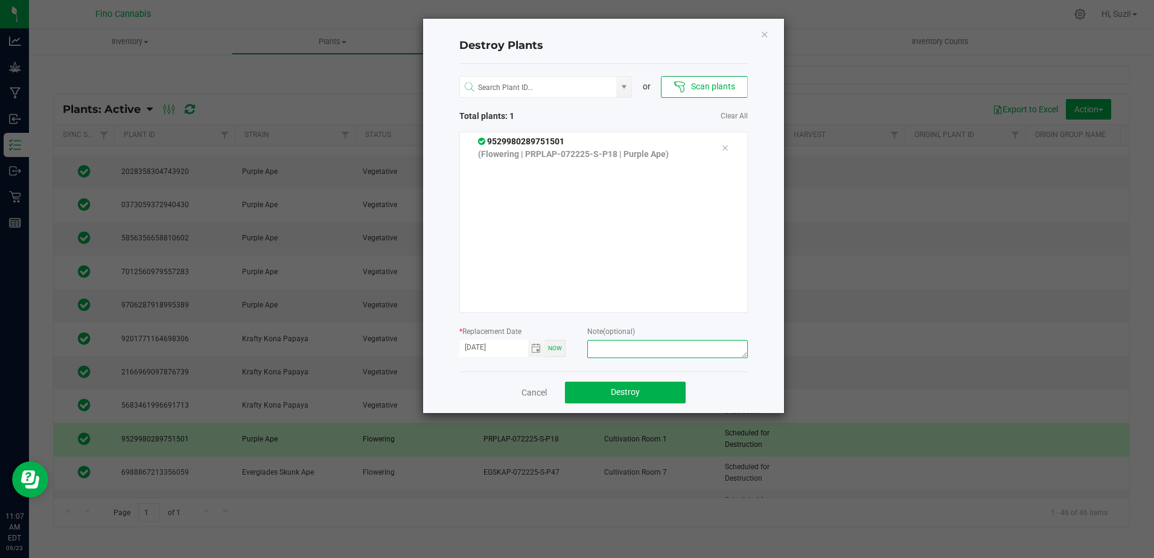
click at [616, 347] on textarea at bounding box center [667, 349] width 160 height 18
type textarea "Culled Pheno - 380g"
click at [623, 389] on span "Destroy" at bounding box center [625, 392] width 29 height 10
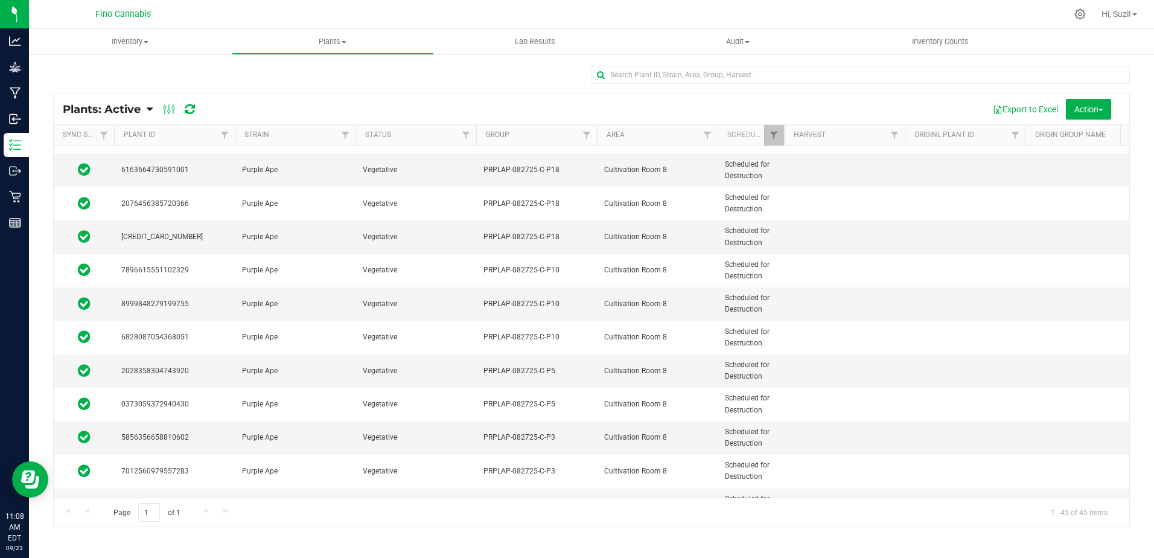
scroll to position [725, 0]
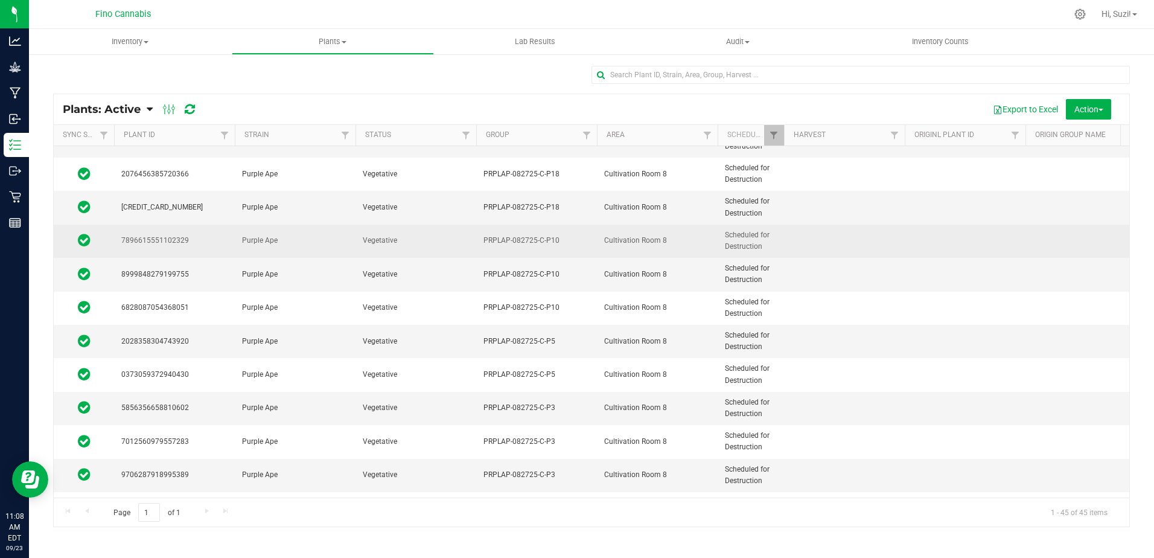
click at [465, 242] on span "Vegetative" at bounding box center [416, 240] width 106 height 11
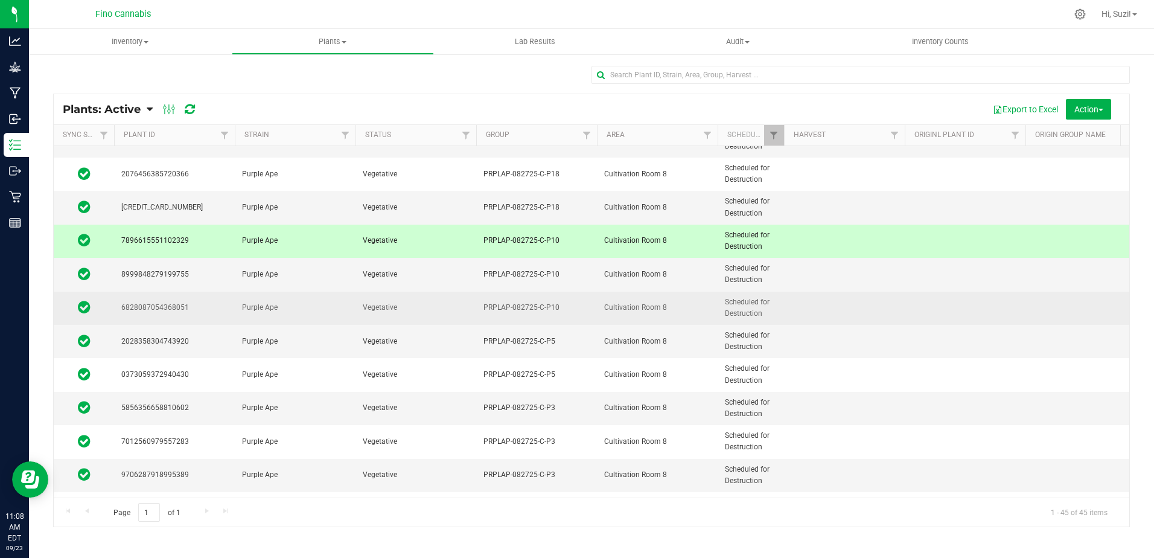
click at [446, 304] on span "Vegetative" at bounding box center [416, 307] width 106 height 11
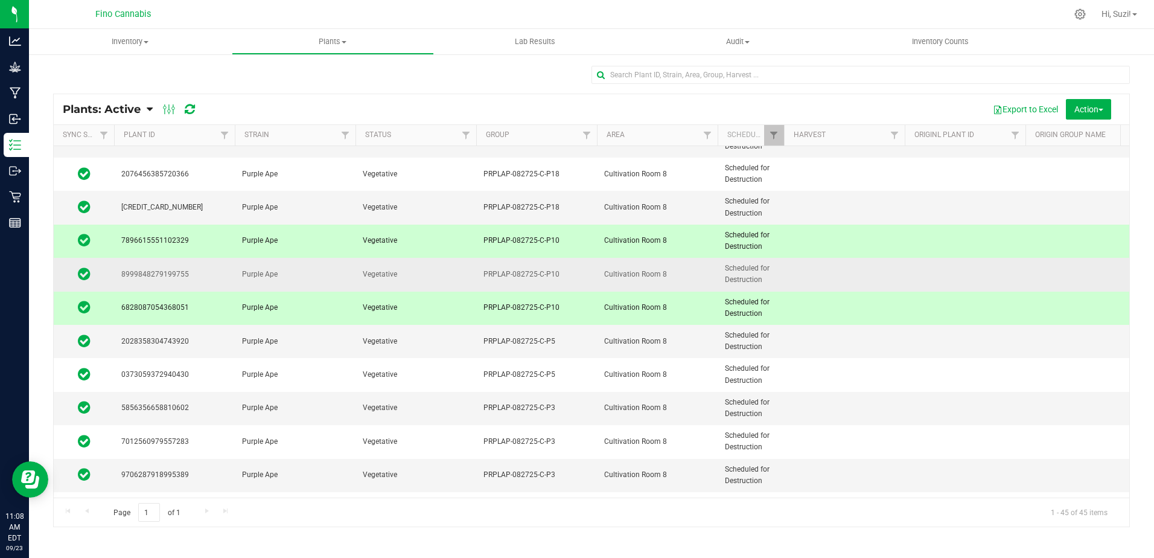
click at [798, 276] on td at bounding box center [844, 274] width 121 height 33
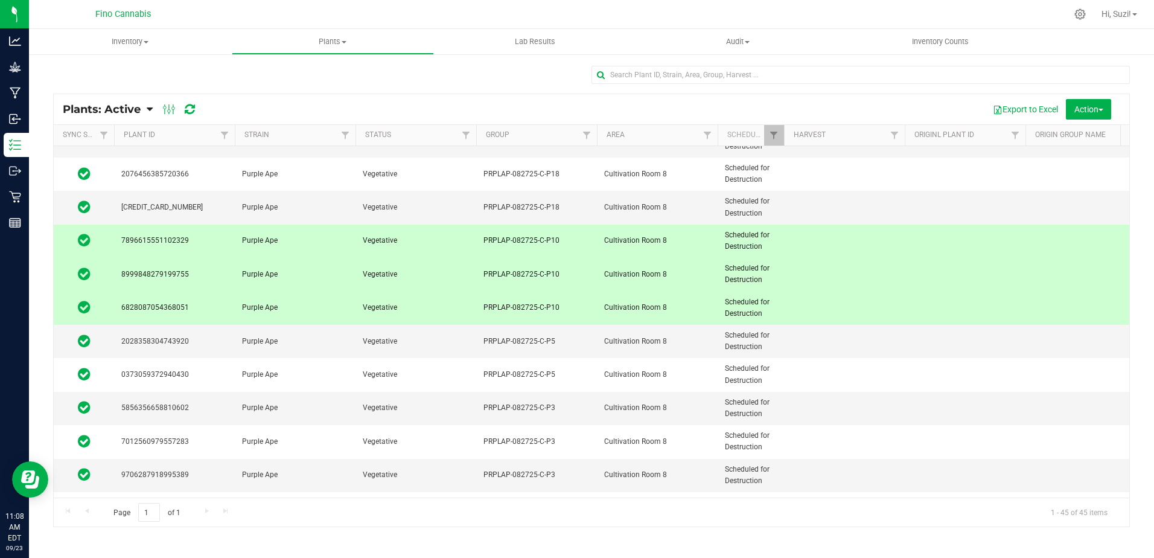
click at [612, 245] on span "Cultivation Room 8" at bounding box center [657, 240] width 106 height 11
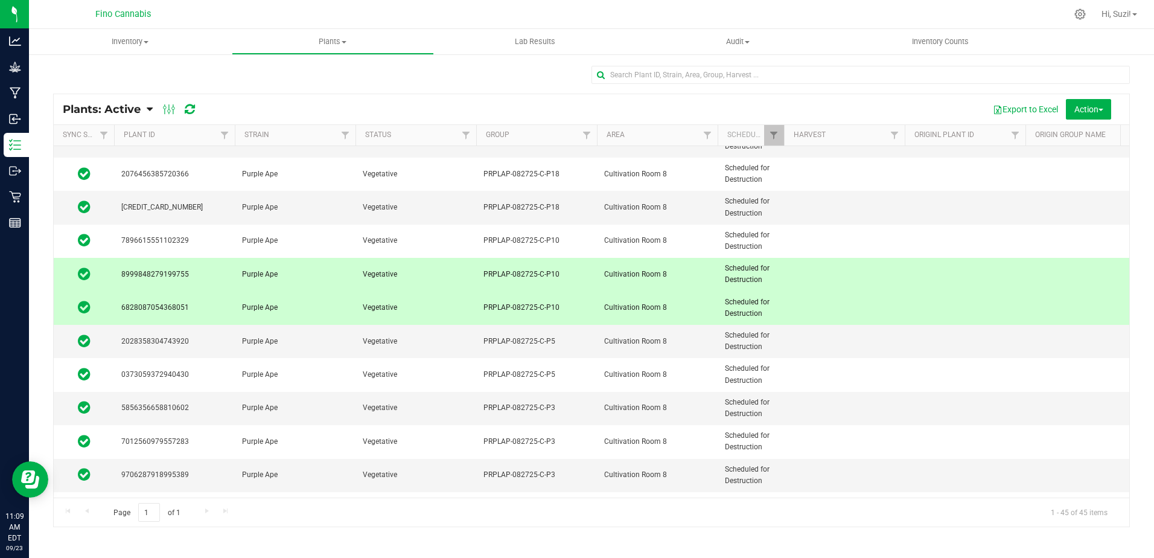
click at [599, 285] on td "Cultivation Room 8" at bounding box center [657, 274] width 121 height 33
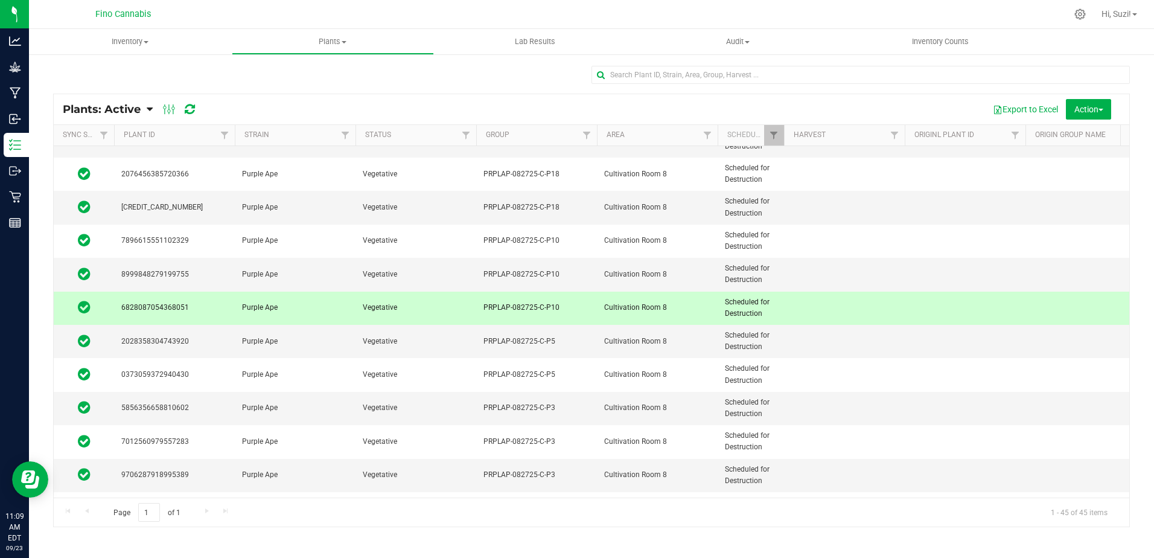
click at [597, 298] on td "Cultivation Room 8" at bounding box center [657, 308] width 121 height 33
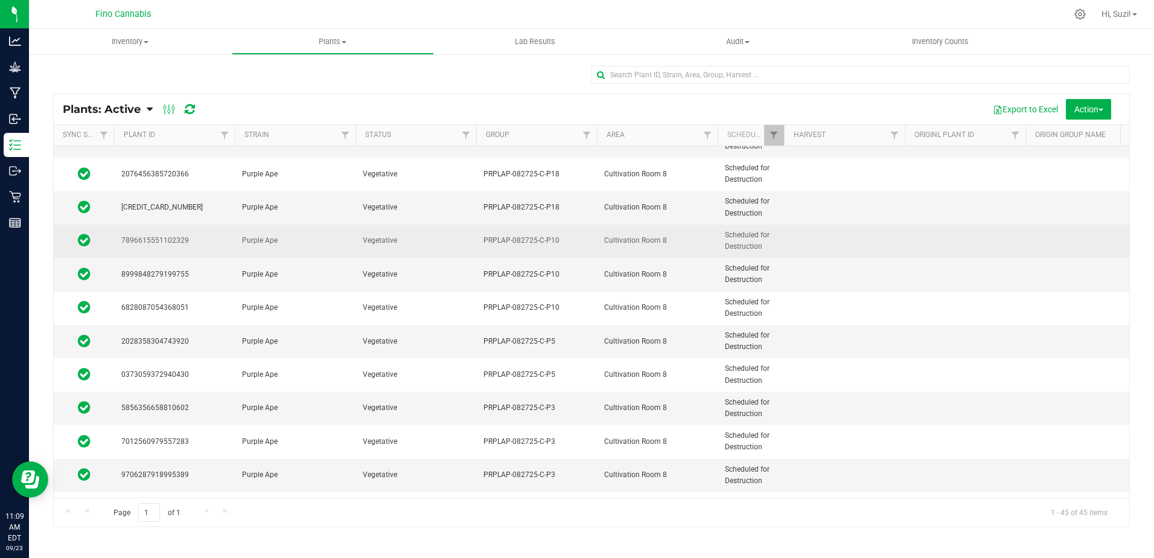
click at [608, 242] on span "Cultivation Room 8" at bounding box center [657, 240] width 106 height 11
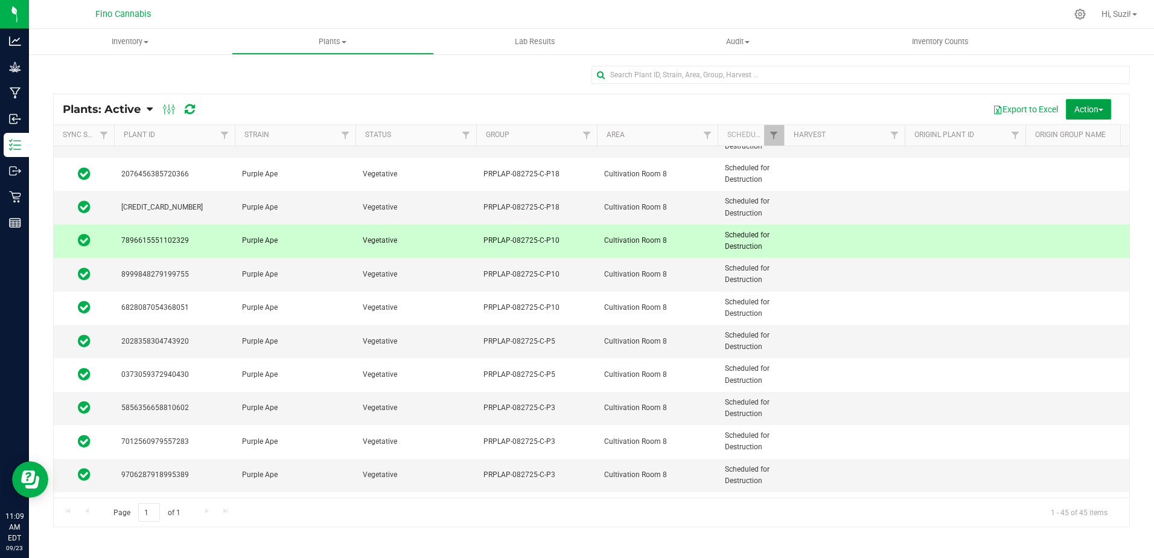
click at [1101, 106] on span "Action" at bounding box center [1089, 109] width 29 height 10
click at [1082, 137] on span "Destroy plants" at bounding box center [1074, 137] width 51 height 10
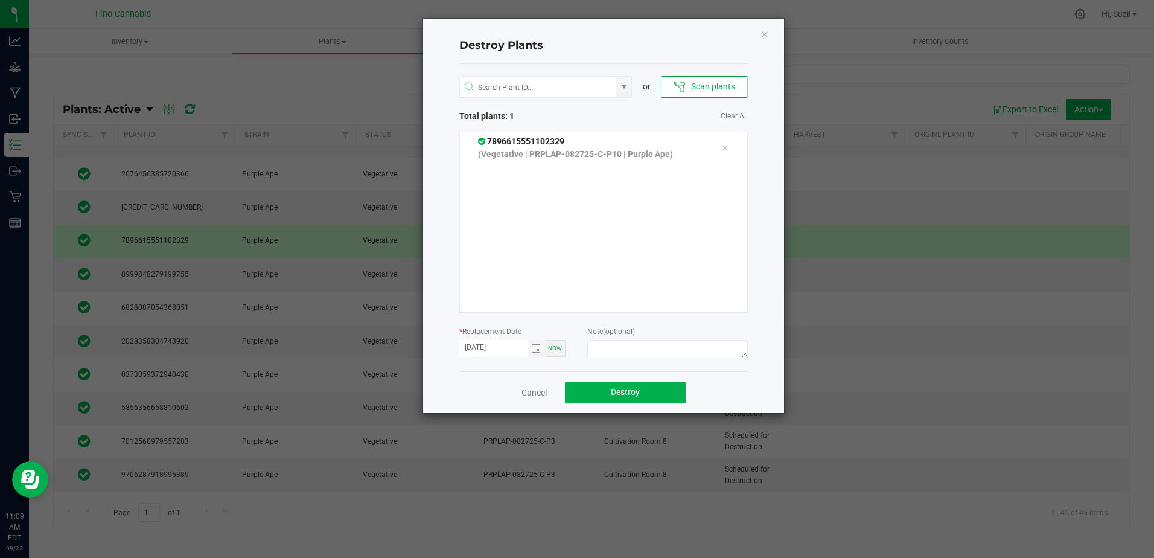
click at [536, 354] on span "Toggle calendar" at bounding box center [537, 348] width 18 height 17
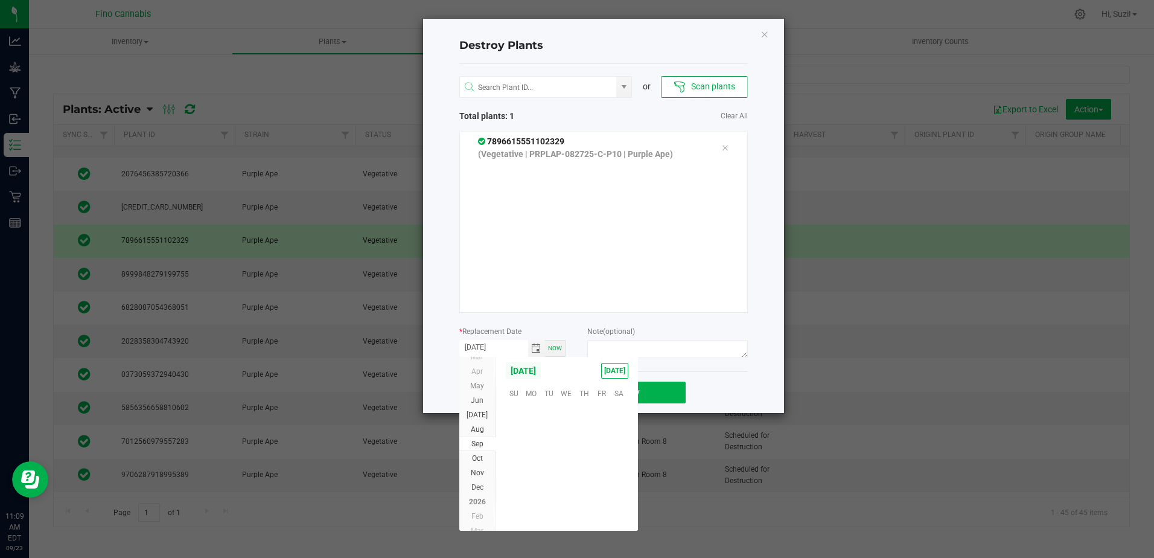
scroll to position [195815, 0]
drag, startPoint x: 513, startPoint y: 467, endPoint x: 523, endPoint y: 449, distance: 21.1
click at [513, 467] on span "21" at bounding box center [514, 467] width 18 height 19
type input "[DATE]"
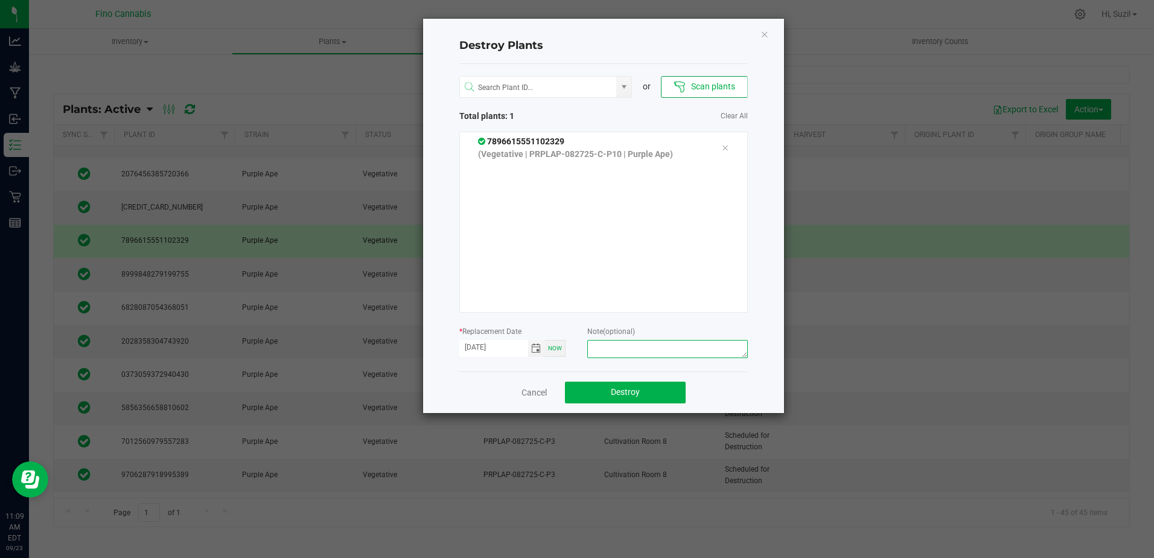
click at [645, 353] on textarea at bounding box center [667, 349] width 160 height 18
drag, startPoint x: 697, startPoint y: 351, endPoint x: 578, endPoint y: 350, distance: 118.9
click at [578, 350] on form "* Replacement Date 09/21/2025 Now Note (optional) Culled Pheno Clone - 3.03g" at bounding box center [603, 343] width 289 height 37
type textarea "Culled Pheno Clone - 3.03g"
click at [656, 395] on button "Destroy" at bounding box center [625, 393] width 121 height 22
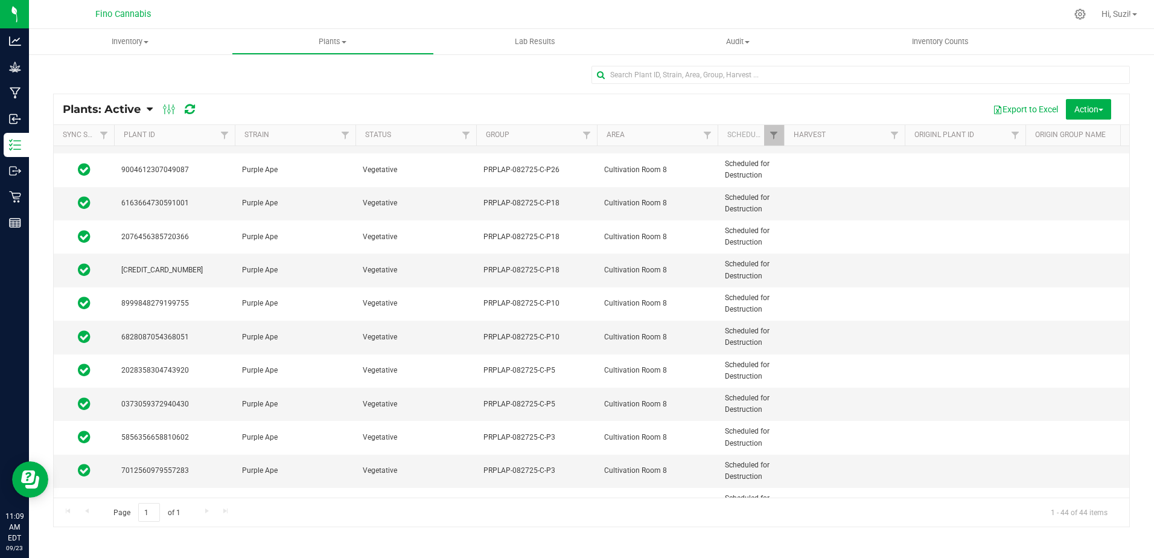
scroll to position [664, 0]
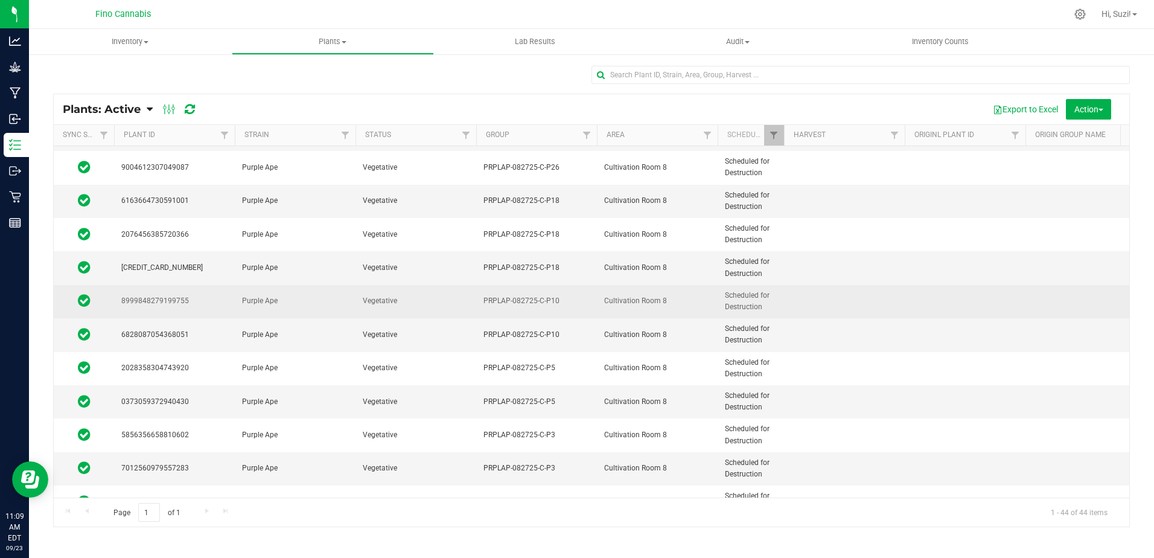
click at [568, 304] on span "PRPLAP-082725-C-P10" at bounding box center [537, 300] width 106 height 11
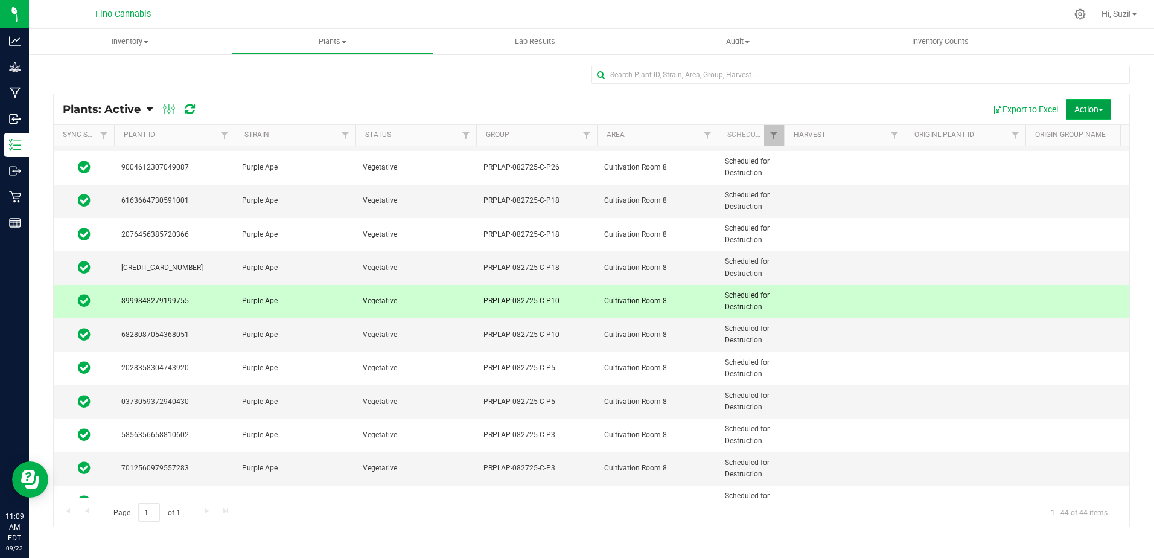
click at [1093, 111] on span "Action" at bounding box center [1089, 109] width 29 height 10
click at [1083, 129] on div "Destroy plants" at bounding box center [1083, 138] width 68 height 19
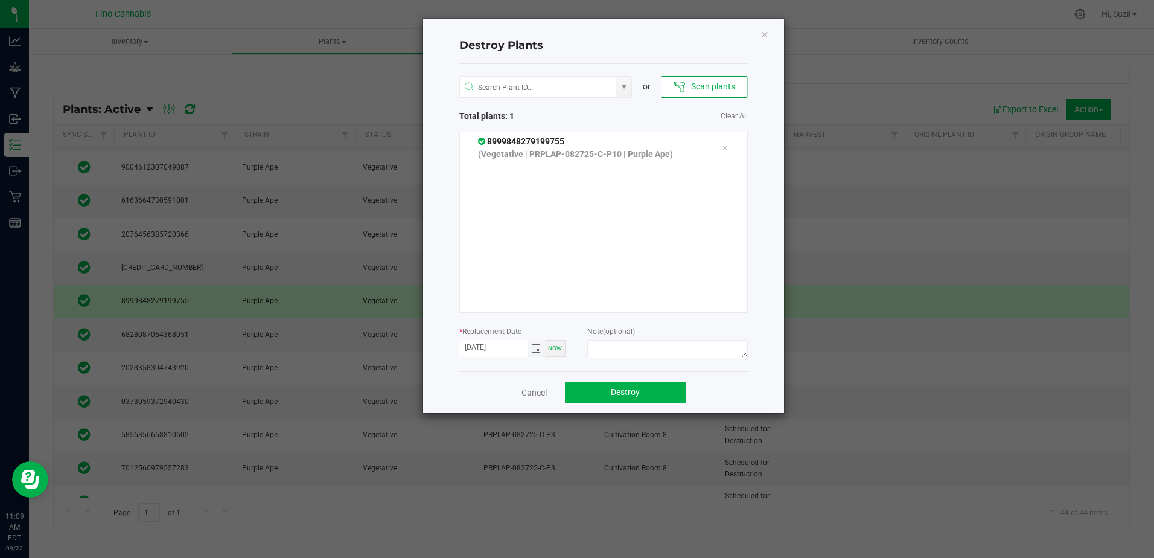
click at [537, 351] on span "Toggle calendar" at bounding box center [536, 349] width 10 height 10
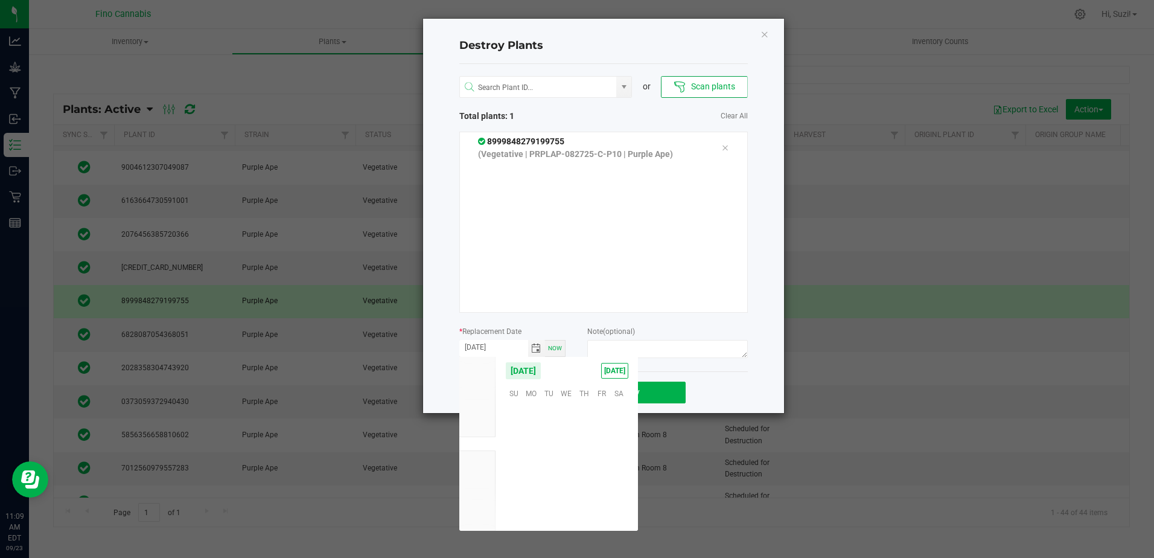
scroll to position [195815, 0]
click at [515, 469] on span "21" at bounding box center [514, 467] width 18 height 19
type input "[DATE]"
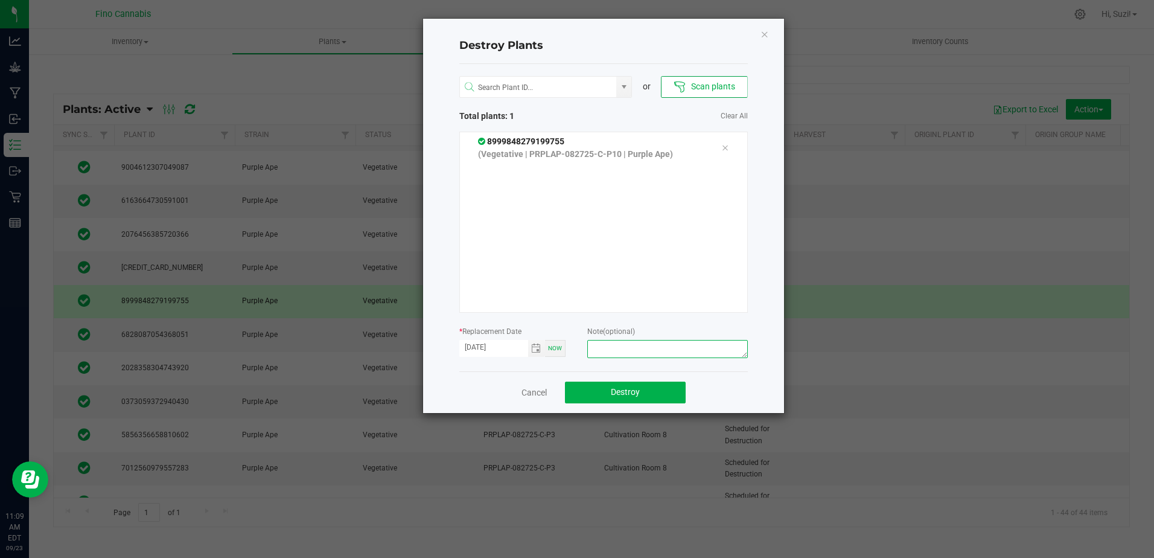
paste textarea "Culled Pheno Clone - 3.03g"
type textarea "Culled Pheno Clone - 3.03g"
click at [650, 390] on button "Destroy" at bounding box center [625, 393] width 121 height 22
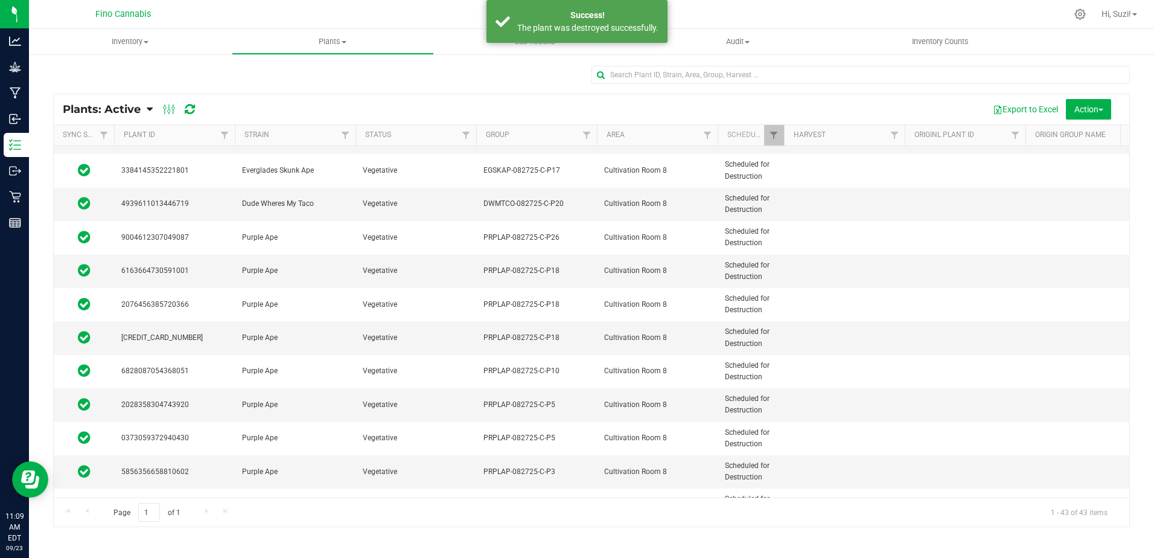
scroll to position [604, 0]
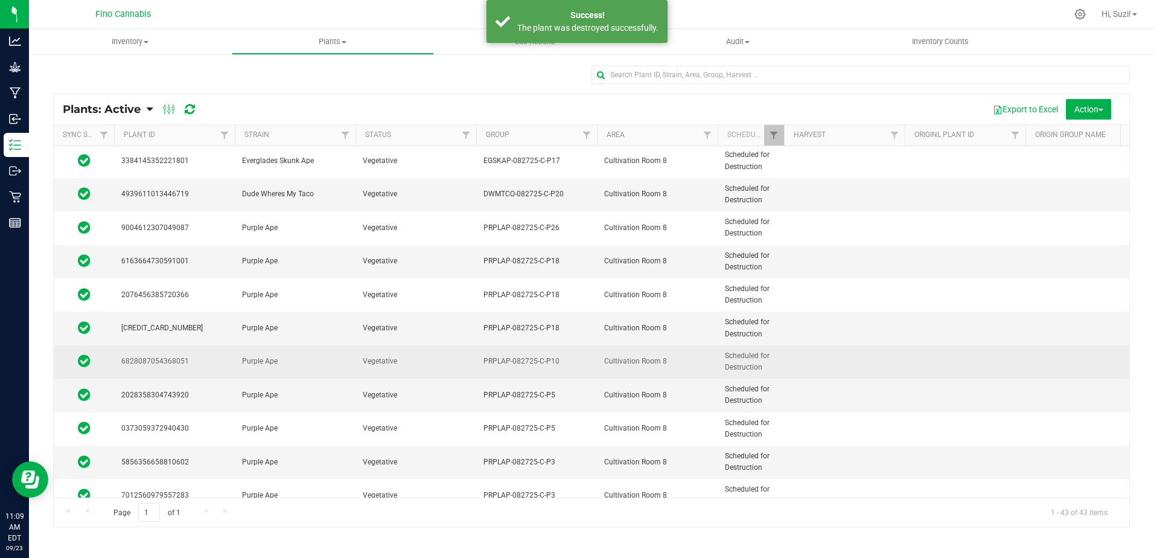
click at [580, 361] on span "PRPLAP-082725-C-P10" at bounding box center [537, 361] width 106 height 11
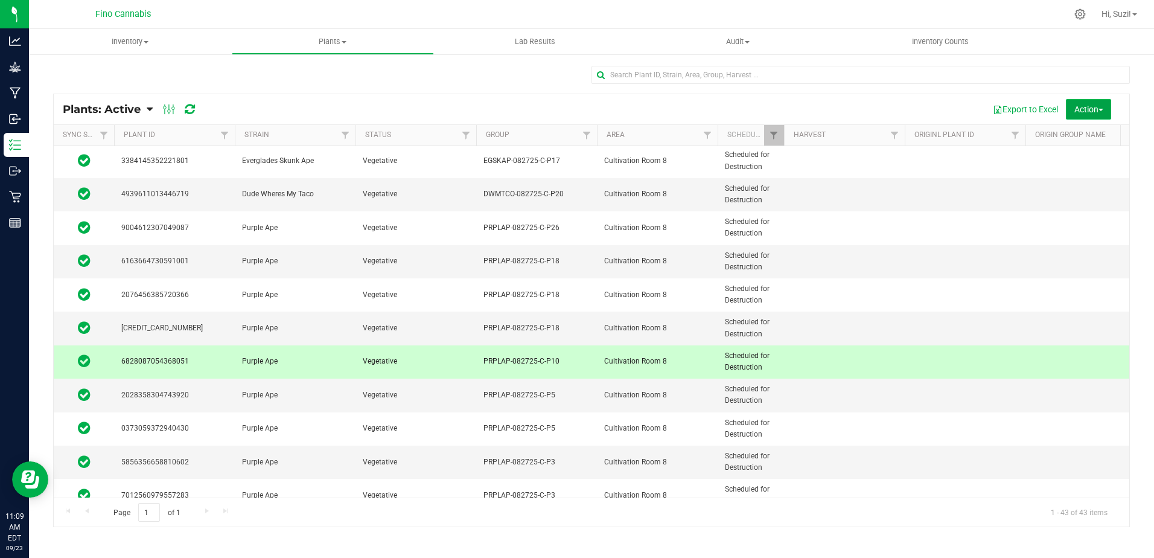
click at [1095, 112] on span "Action" at bounding box center [1089, 109] width 29 height 10
click at [1088, 140] on span "Destroy plants" at bounding box center [1074, 137] width 51 height 10
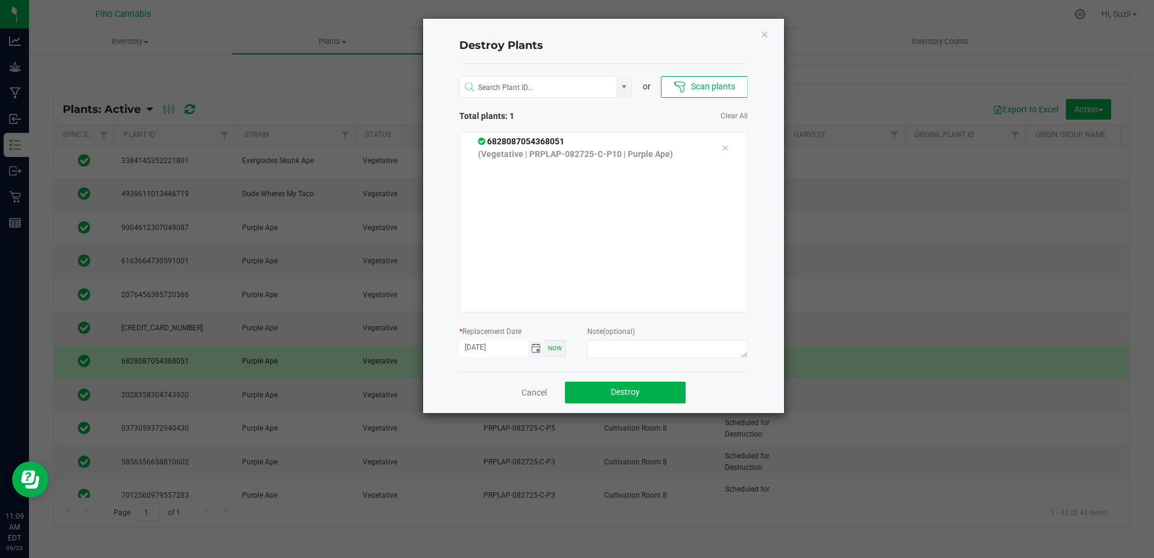
click at [539, 351] on span "Toggle calendar" at bounding box center [536, 349] width 10 height 10
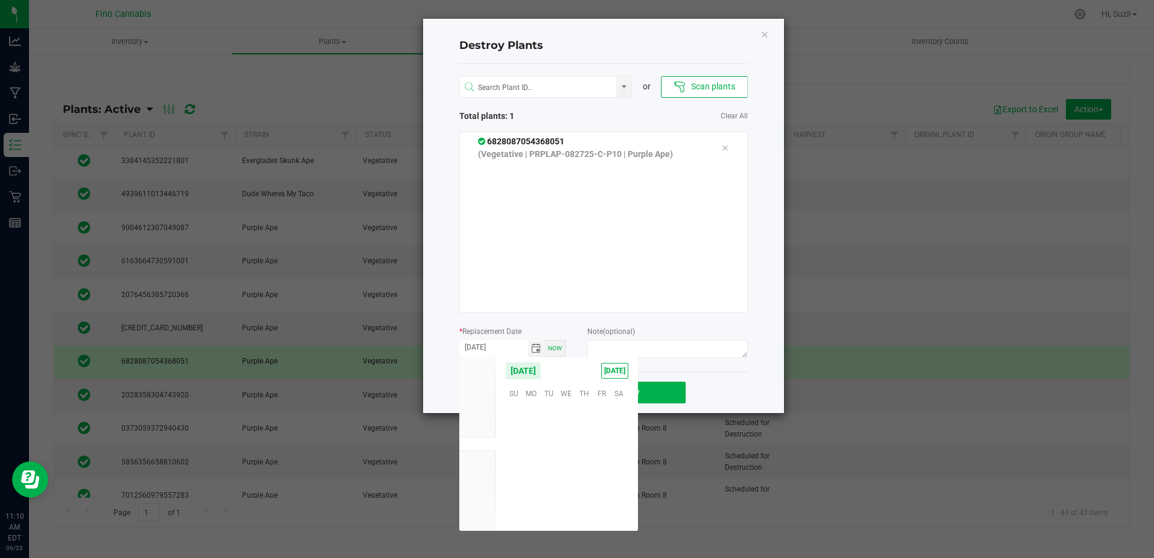
scroll to position [195815, 0]
click at [510, 467] on span "21" at bounding box center [514, 467] width 18 height 19
type input "[DATE]"
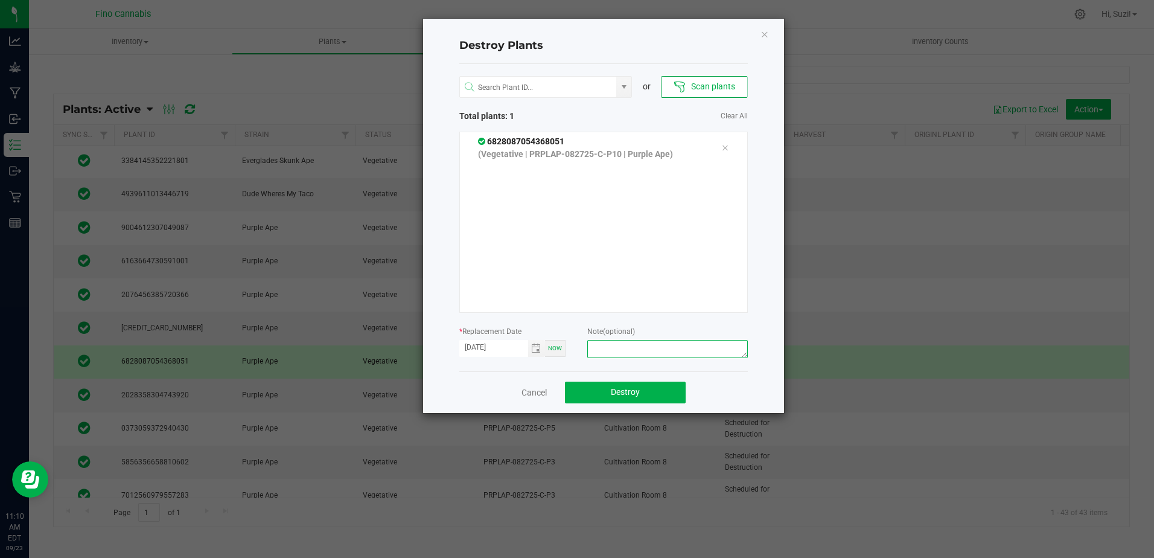
paste textarea "Culled Pheno Clone - 3.03g"
type textarea "Culled Pheno Clone - 3.03g"
click at [641, 392] on button "Destroy" at bounding box center [625, 393] width 121 height 22
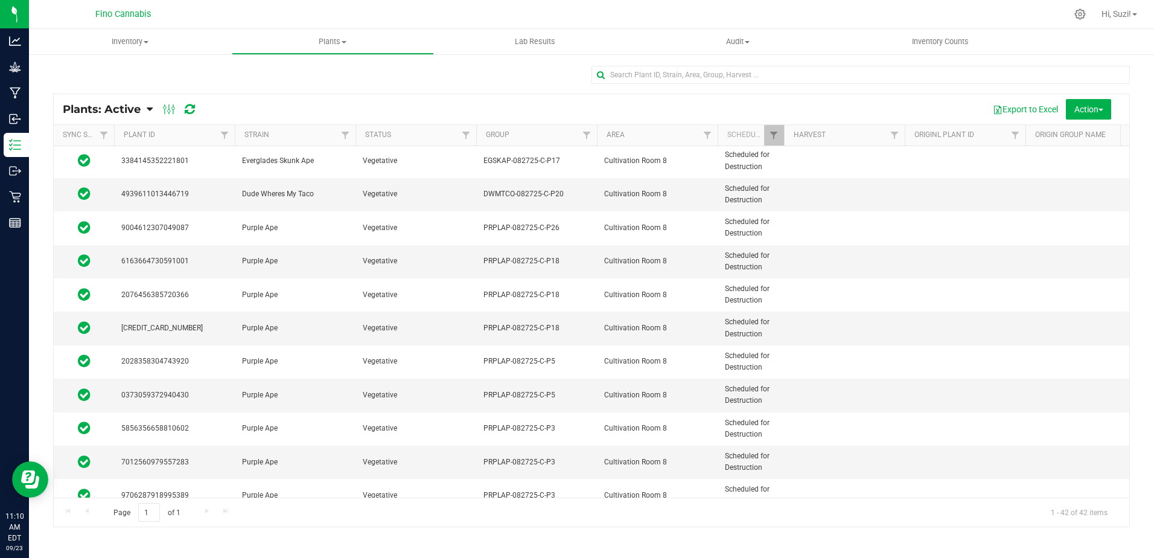
scroll to position [664, 0]
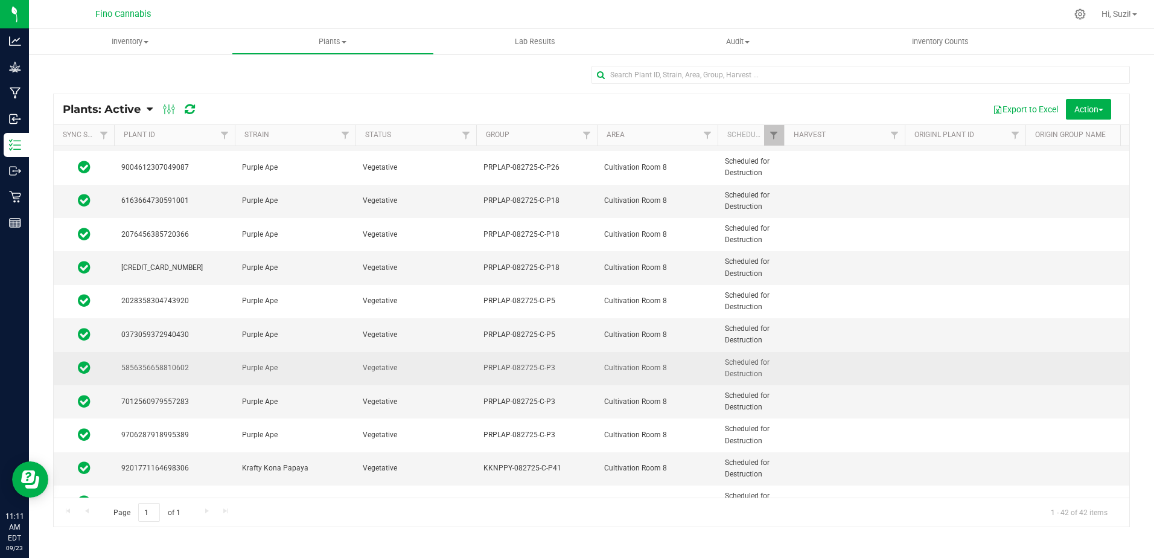
click at [574, 374] on span "PRPLAP-082725-C-P3" at bounding box center [537, 367] width 106 height 11
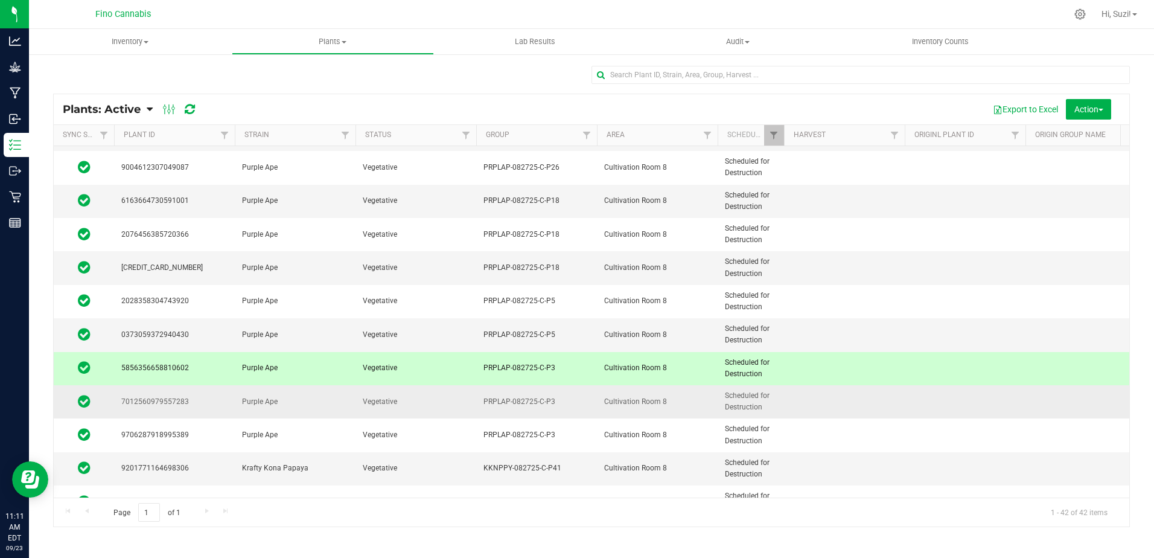
click at [574, 398] on span "PRPLAP-082725-C-P3" at bounding box center [537, 401] width 106 height 11
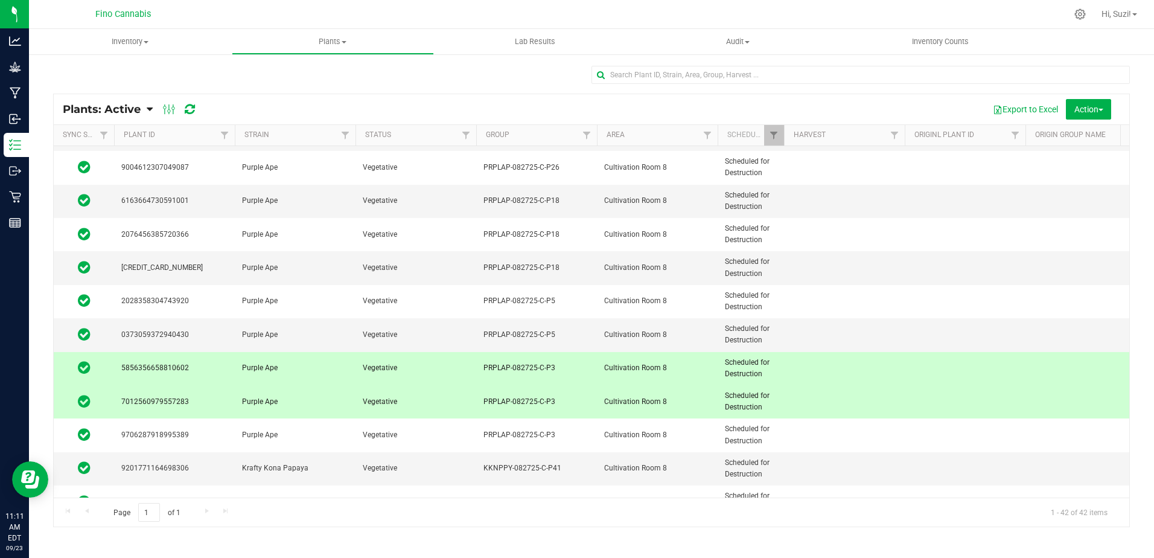
click at [581, 361] on td "PRPLAP-082725-C-P3" at bounding box center [536, 368] width 121 height 33
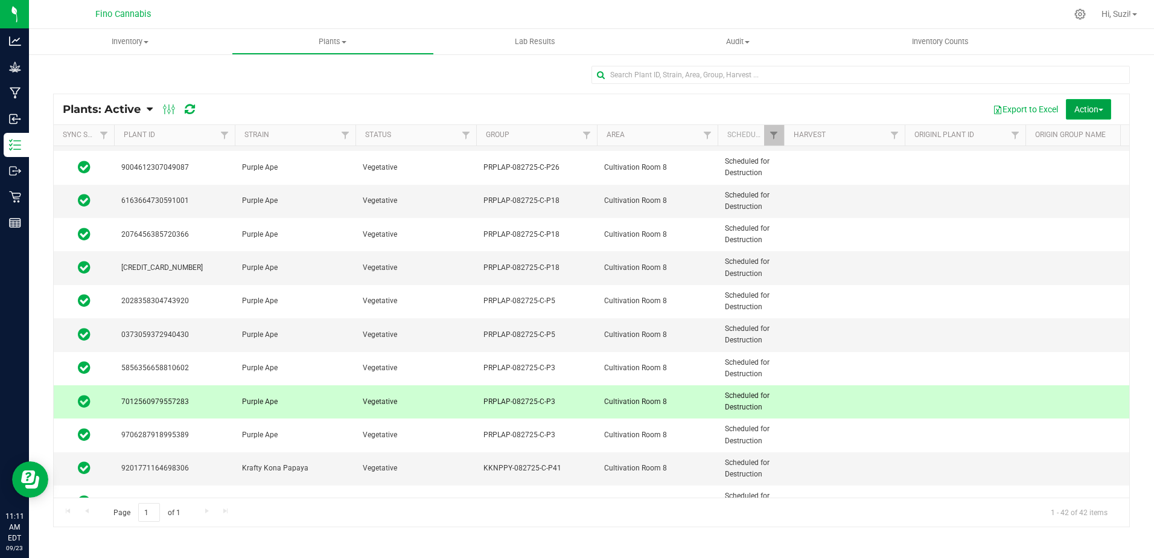
click at [1103, 115] on button "Action" at bounding box center [1088, 109] width 45 height 21
click at [1088, 143] on div "Destroy plants" at bounding box center [1083, 138] width 68 height 19
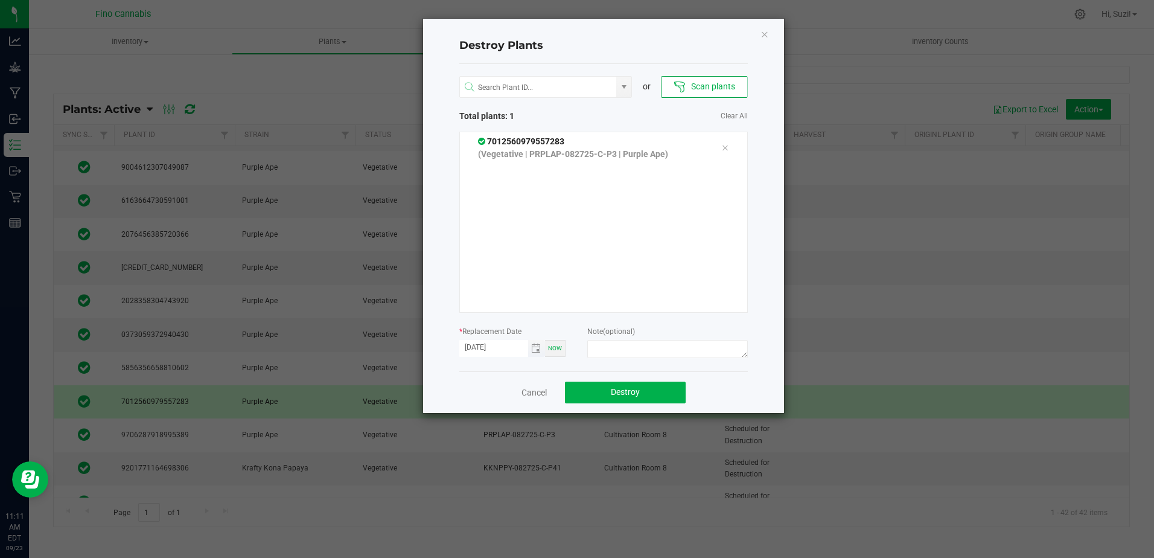
click at [537, 353] on span "Toggle calendar" at bounding box center [537, 348] width 18 height 17
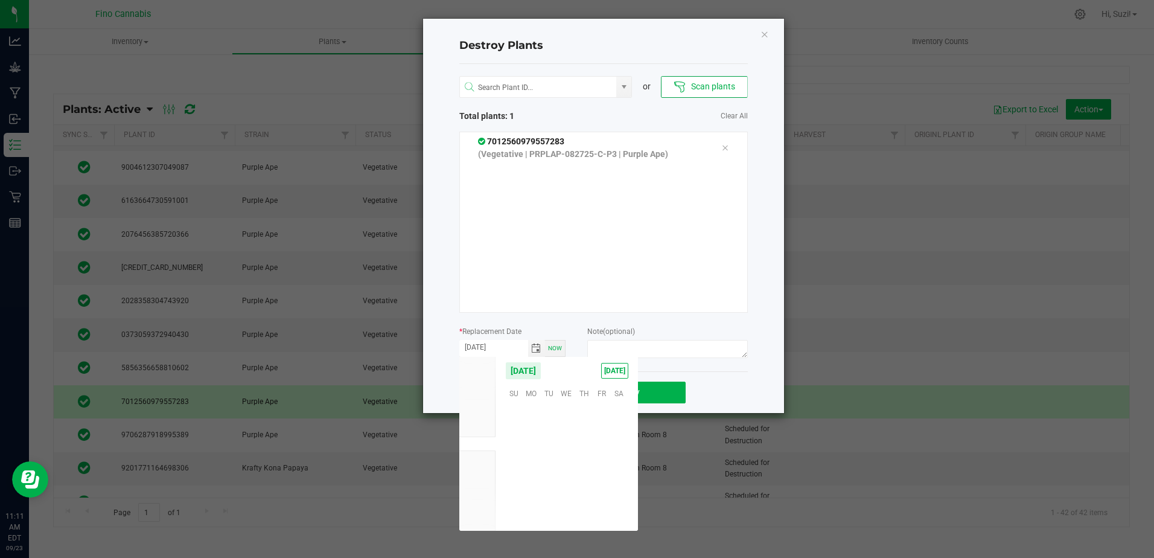
scroll to position [195815, 0]
drag, startPoint x: 514, startPoint y: 467, endPoint x: 523, endPoint y: 456, distance: 14.6
click at [517, 463] on span "21" at bounding box center [514, 467] width 18 height 19
type input "[DATE]"
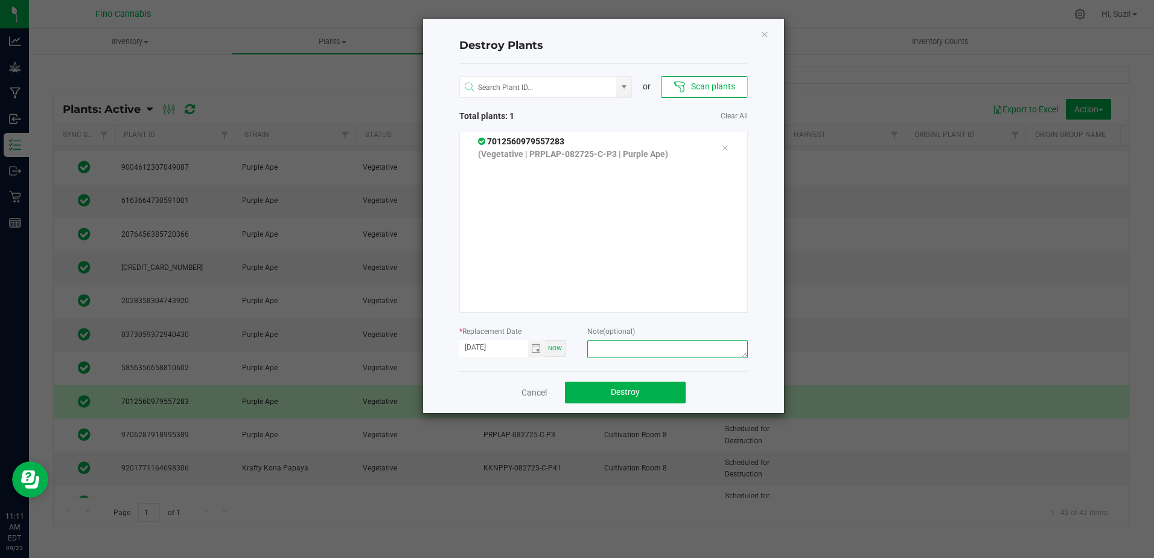
paste textarea "Culled Pheno Clone - 3.03g"
drag, startPoint x: 706, startPoint y: 347, endPoint x: 580, endPoint y: 331, distance: 126.6
click at [580, 331] on form "* Replacement Date 09/21/2025 Now Note (optional) Culled Pheno Clone - 2.526g" at bounding box center [603, 343] width 289 height 37
type textarea "Culled Pheno Clone - 2.526g"
click at [661, 392] on button "Destroy" at bounding box center [625, 393] width 121 height 22
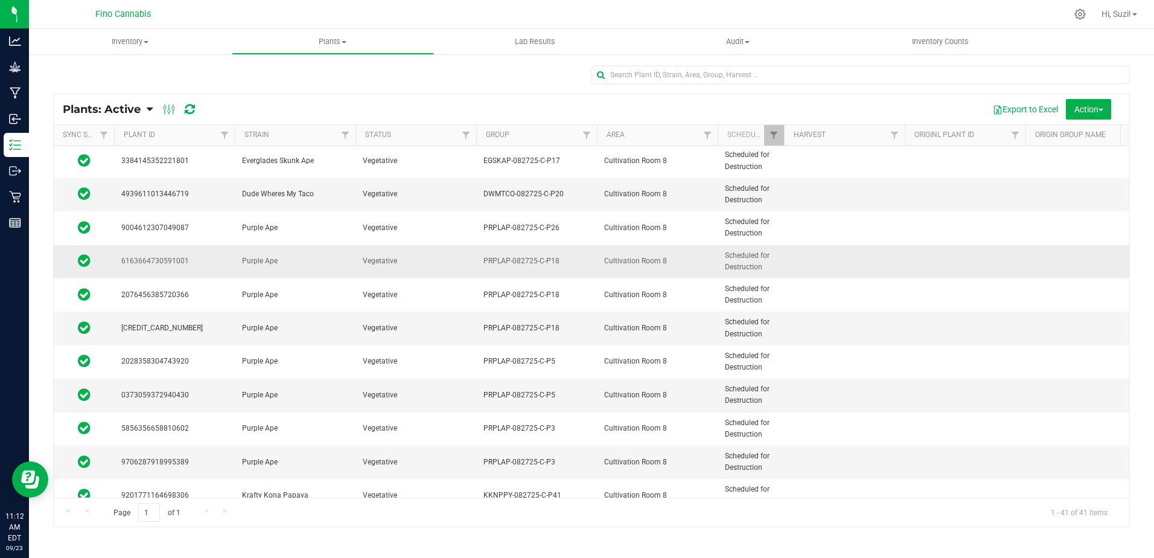
scroll to position [664, 0]
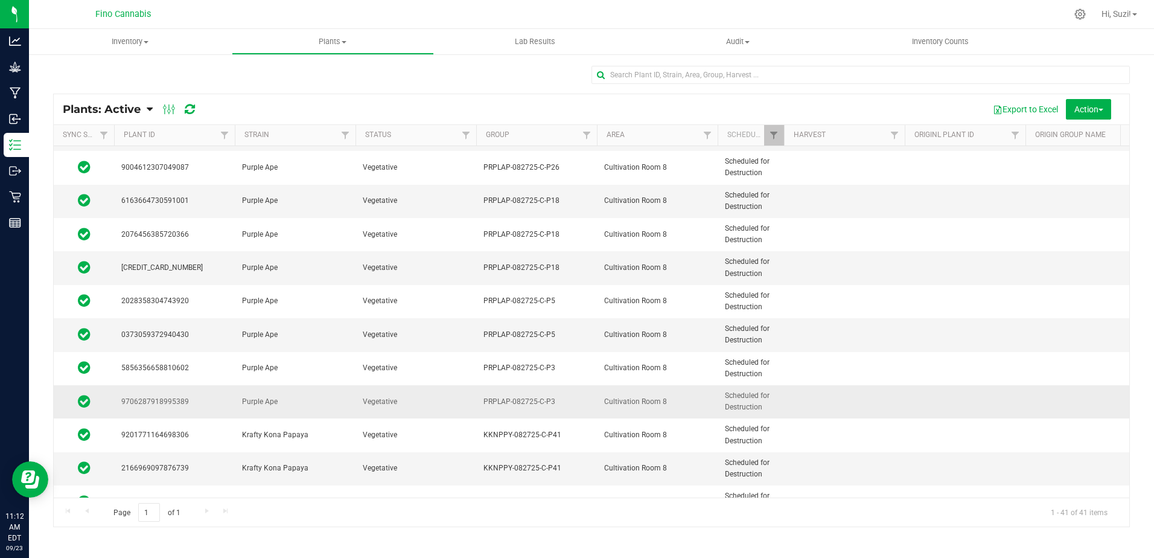
click at [570, 391] on td "PRPLAP-082725-C-P3" at bounding box center [536, 401] width 121 height 33
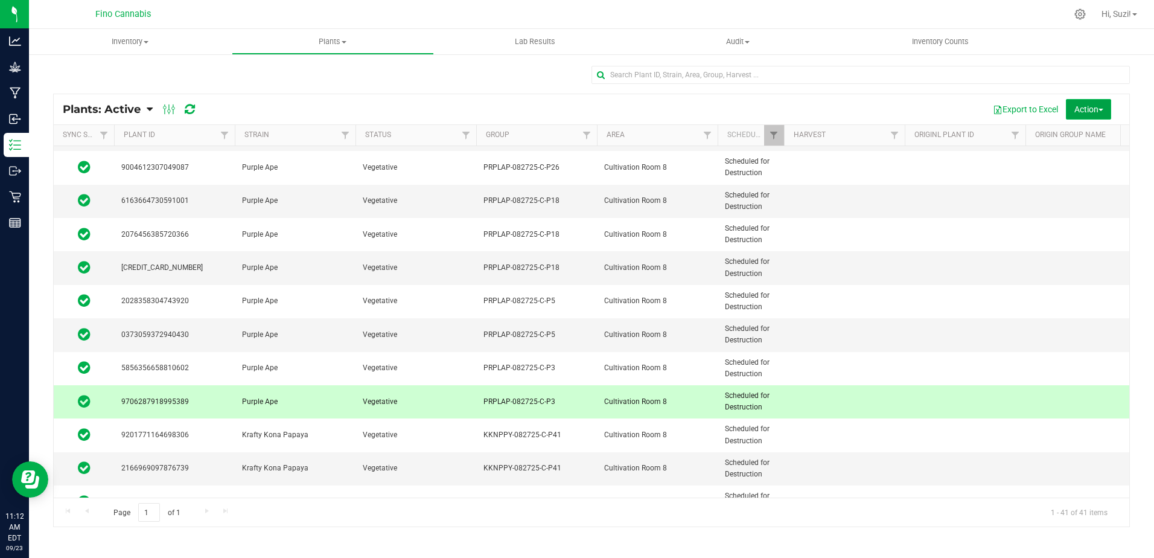
click at [1099, 113] on span "Action" at bounding box center [1089, 109] width 29 height 10
click at [1086, 136] on span "Destroy plants" at bounding box center [1074, 137] width 51 height 10
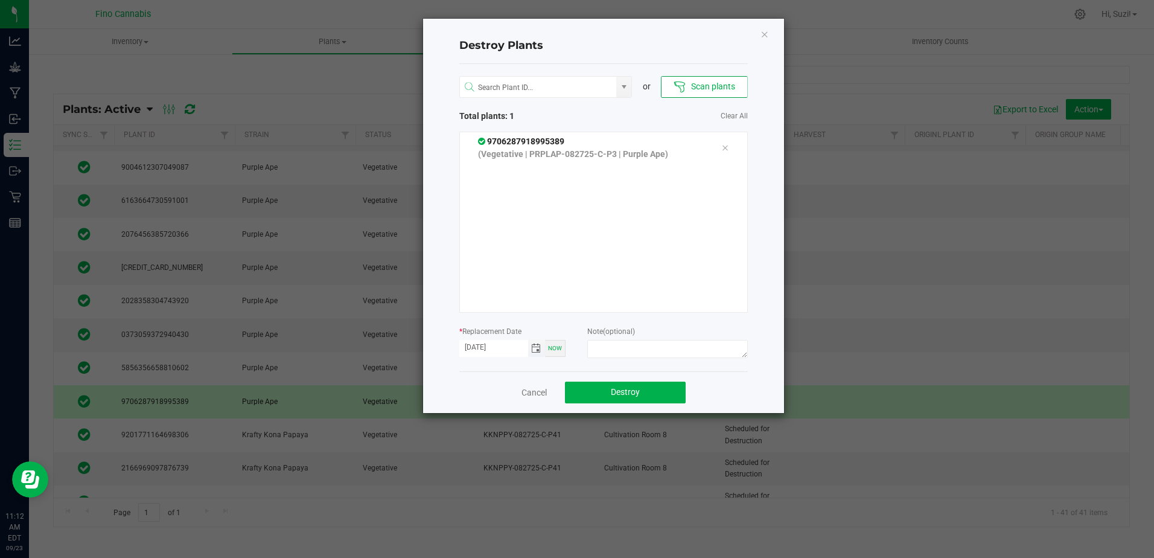
click at [538, 350] on span "Toggle calendar" at bounding box center [536, 349] width 10 height 10
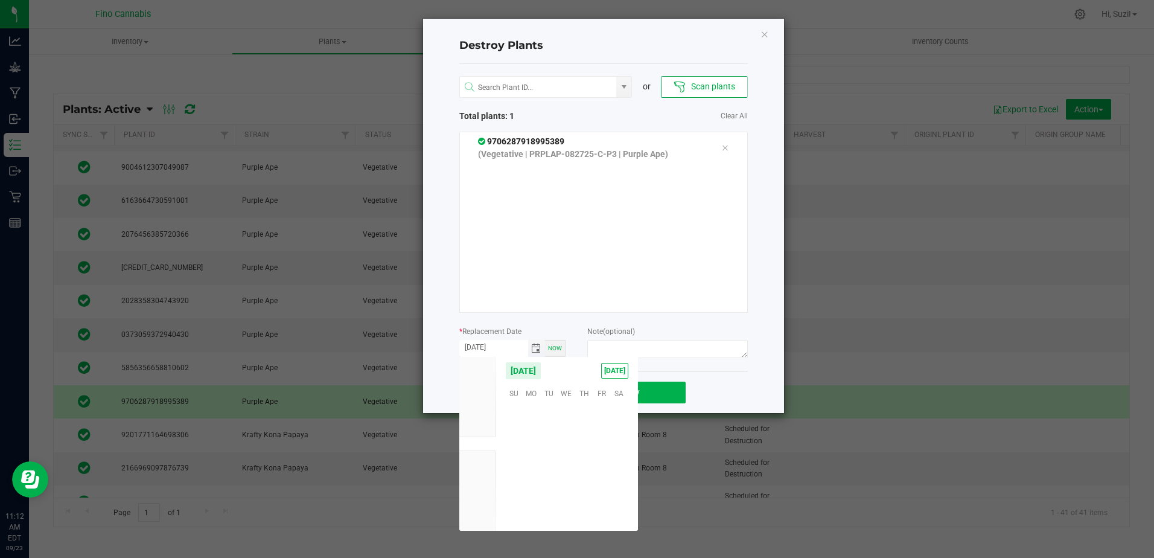
scroll to position [195815, 0]
drag, startPoint x: 514, startPoint y: 464, endPoint x: 557, endPoint y: 420, distance: 61.1
click at [514, 465] on span "21" at bounding box center [514, 467] width 18 height 19
type input "[DATE]"
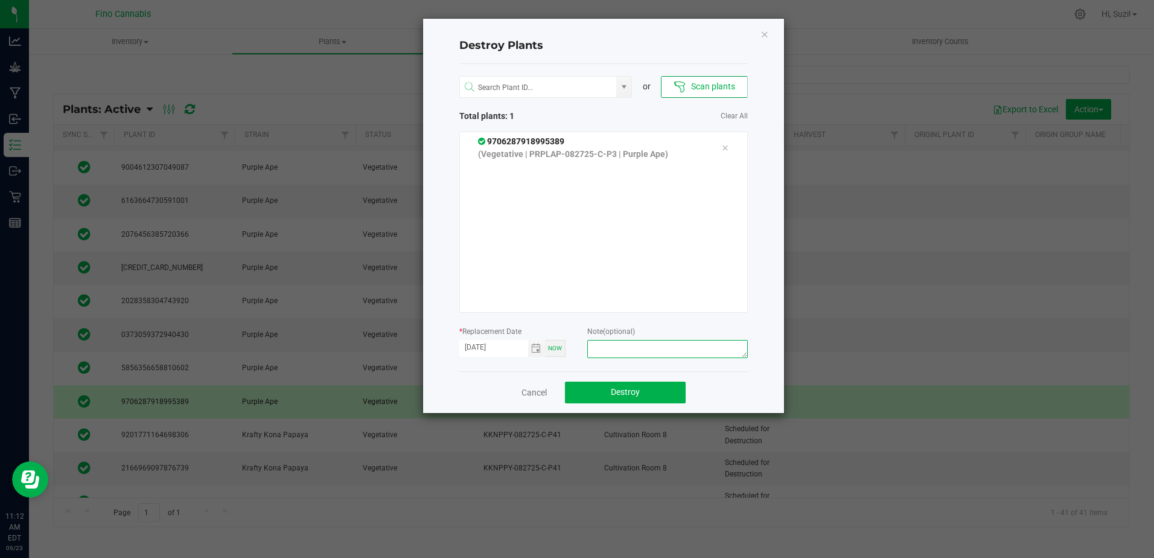
paste textarea "Culled Pheno Clone - 2.526g"
type textarea "Culled Pheno Clone - 2.526g"
click at [661, 386] on button "Destroy" at bounding box center [625, 393] width 121 height 22
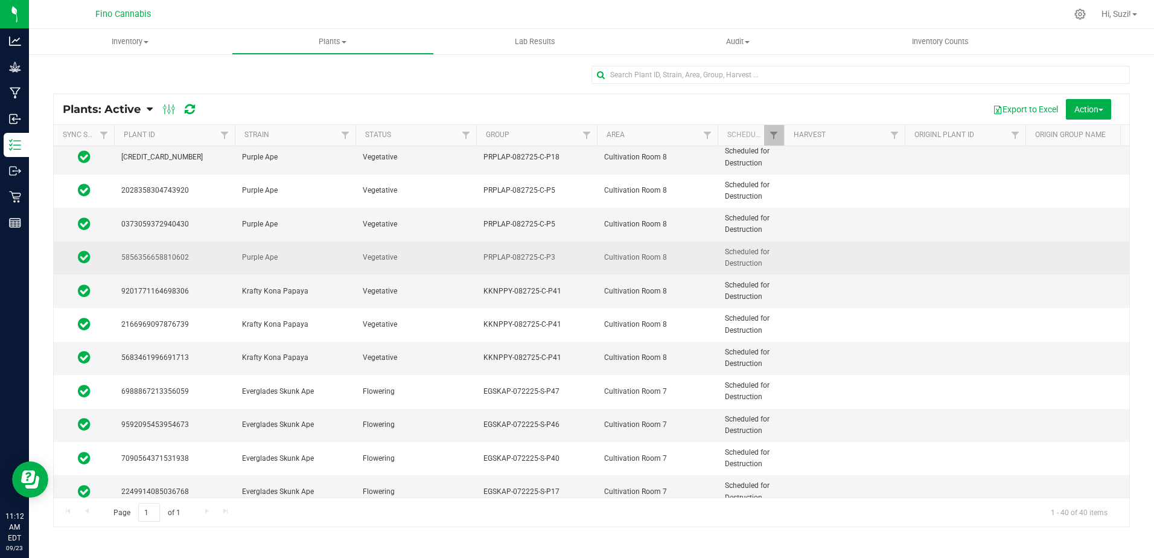
scroll to position [754, 0]
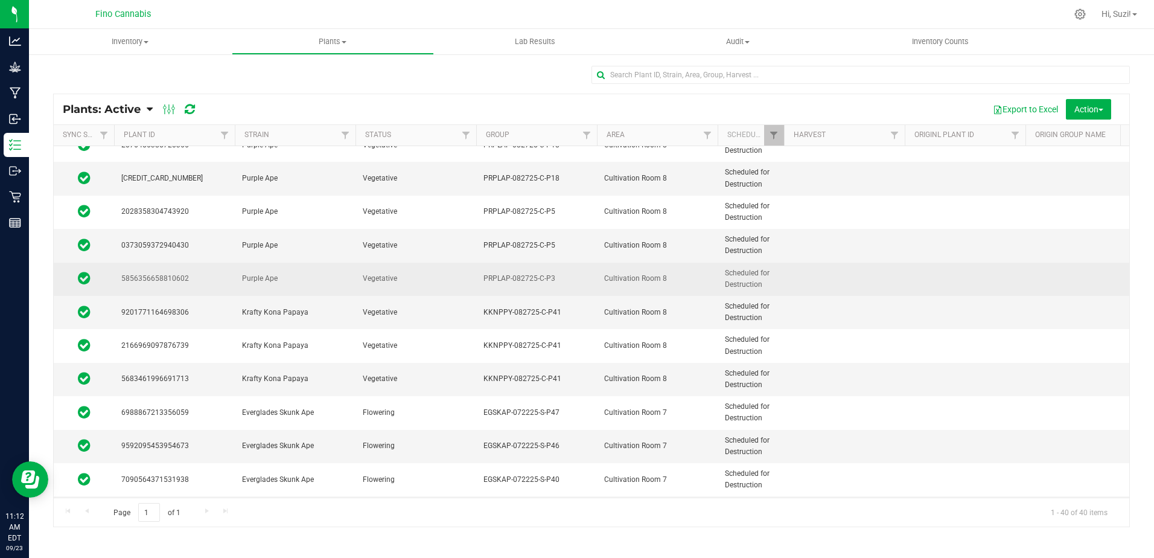
click at [576, 284] on span "PRPLAP-082725-C-P3" at bounding box center [537, 278] width 106 height 11
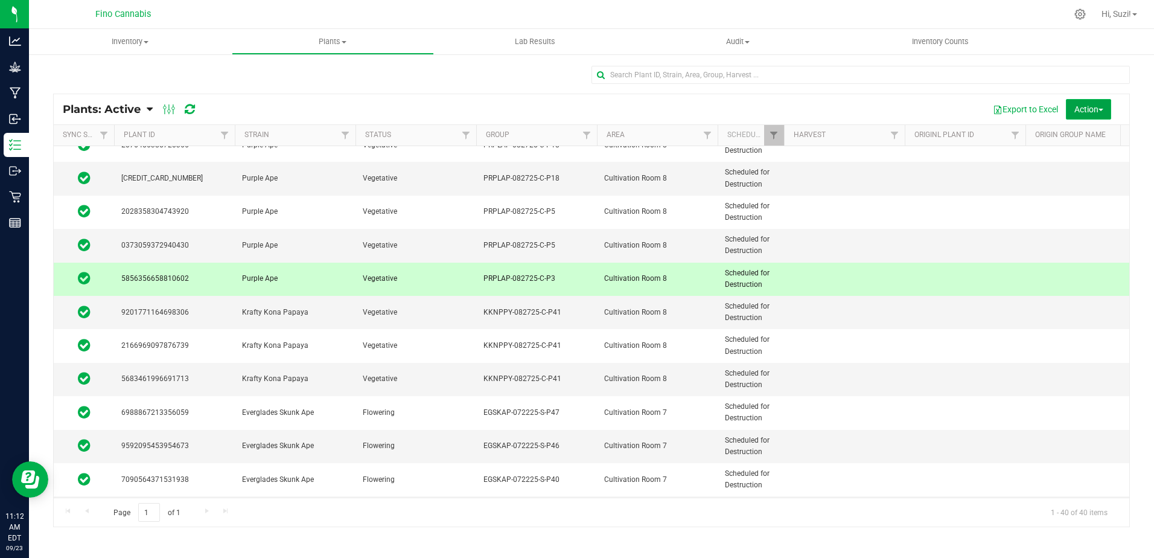
click at [1101, 105] on span "Action" at bounding box center [1089, 109] width 29 height 10
click at [1095, 144] on div "Destroy plants" at bounding box center [1083, 138] width 68 height 19
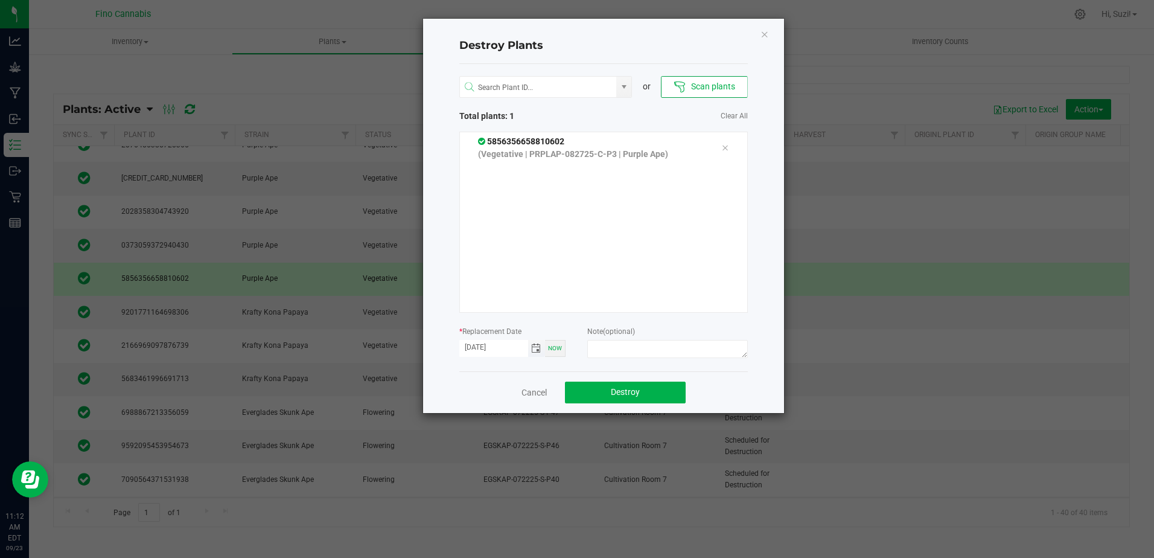
click at [534, 351] on span "Toggle calendar" at bounding box center [536, 349] width 10 height 10
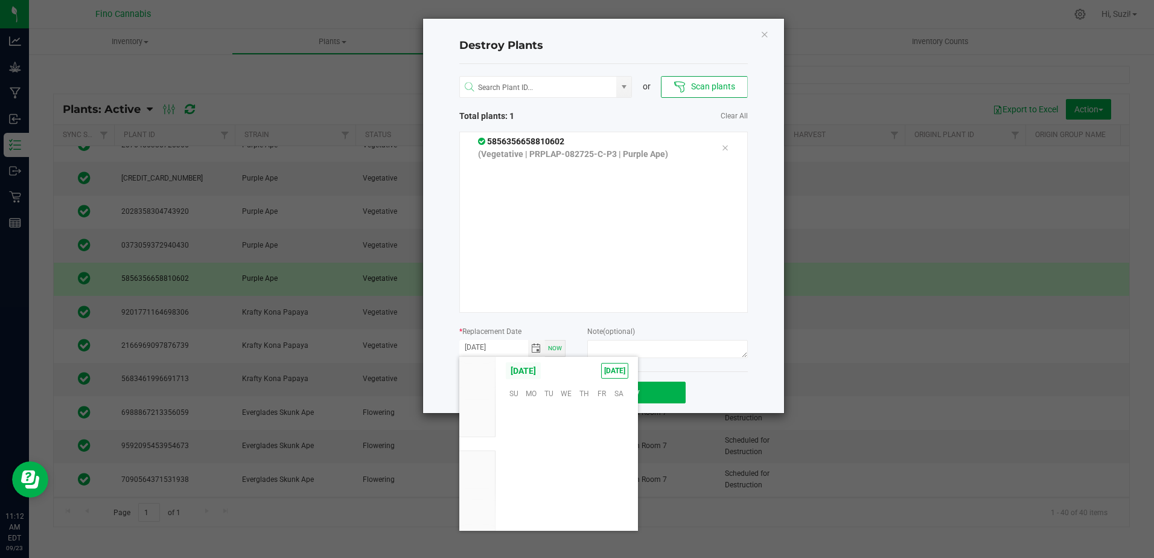
scroll to position [195815, 0]
click at [512, 469] on span "21" at bounding box center [514, 467] width 18 height 19
type input "[DATE]"
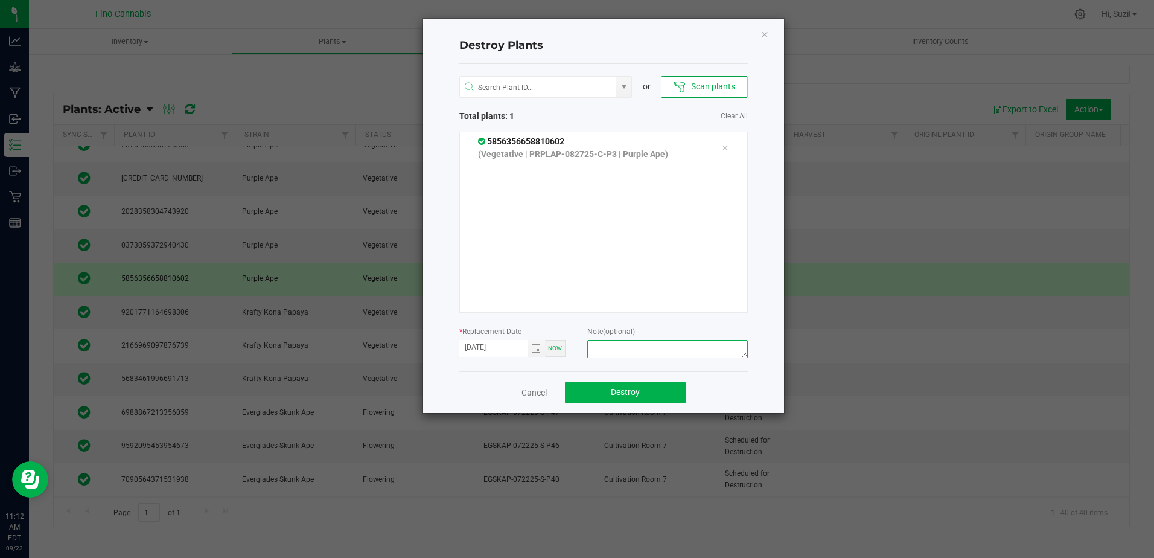
paste textarea "Culled Pheno Clone - 2.526g"
type textarea "Culled Pheno Clone - 2.526g"
click at [643, 395] on button "Destroy" at bounding box center [625, 393] width 121 height 22
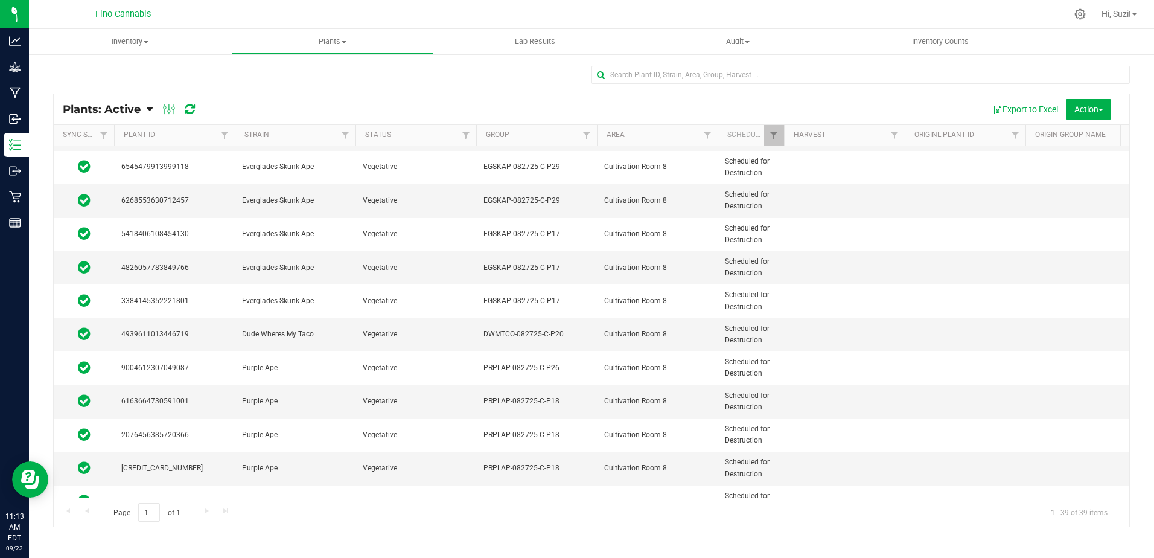
scroll to position [483, 0]
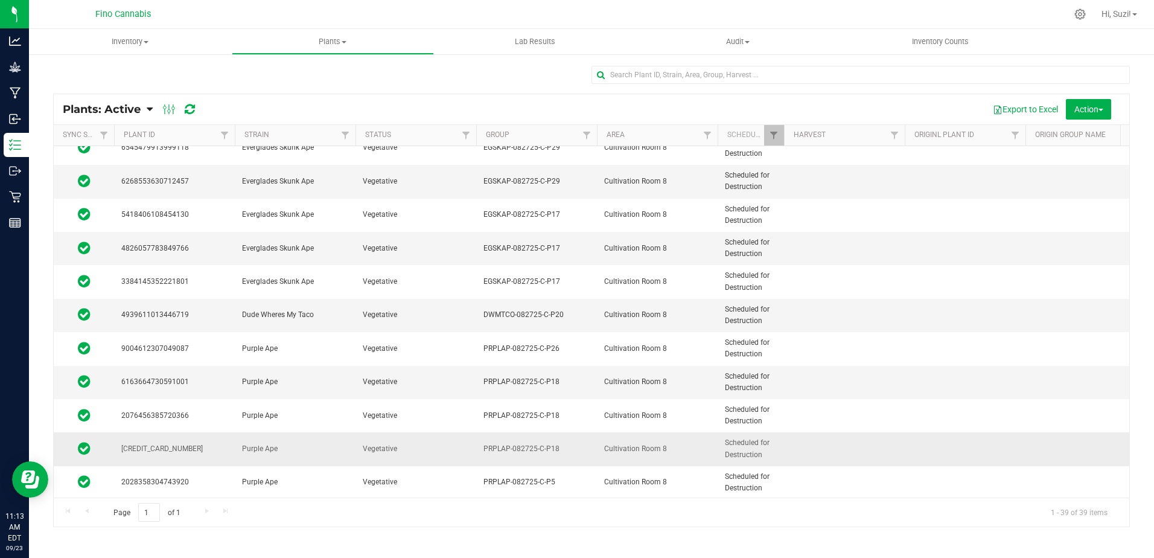
click at [440, 450] on span "Vegetative" at bounding box center [416, 448] width 106 height 11
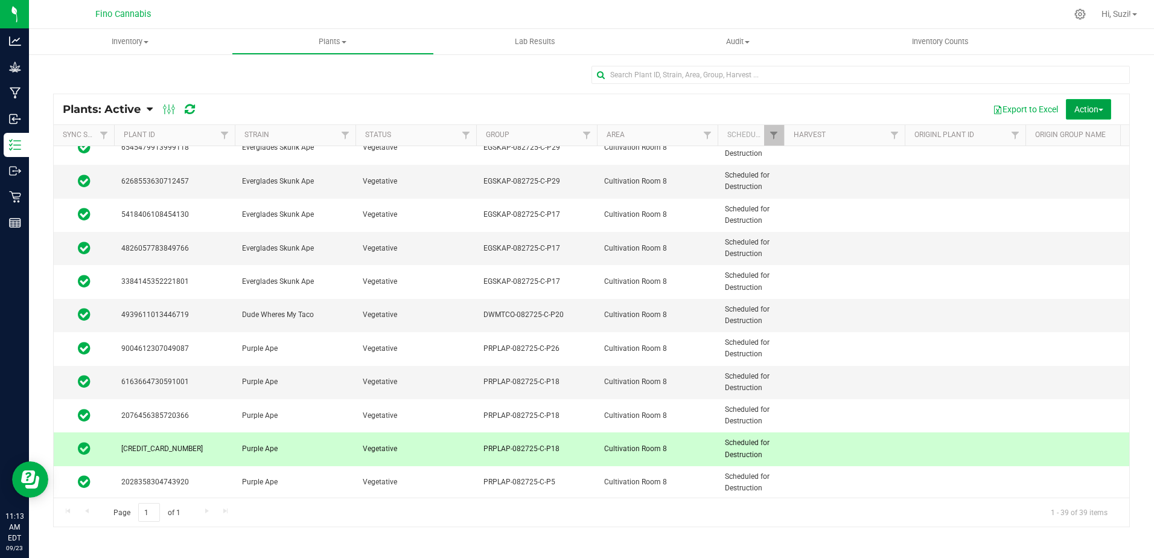
click at [1102, 110] on span "button" at bounding box center [1101, 110] width 5 height 2
click at [1089, 130] on div "Destroy plants" at bounding box center [1083, 138] width 68 height 19
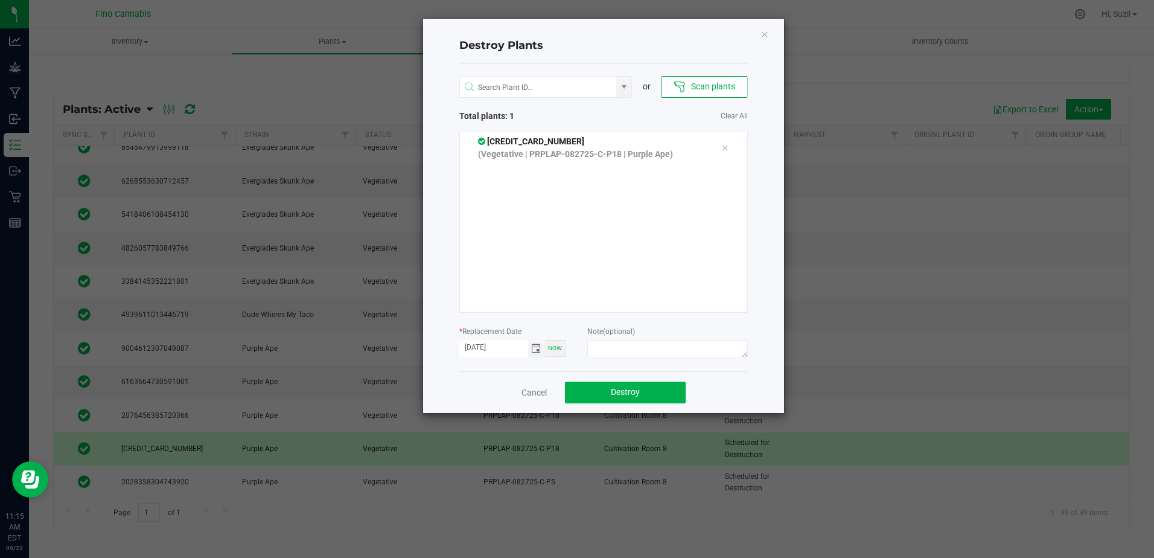
click at [534, 351] on span "Toggle calendar" at bounding box center [536, 349] width 10 height 10
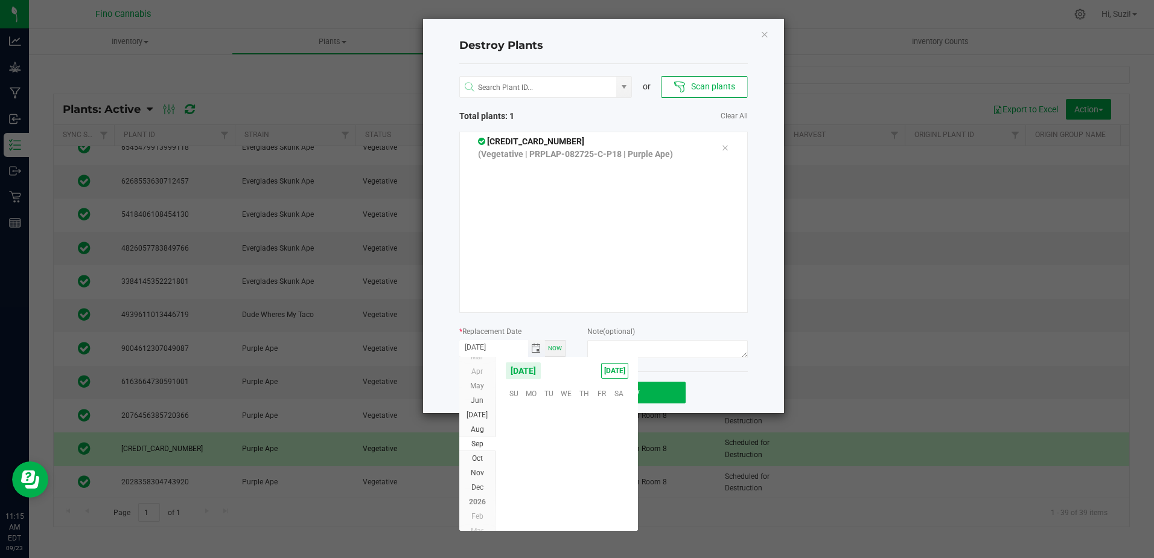
scroll to position [195815, 0]
click at [509, 466] on span "21" at bounding box center [514, 467] width 18 height 19
type input "[DATE]"
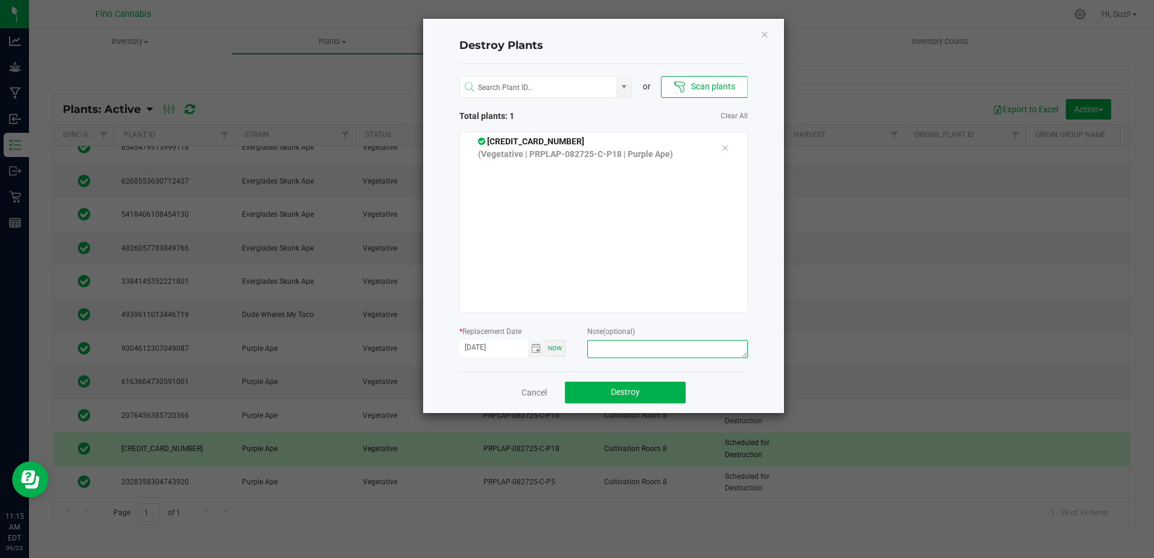
click at [603, 348] on textarea at bounding box center [667, 349] width 160 height 18
paste textarea "Culled Pheno Clone - 2.526g"
click at [679, 348] on textarea "Culled Pheno Clone - 2.526g" at bounding box center [667, 349] width 160 height 18
drag, startPoint x: 695, startPoint y: 352, endPoint x: 557, endPoint y: 352, distance: 138.3
click at [557, 352] on form "* Replacement Date 09/21/2025 Now Note (optional) Culled Pheno Clone - 2.74g" at bounding box center [603, 343] width 289 height 37
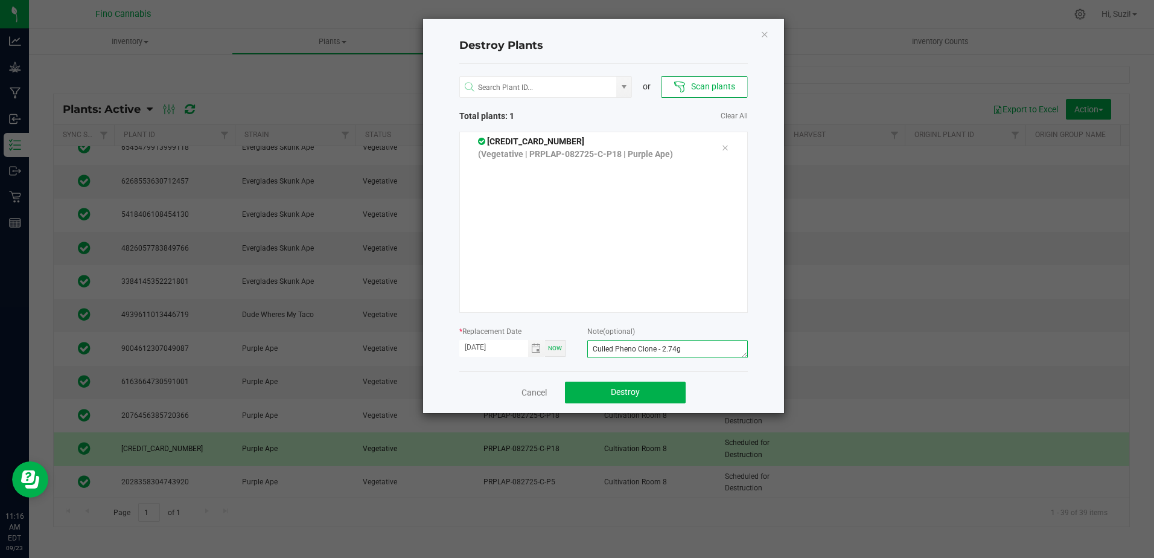
type textarea "Culled Pheno Clone - 2.74g"
click at [703, 392] on div "Cancel Destroy" at bounding box center [603, 392] width 289 height 42
click at [643, 394] on button "Destroy" at bounding box center [625, 393] width 121 height 22
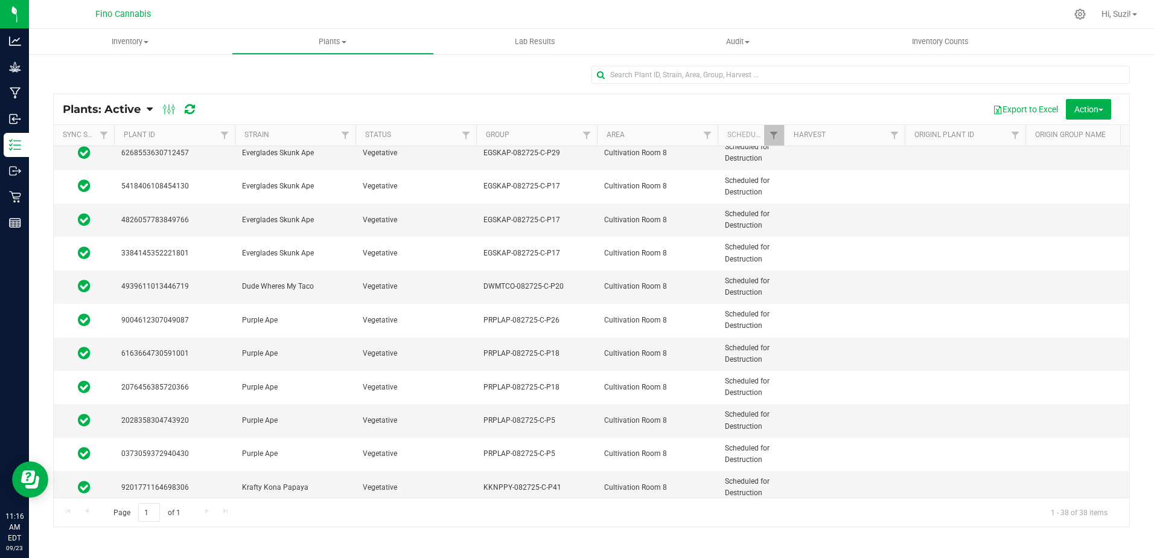
scroll to position [543, 0]
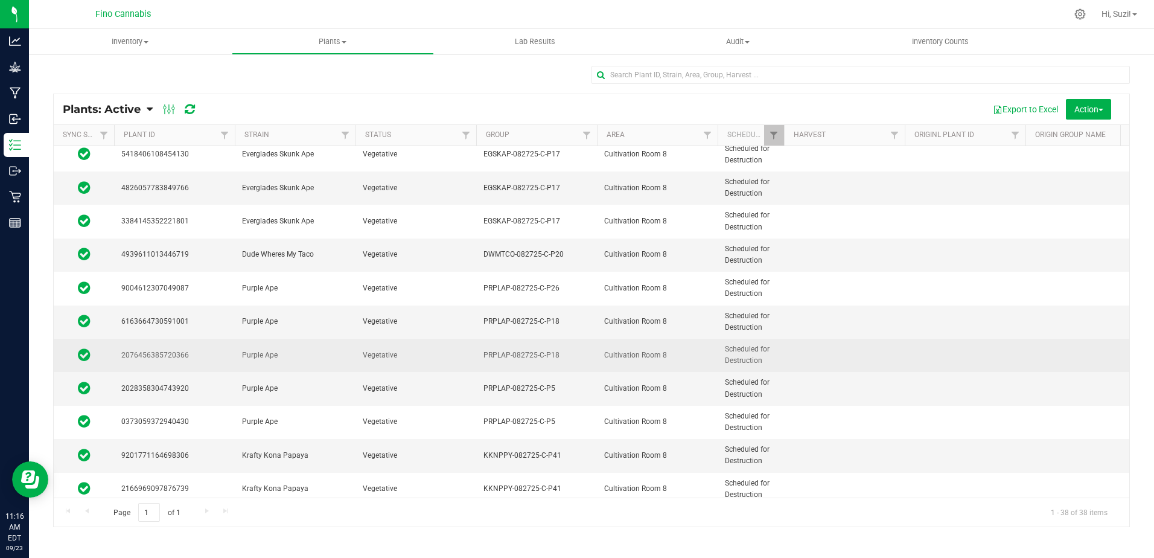
click at [581, 358] on span "PRPLAP-082725-C-P18" at bounding box center [537, 355] width 106 height 11
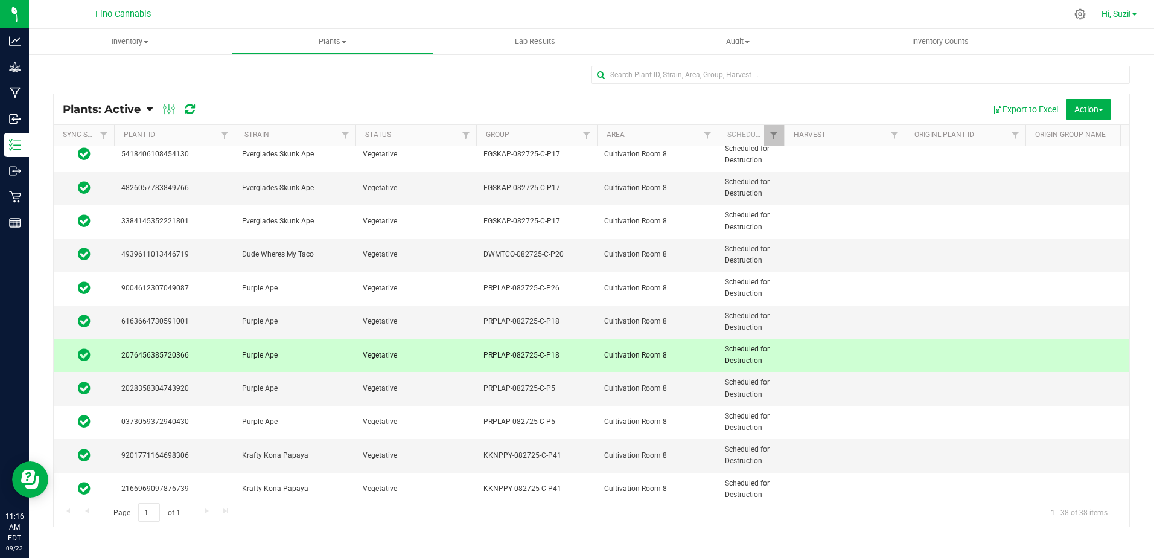
click at [1124, 12] on span "Hi, Suzi!" at bounding box center [1117, 14] width 30 height 10
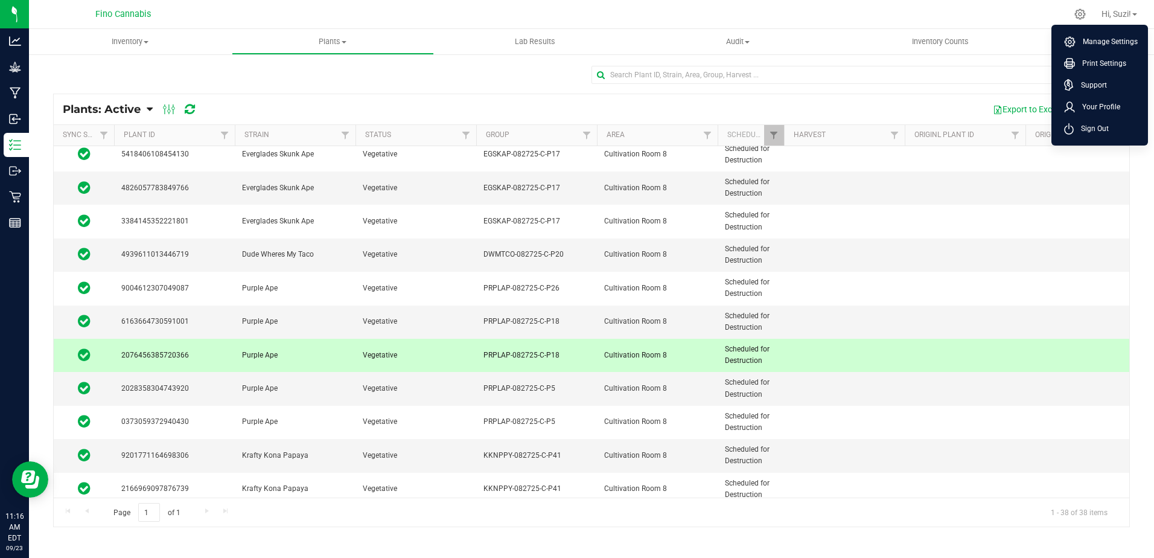
click at [945, 110] on div "Export to Excel Action Schedule destroy Destroy plants Bulk destroy CSV" at bounding box center [664, 109] width 912 height 21
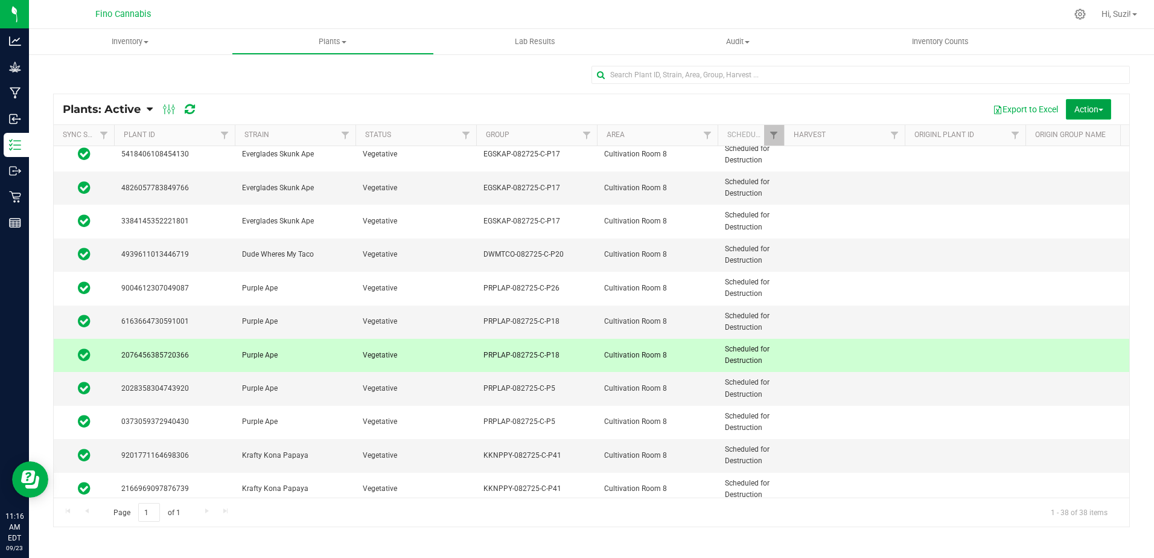
click at [1100, 111] on span "Action" at bounding box center [1089, 109] width 29 height 10
click at [1095, 138] on span "Destroy plants" at bounding box center [1074, 137] width 51 height 10
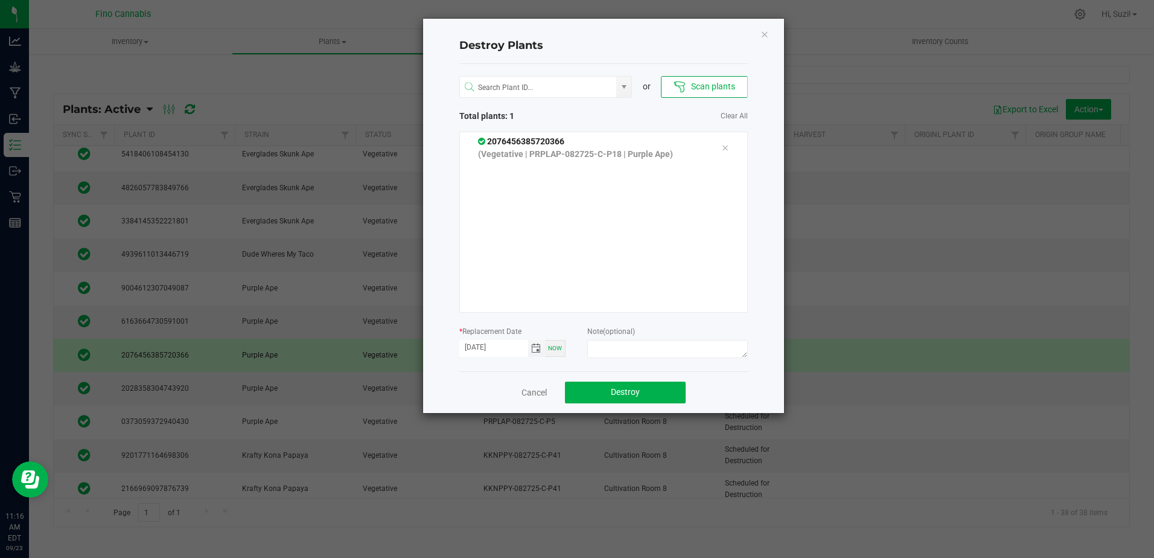
click at [540, 350] on span "Toggle calendar" at bounding box center [536, 349] width 10 height 10
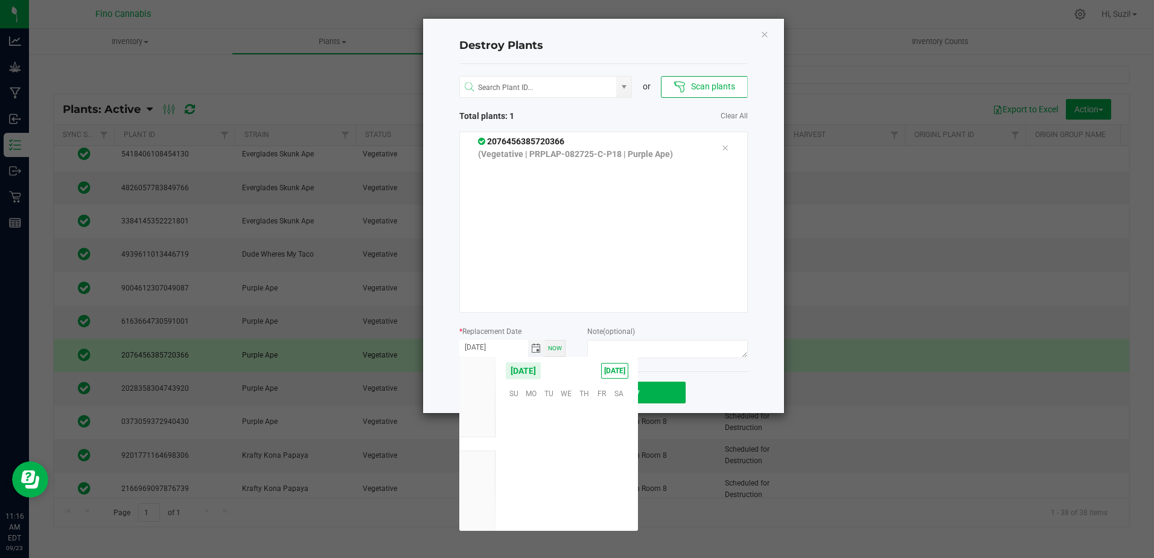
scroll to position [195815, 0]
click at [513, 472] on span "21" at bounding box center [514, 467] width 18 height 19
type input "[DATE]"
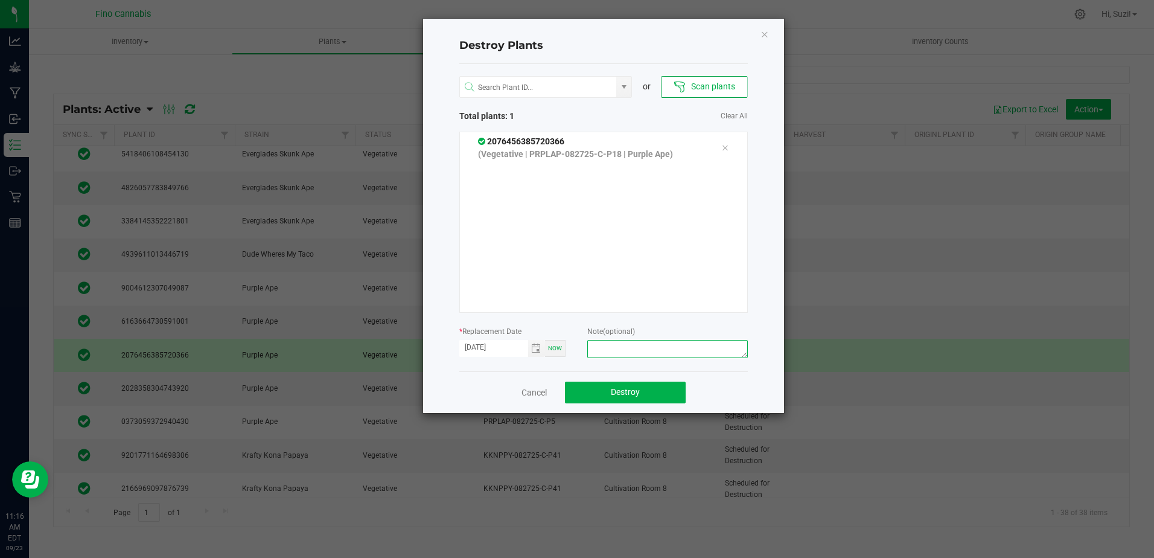
paste textarea "Culled Pheno Clone - 2.74g"
type textarea "Culled Pheno Clone - 2.74g"
click at [650, 388] on button "Destroy" at bounding box center [625, 393] width 121 height 22
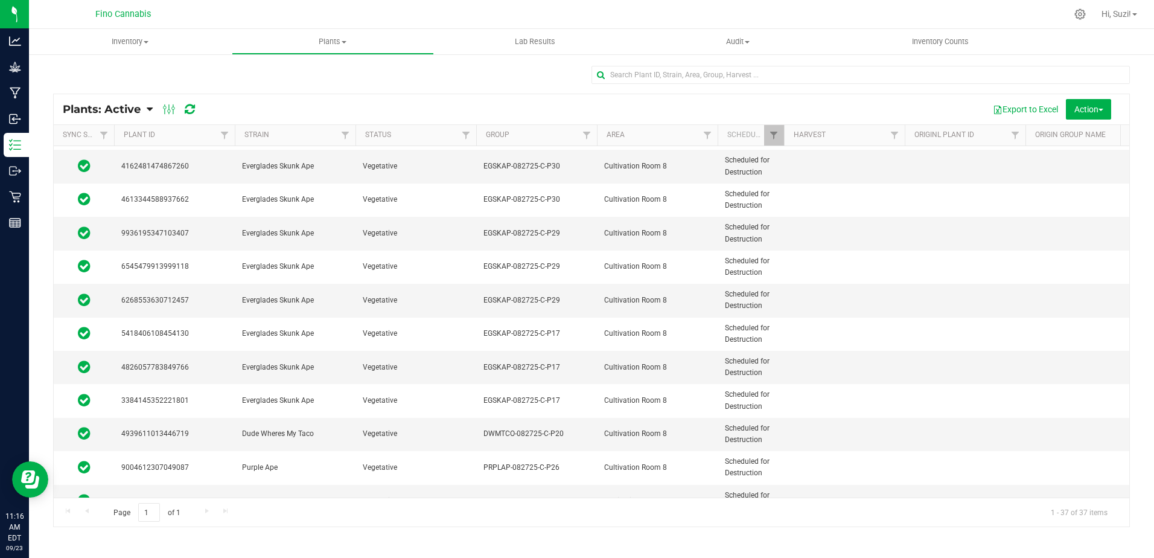
scroll to position [423, 0]
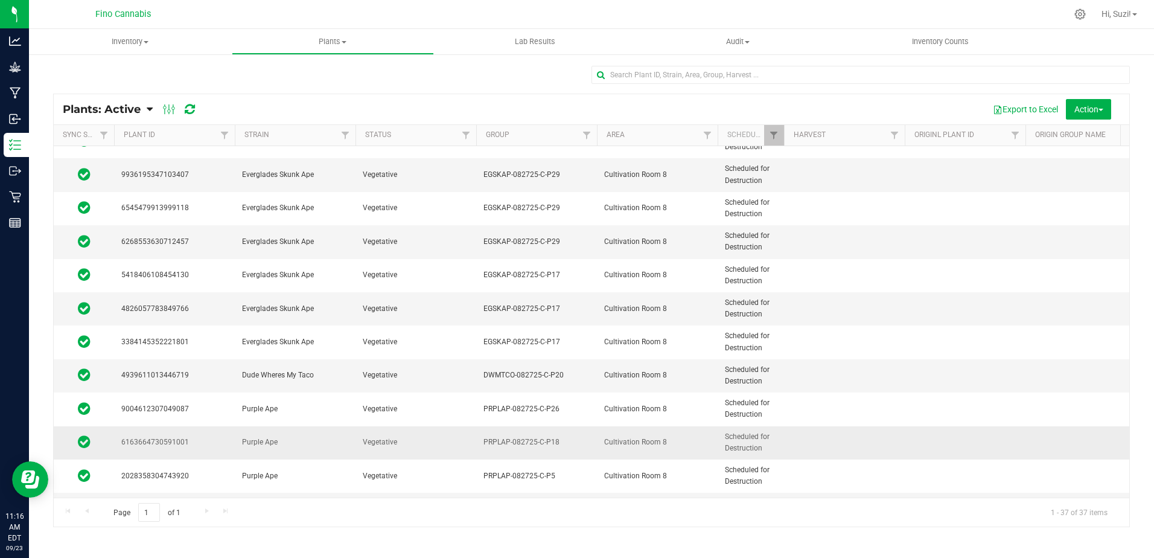
click at [568, 445] on span "PRPLAP-082725-C-P18" at bounding box center [537, 442] width 106 height 11
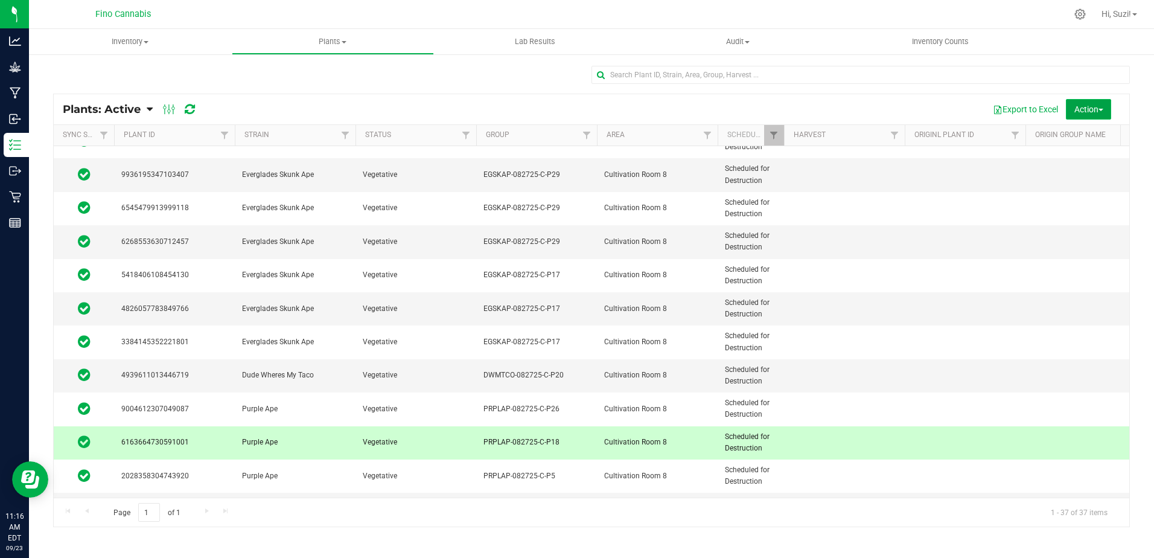
click at [1089, 110] on span "Action" at bounding box center [1089, 109] width 29 height 10
click at [1092, 133] on span "Destroy plants" at bounding box center [1074, 137] width 51 height 10
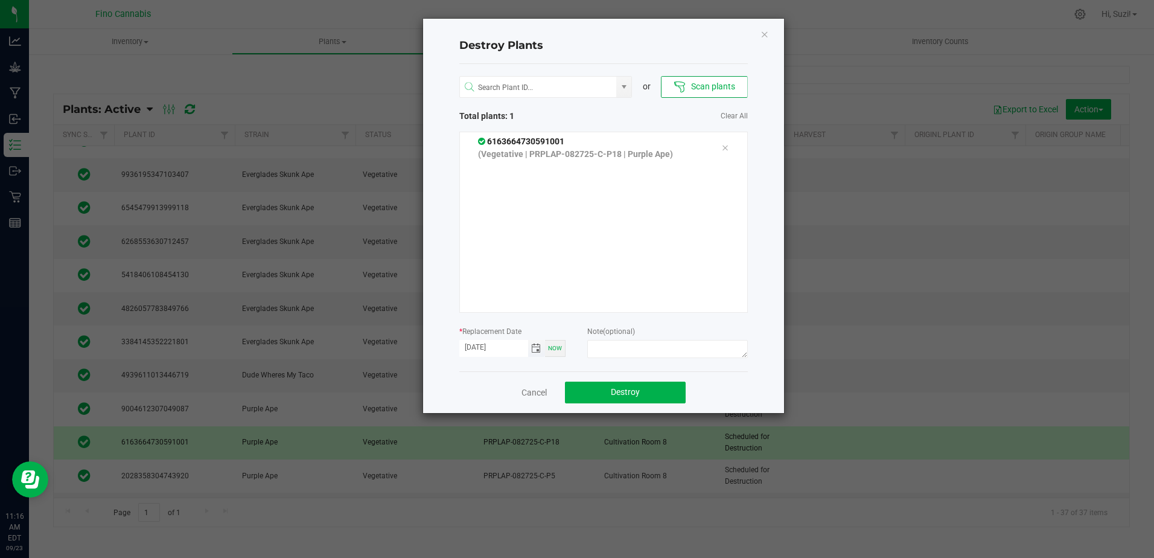
click at [536, 348] on span "Toggle calendar" at bounding box center [536, 349] width 10 height 10
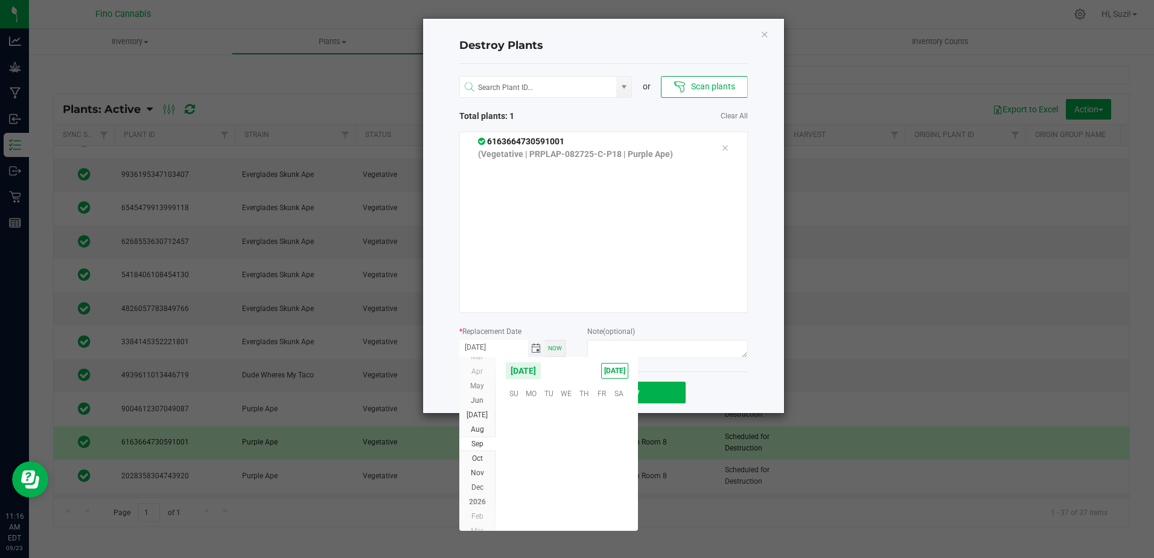
scroll to position [195815, 0]
click at [517, 469] on span "21" at bounding box center [514, 467] width 18 height 19
type input "[DATE]"
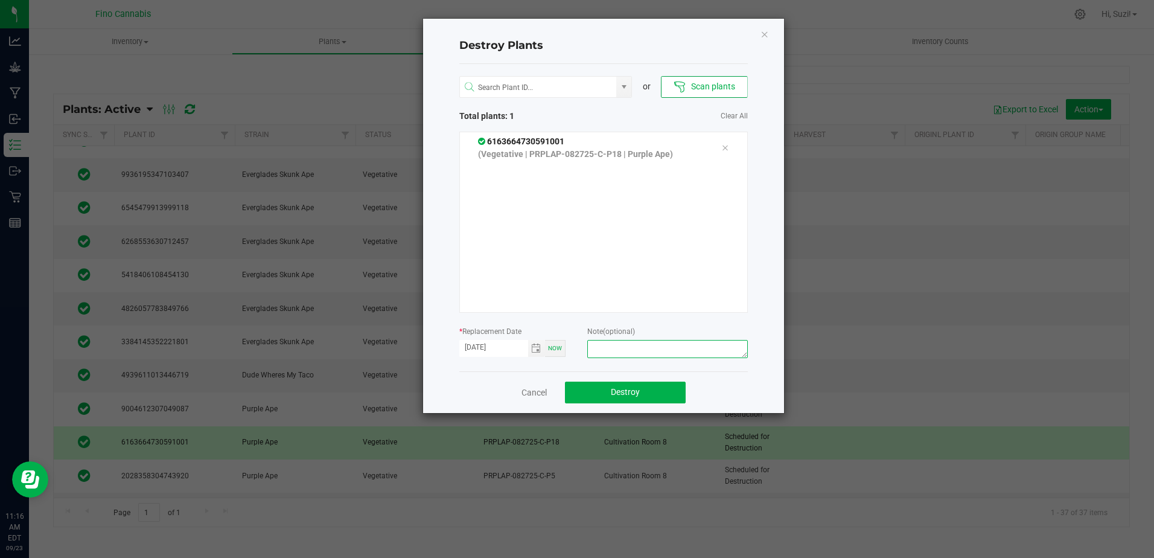
paste textarea "Culled Pheno Clone - 2.74g"
type textarea "Culled Pheno Clone - 2.74g"
click at [615, 386] on button "Destroy" at bounding box center [625, 393] width 121 height 22
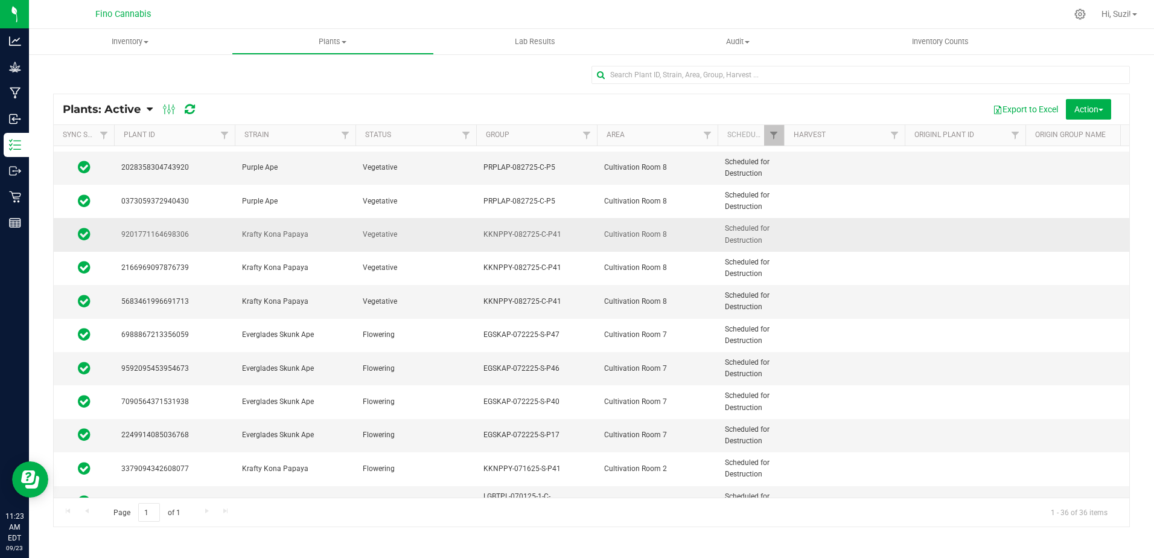
scroll to position [725, 0]
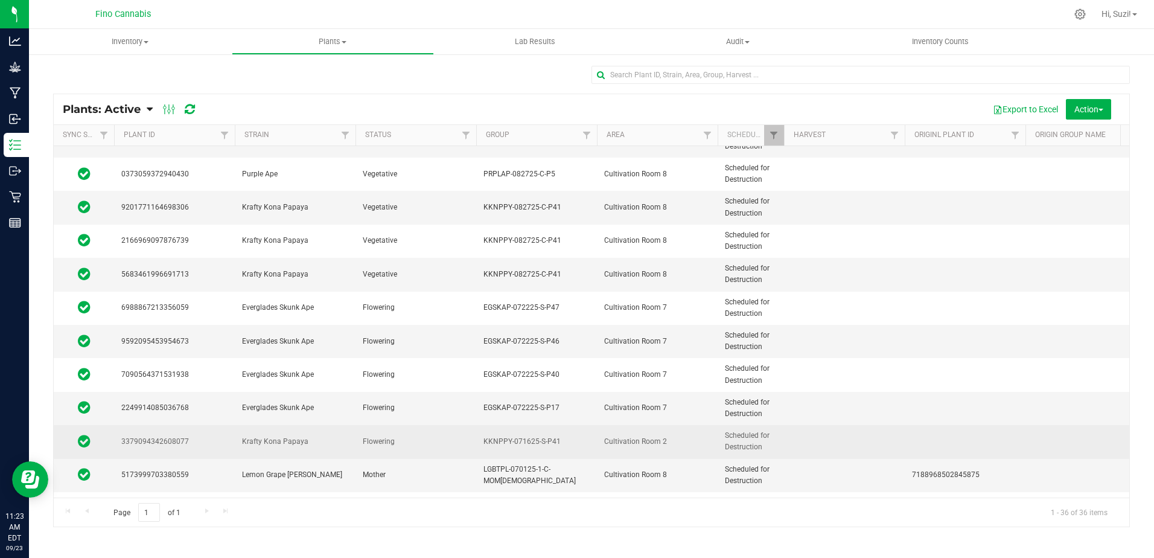
click at [551, 443] on span "KKNPPY-071625-S-P41" at bounding box center [537, 441] width 106 height 11
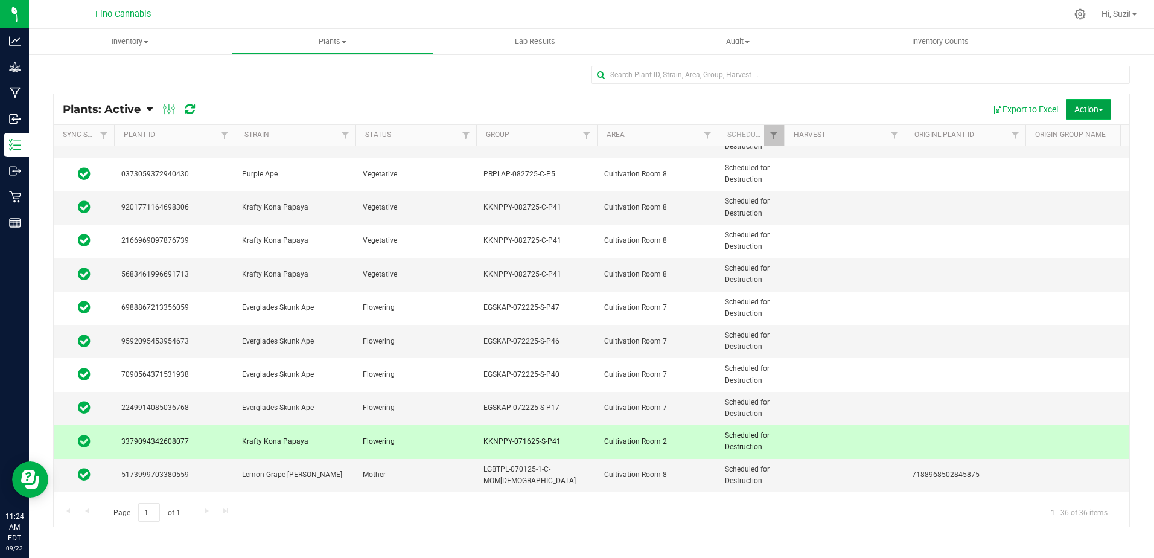
click at [1104, 106] on button "Action" at bounding box center [1088, 109] width 45 height 21
click at [1085, 139] on span "Destroy plants" at bounding box center [1074, 137] width 51 height 10
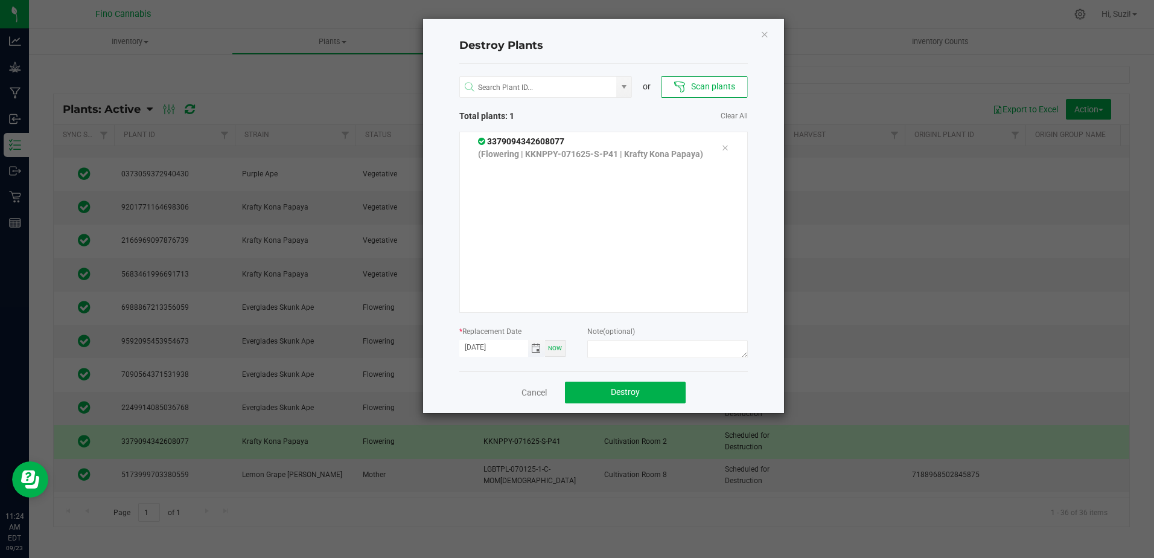
click at [538, 353] on span "Toggle calendar" at bounding box center [536, 349] width 10 height 10
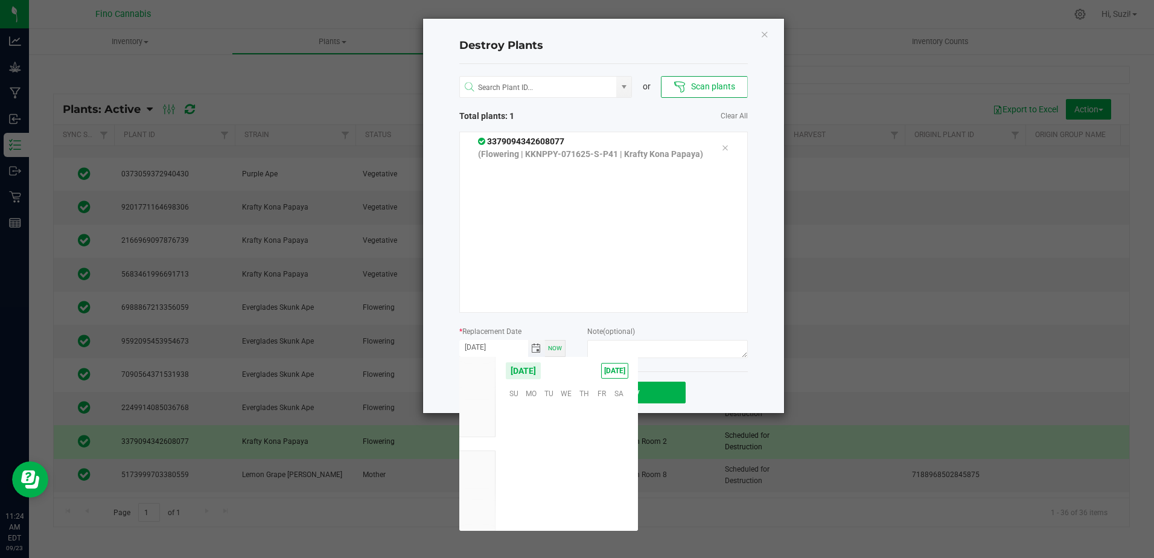
scroll to position [195815, 0]
click at [513, 470] on span "21" at bounding box center [514, 467] width 18 height 19
type input "[DATE]"
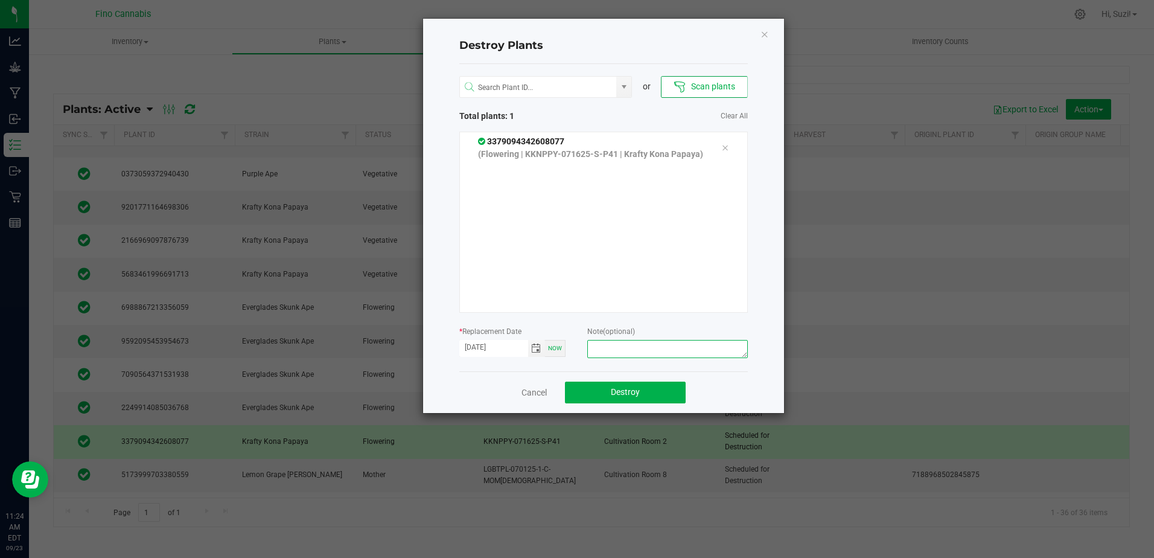
click at [611, 346] on textarea at bounding box center [667, 349] width 160 height 18
type textarea "Culled Pheno - 360g"
click at [656, 396] on button "Destroy" at bounding box center [625, 393] width 121 height 22
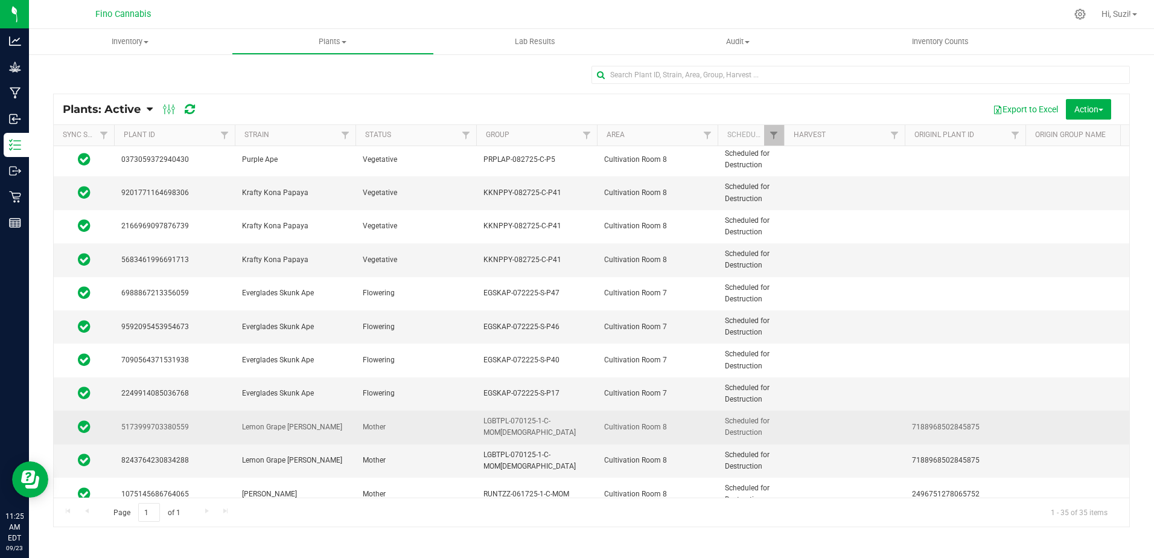
scroll to position [586, 0]
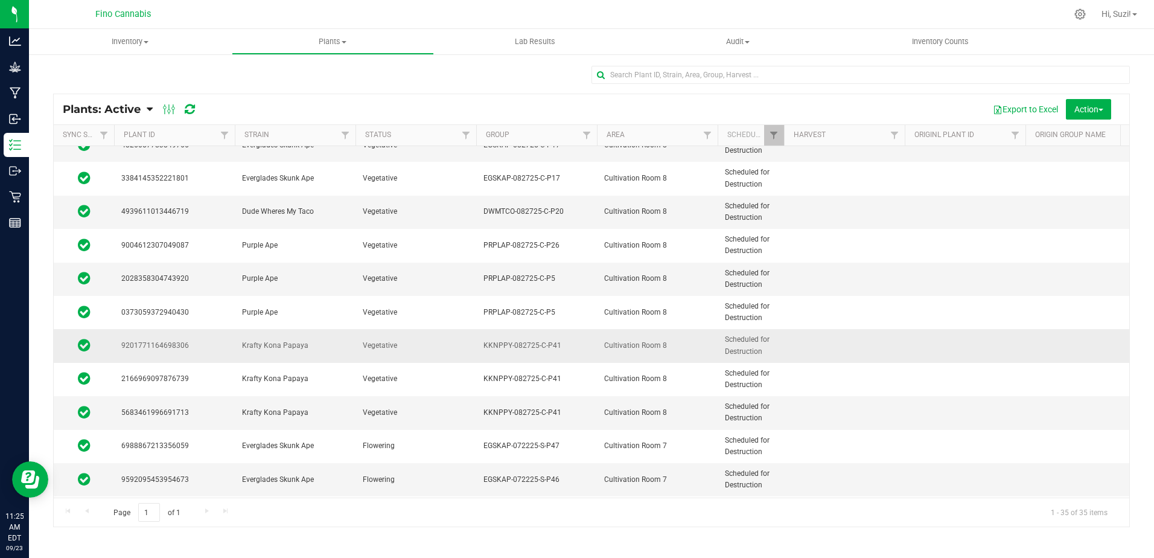
click at [560, 348] on span "KKNPPY-082725-C-P41" at bounding box center [537, 345] width 106 height 11
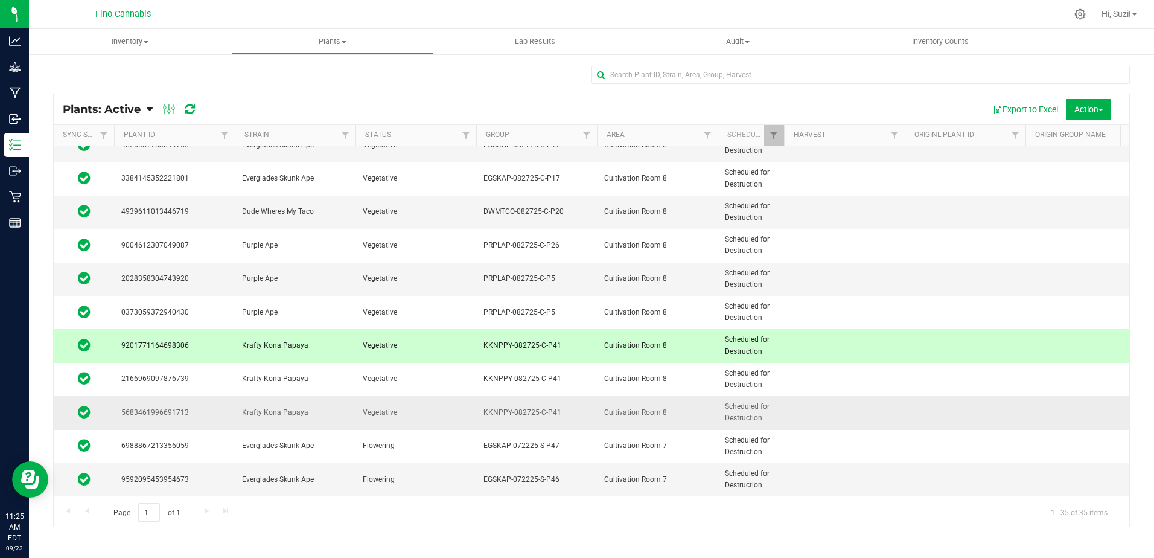
click at [571, 407] on span "KKNPPY-082725-C-P41" at bounding box center [537, 412] width 106 height 11
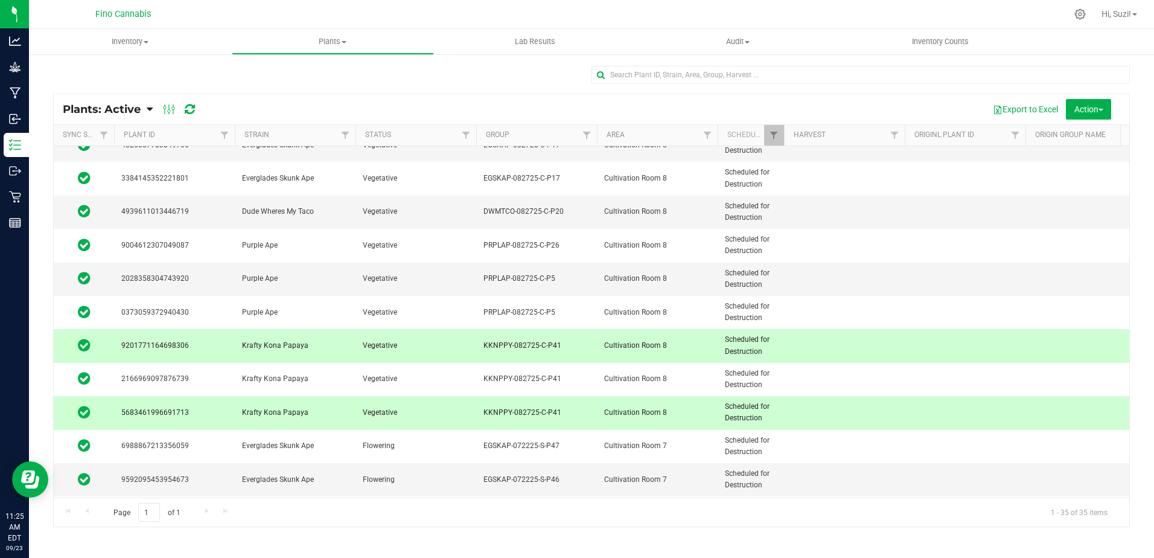
click at [609, 348] on span "Cultivation Room 8" at bounding box center [657, 345] width 106 height 11
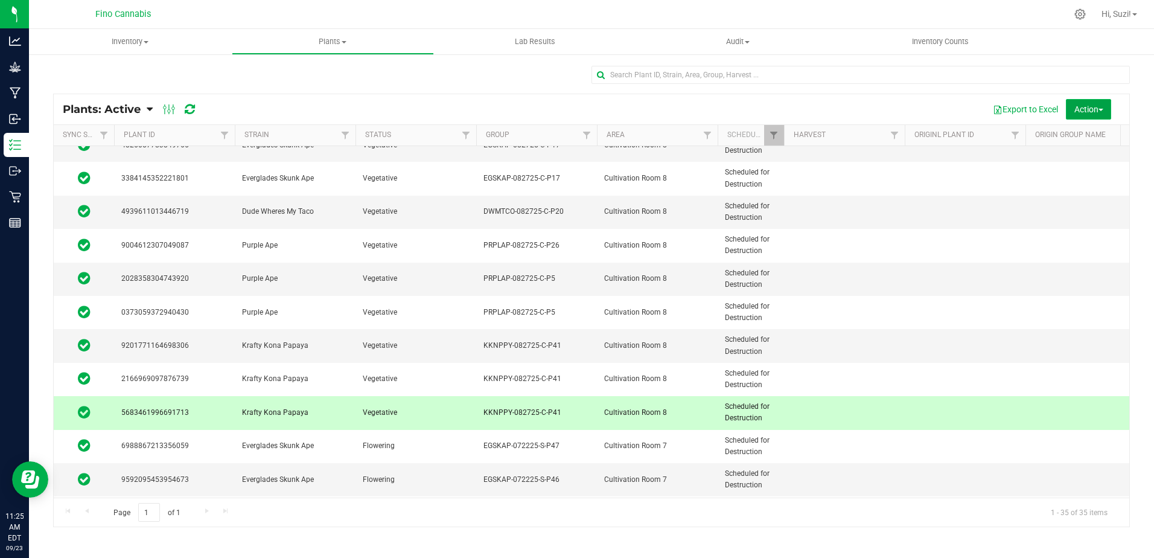
click at [1102, 109] on span "button" at bounding box center [1101, 110] width 5 height 2
click at [1087, 135] on span "Destroy plants" at bounding box center [1074, 137] width 51 height 10
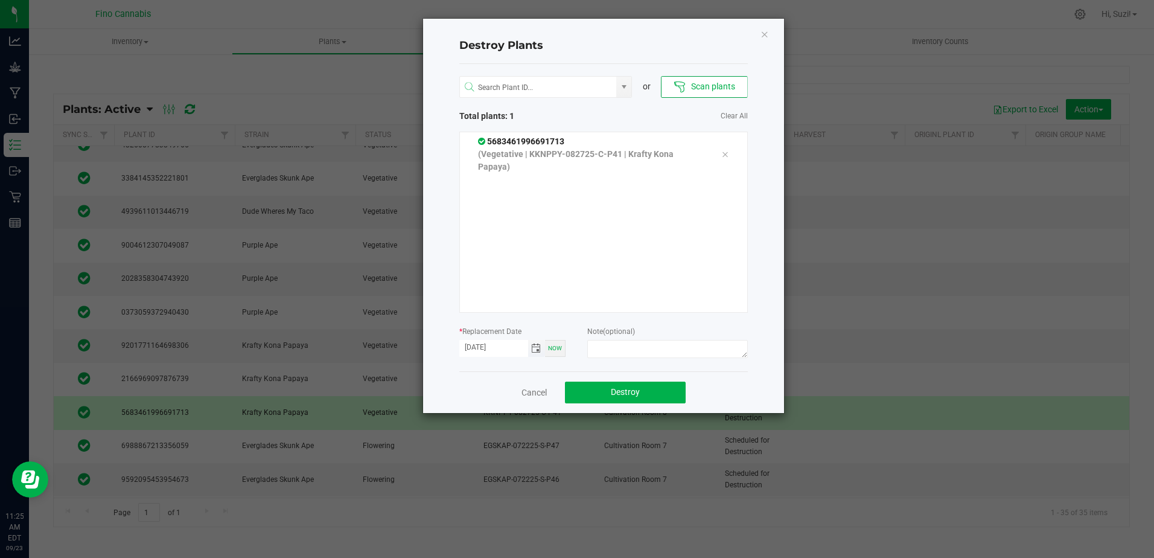
click at [535, 347] on span "Toggle calendar" at bounding box center [536, 349] width 10 height 10
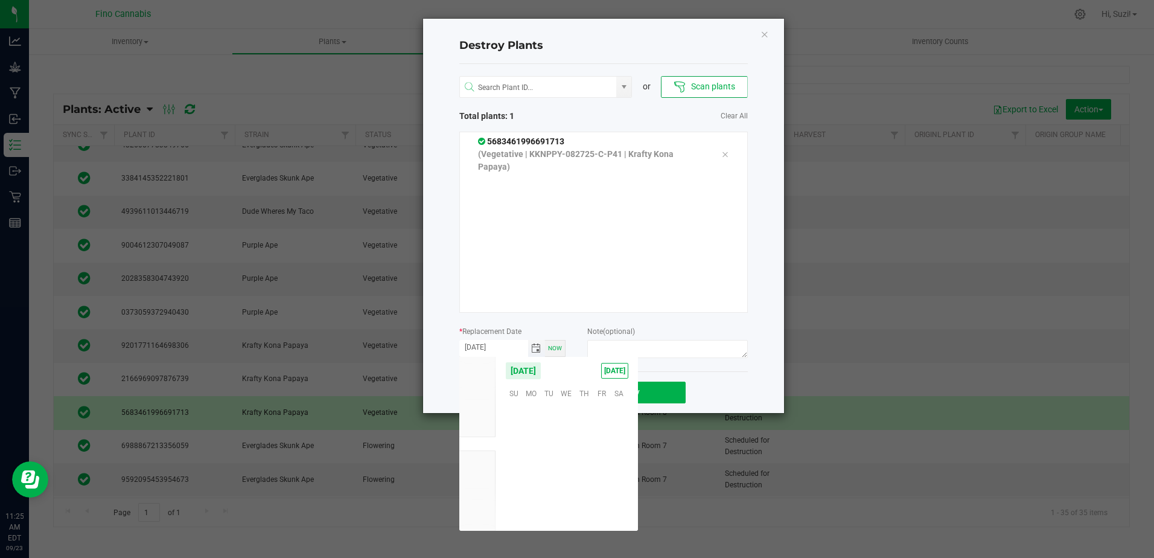
scroll to position [195815, 0]
drag, startPoint x: 516, startPoint y: 470, endPoint x: 525, endPoint y: 459, distance: 14.1
click at [517, 469] on span "21" at bounding box center [514, 467] width 18 height 19
type input "[DATE]"
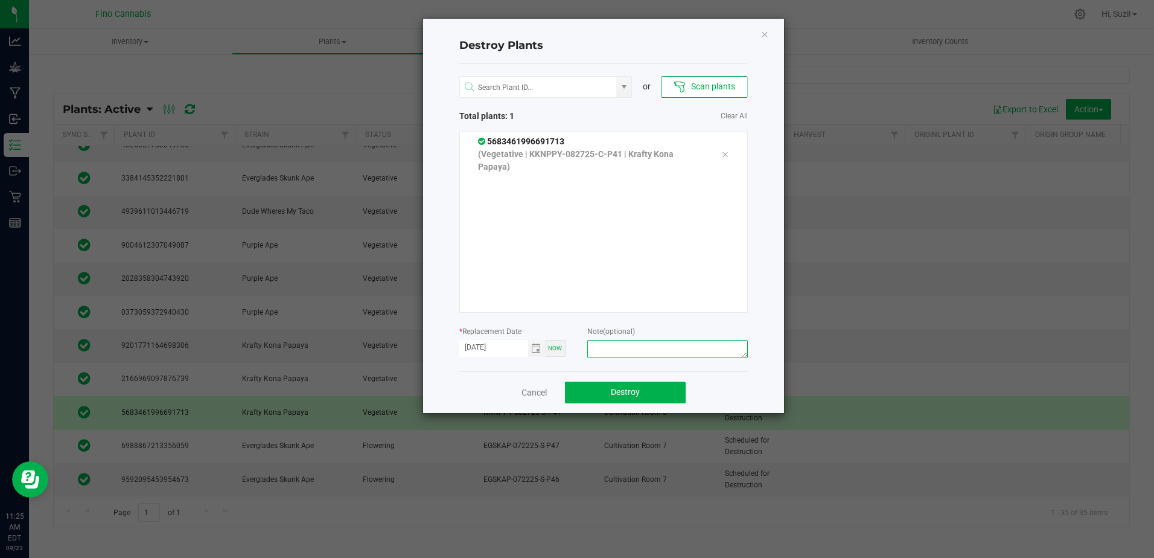
paste textarea "Culled Pheno Clone - 2.74g"
click at [673, 350] on textarea "Culled Pheno Clone - 2.74g" at bounding box center [667, 349] width 160 height 18
drag, startPoint x: 702, startPoint y: 350, endPoint x: 573, endPoint y: 342, distance: 129.4
click at [573, 342] on form "* Replacement Date 09/21/2025 Now Note (optional) Culled Pheno Clone - 5.72g" at bounding box center [603, 343] width 289 height 37
click at [677, 351] on textarea "Culled Pheno Clone - 5.72g" at bounding box center [667, 349] width 160 height 18
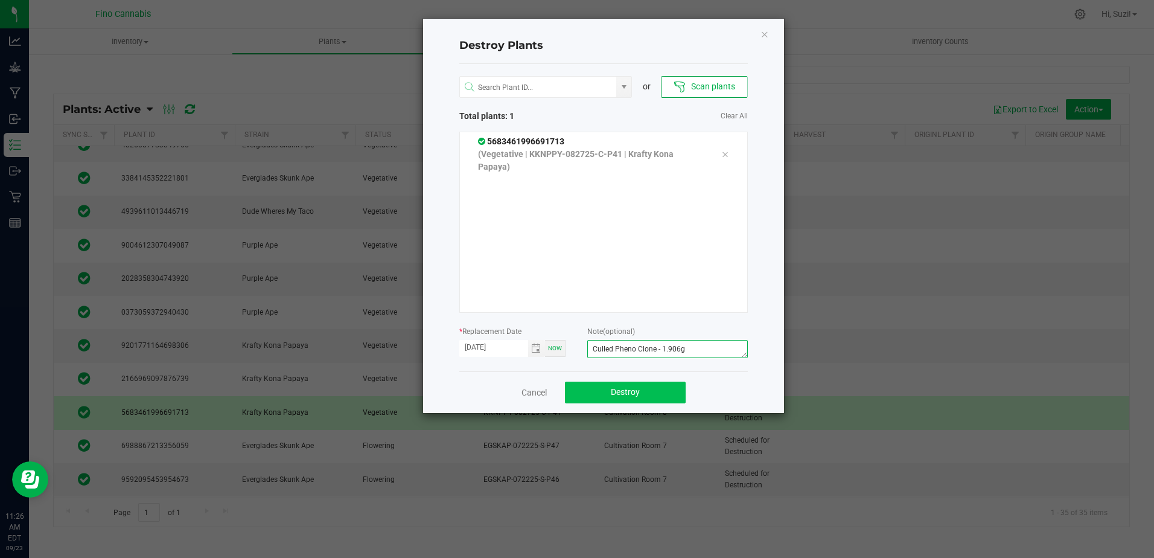
type textarea "Culled Pheno Clone - 1.906g"
click at [610, 392] on button "Destroy" at bounding box center [625, 393] width 121 height 22
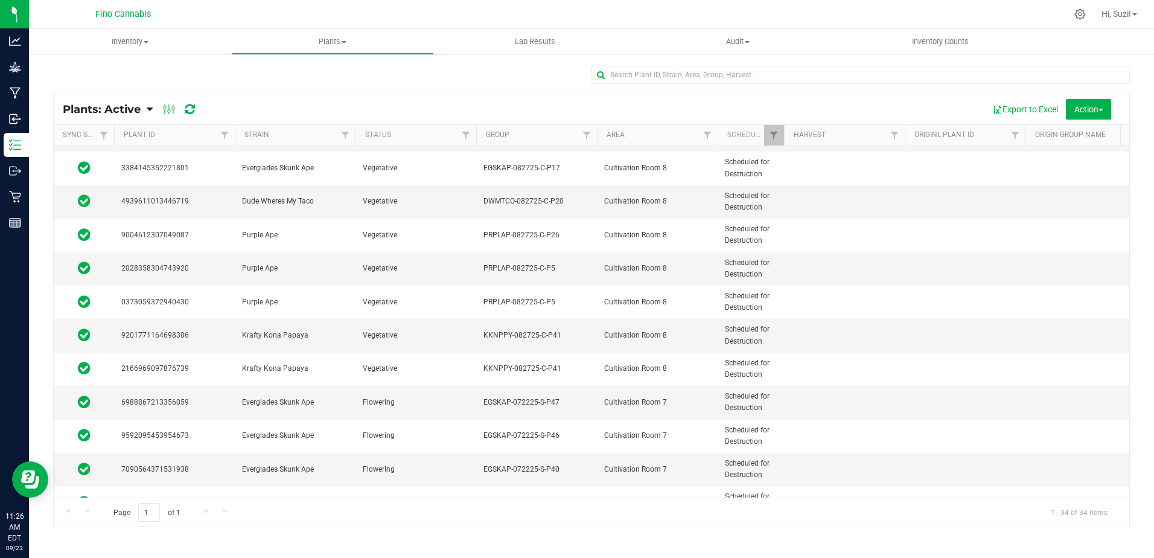
scroll to position [604, 0]
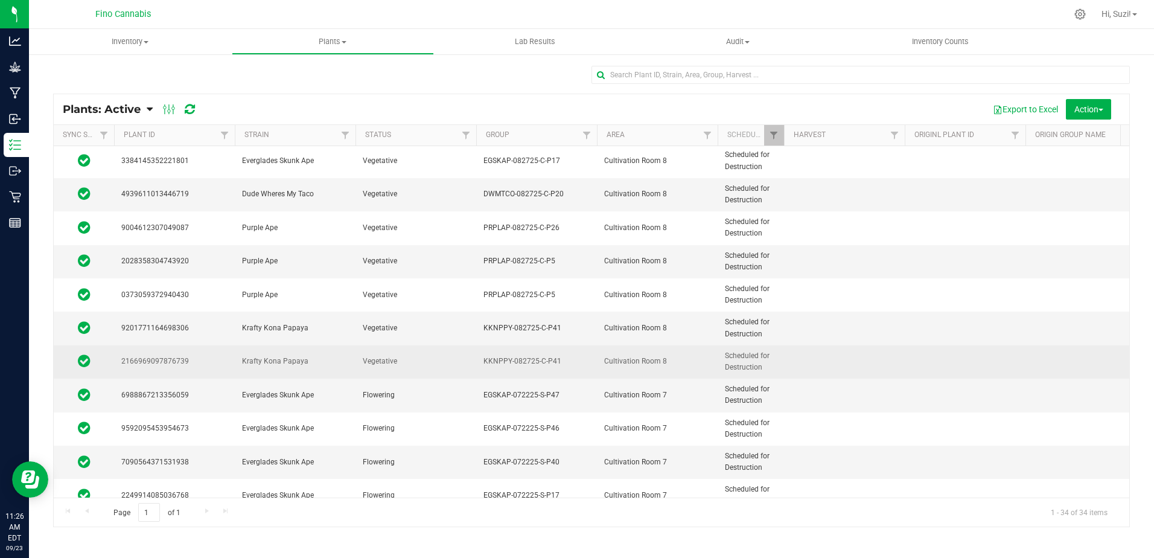
click at [583, 348] on td "KKNPPY-082725-C-P41" at bounding box center [536, 361] width 121 height 33
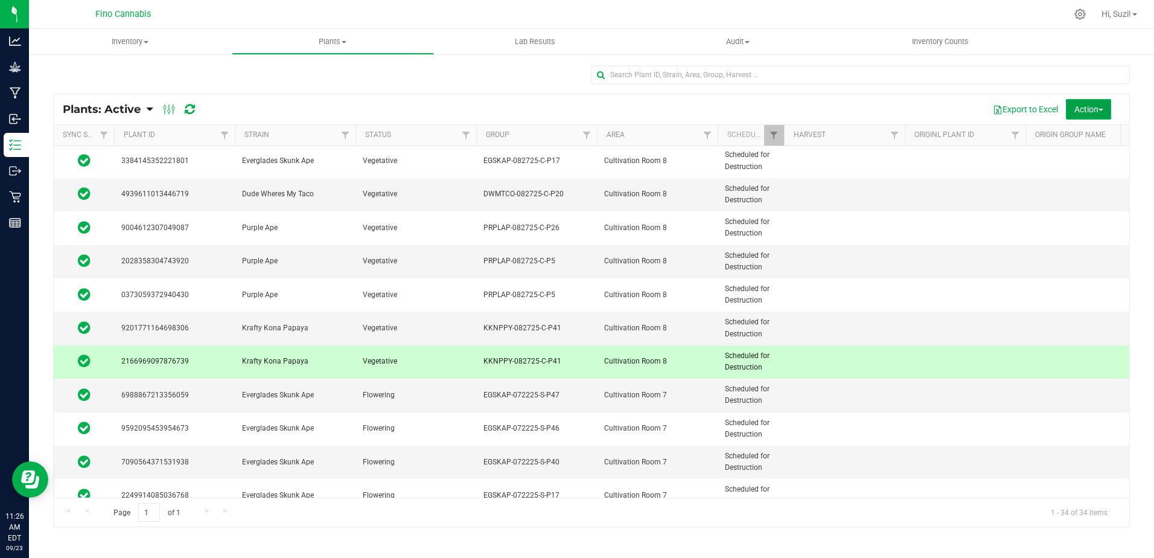
click at [1087, 110] on span "Action" at bounding box center [1089, 109] width 29 height 10
click at [1078, 135] on span "Destroy plants" at bounding box center [1074, 137] width 51 height 10
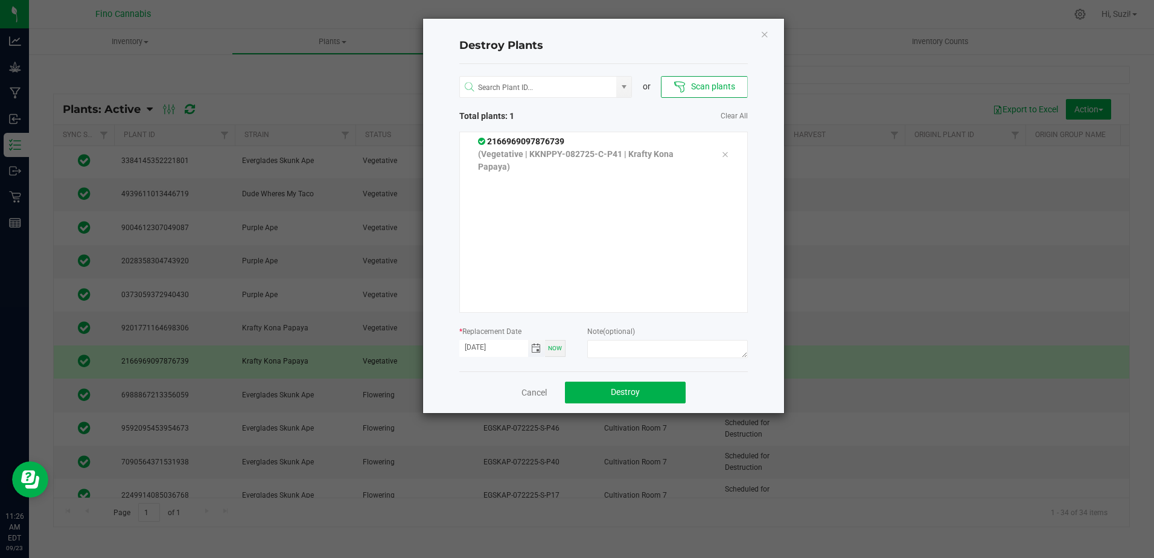
click at [536, 350] on span "Toggle calendar" at bounding box center [536, 349] width 10 height 10
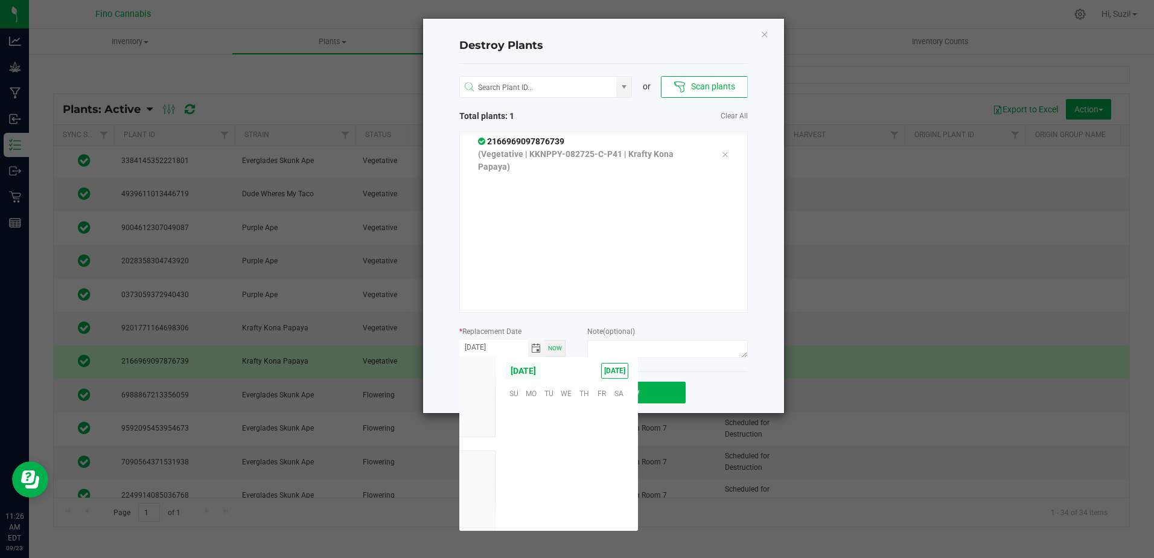
scroll to position [195815, 0]
drag, startPoint x: 514, startPoint y: 468, endPoint x: 668, endPoint y: 343, distance: 198.8
click at [514, 467] on span "21" at bounding box center [514, 467] width 18 height 19
type input "[DATE]"
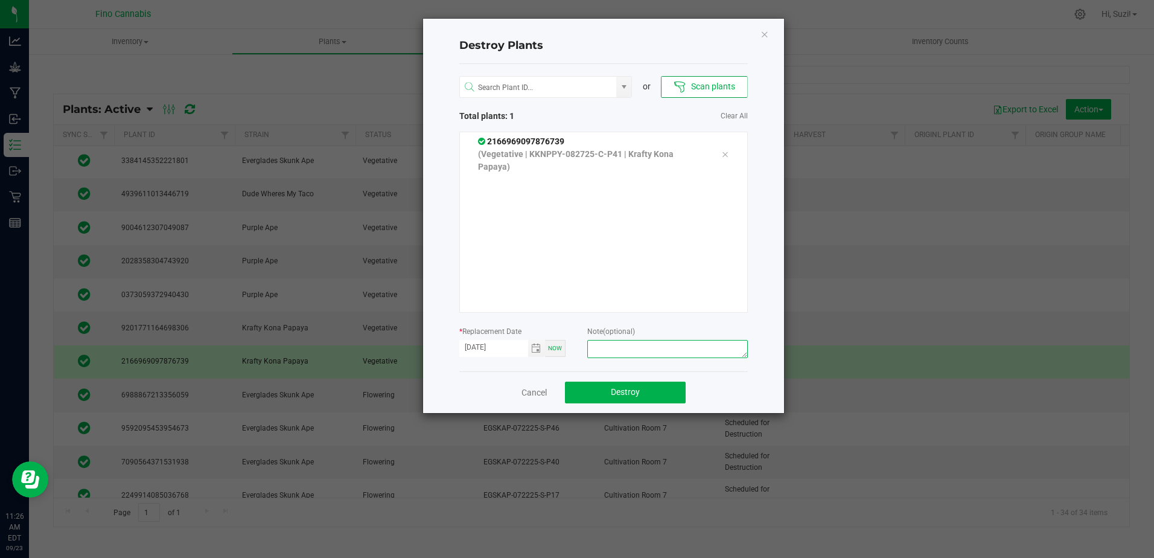
paste textarea "Culled Pheno Clone - 5.72g"
type textarea "Culled Pheno Clone - 5.72g"
click at [650, 392] on button "Destroy" at bounding box center [625, 393] width 121 height 22
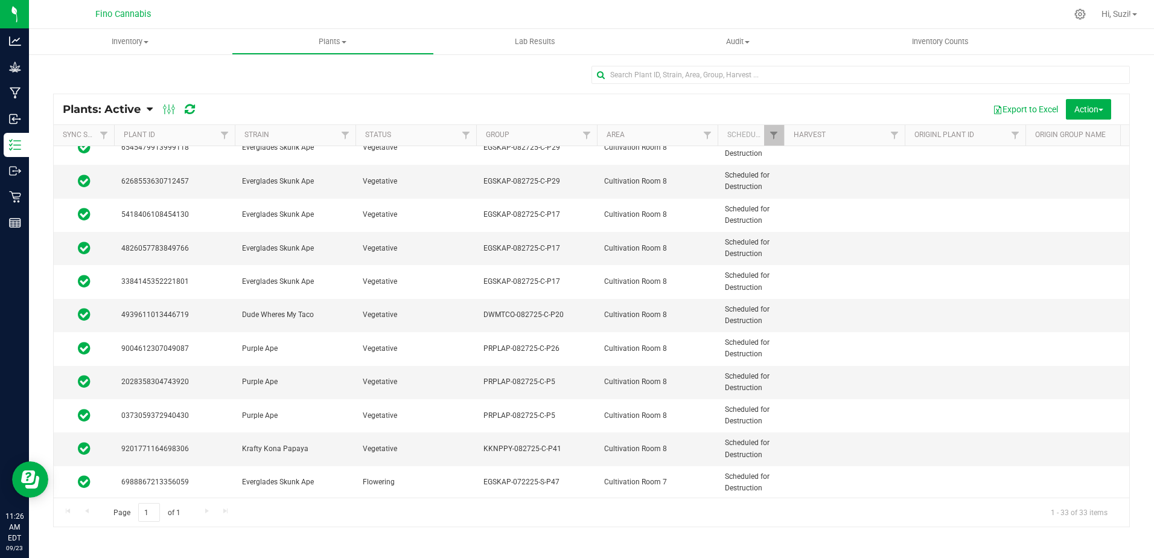
scroll to position [543, 0]
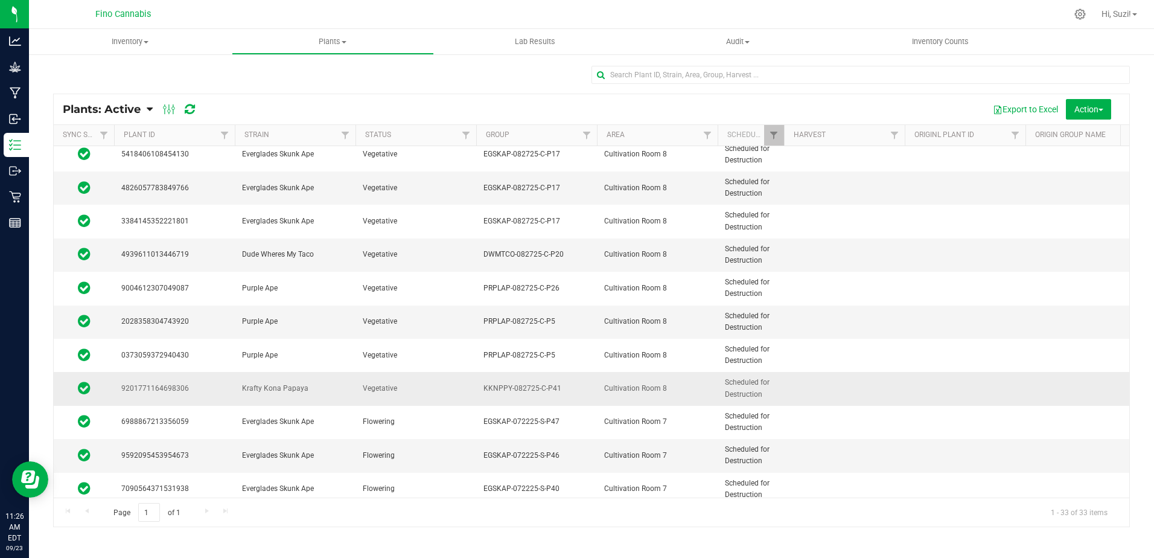
click at [428, 397] on td "Vegetative" at bounding box center [416, 388] width 121 height 33
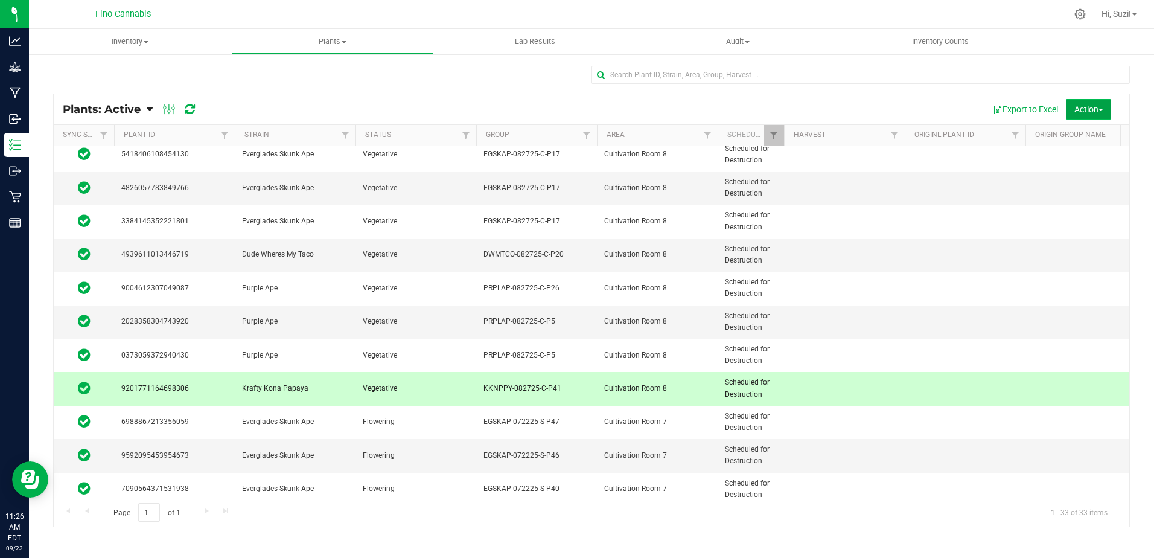
click at [1100, 110] on span "button" at bounding box center [1101, 110] width 5 height 2
click at [1089, 142] on div "Destroy plants" at bounding box center [1083, 138] width 68 height 19
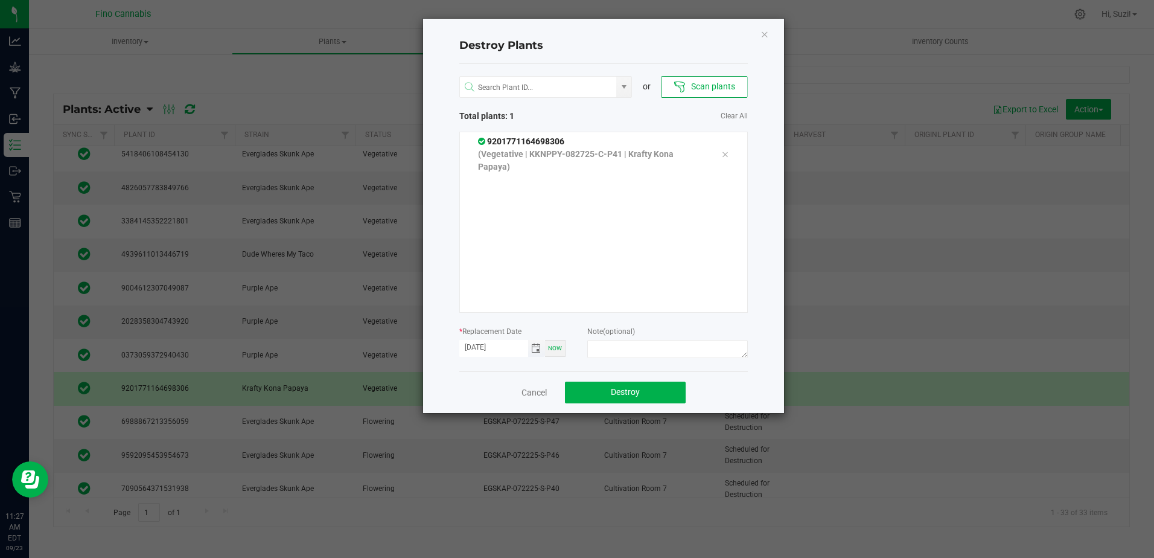
click at [537, 350] on span "Toggle calendar" at bounding box center [536, 349] width 10 height 10
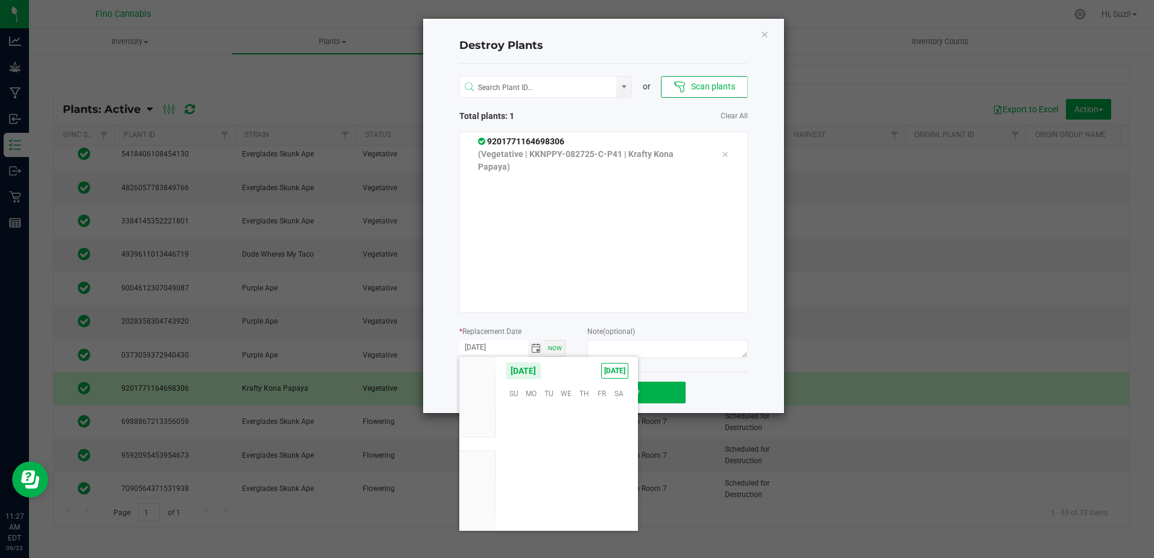
scroll to position [195815, 0]
click at [514, 464] on span "21" at bounding box center [514, 467] width 18 height 19
type input "[DATE]"
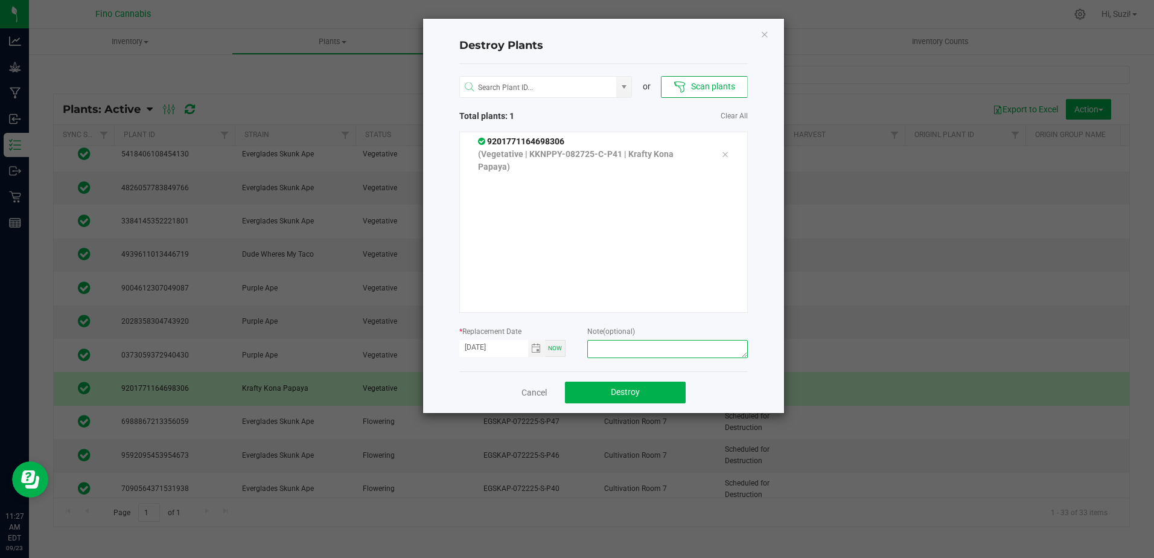
click at [647, 348] on textarea at bounding box center [667, 349] width 160 height 18
paste textarea "Culled Pheno Clone - 5.72g"
type textarea "Culled Pheno Clone - 5.72g"
click at [676, 389] on button "Destroy" at bounding box center [625, 393] width 121 height 22
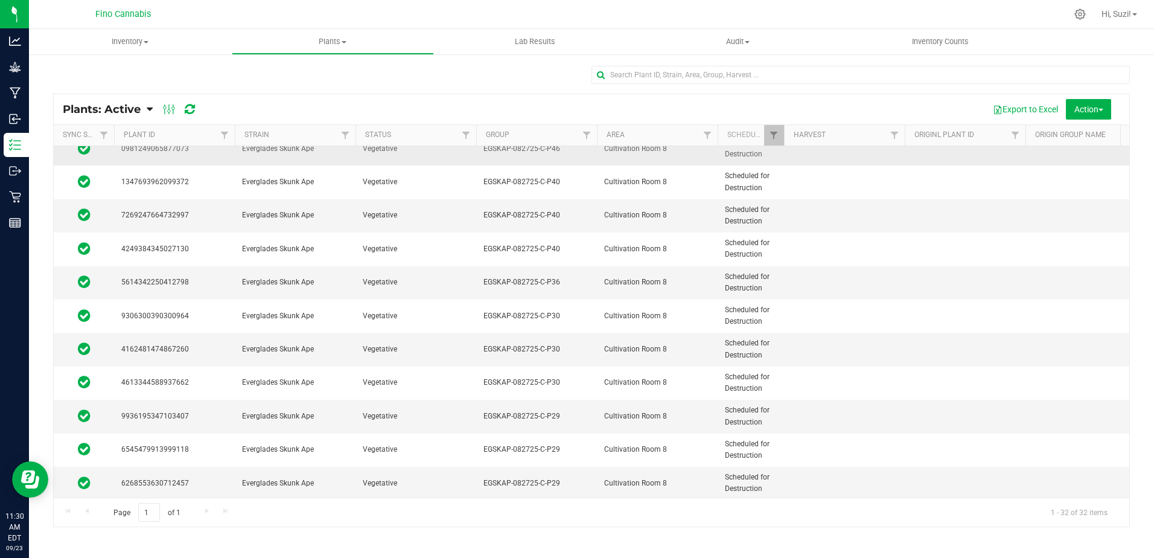
scroll to position [242, 0]
